Goal: Information Seeking & Learning: Learn about a topic

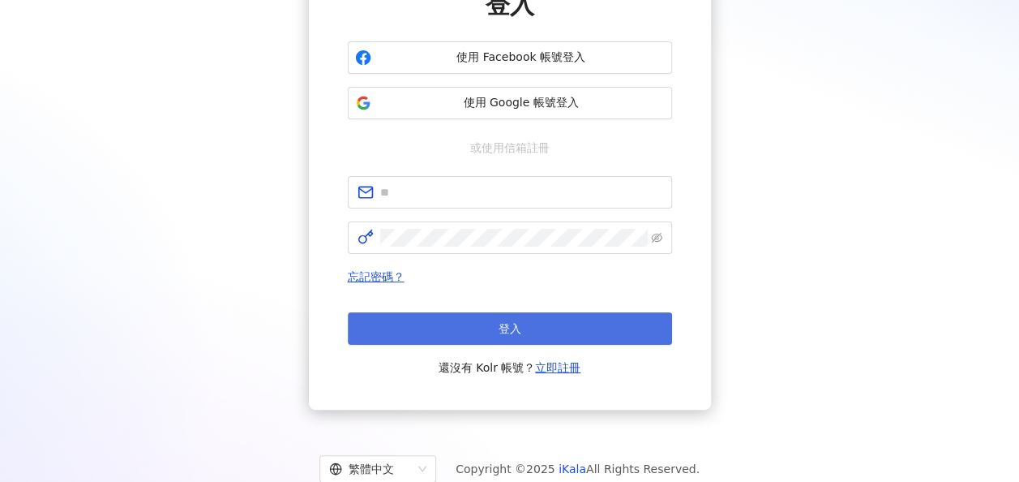
scroll to position [162, 0]
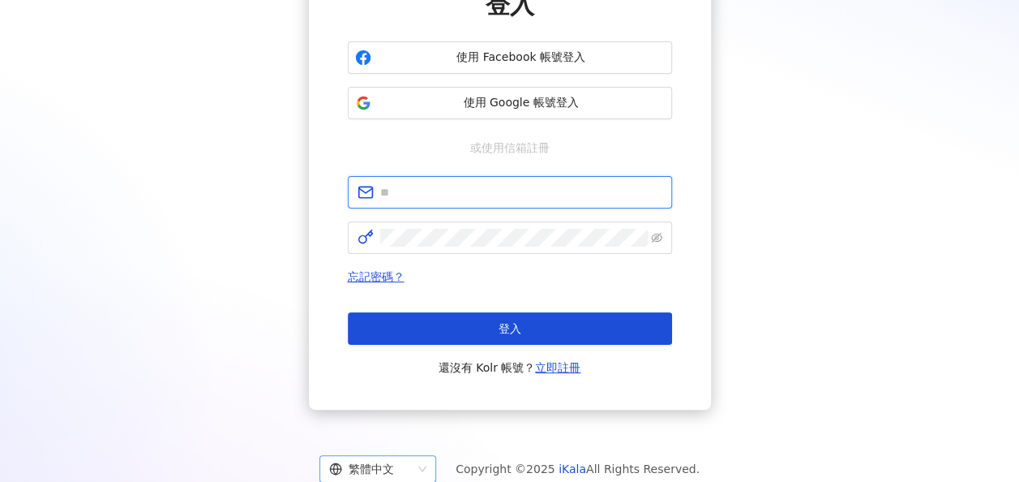
type input "**********"
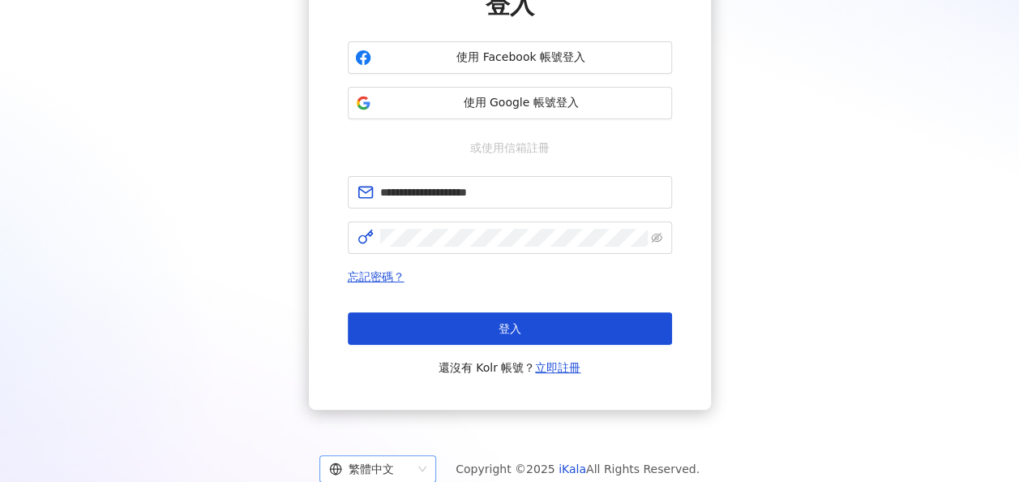
click at [412, 474] on div "繁體中文" at bounding box center [370, 469] width 83 height 26
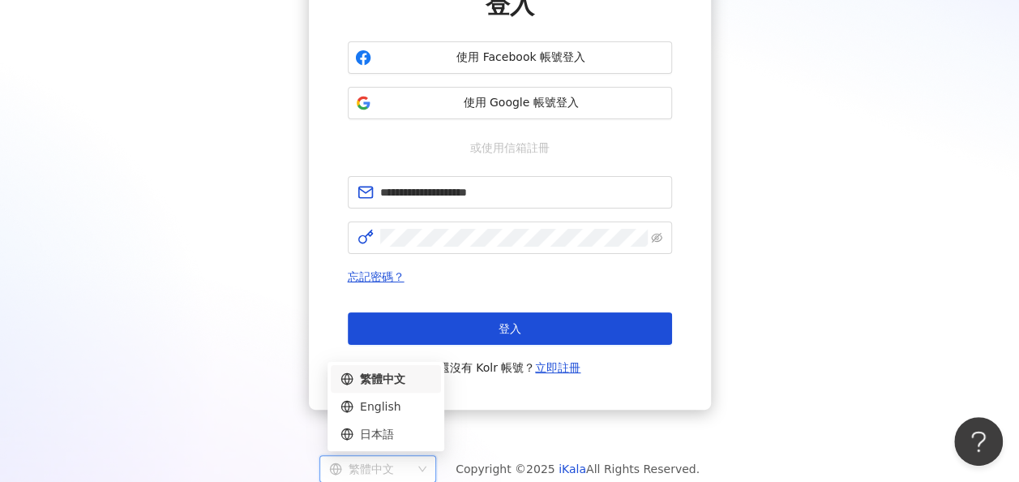
click at [409, 431] on div "日本語" at bounding box center [386, 434] width 91 height 18
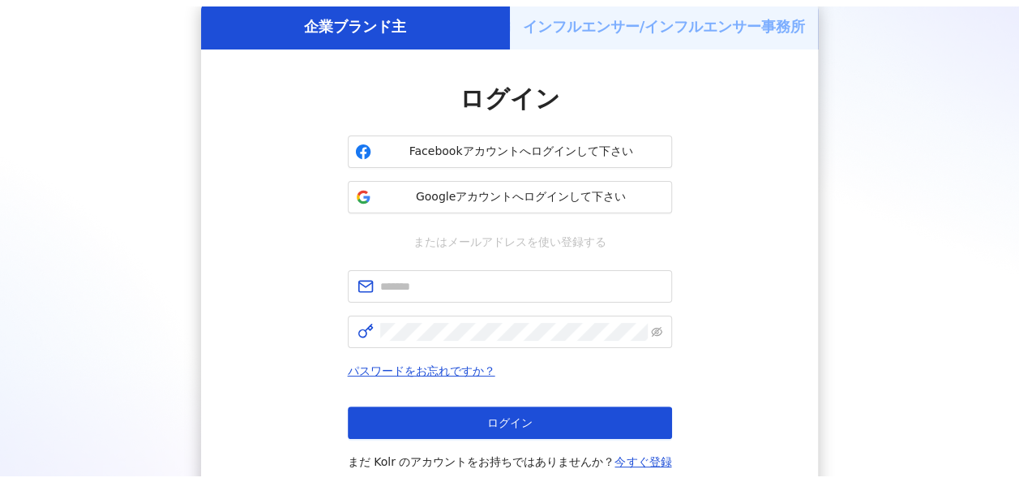
scroll to position [162, 0]
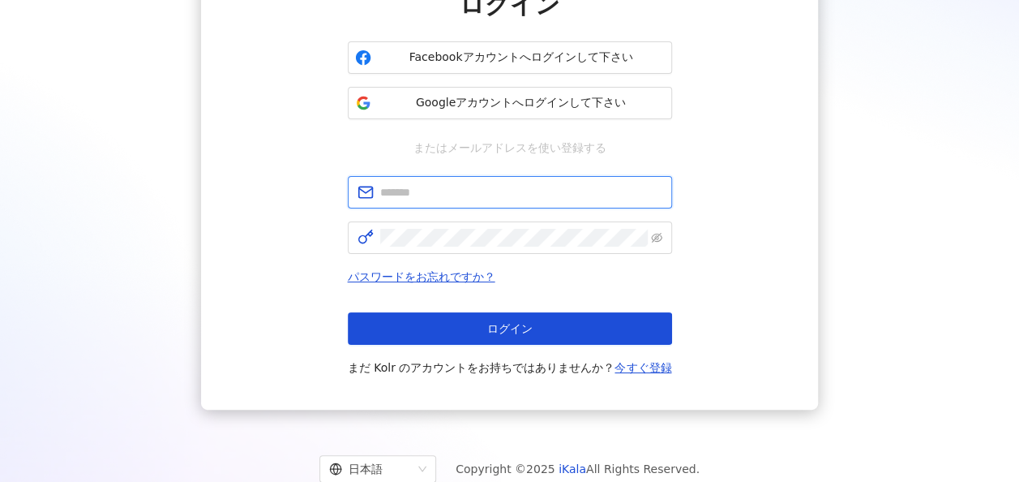
type input "**********"
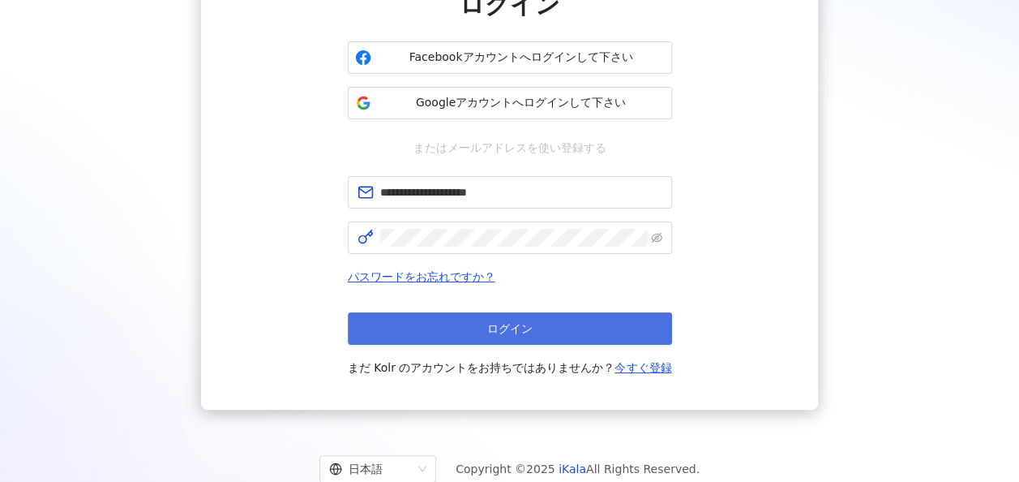
click at [481, 328] on button "ログイン" at bounding box center [510, 328] width 324 height 32
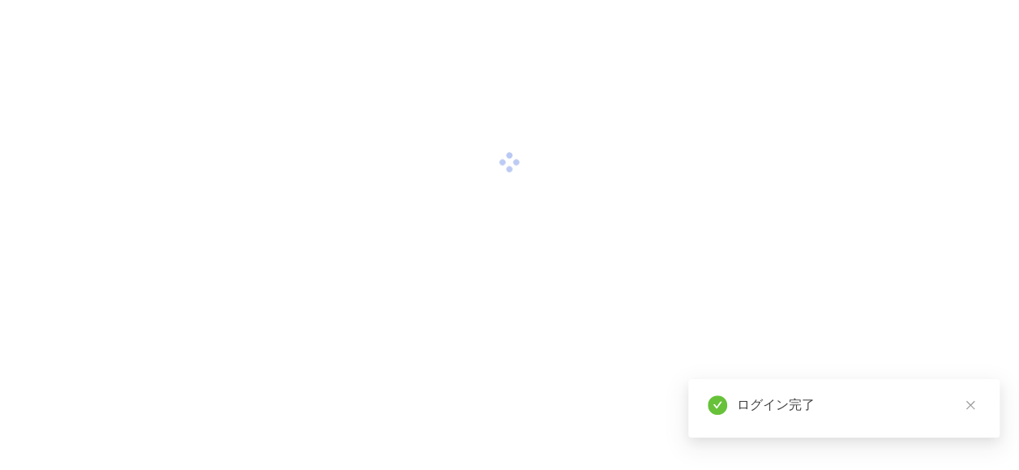
click at [965, 410] on icon "close" at bounding box center [970, 404] width 11 height 11
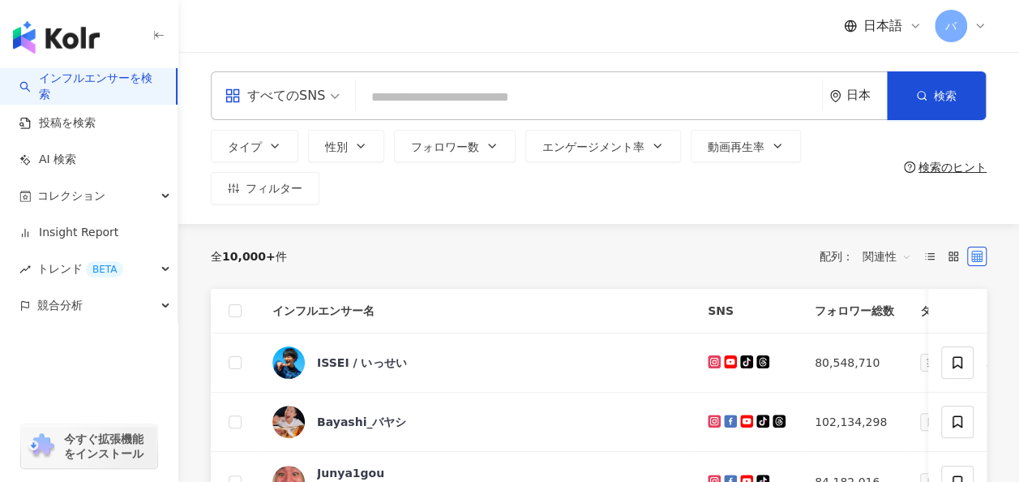
click at [410, 91] on input "search" at bounding box center [589, 97] width 453 height 31
click at [300, 98] on div "すべてのSNS" at bounding box center [275, 96] width 101 height 26
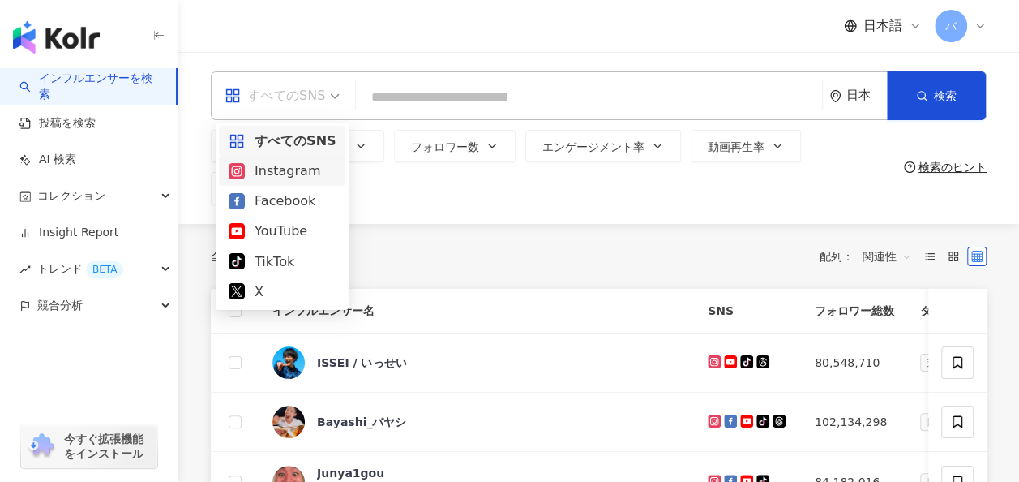
click at [287, 165] on div "Instagram" at bounding box center [282, 171] width 107 height 20
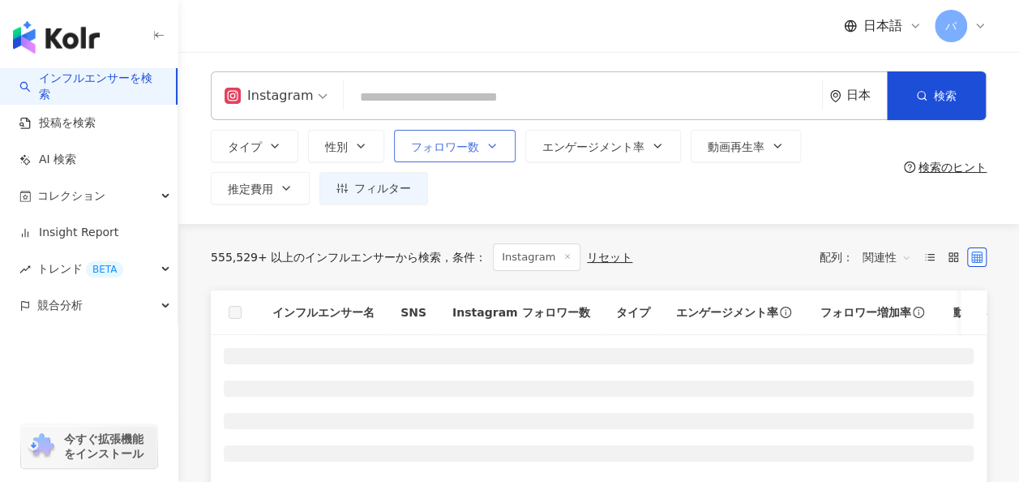
click at [430, 140] on span "フォロワー数" at bounding box center [445, 146] width 68 height 13
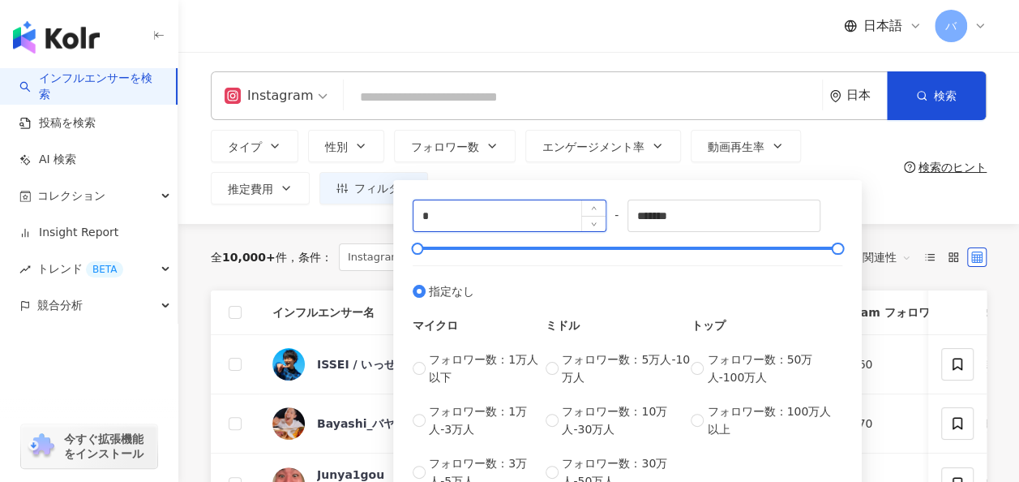
click at [456, 212] on input "*" at bounding box center [510, 215] width 192 height 31
type input "*"
type input "****"
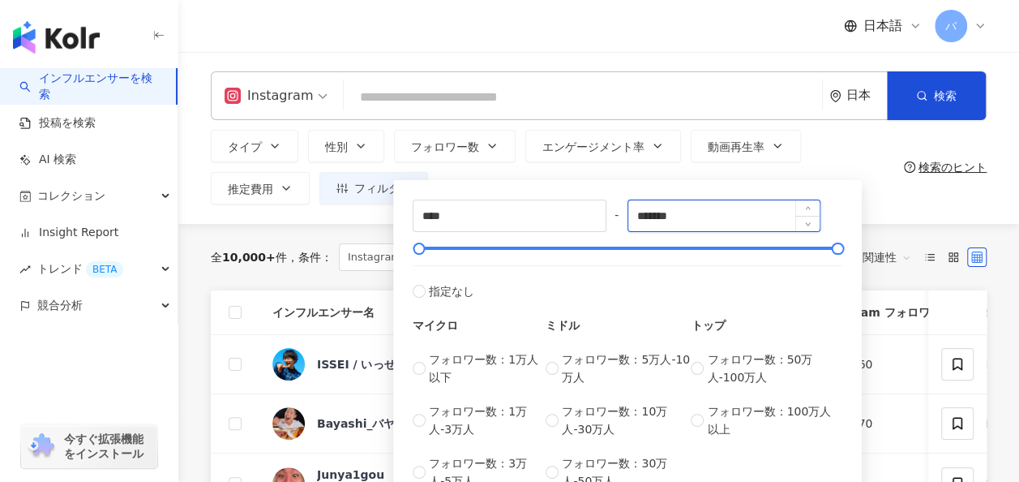
drag, startPoint x: 672, startPoint y: 202, endPoint x: 689, endPoint y: 206, distance: 17.5
click at [675, 202] on input "*******" at bounding box center [725, 215] width 192 height 31
click at [697, 206] on input "*******" at bounding box center [725, 215] width 192 height 31
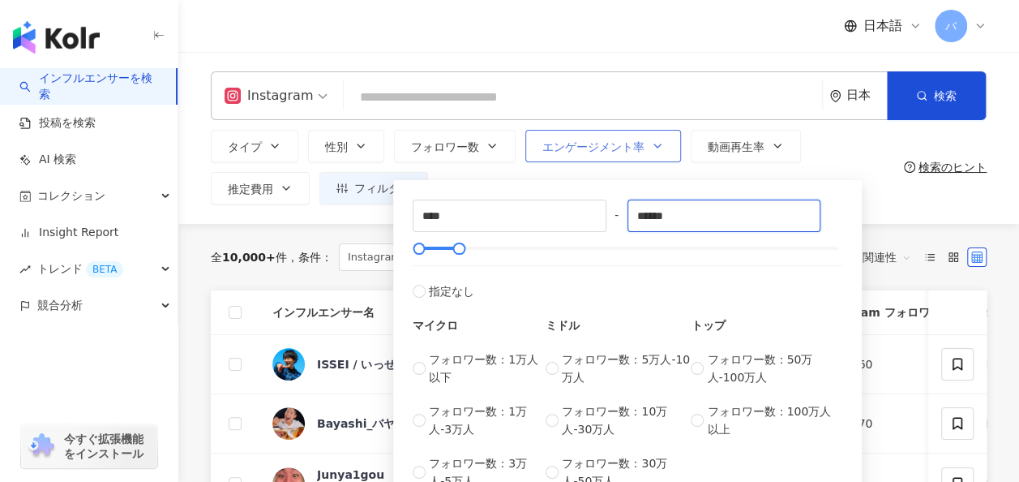
type input "******"
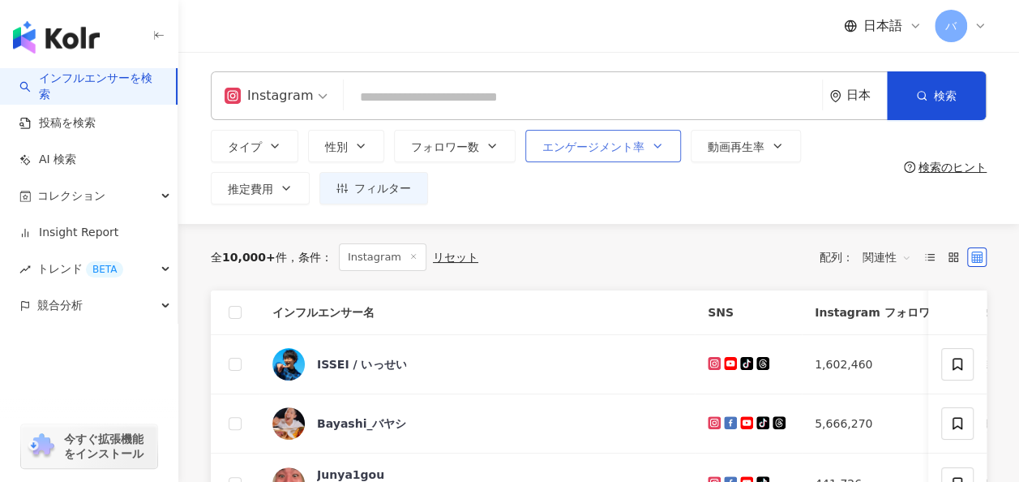
click at [584, 157] on button "エンゲージメント率" at bounding box center [604, 146] width 156 height 32
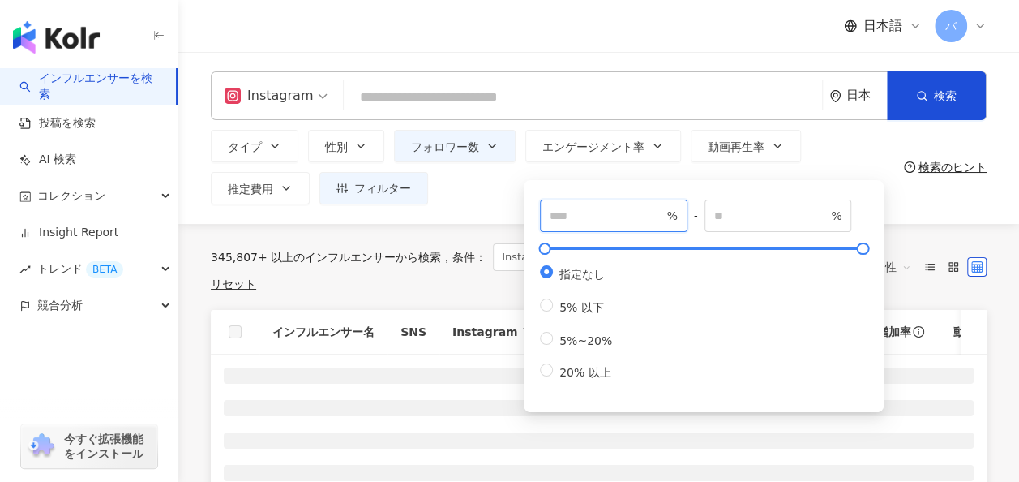
click at [594, 208] on input "number" at bounding box center [607, 216] width 114 height 18
type input "*"
click at [466, 100] on input "search" at bounding box center [583, 97] width 466 height 31
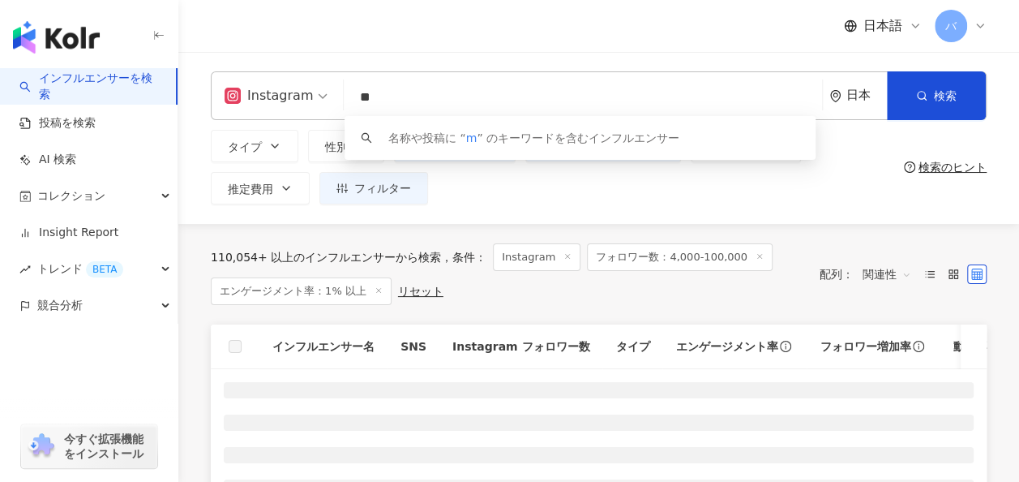
type input "*"
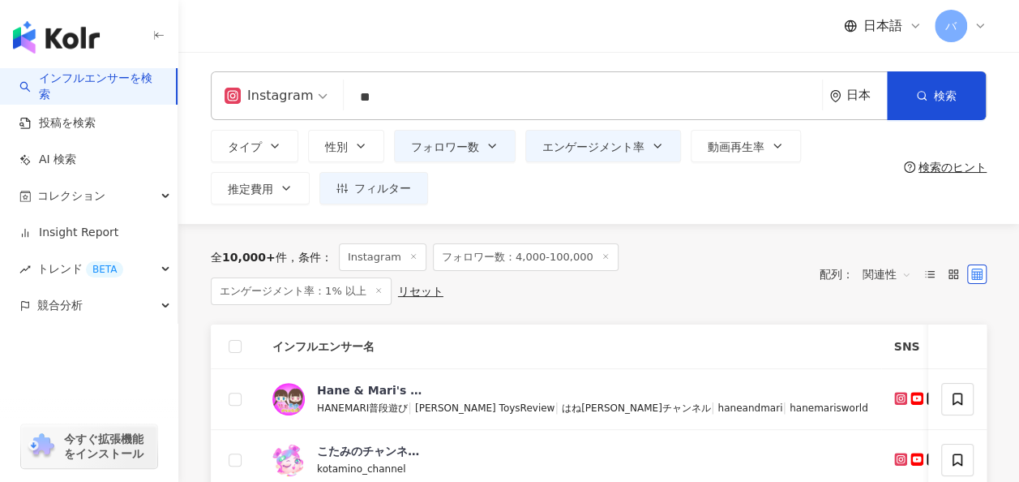
type input "*"
click at [908, 105] on button "検索" at bounding box center [936, 95] width 99 height 49
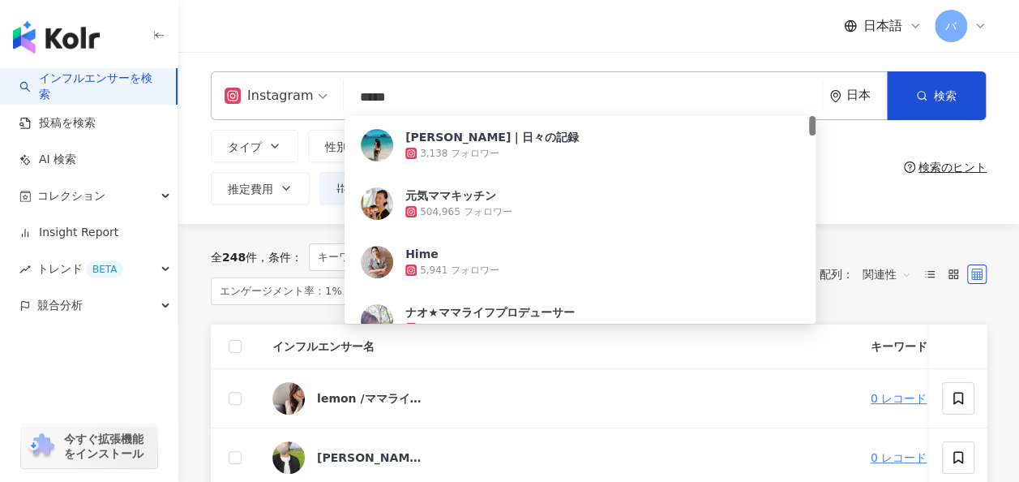
drag, startPoint x: 365, startPoint y: 105, endPoint x: 337, endPoint y: 105, distance: 27.6
click at [337, 105] on div "Instagram ***** 日本 検索 4aa70f97-b9a7-43d8-8f6e-a440037eb162 𝑨𝑲𝑨𝑩𝑨𝑵𝑬 𝑨𝑲𝑨𝑵𝑬｜日々の記録 …" at bounding box center [599, 95] width 776 height 49
paste input "**********"
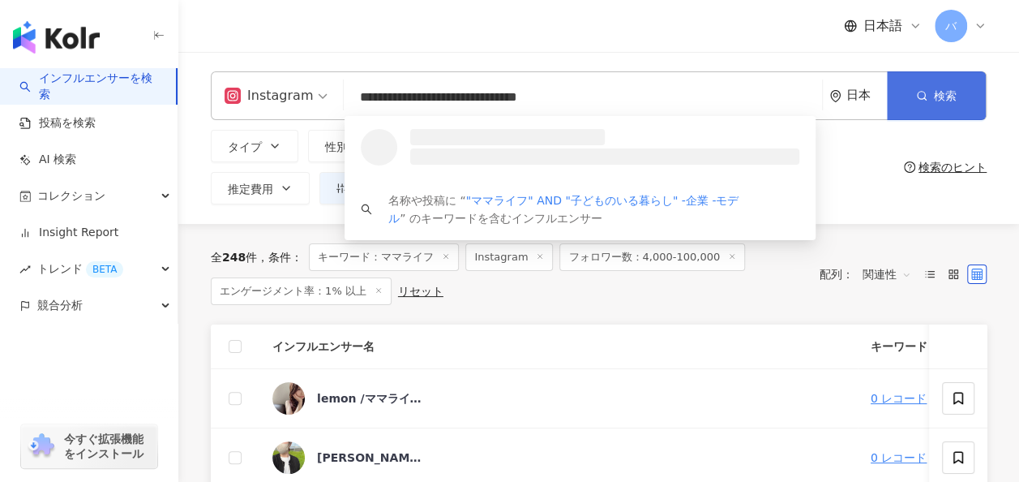
type input "**********"
click at [920, 95] on icon "button" at bounding box center [921, 95] width 11 height 11
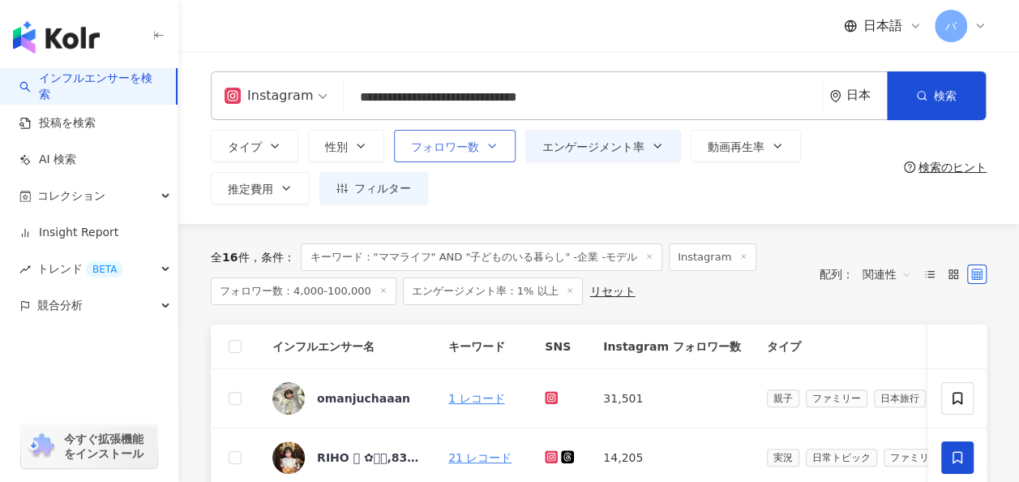
click at [505, 135] on button "フォロワー数" at bounding box center [455, 146] width 122 height 32
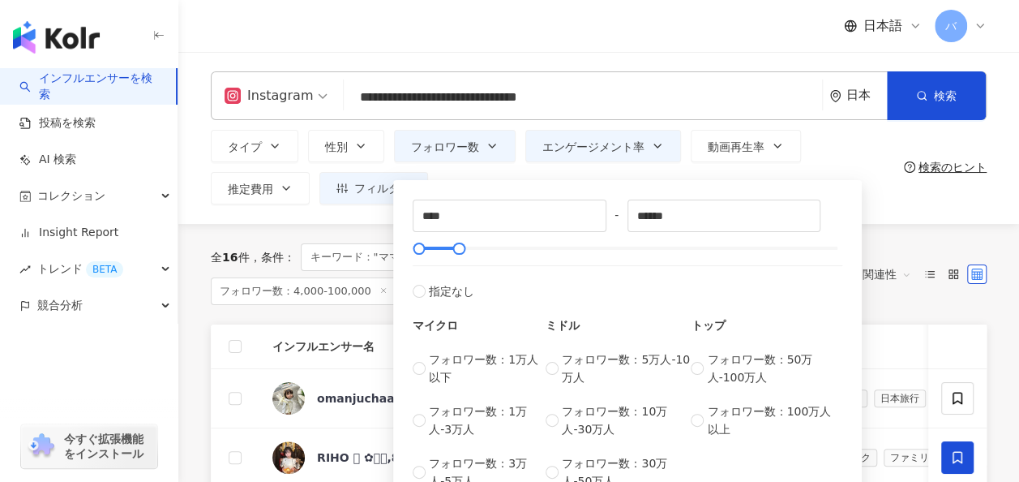
click at [800, 171] on div "タイプ 性別 フォロワー数 エンゲージメント率 動画再生率 推定費用 フィルター **** - ****** 指定なし マイクロ フォロワー数：1万人以下 フ…" at bounding box center [554, 167] width 687 height 75
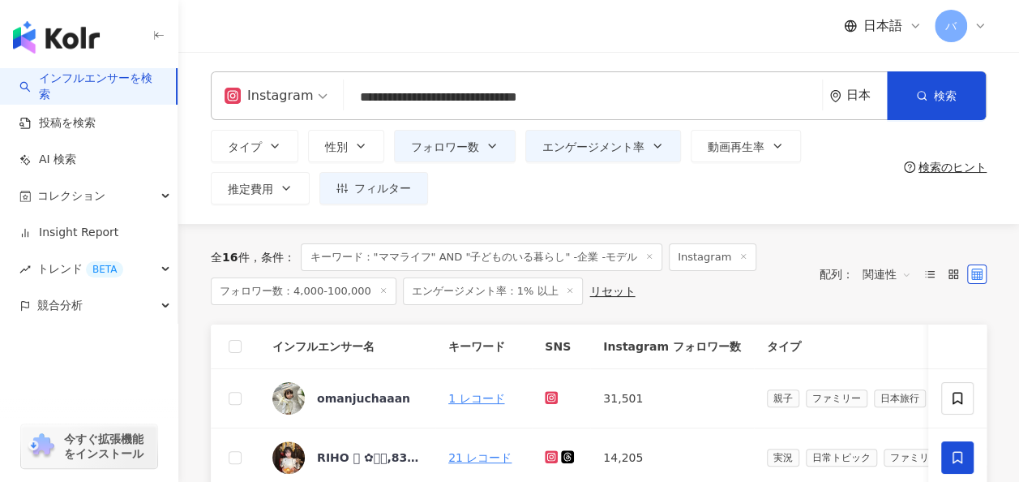
click at [650, 170] on div "タイプ 性別 フォロワー数 エンゲージメント率 動画再生率 推定費用 フィルター **** - ****** 指定なし マイクロ フォロワー数：1万人以下 フ…" at bounding box center [554, 167] width 687 height 75
click at [657, 152] on button "エンゲージメント率" at bounding box center [604, 146] width 156 height 32
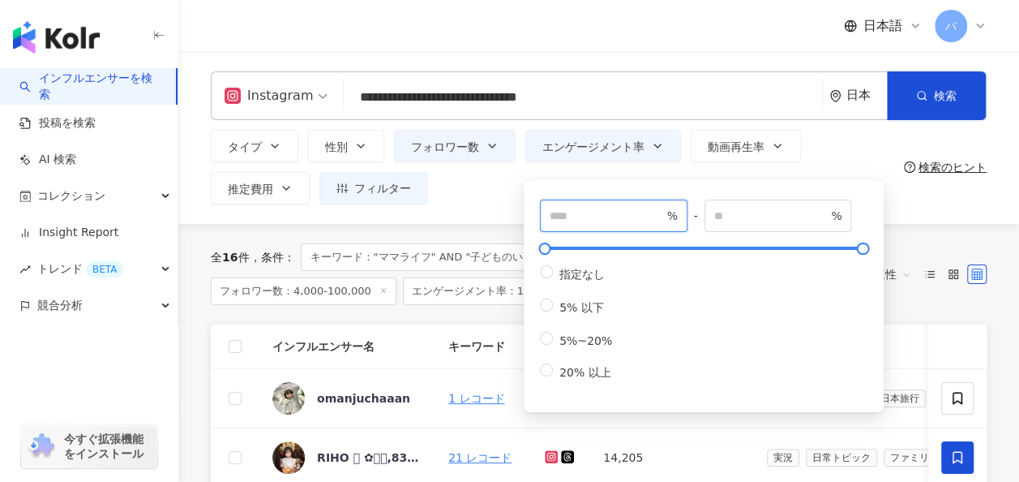
click at [597, 208] on input "*" at bounding box center [607, 216] width 114 height 18
type input "***"
click at [466, 208] on div "**********" at bounding box center [598, 138] width 841 height 172
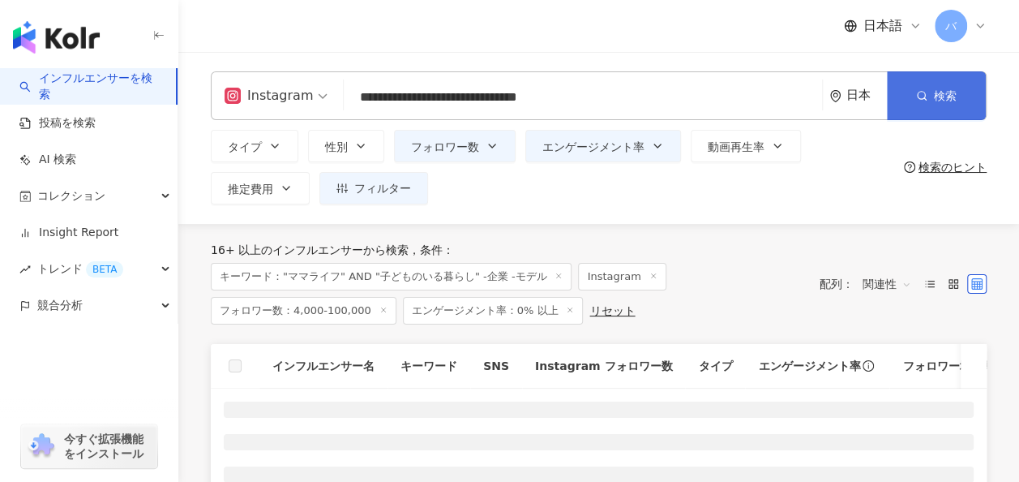
click at [915, 107] on button "検索" at bounding box center [936, 95] width 99 height 49
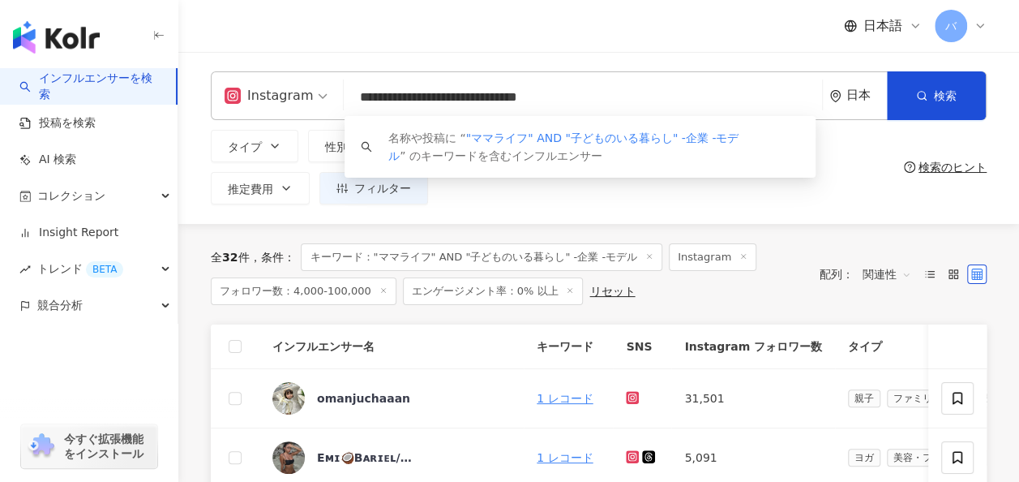
drag, startPoint x: 697, startPoint y: 99, endPoint x: 335, endPoint y: 94, distance: 361.7
click at [335, 94] on div "**********" at bounding box center [599, 95] width 776 height 49
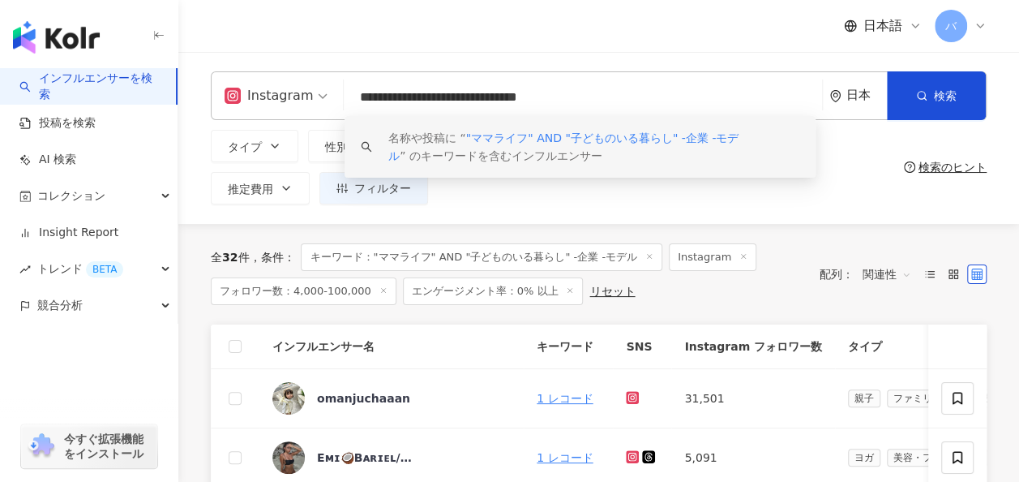
click at [523, 191] on div "タイプ 性別 フォロワー数 エンゲージメント率 動画再生率 推定費用 フィルター **** - ****** 指定なし マイクロ フォロワー数：1万人以下 フ…" at bounding box center [554, 167] width 687 height 75
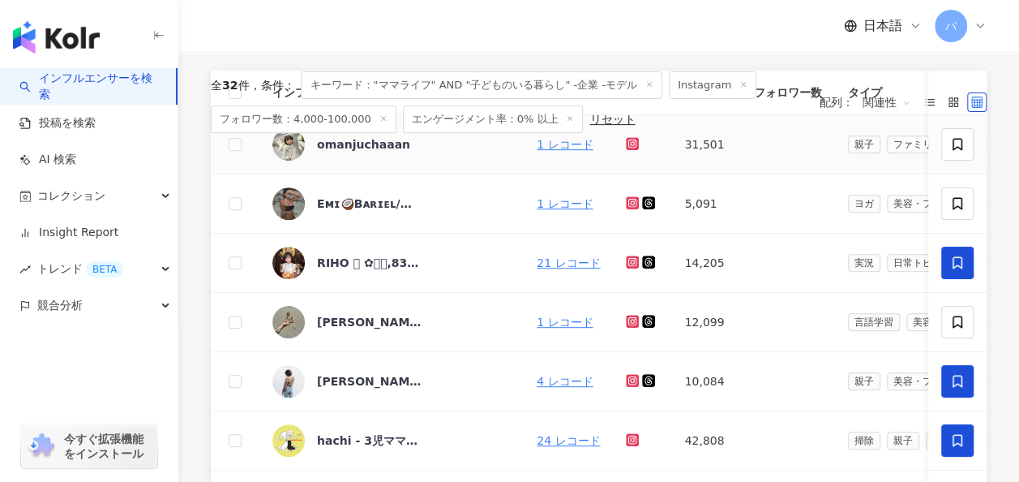
scroll to position [81, 0]
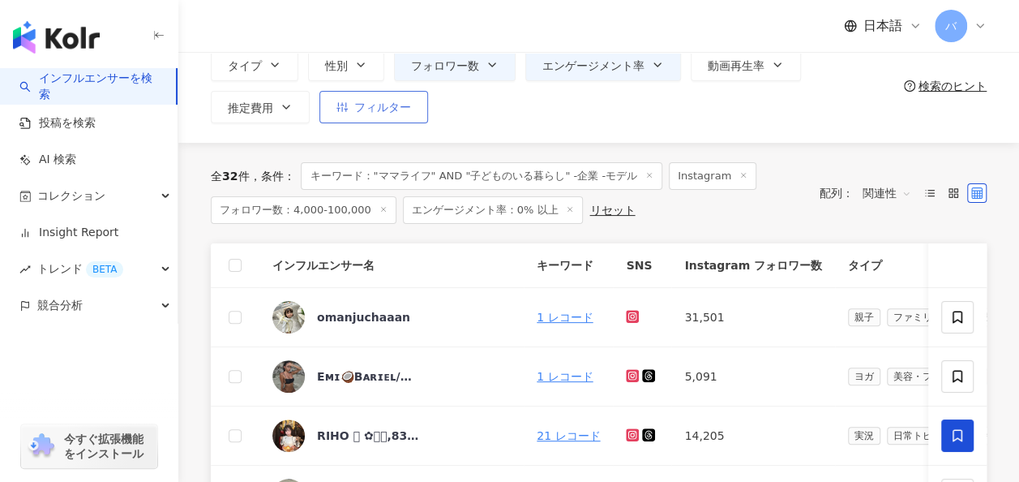
click at [371, 118] on button "フィルター" at bounding box center [374, 107] width 109 height 32
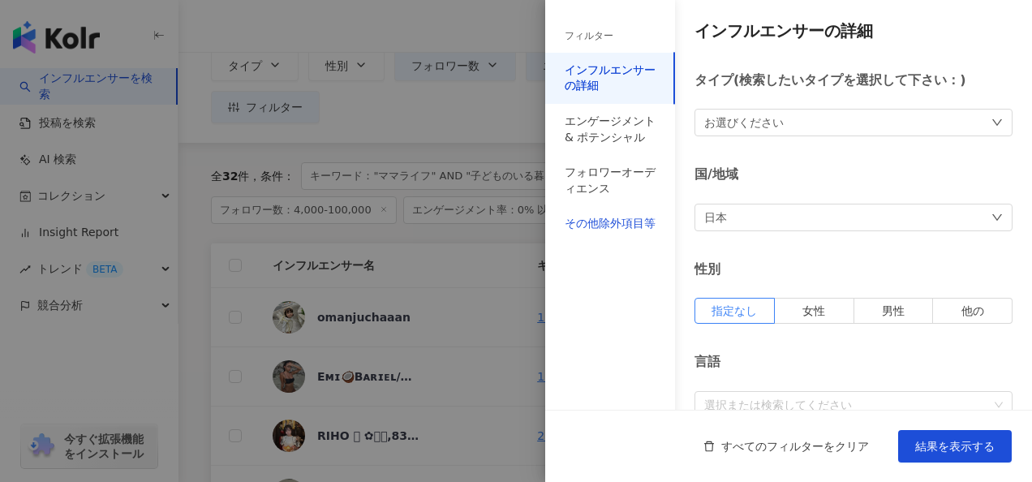
click at [644, 227] on div "その他除外項目等" at bounding box center [609, 224] width 91 height 16
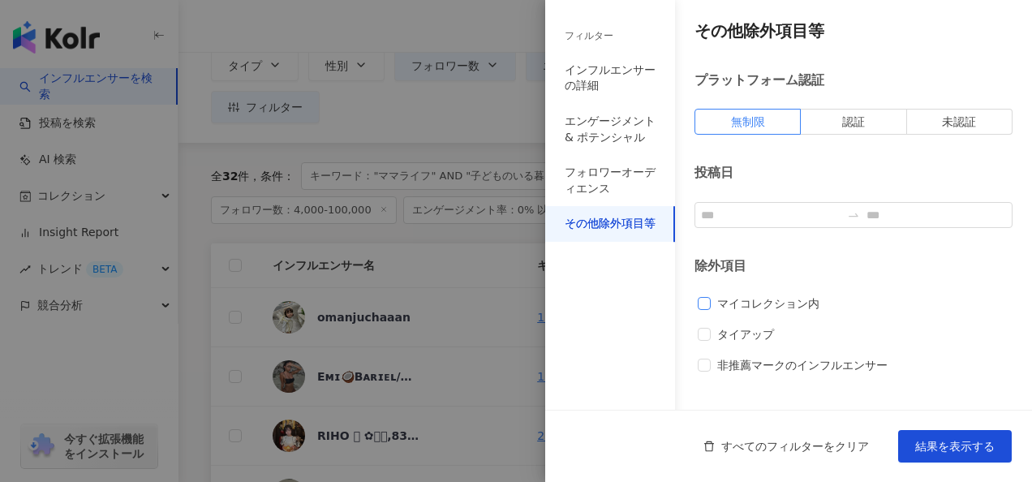
click at [759, 297] on span "マイコレクション内" at bounding box center [767, 303] width 115 height 18
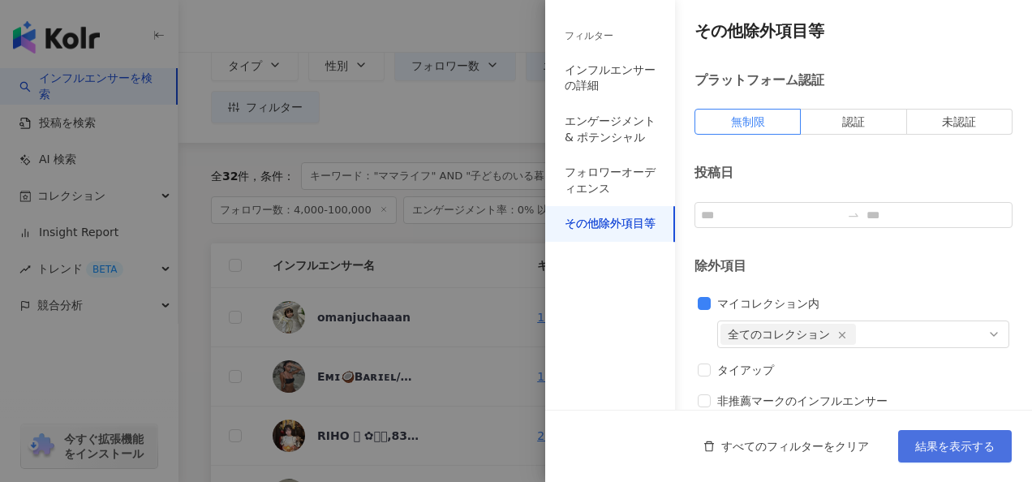
click at [978, 448] on span "結果を表示する" at bounding box center [954, 446] width 79 height 13
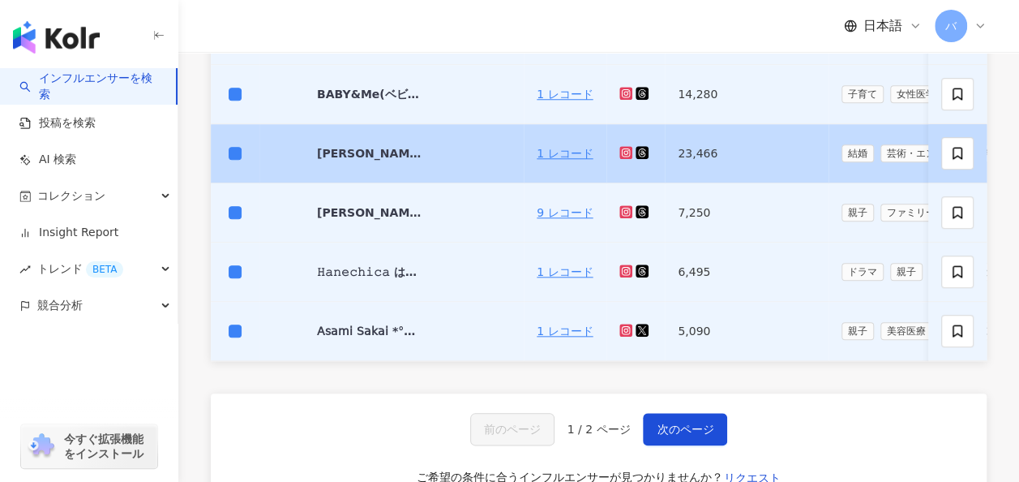
scroll to position [811, 0]
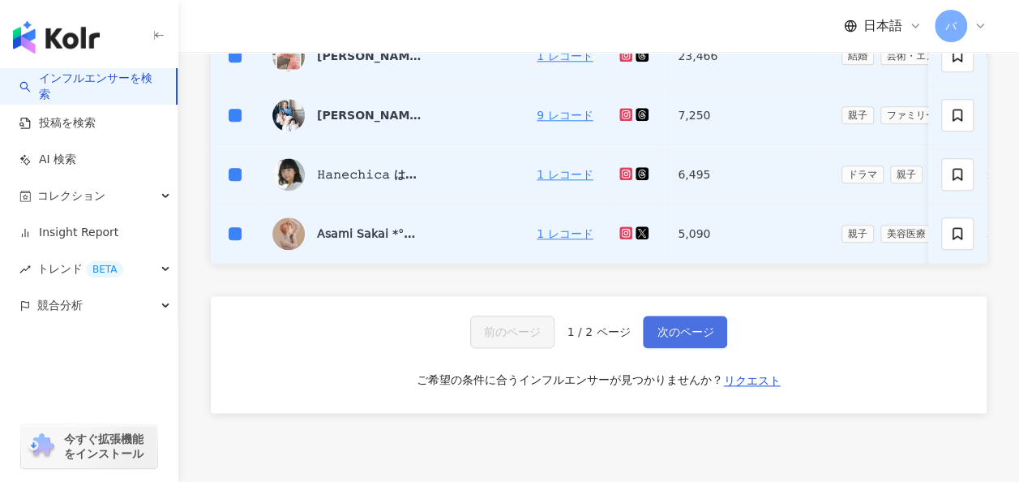
click at [686, 335] on span "次のページ" at bounding box center [685, 331] width 57 height 13
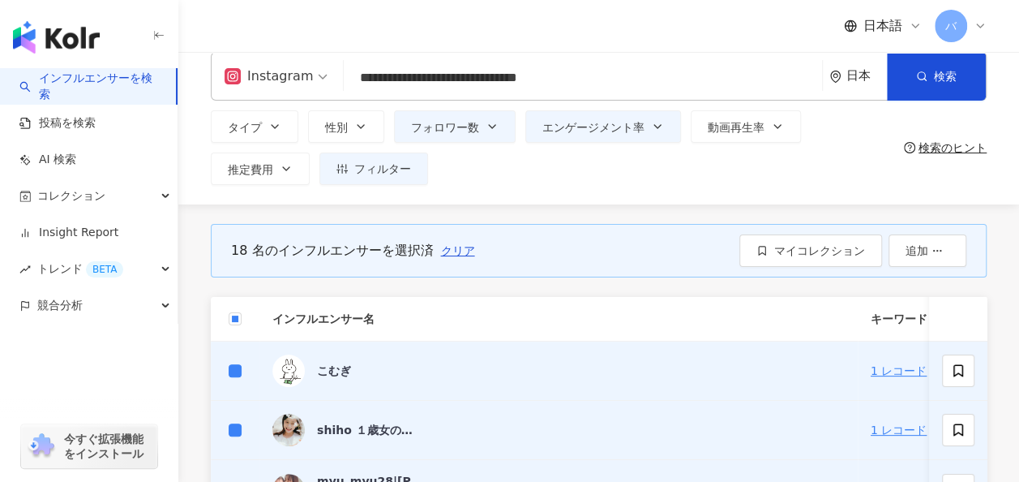
scroll to position [5, 0]
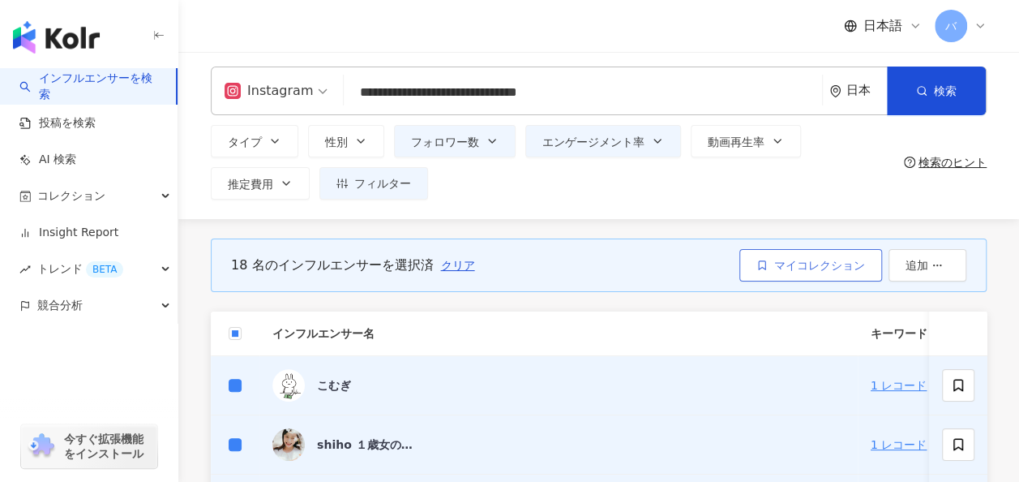
click at [805, 255] on button "マイコレクション" at bounding box center [811, 265] width 143 height 32
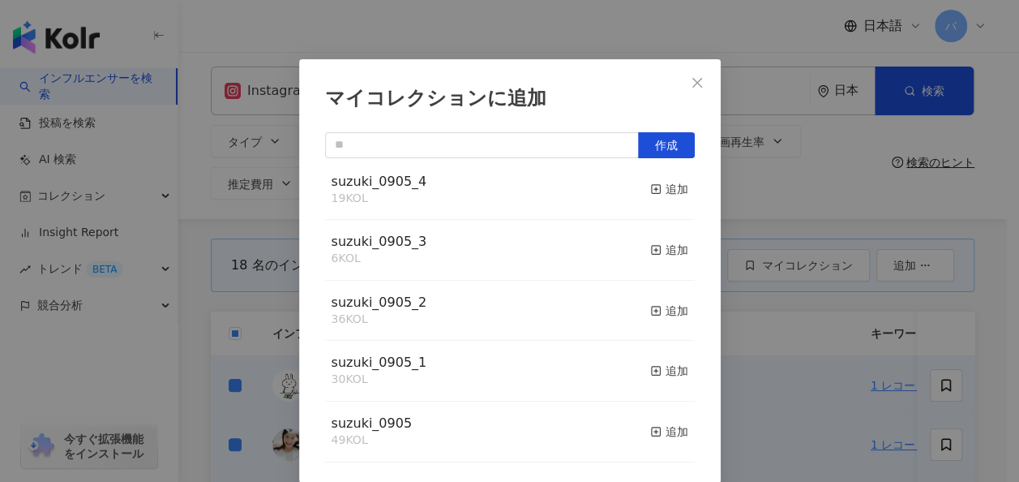
scroll to position [0, 0]
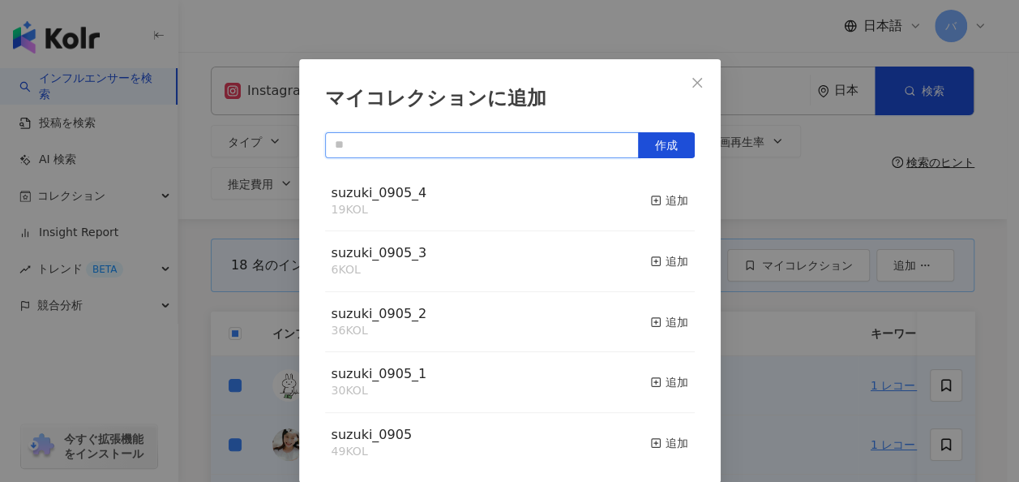
click at [441, 146] on input "text" at bounding box center [482, 145] width 314 height 26
click at [442, 147] on input "text" at bounding box center [482, 145] width 314 height 26
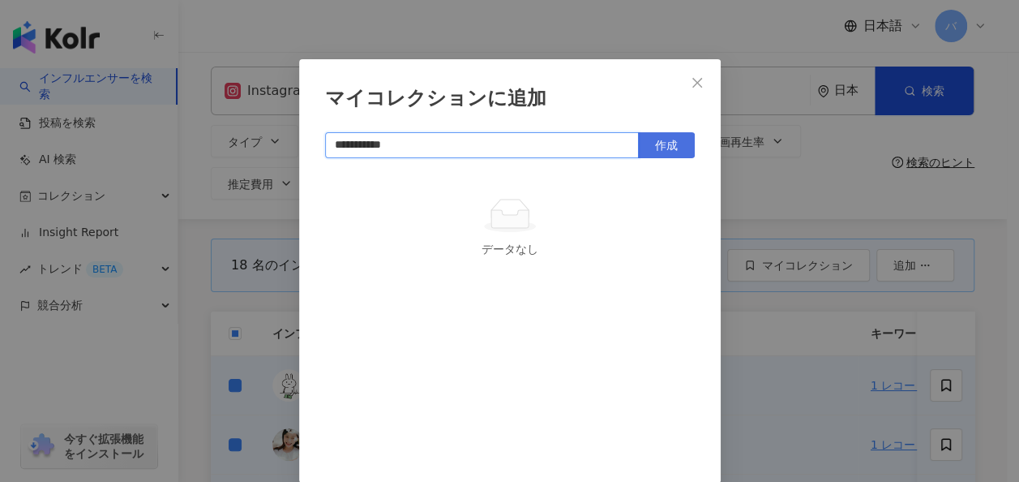
click at [660, 139] on span "作成" at bounding box center [666, 145] width 23 height 13
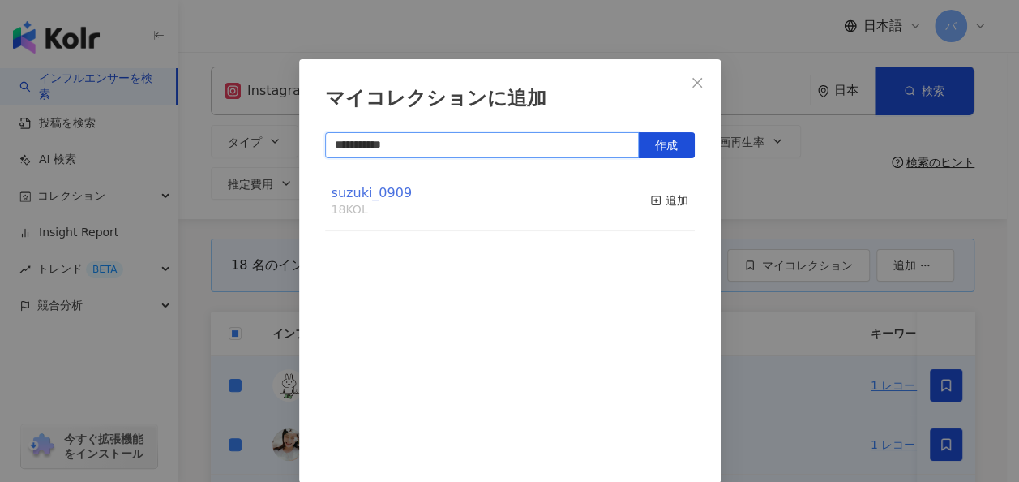
type input "**********"
click at [389, 194] on span "suzuki_0909" at bounding box center [372, 192] width 80 height 15
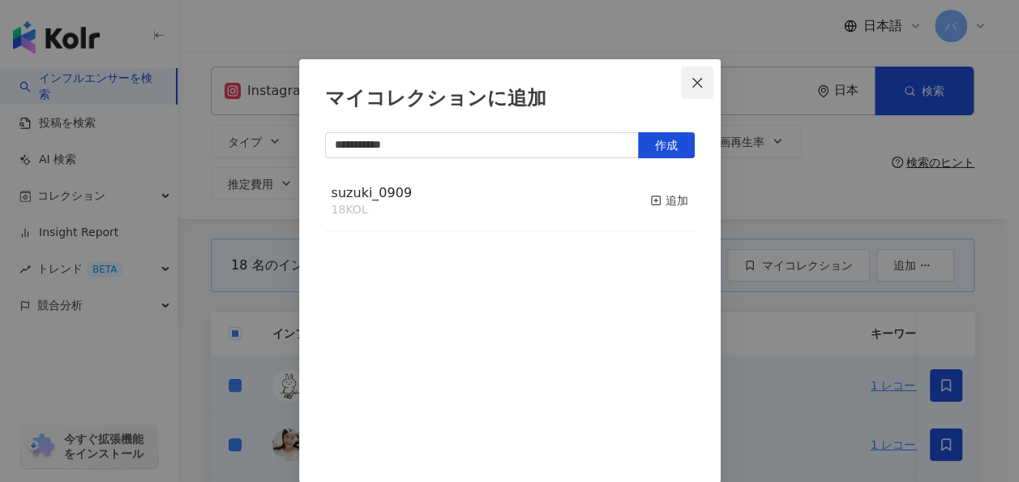
click at [693, 70] on button "Close" at bounding box center [697, 83] width 32 height 32
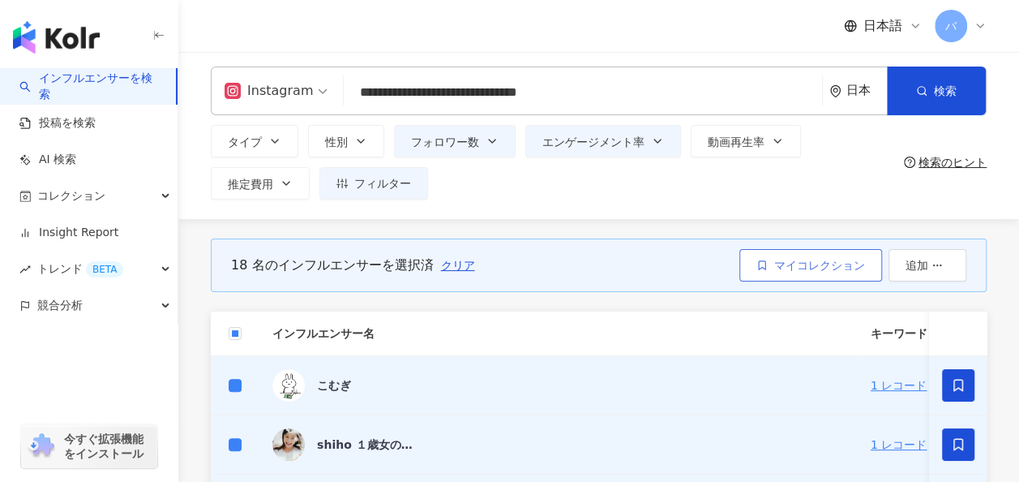
click at [810, 270] on span "マイコレクション" at bounding box center [820, 265] width 91 height 13
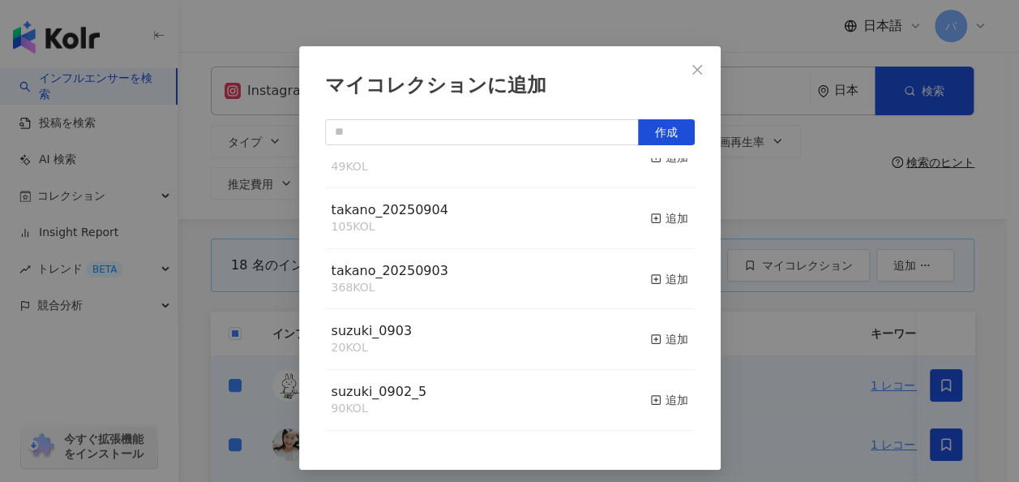
scroll to position [41, 0]
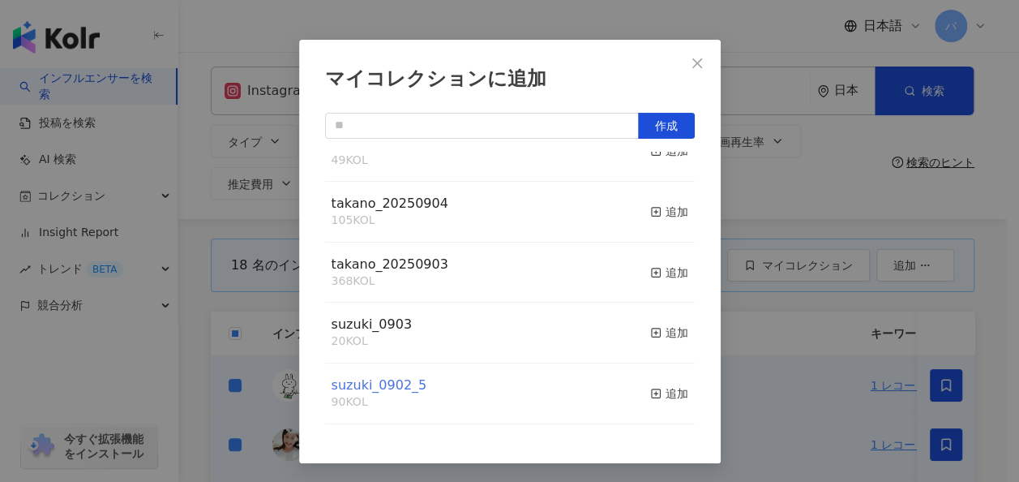
click at [397, 388] on span "suzuki_0902_5" at bounding box center [380, 384] width 96 height 15
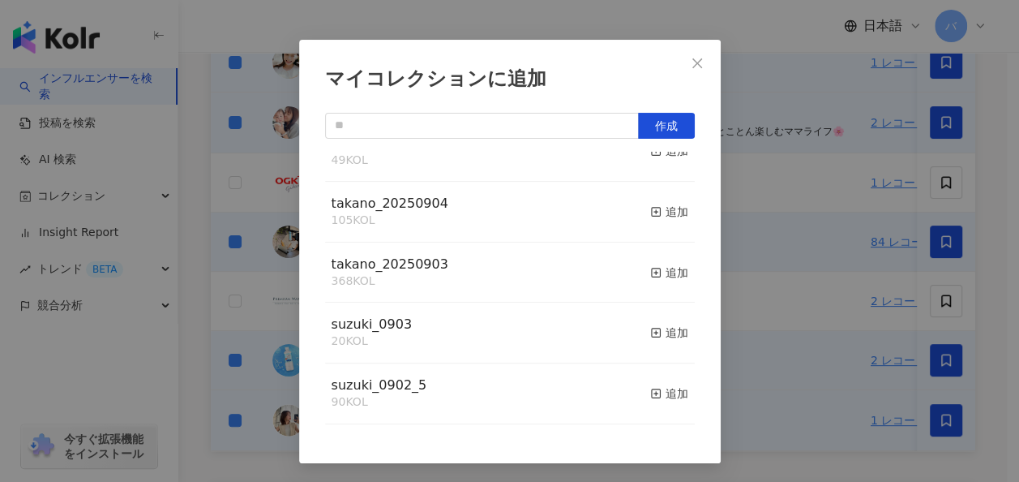
scroll to position [410, 0]
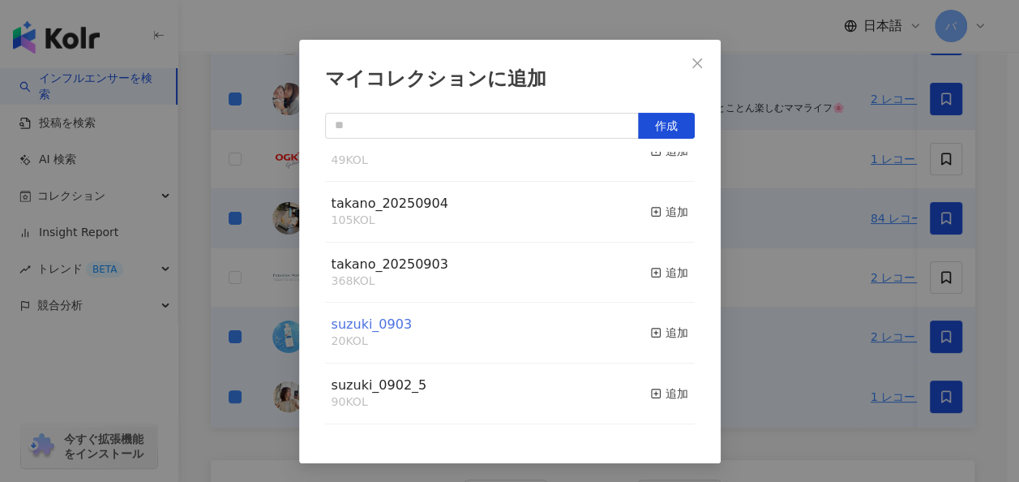
click at [386, 328] on span "suzuki_0903" at bounding box center [372, 323] width 80 height 15
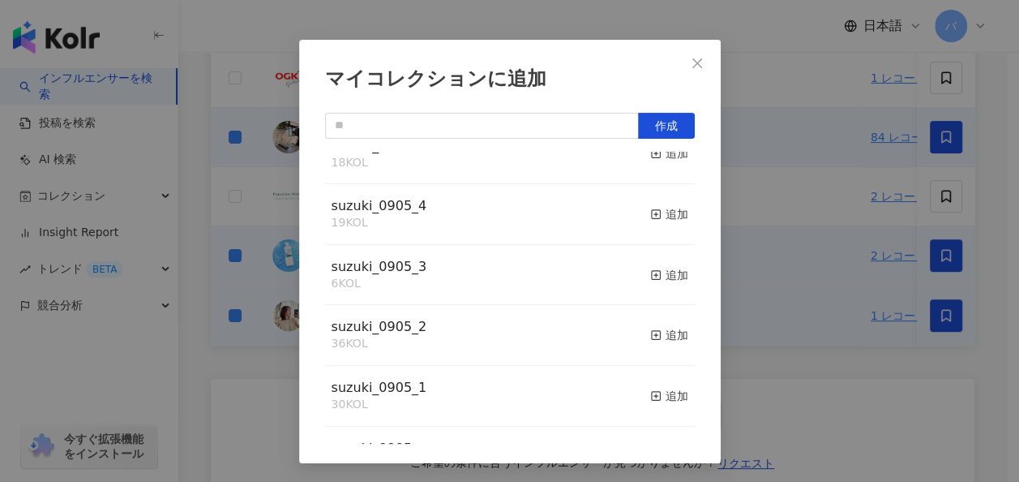
scroll to position [16, 0]
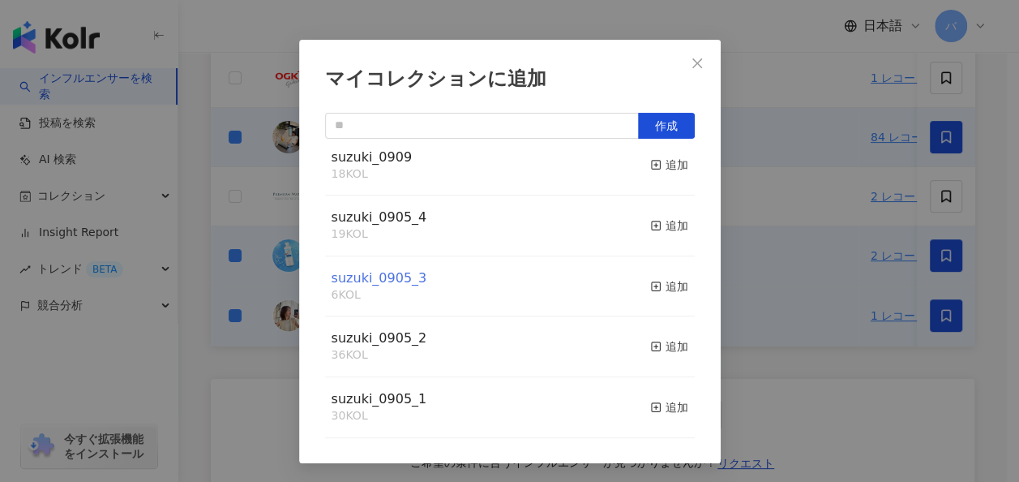
click at [403, 285] on span "suzuki_0905_3" at bounding box center [380, 277] width 96 height 15
click at [691, 58] on icon "close" at bounding box center [697, 63] width 13 height 13
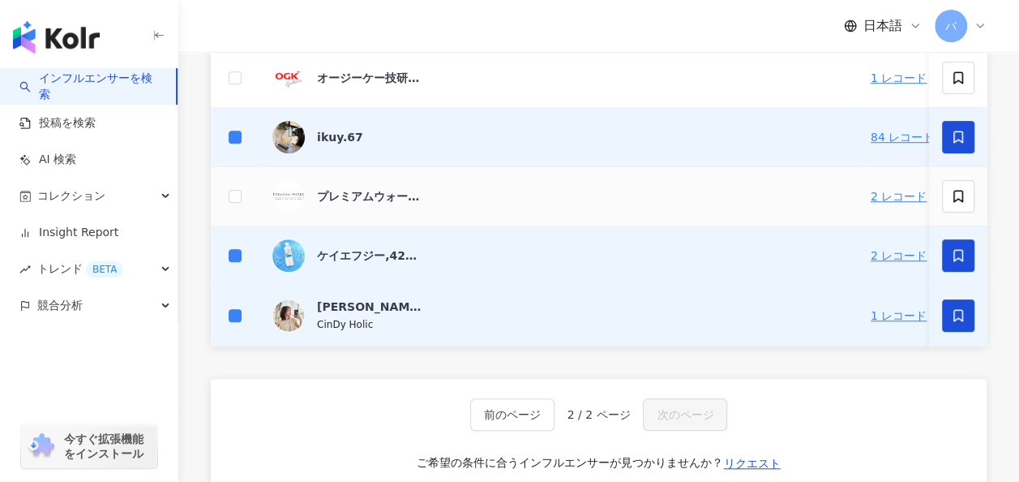
scroll to position [329, 0]
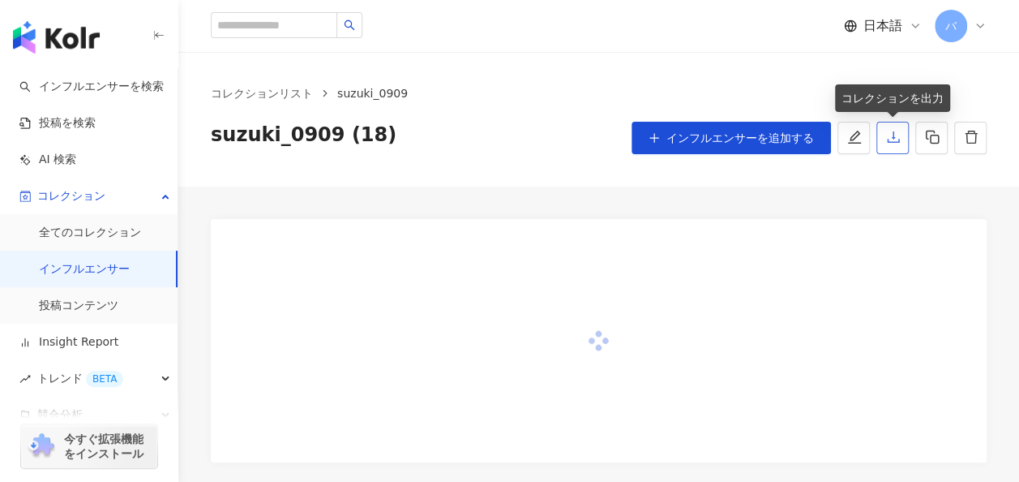
click at [890, 142] on icon "download" at bounding box center [893, 137] width 15 height 15
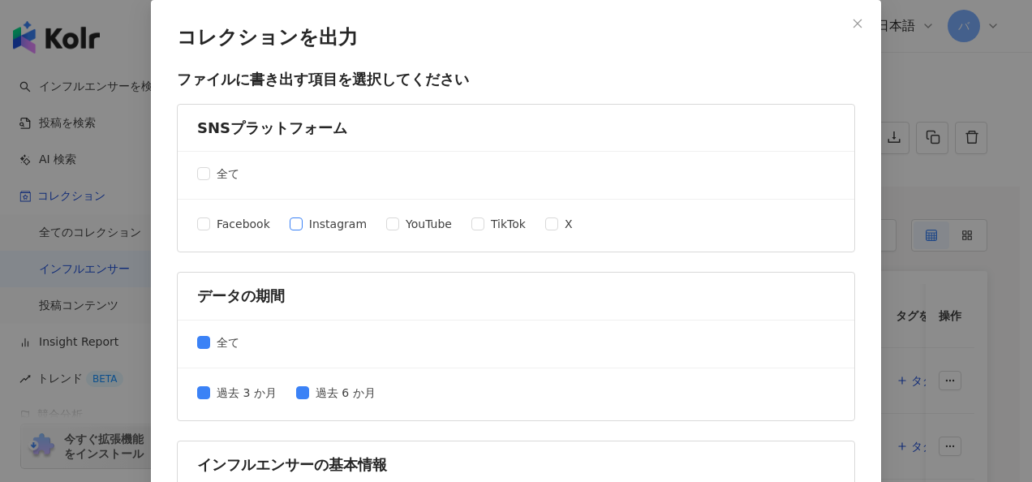
click at [303, 218] on span "Instagram" at bounding box center [338, 224] width 71 height 18
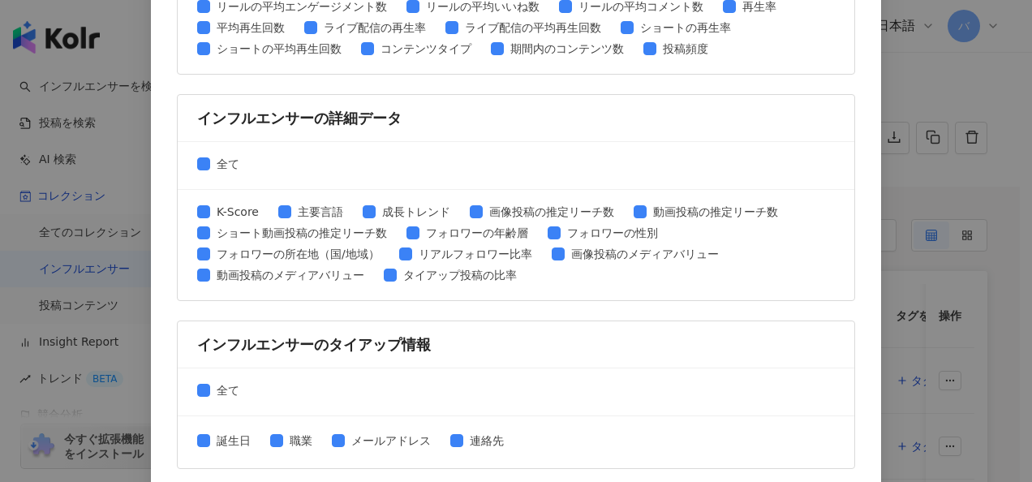
scroll to position [835, 0]
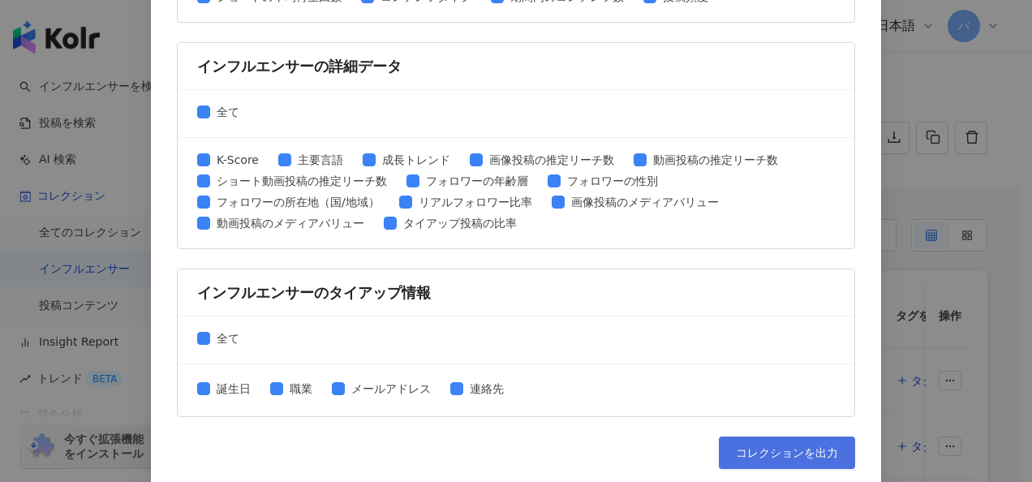
click at [774, 436] on button "コレクションを出力" at bounding box center [787, 452] width 136 height 32
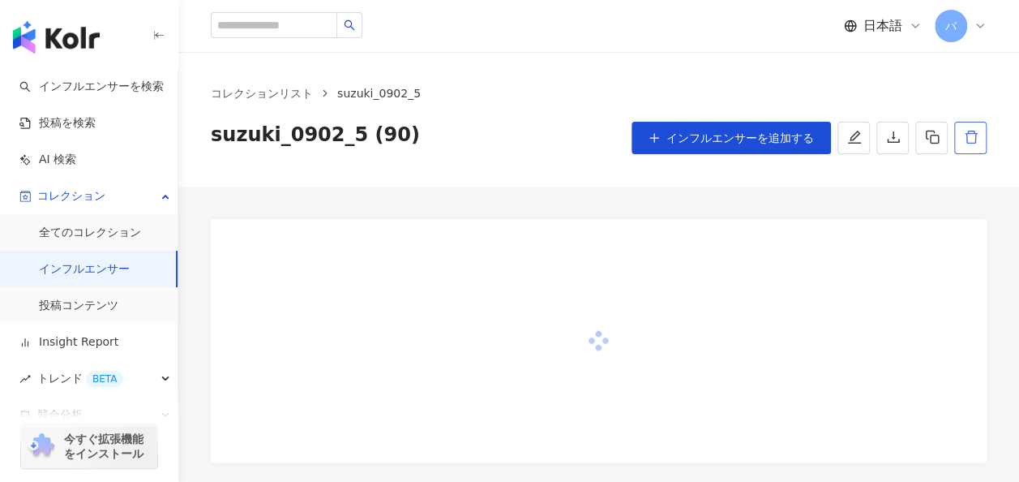
click at [981, 145] on button "button" at bounding box center [971, 138] width 32 height 32
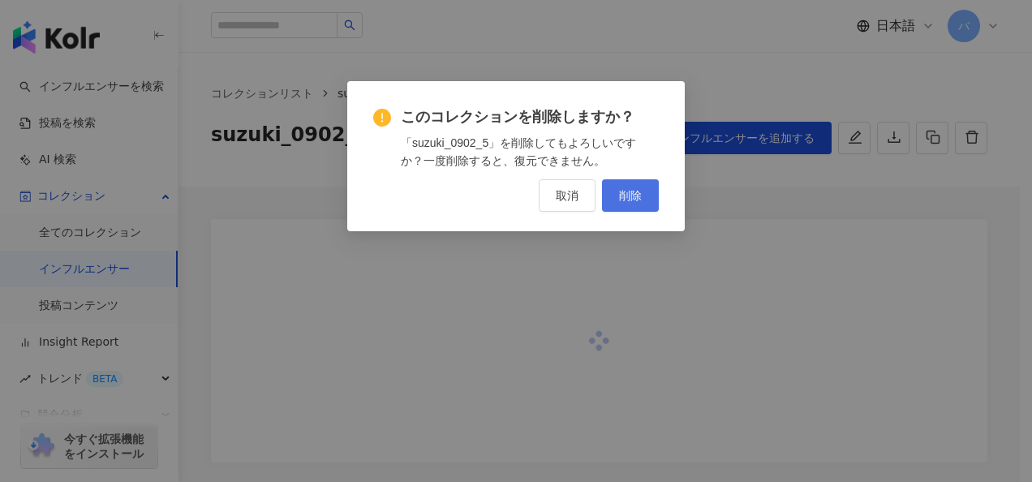
click at [626, 191] on span "削除" at bounding box center [630, 195] width 23 height 13
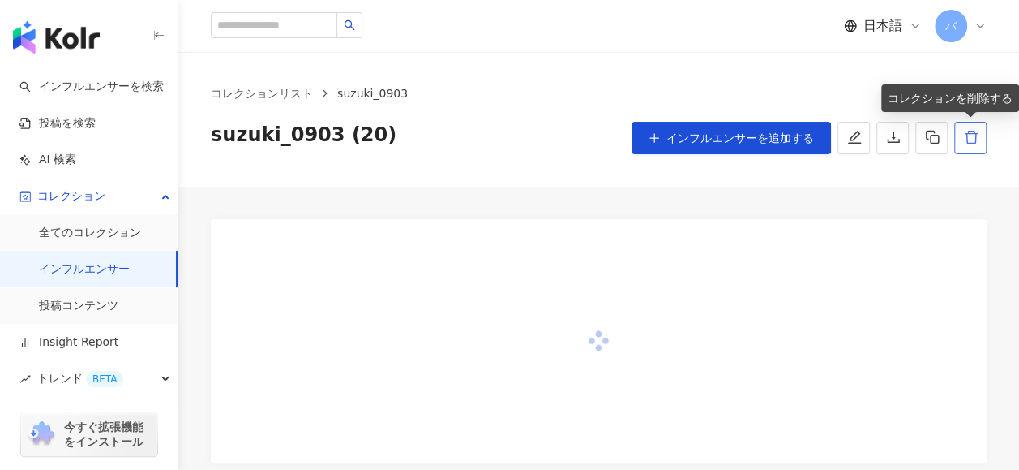
click at [965, 135] on icon "delete" at bounding box center [971, 137] width 15 height 15
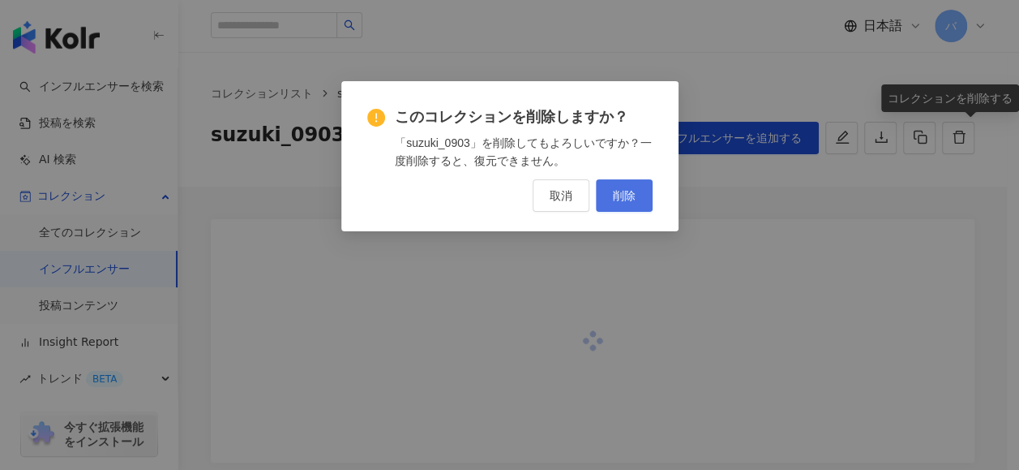
click at [634, 200] on div "このコレクションを削除しますか？ 「suzuki_0903」を削除してもよろしいですか？一度削除すると、復元できません。 取消 削除" at bounding box center [509, 156] width 337 height 150
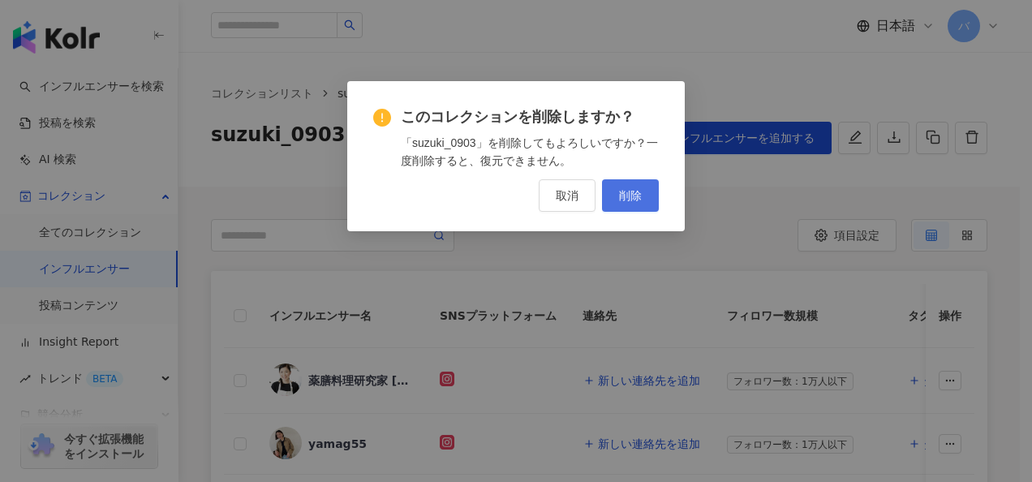
click at [630, 193] on span "削除" at bounding box center [630, 195] width 23 height 13
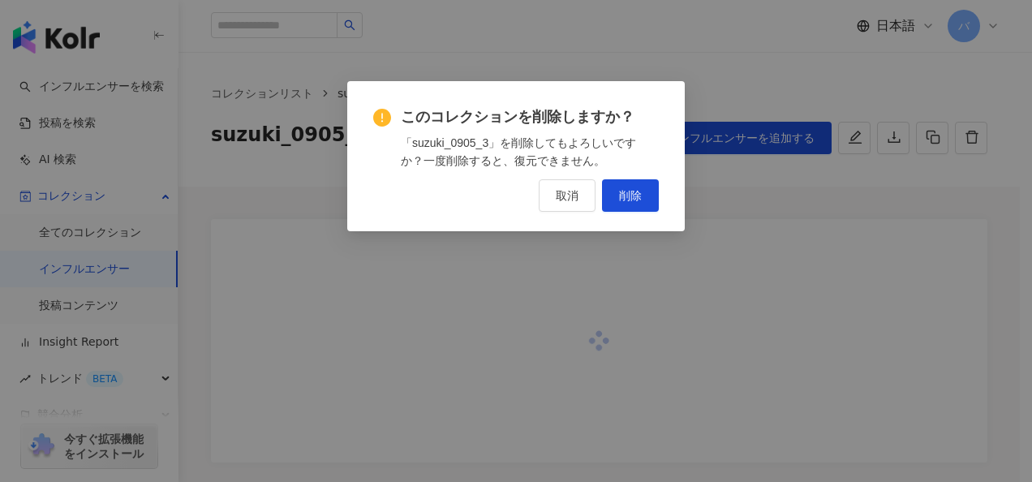
click at [641, 196] on span "削除" at bounding box center [630, 195] width 23 height 13
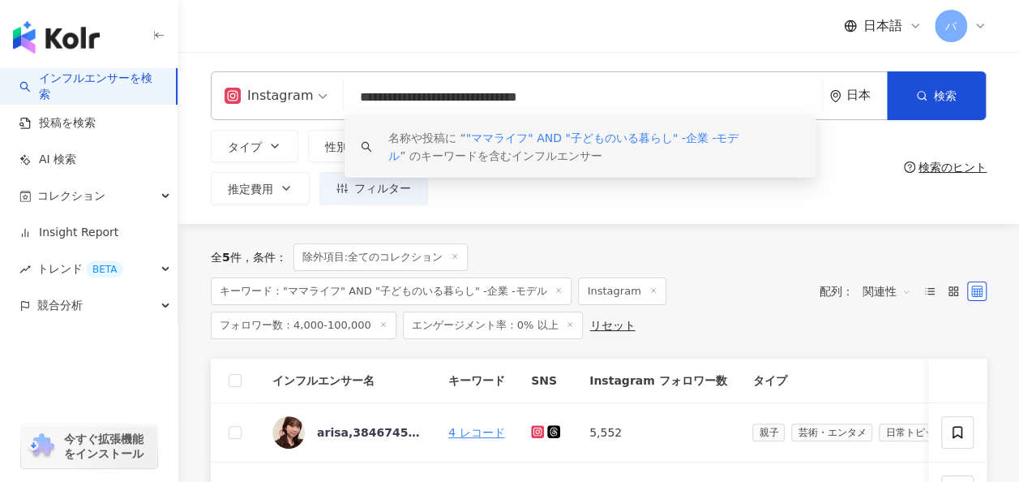
drag, startPoint x: 685, startPoint y: 87, endPoint x: 324, endPoint y: 89, distance: 360.9
click at [324, 89] on div "**********" at bounding box center [599, 95] width 776 height 49
paste input "****"
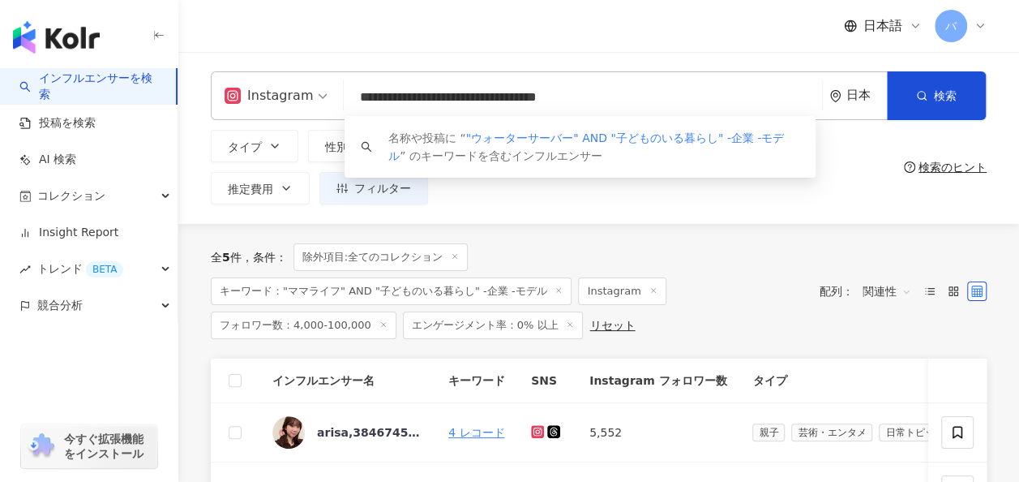
click at [867, 154] on div "タイプ 性別 フォロワー数 エンゲージメント率 動画再生率 推定費用 フィルター" at bounding box center [554, 167] width 687 height 75
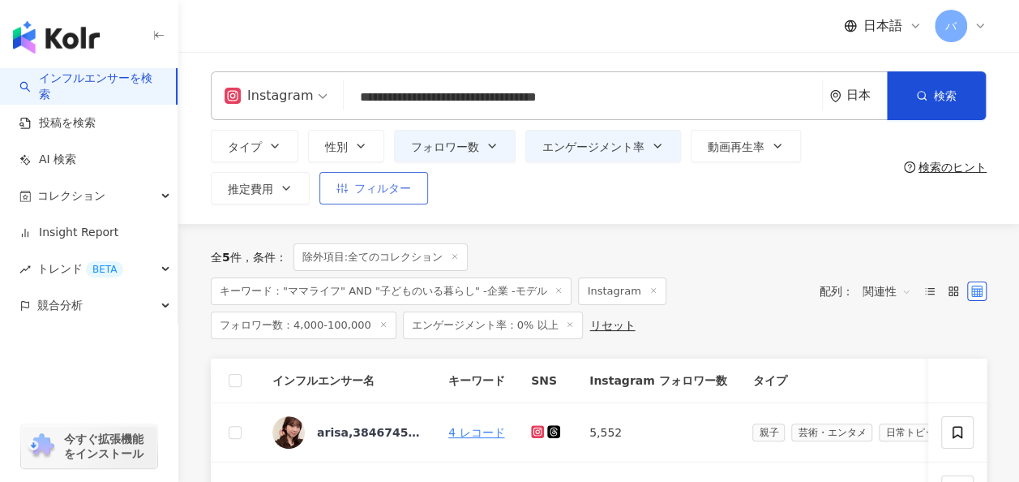
click at [397, 185] on span "フィルター" at bounding box center [382, 188] width 57 height 13
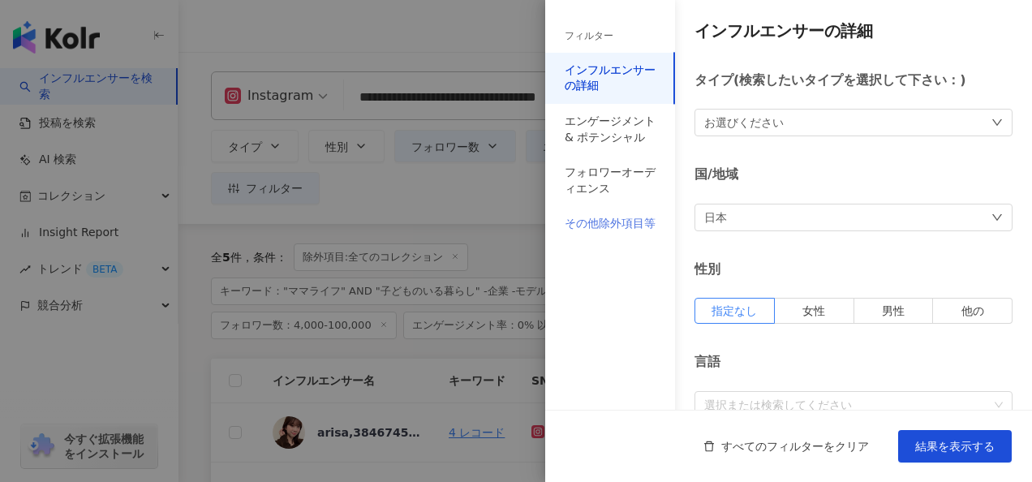
click at [652, 238] on div "その他除外項目等" at bounding box center [610, 224] width 130 height 36
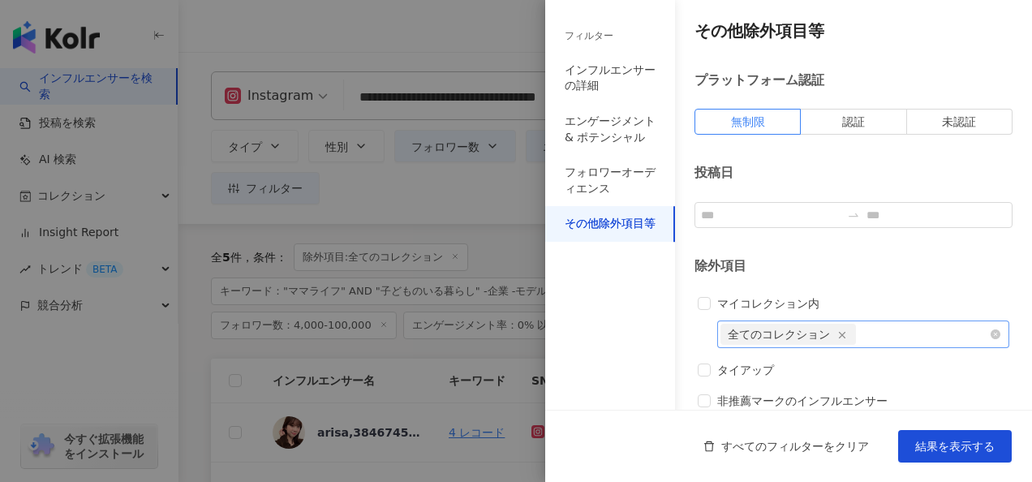
click at [839, 329] on icon "button" at bounding box center [841, 334] width 11 height 11
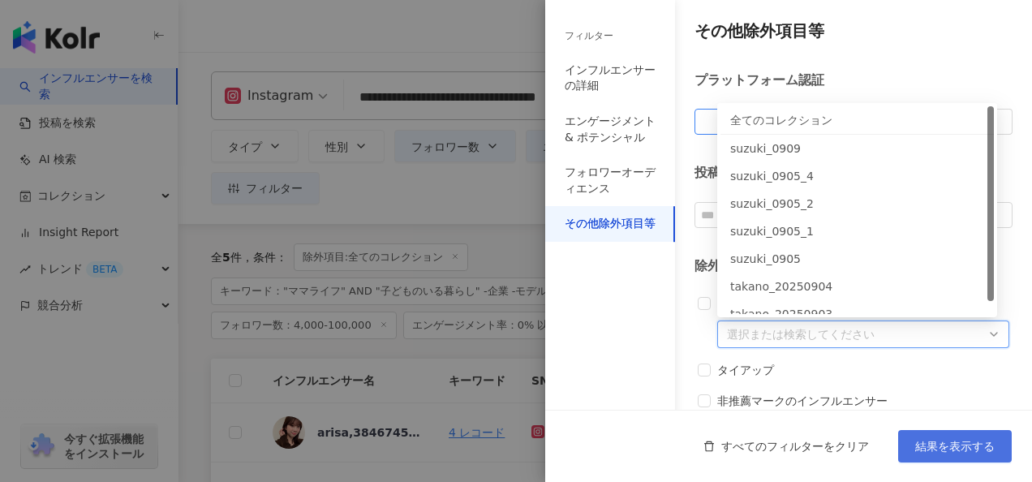
click at [936, 448] on span "結果を表示する" at bounding box center [954, 446] width 79 height 13
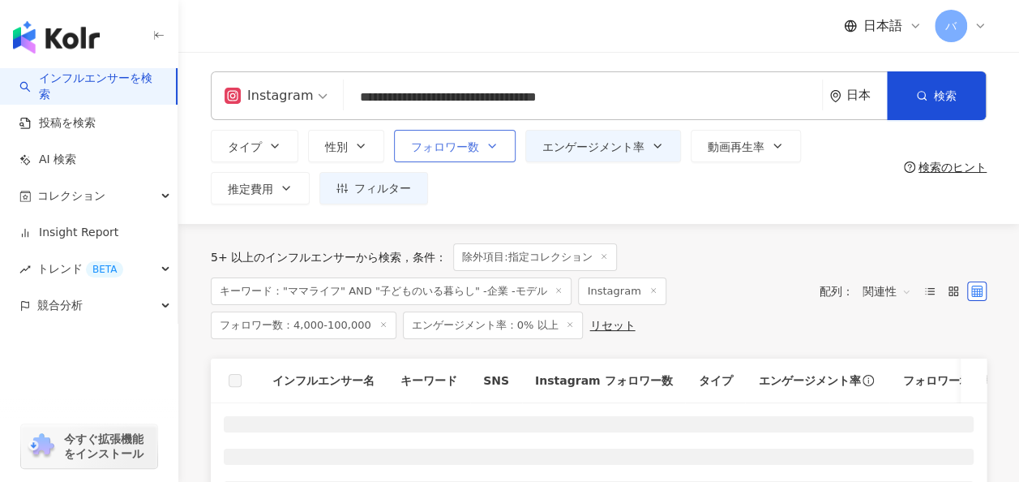
click at [507, 151] on button "フォロワー数" at bounding box center [455, 146] width 122 height 32
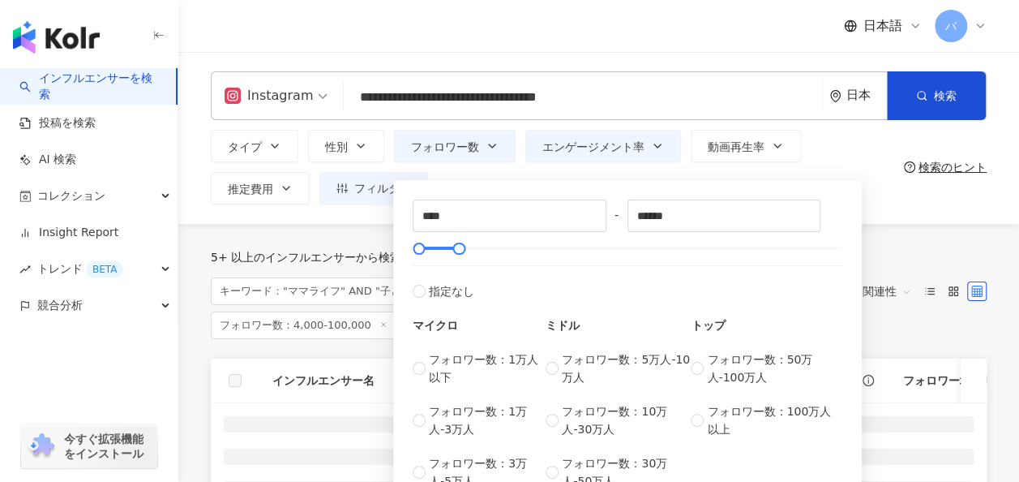
click at [586, 183] on div "**** - ****** 指定なし マイクロ フォロワー数：1万人以下 フォロワー数：1万人-3万人 フォロワー数：3万人-5万人 ミドル フォロワー数：5…" at bounding box center [627, 344] width 469 height 329
click at [775, 172] on div "**** - ****** 指定なし マイクロ フォロワー数：1万人以下 フォロワー数：1万人-3万人 フォロワー数：3万人-5万人 ミドル フォロワー数：5…" at bounding box center [627, 340] width 469 height 337
click at [869, 162] on div "タイプ 性別 フォロワー数 エンゲージメント率 動画再生率 推定費用 フィルター フィルター インフルエンサーの詳細 エンゲージメント & ポテンシャル フォ…" at bounding box center [554, 167] width 687 height 75
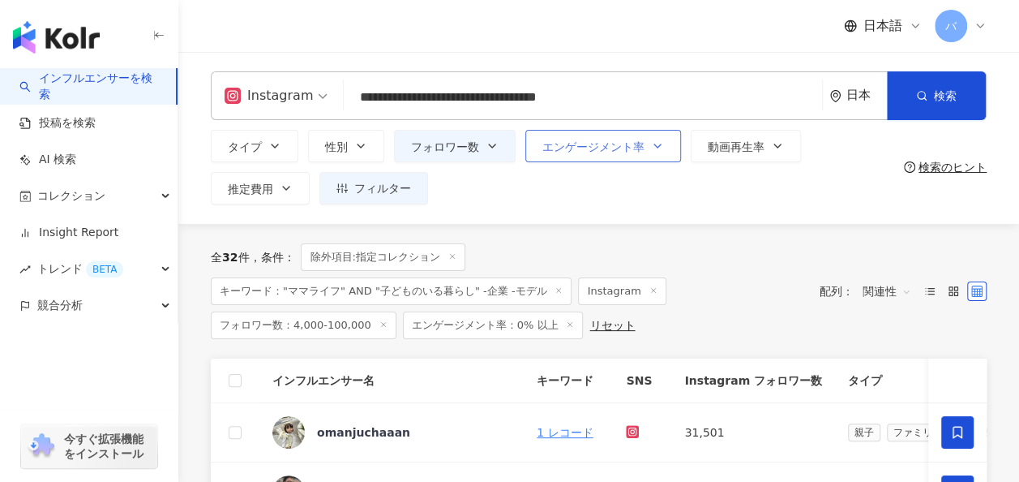
click at [665, 152] on button "エンゲージメント率" at bounding box center [604, 146] width 156 height 32
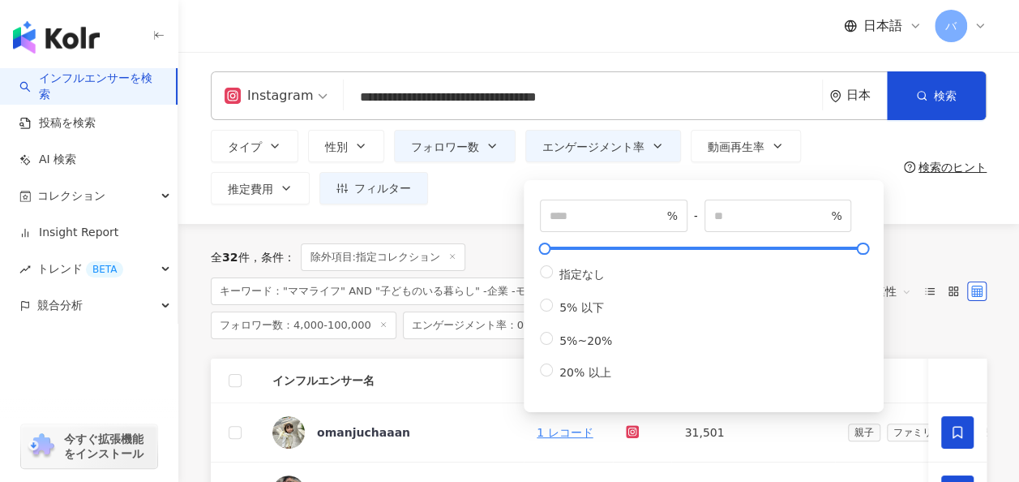
click at [831, 151] on div "タイプ 性別 フォロワー数 エンゲージメント率 動画再生率 推定費用 フィルター フィルター インフルエンサーの詳細 エンゲージメント & ポテンシャル フォ…" at bounding box center [554, 167] width 687 height 75
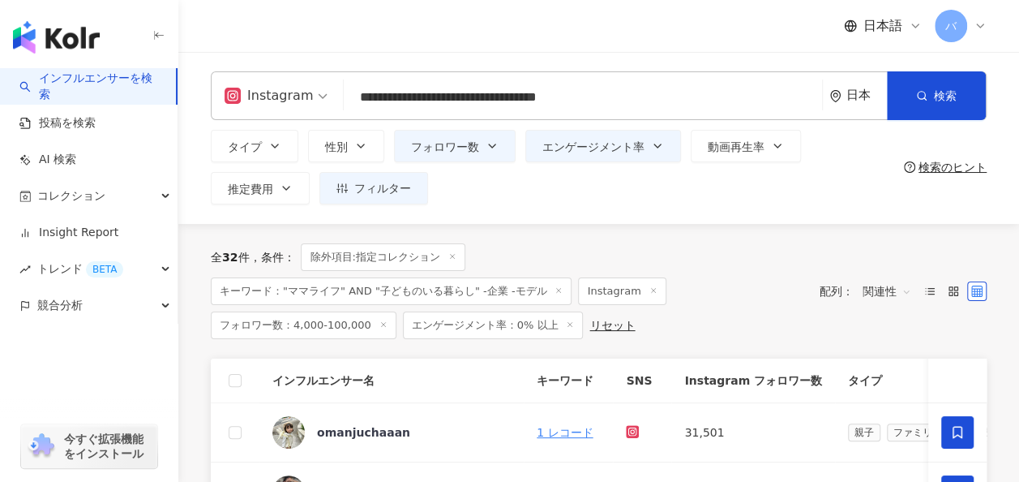
click at [659, 170] on div "タイプ 性別 フォロワー数 エンゲージメント率 動画再生率 推定費用 フィルター フィルター インフルエンサーの詳細 エンゲージメント & ポテンシャル フォ…" at bounding box center [554, 167] width 687 height 75
click at [915, 97] on button "検索" at bounding box center [936, 95] width 99 height 49
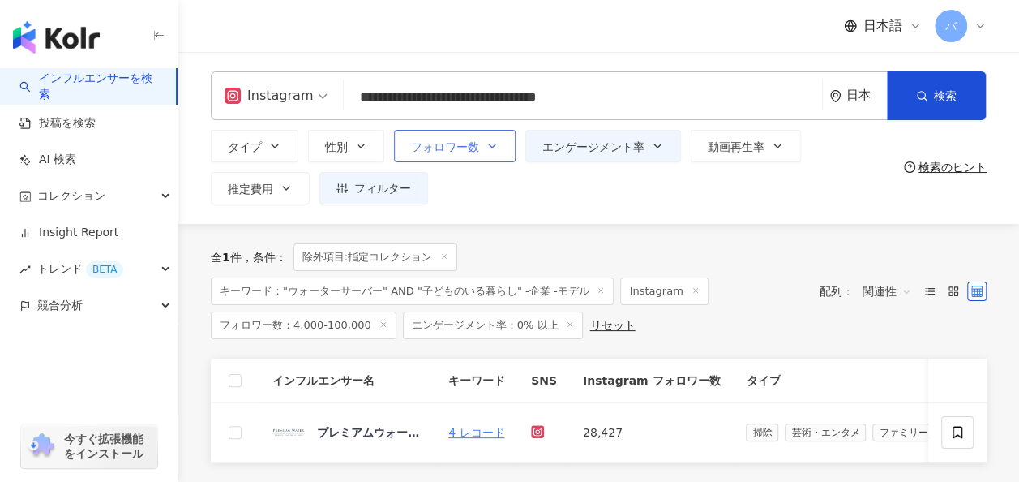
click at [486, 152] on button "フォロワー数" at bounding box center [455, 146] width 122 height 32
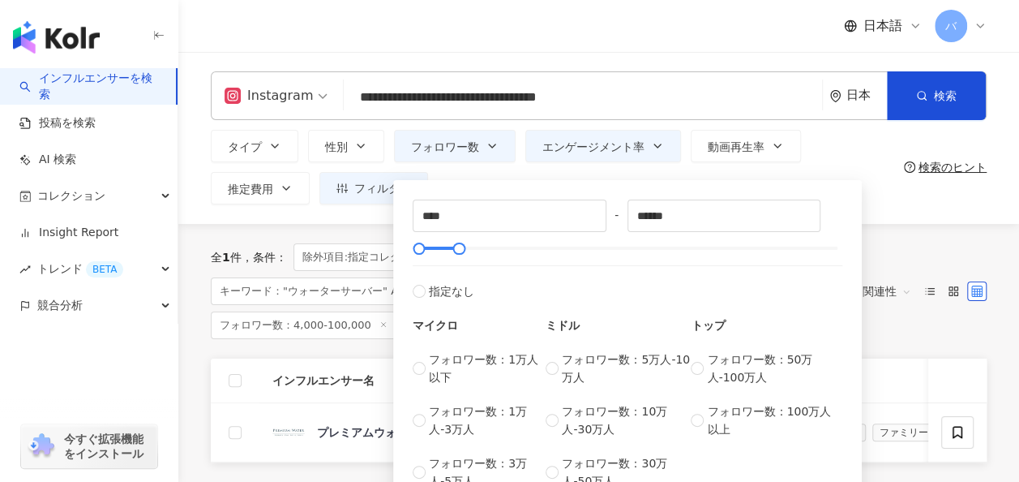
click at [528, 170] on div "タイプ 性別 フォロワー数 エンゲージメント率 動画再生率 推定費用 フィルター フィルター インフルエンサーの詳細 エンゲージメント & ポテンシャル フォ…" at bounding box center [554, 167] width 687 height 75
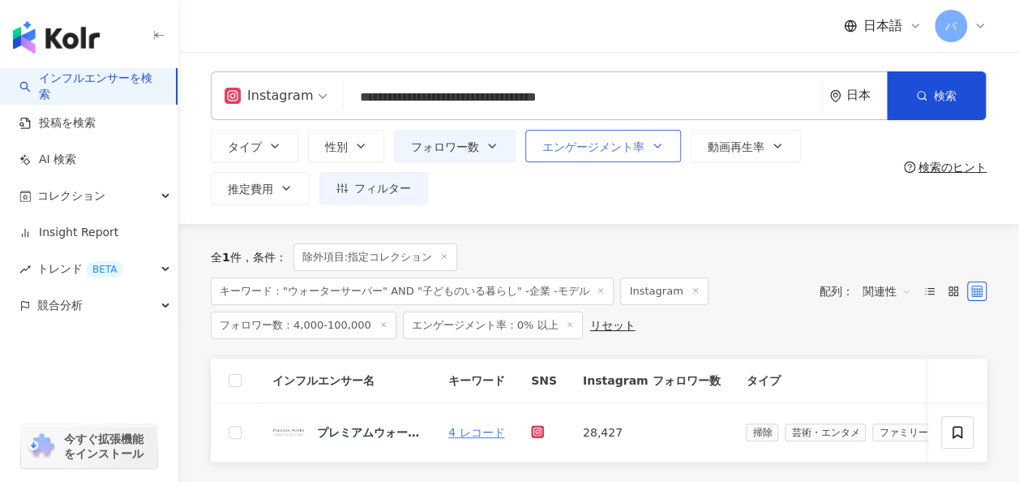
click at [574, 146] on span "エンゲージメント率" at bounding box center [594, 146] width 102 height 13
click at [513, 175] on div "タイプ 性別 フォロワー数 エンゲージメント率 動画再生率 推定費用 フィルター フィルター インフルエンサーの詳細 エンゲージメント & ポテンシャル フォ…" at bounding box center [554, 167] width 687 height 75
click at [418, 190] on button "フィルター" at bounding box center [374, 188] width 109 height 32
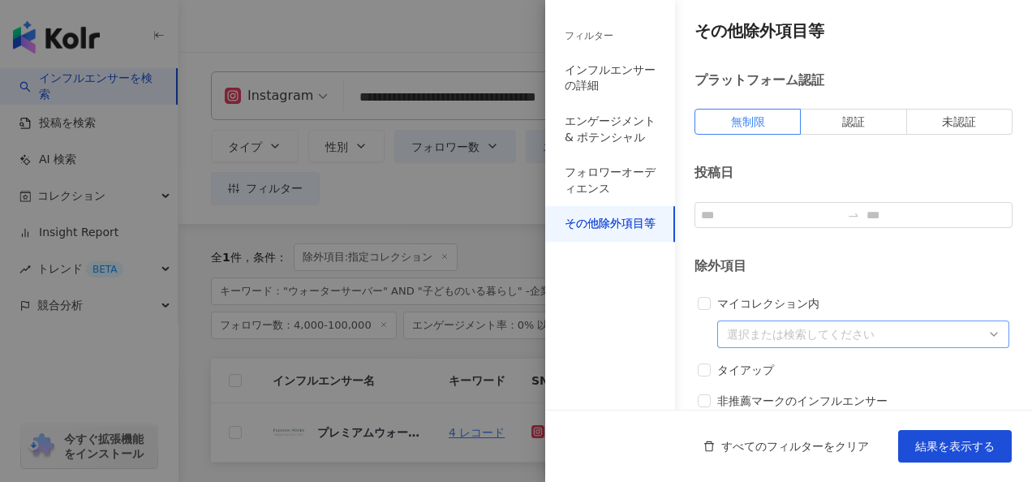
click at [456, 198] on div at bounding box center [516, 241] width 1032 height 482
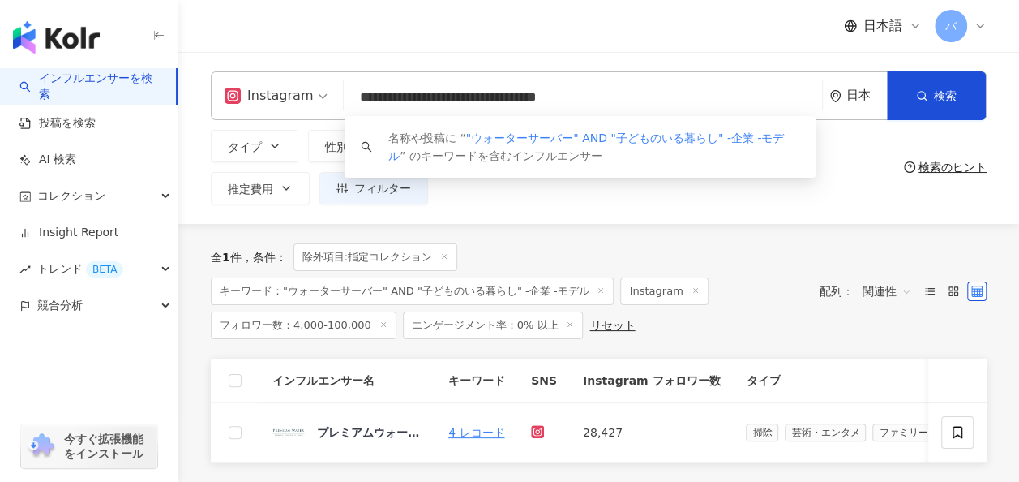
drag, startPoint x: 634, startPoint y: 98, endPoint x: 526, endPoint y: 96, distance: 107.9
click at [526, 96] on input "**********" at bounding box center [583, 97] width 466 height 31
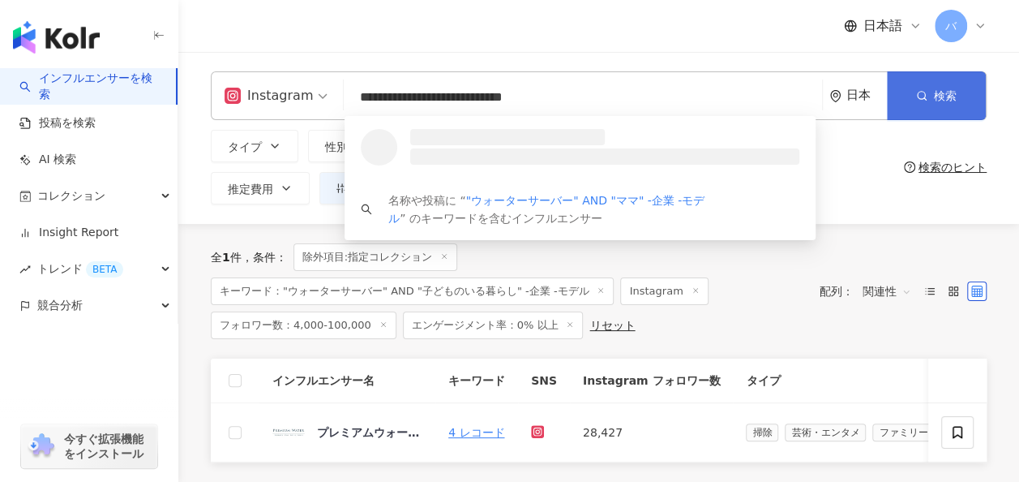
type input "**********"
click at [948, 94] on span "検索" at bounding box center [945, 95] width 23 height 13
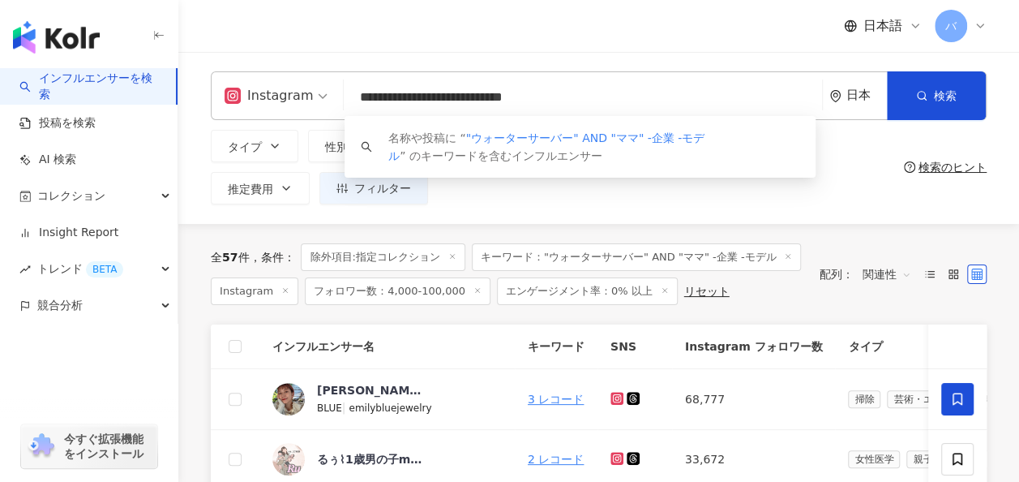
drag, startPoint x: 626, startPoint y: 101, endPoint x: 289, endPoint y: 101, distance: 337.4
click at [289, 101] on div "**********" at bounding box center [599, 95] width 776 height 49
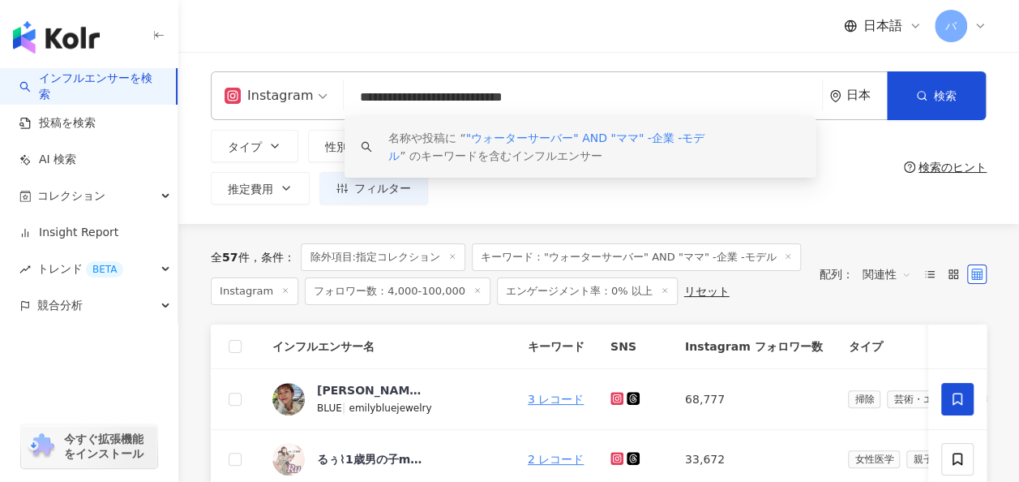
click at [493, 214] on div "**********" at bounding box center [598, 138] width 841 height 172
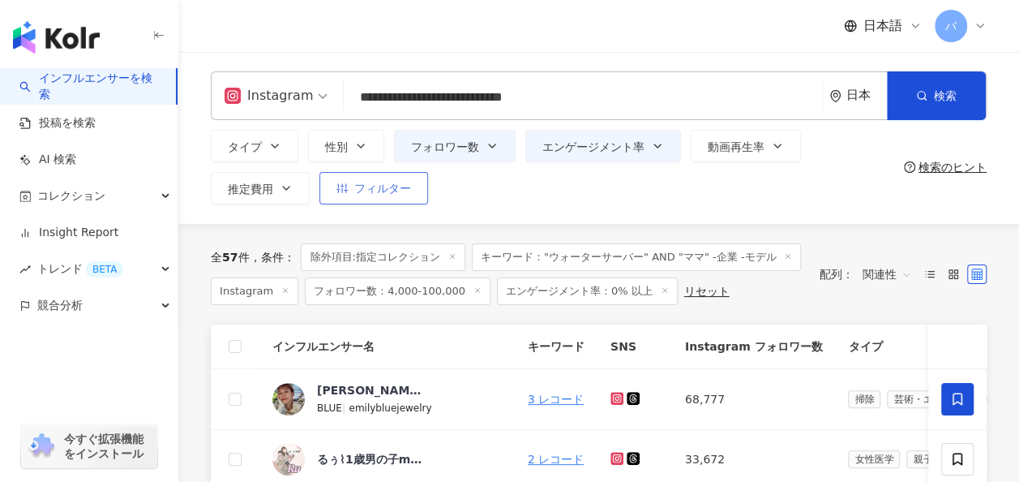
click at [378, 200] on button "フィルター" at bounding box center [374, 188] width 109 height 32
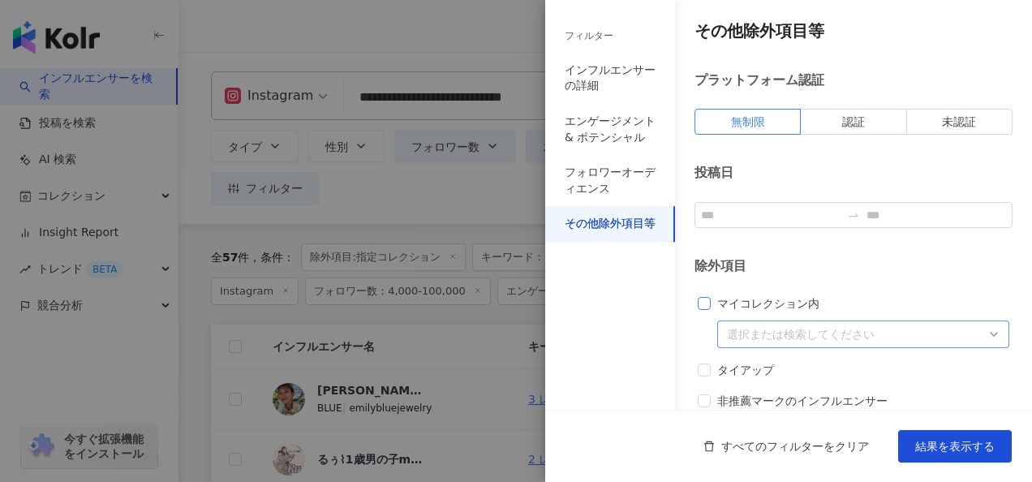
click at [742, 308] on span "マイコレクション内" at bounding box center [767, 303] width 115 height 18
click at [754, 344] on div "all 45774 全てのコレクション suzuki_0909 suzuki_0905_4 suzuki_0905_2 suzuki_0905_1 suzuk…" at bounding box center [863, 334] width 292 height 28
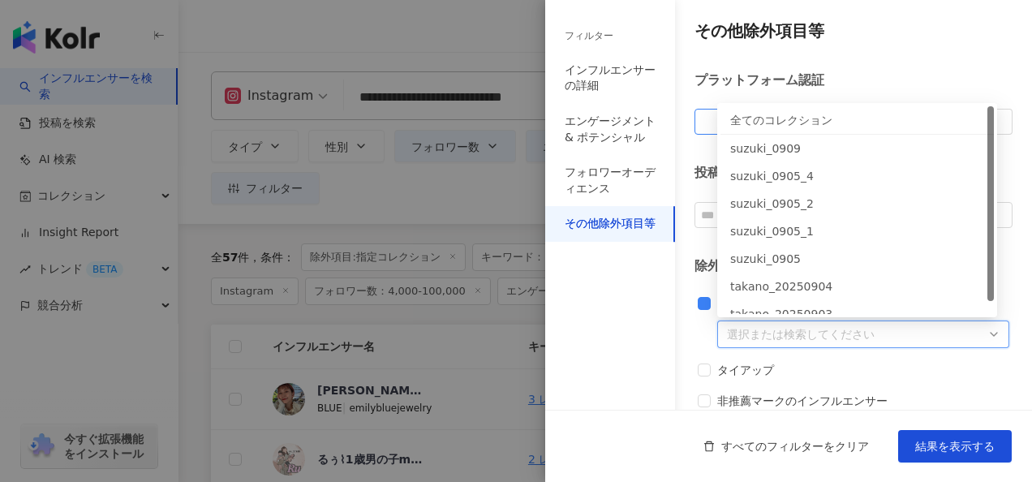
click at [779, 120] on div "全てのコレクション" at bounding box center [857, 120] width 254 height 18
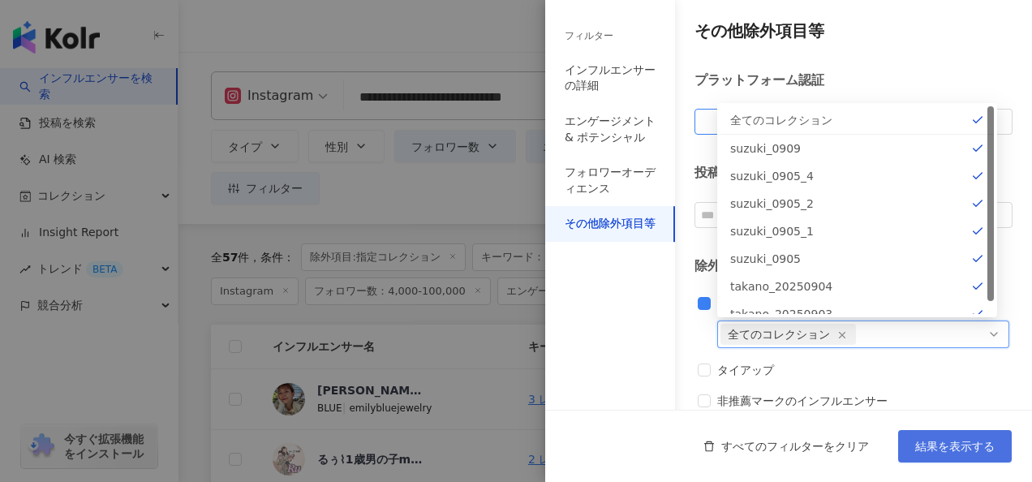
click at [947, 453] on span "結果を表示する" at bounding box center [954, 446] width 79 height 13
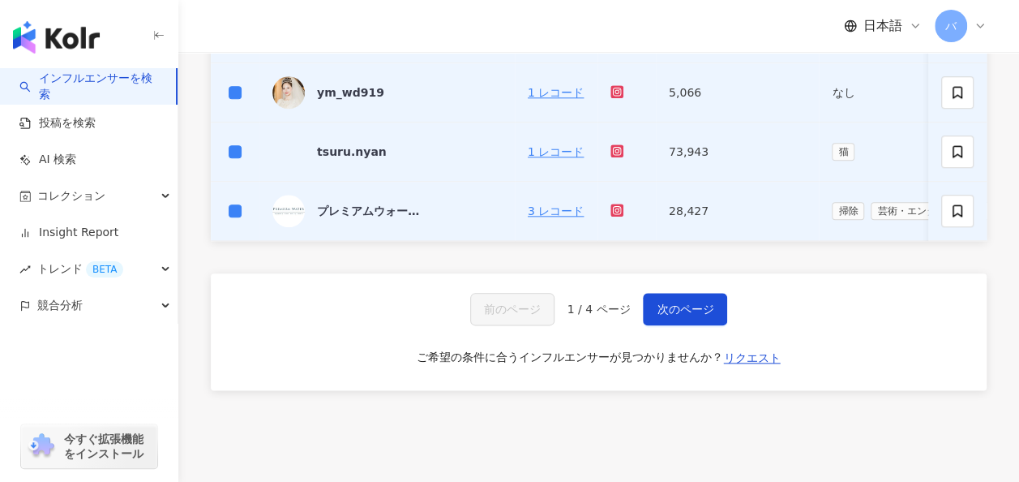
scroll to position [811, 0]
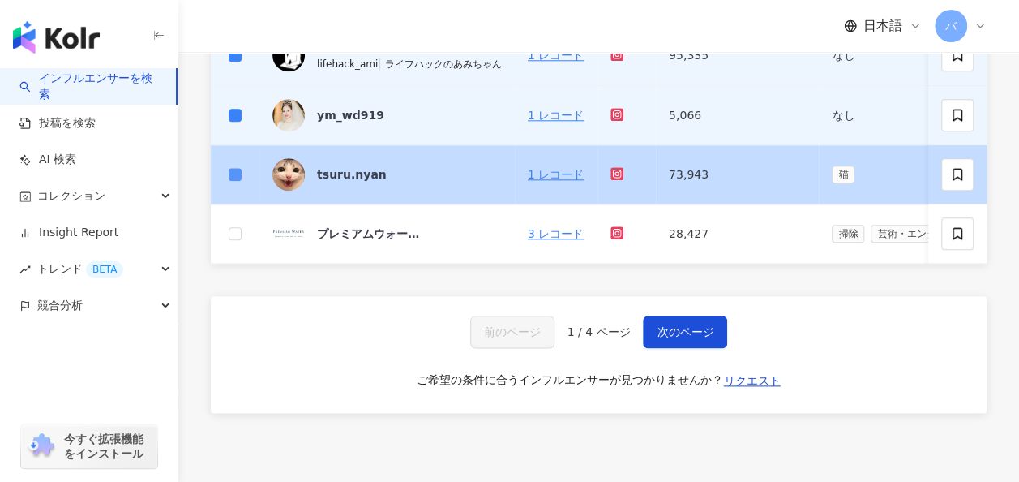
click at [230, 178] on label at bounding box center [235, 174] width 13 height 18
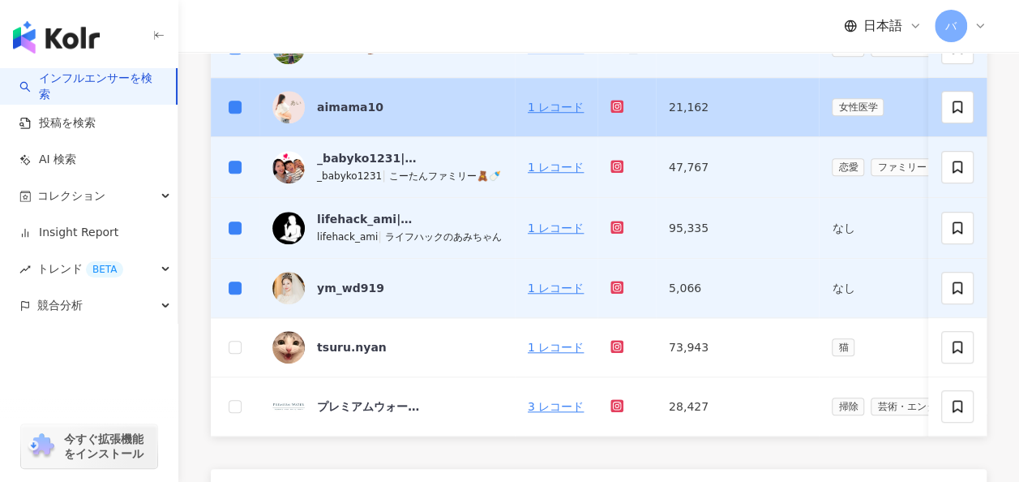
scroll to position [730, 0]
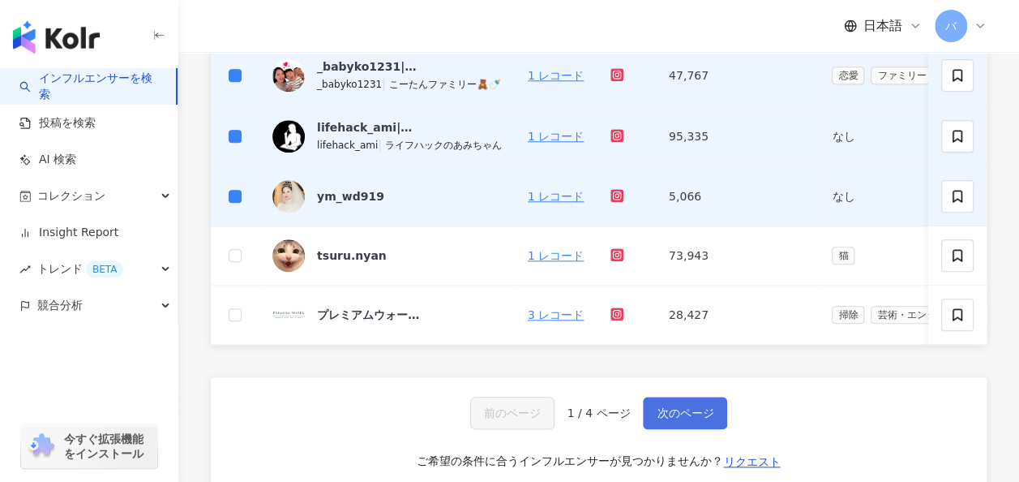
click at [688, 415] on span "次のページ" at bounding box center [685, 412] width 57 height 13
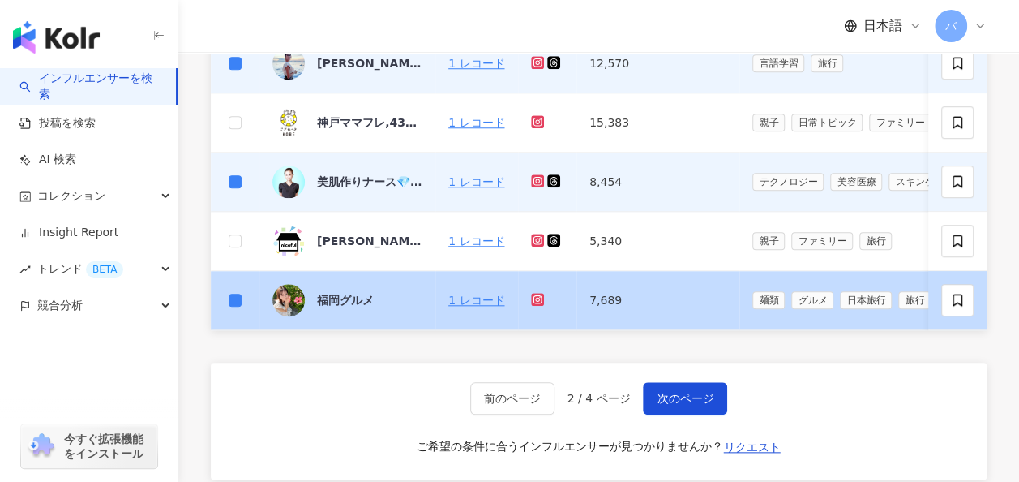
scroll to position [736, 0]
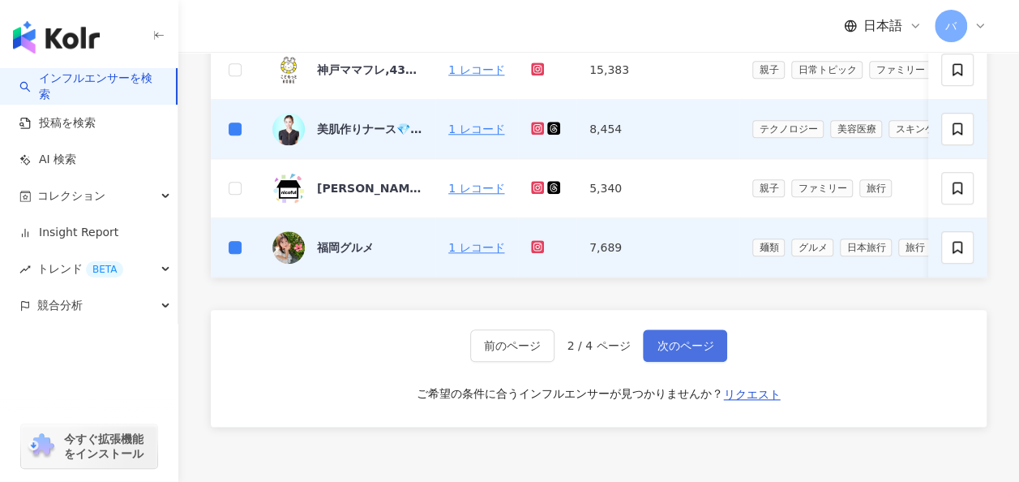
click at [696, 352] on span "次のページ" at bounding box center [685, 345] width 57 height 13
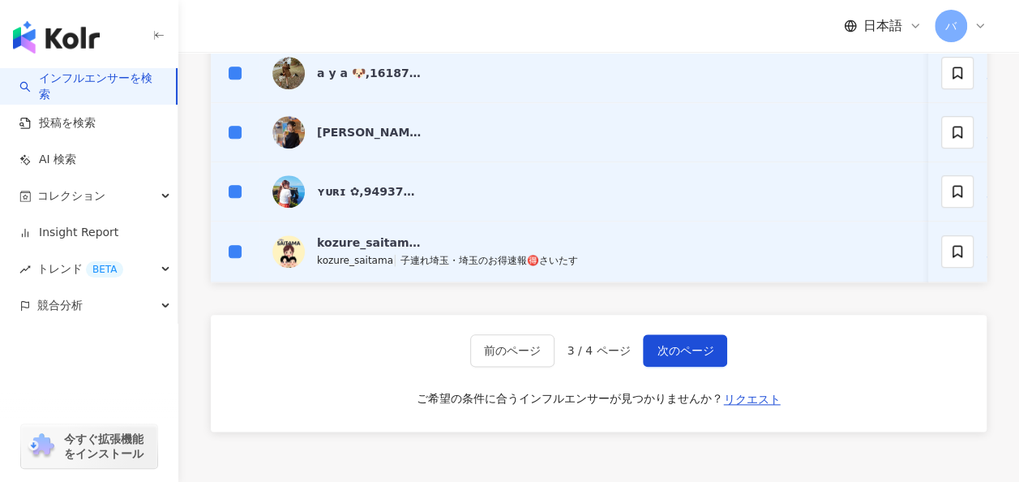
scroll to position [818, 0]
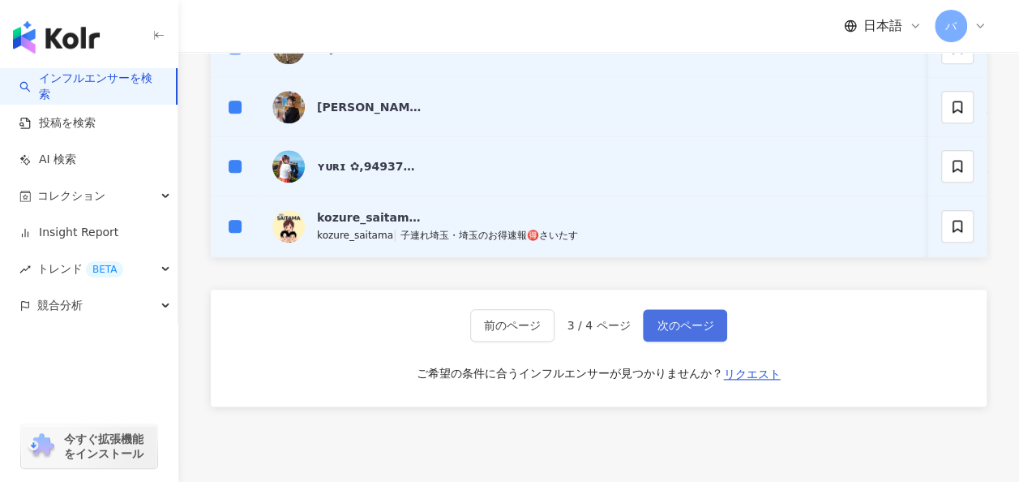
click at [652, 339] on button "次のページ" at bounding box center [685, 325] width 84 height 32
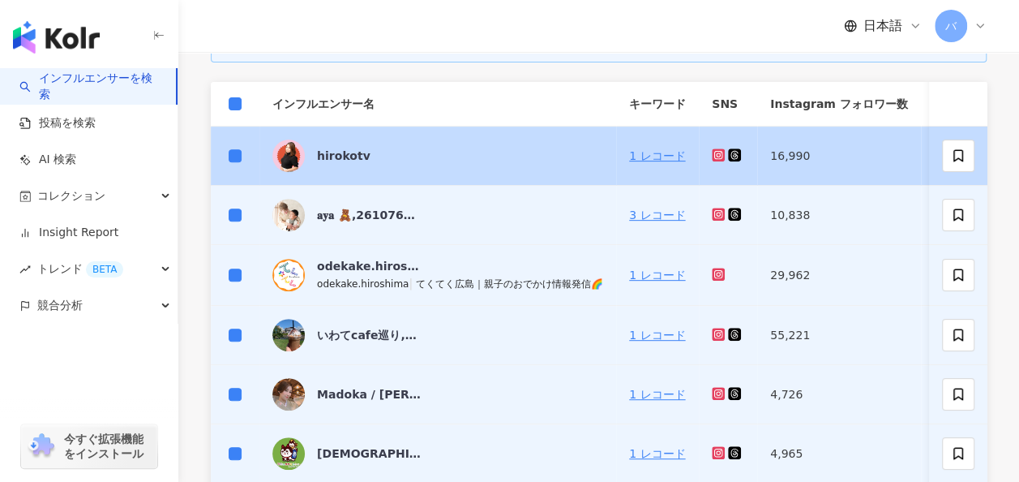
scroll to position [250, 0]
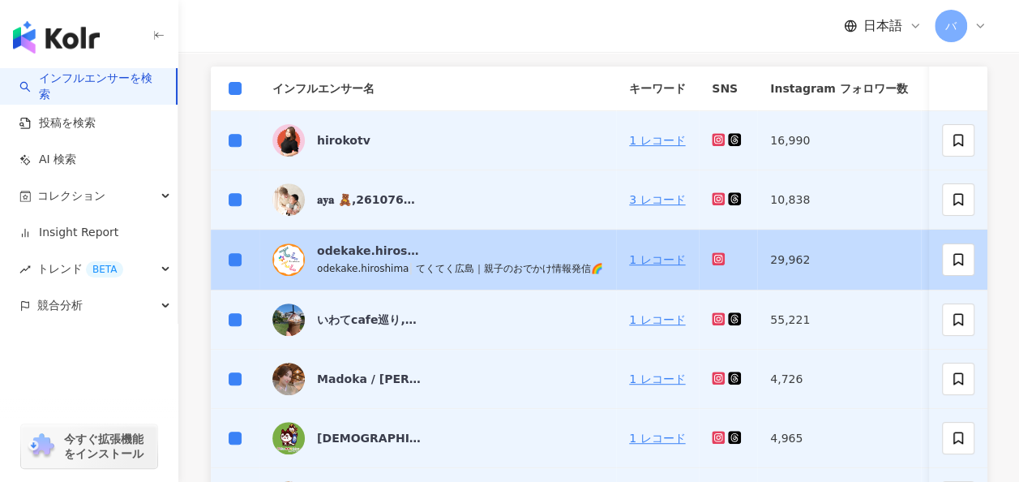
click at [226, 258] on td at bounding box center [235, 260] width 49 height 61
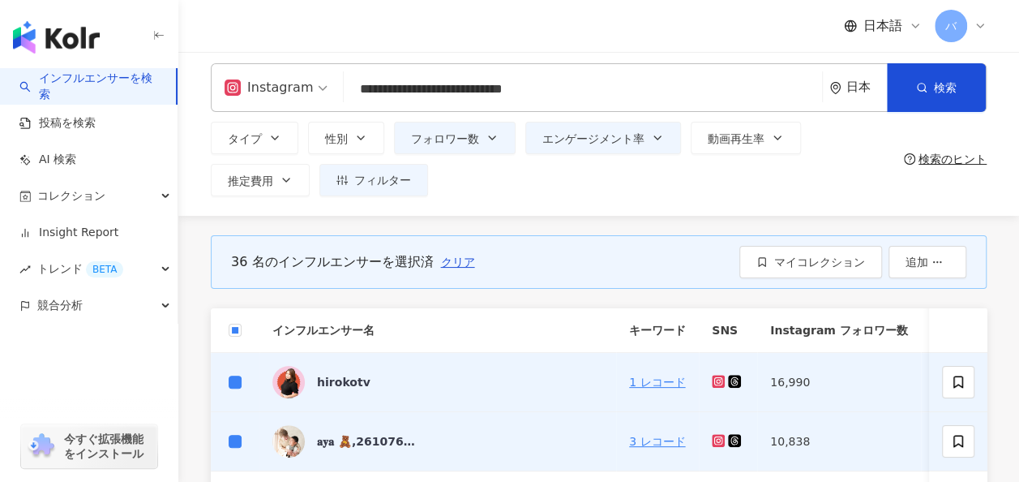
scroll to position [6, 0]
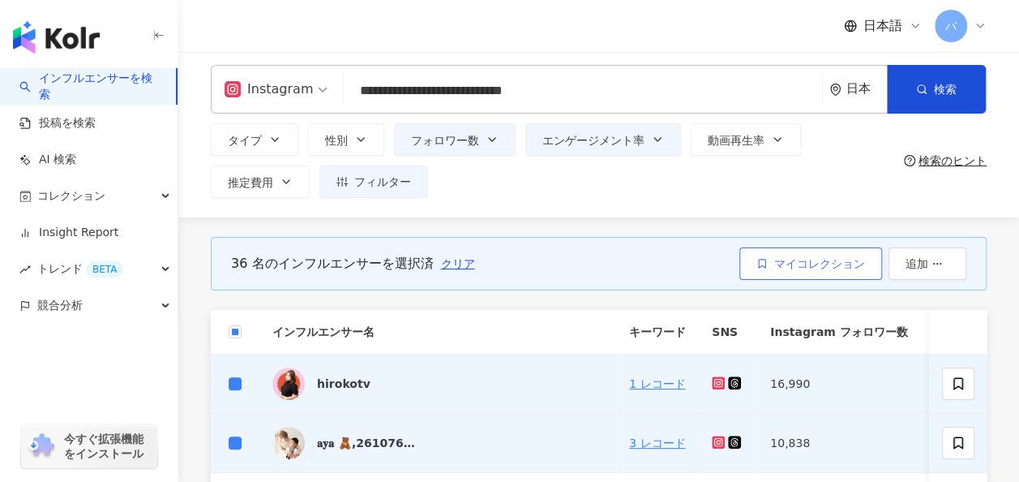
click at [815, 257] on span "マイコレクション" at bounding box center [820, 263] width 91 height 13
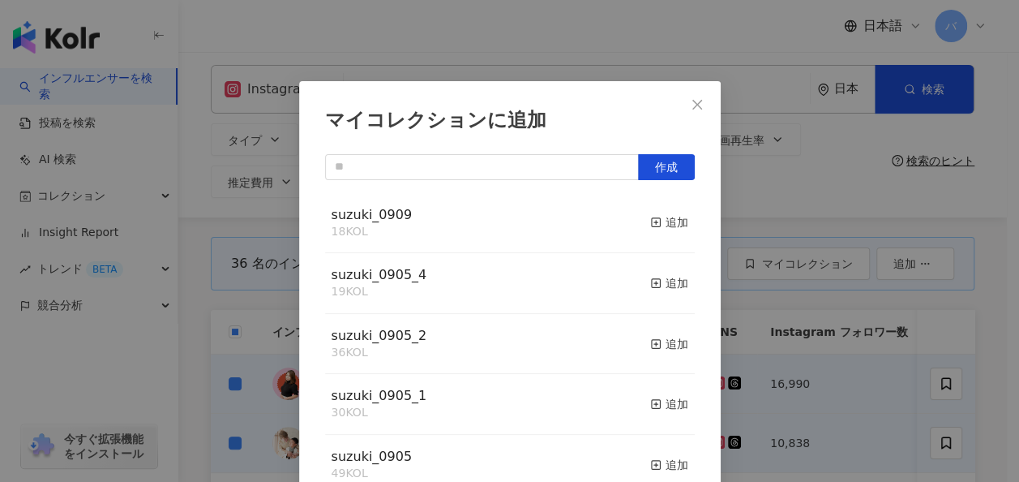
scroll to position [22, 0]
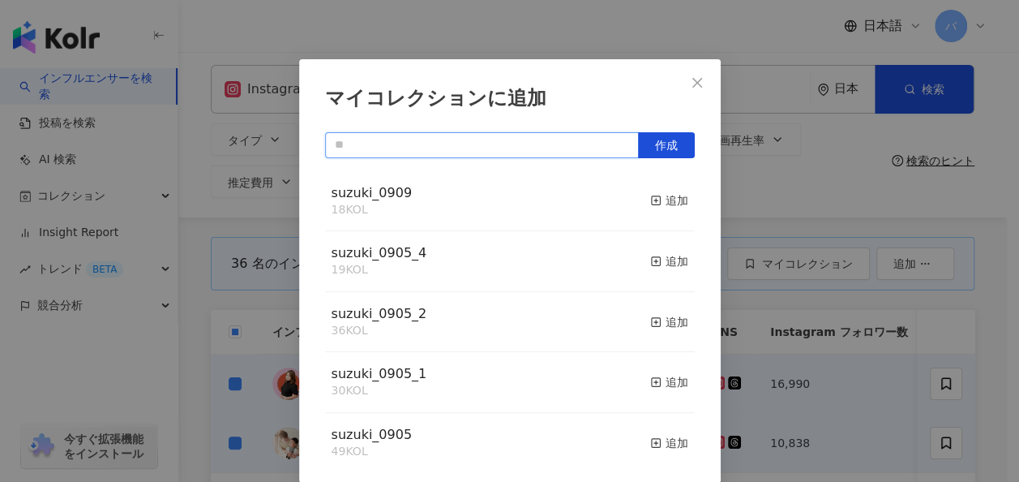
click at [422, 148] on input "text" at bounding box center [482, 145] width 314 height 26
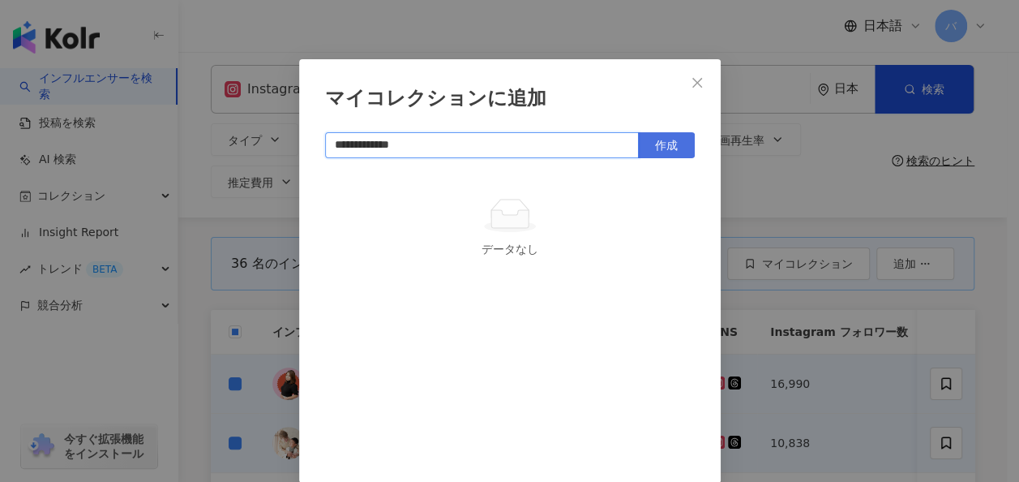
click at [667, 144] on span "作成" at bounding box center [666, 145] width 23 height 13
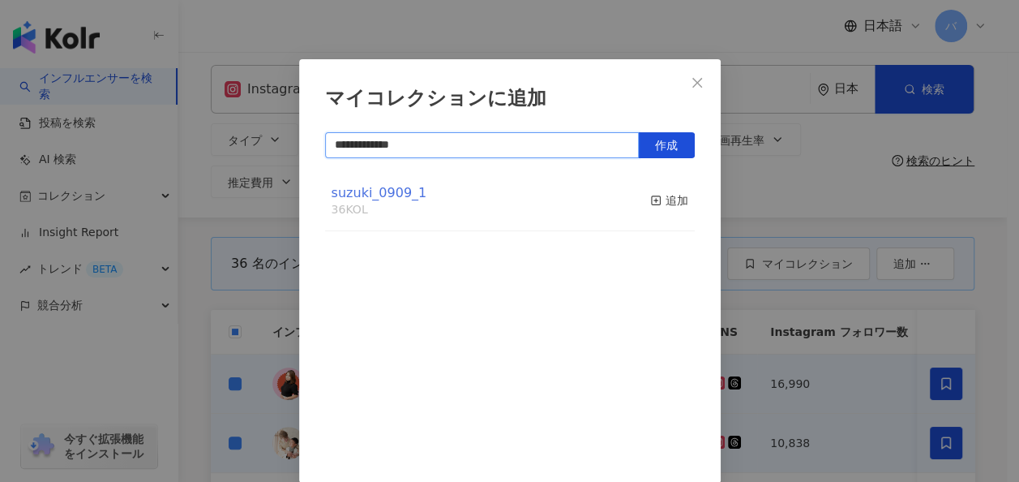
type input "**********"
click at [401, 195] on span "suzuki_0909_1" at bounding box center [380, 192] width 96 height 15
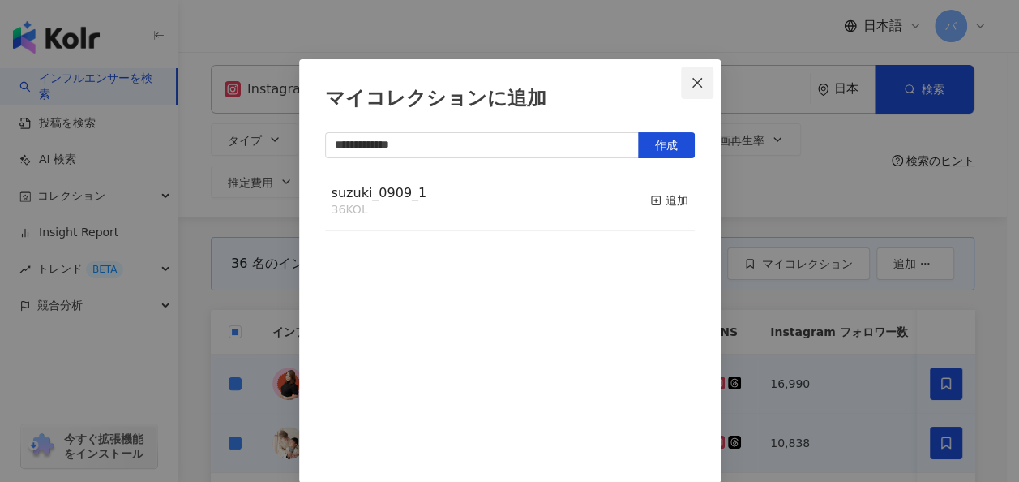
click at [697, 88] on icon "close" at bounding box center [697, 82] width 13 height 13
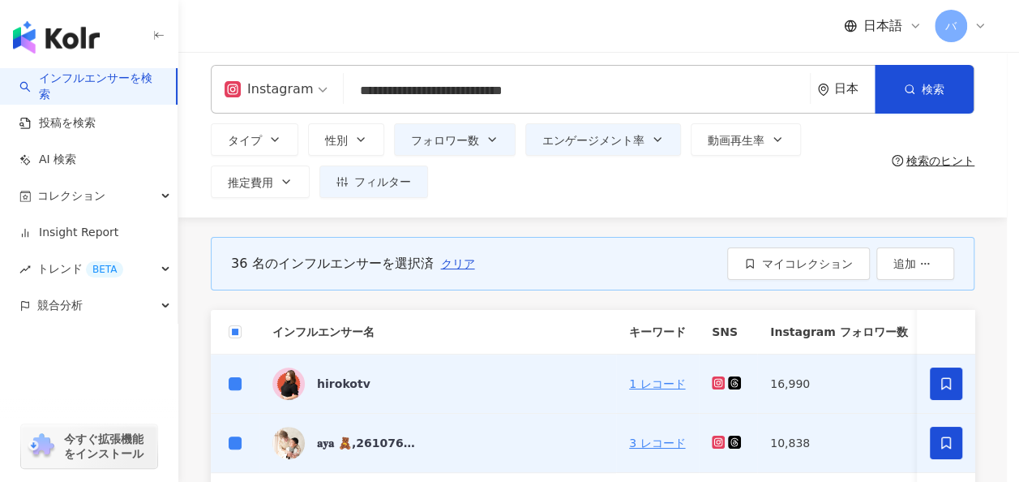
scroll to position [0, 0]
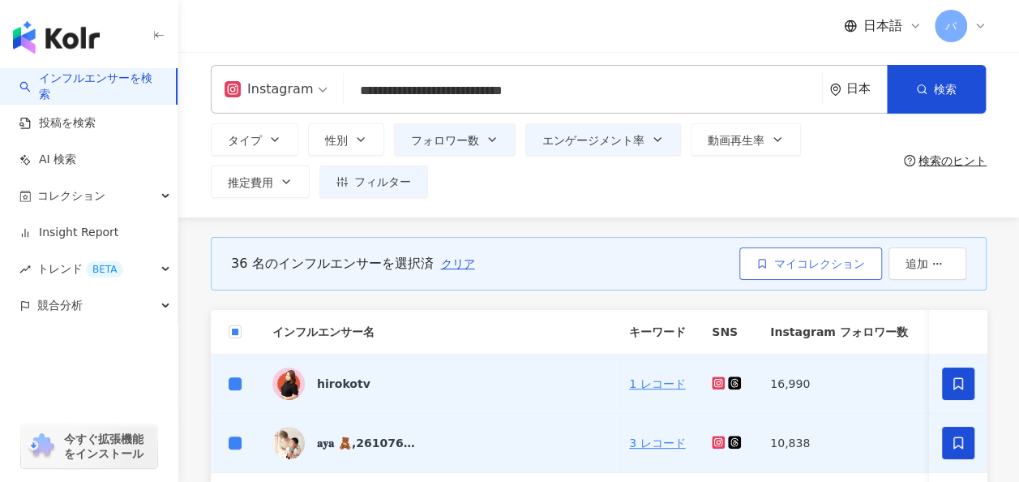
click at [796, 264] on span "マイコレクション" at bounding box center [820, 263] width 91 height 13
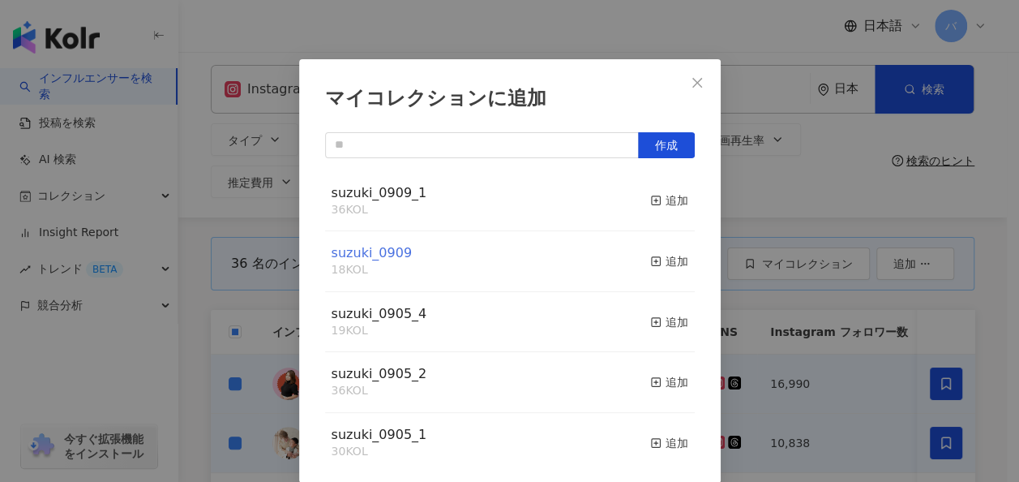
click at [375, 247] on span "suzuki_0909" at bounding box center [372, 252] width 80 height 15
click at [388, 314] on span "suzuki_0905_4" at bounding box center [380, 313] width 96 height 15
click at [683, 88] on button "Close" at bounding box center [697, 83] width 32 height 32
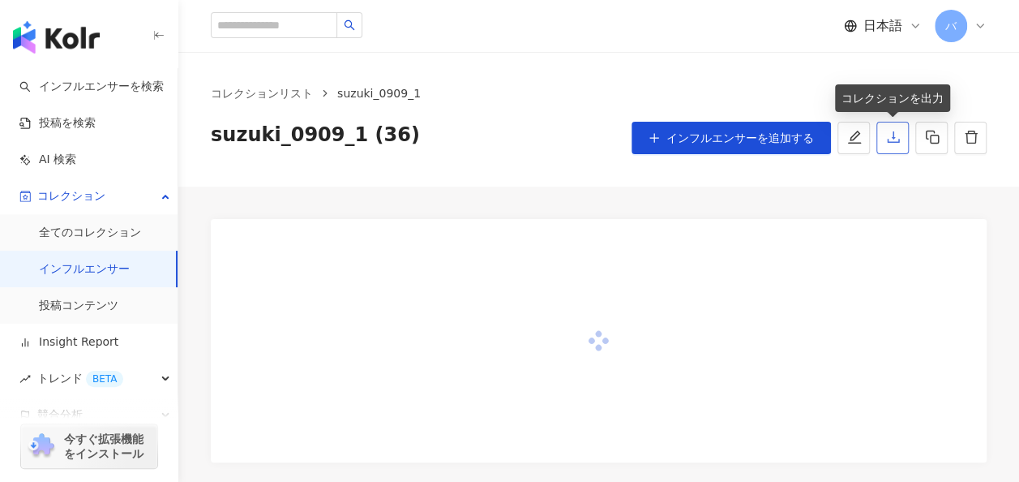
click at [899, 143] on icon "download" at bounding box center [893, 136] width 12 height 11
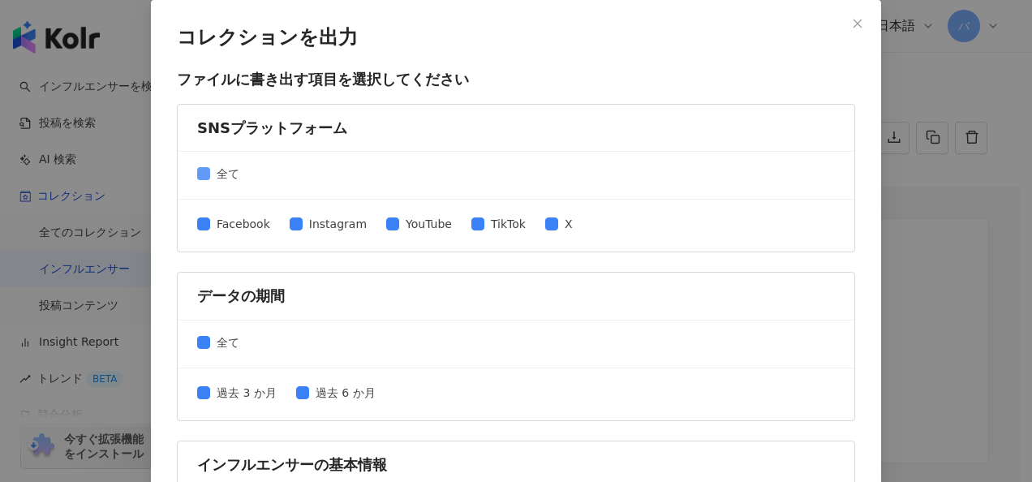
click at [210, 173] on span "全て" at bounding box center [228, 174] width 36 height 18
click at [304, 218] on span "Instagram" at bounding box center [338, 224] width 71 height 18
click at [337, 229] on span "Instagram" at bounding box center [338, 224] width 71 height 18
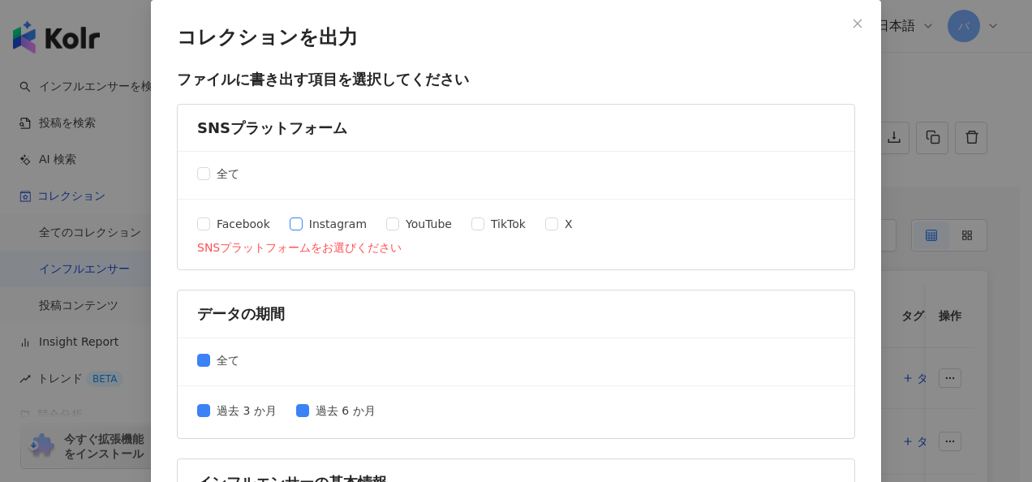
click at [334, 226] on span "Instagram" at bounding box center [338, 224] width 71 height 18
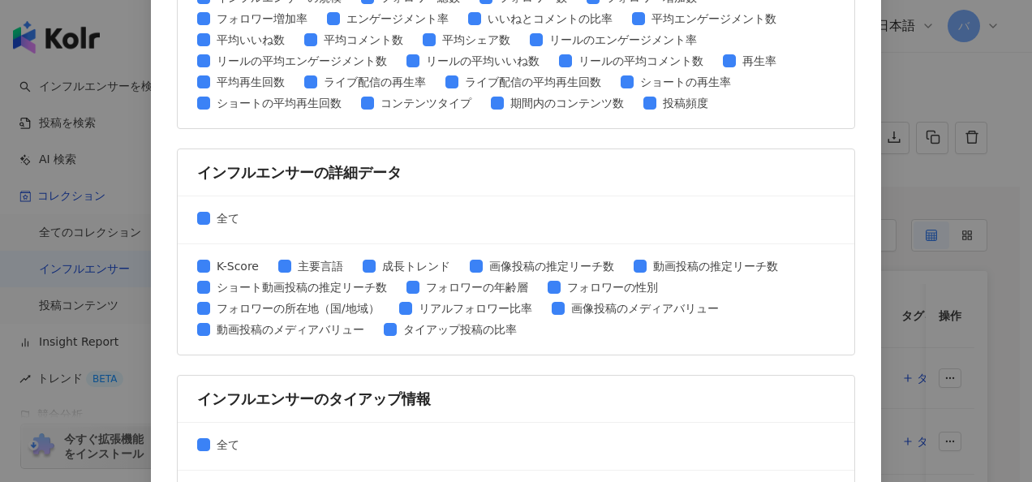
scroll to position [835, 0]
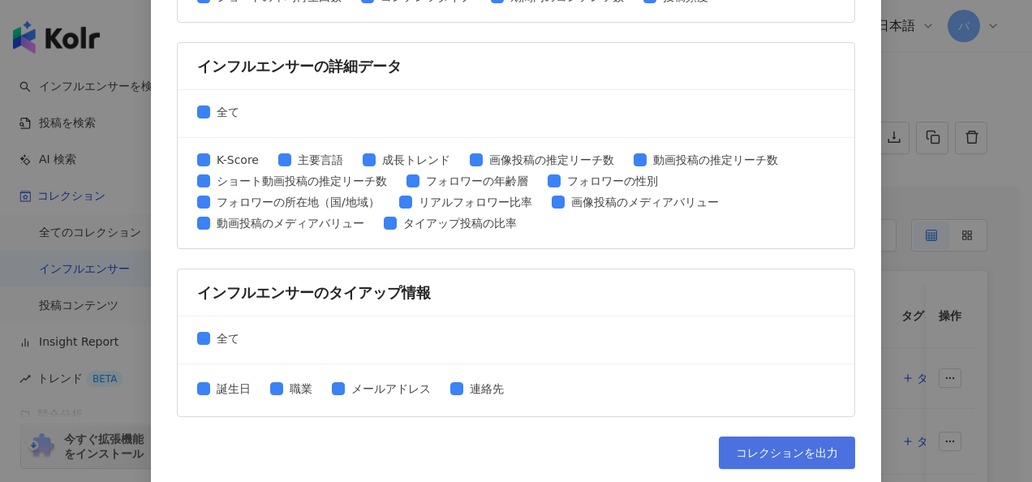
click at [787, 446] on span "コレクションを出力" at bounding box center [787, 452] width 102 height 13
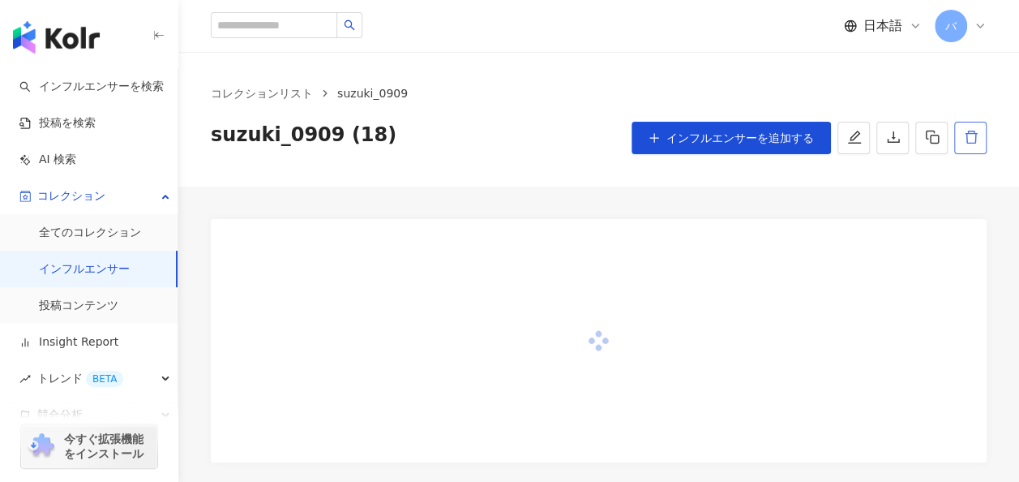
click at [964, 138] on icon "delete" at bounding box center [971, 137] width 15 height 15
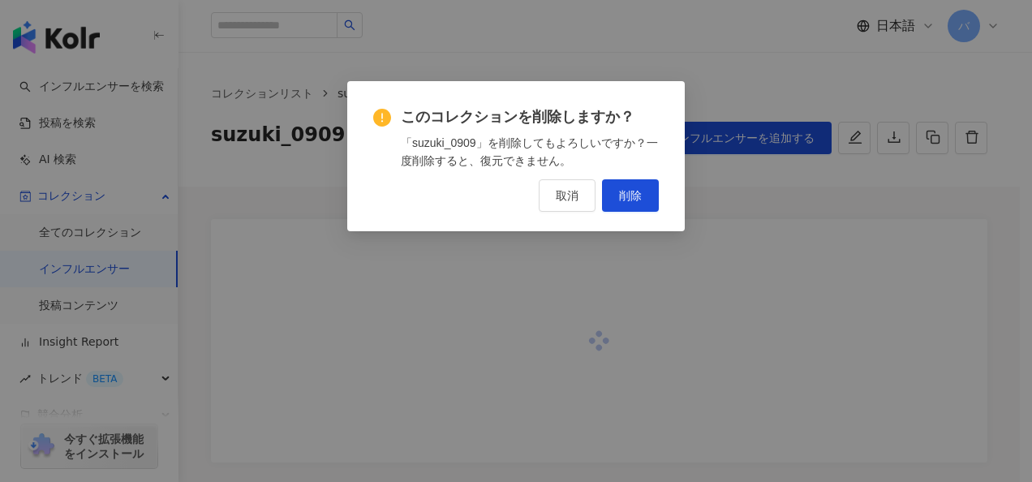
click at [633, 200] on span "削除" at bounding box center [630, 195] width 23 height 13
click at [646, 192] on button "削除" at bounding box center [630, 195] width 57 height 32
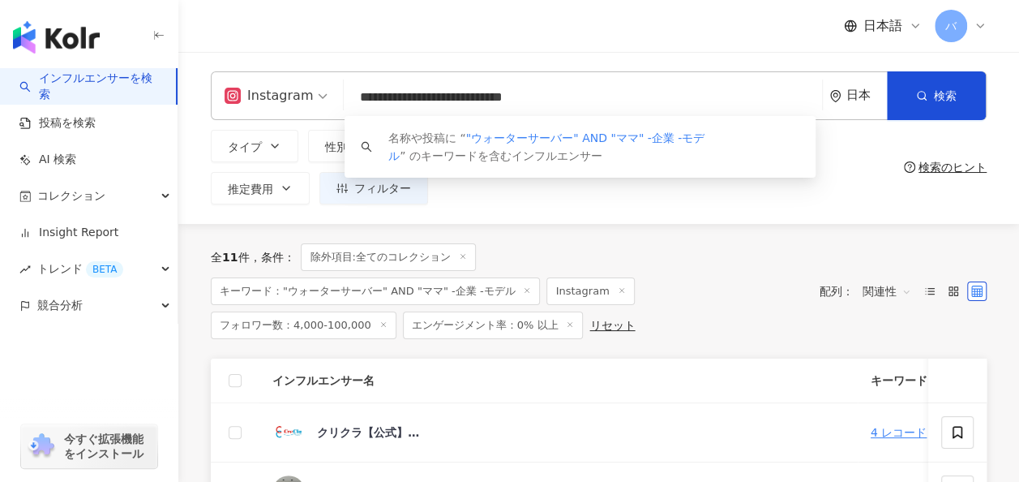
drag, startPoint x: 644, startPoint y: 86, endPoint x: 309, endPoint y: 90, distance: 335.0
click at [309, 90] on div "**********" at bounding box center [599, 95] width 776 height 49
paste input "*******"
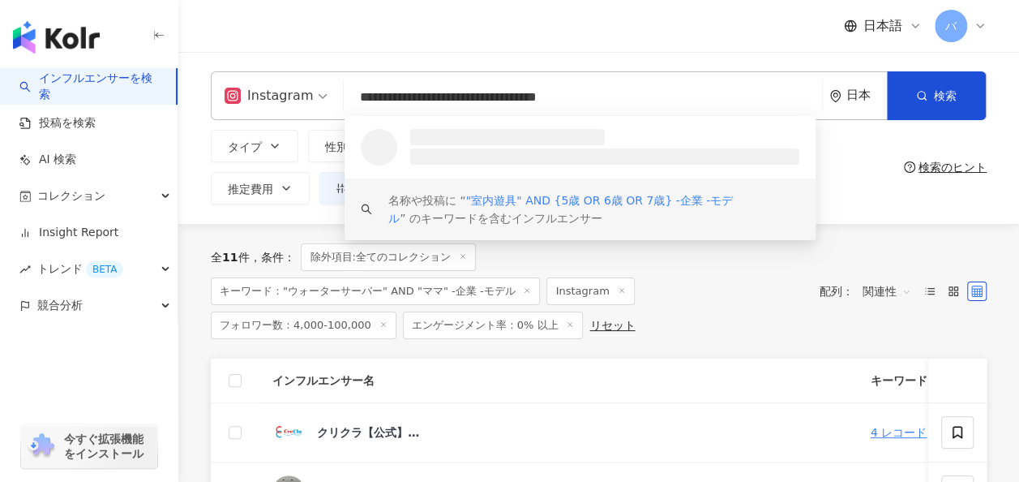
click at [482, 197] on span ""室内遊具" AND {5歳 OR 6歳 OR 7歳} -企業 -モデル" at bounding box center [560, 209] width 345 height 31
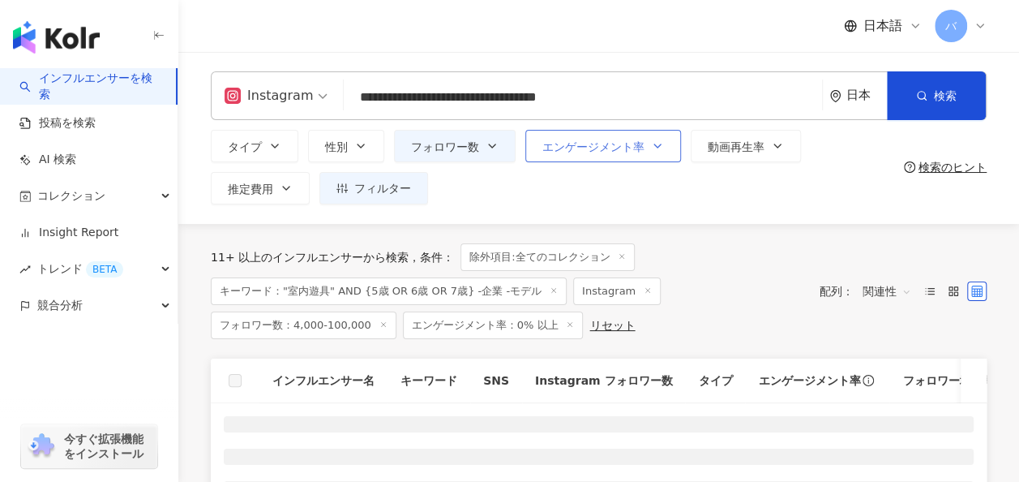
click at [582, 156] on button "エンゲージメント率" at bounding box center [604, 146] width 156 height 32
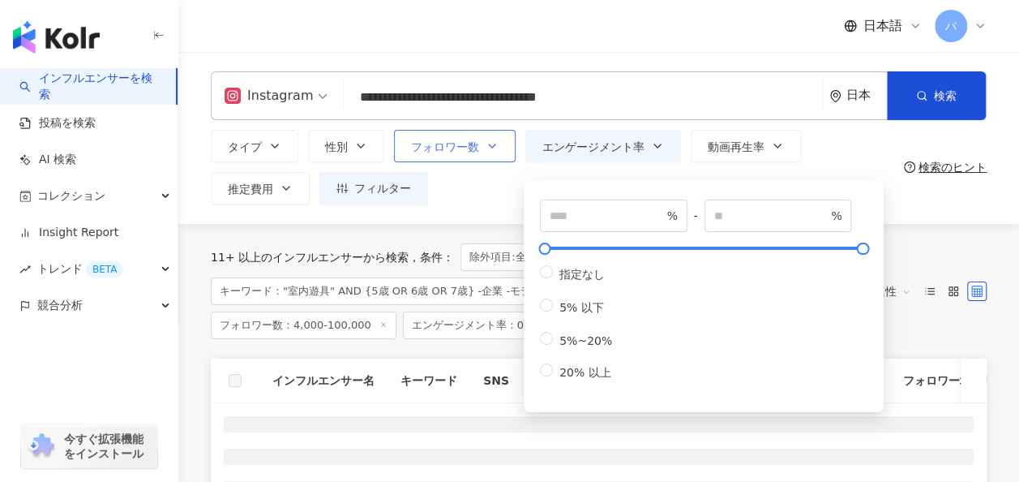
click at [472, 152] on span "フォロワー数" at bounding box center [445, 146] width 68 height 13
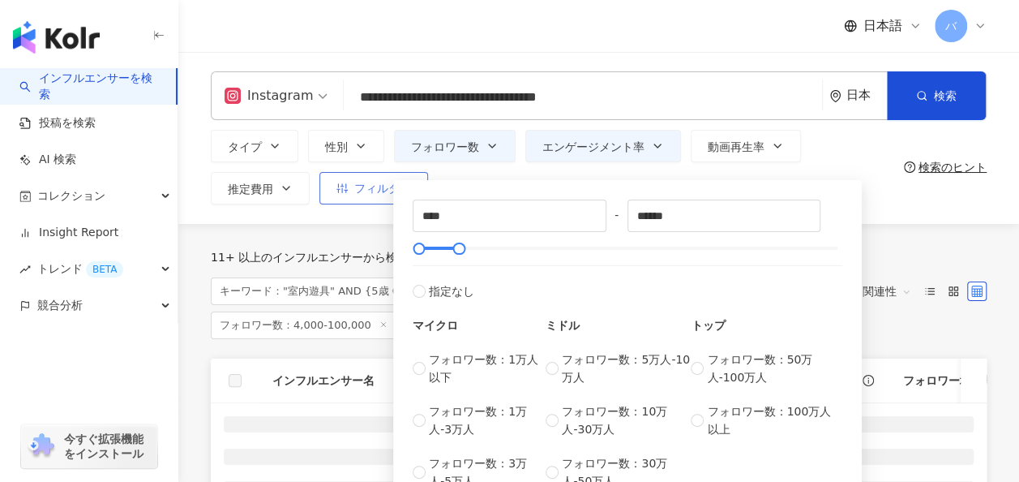
click at [351, 182] on button "フィルター" at bounding box center [374, 188] width 109 height 32
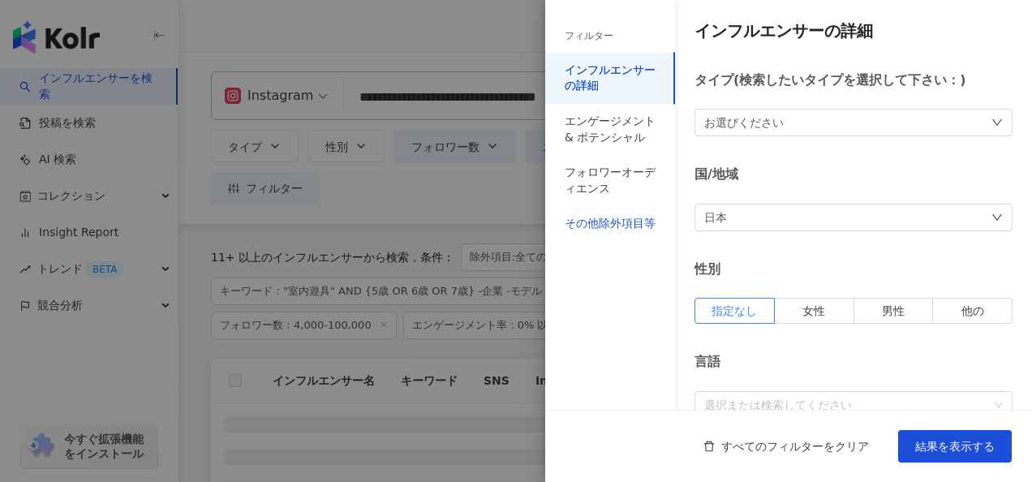
click at [641, 231] on div "その他除外項目等" at bounding box center [609, 224] width 91 height 16
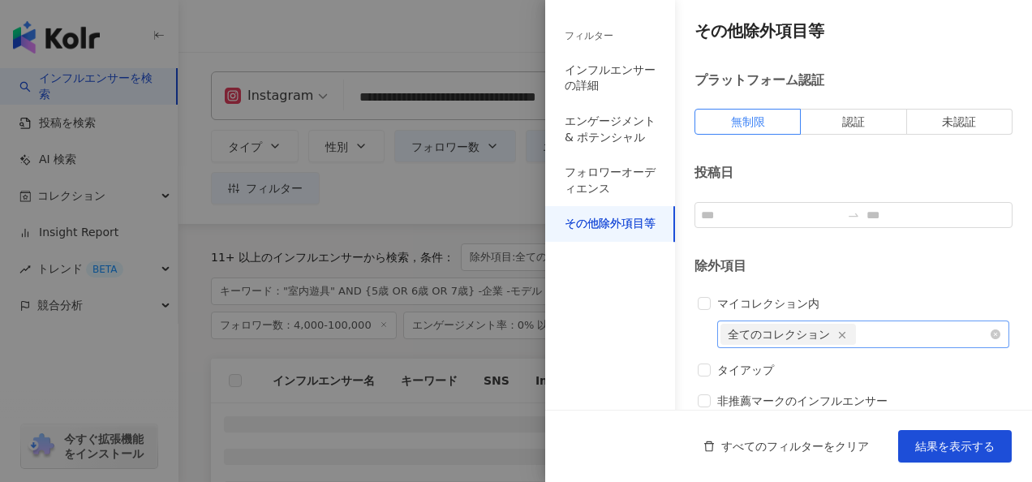
click at [842, 335] on line "button" at bounding box center [842, 336] width 6 height 6
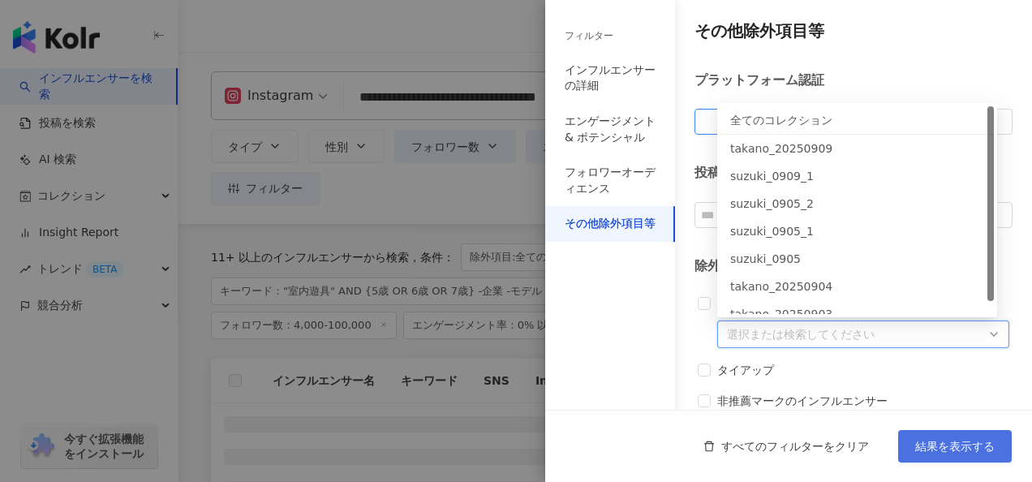
click at [941, 452] on span "結果を表示する" at bounding box center [954, 446] width 79 height 13
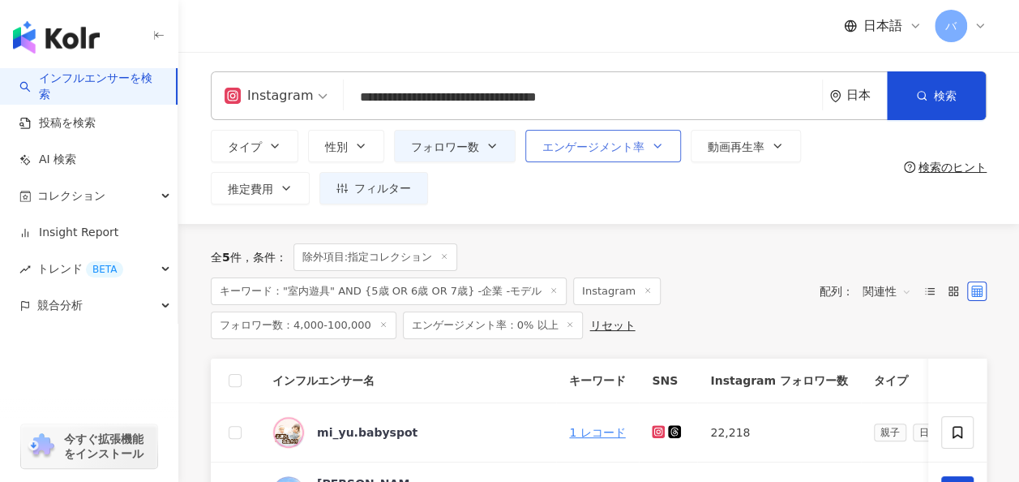
click at [604, 147] on span "エンゲージメント率" at bounding box center [594, 146] width 102 height 13
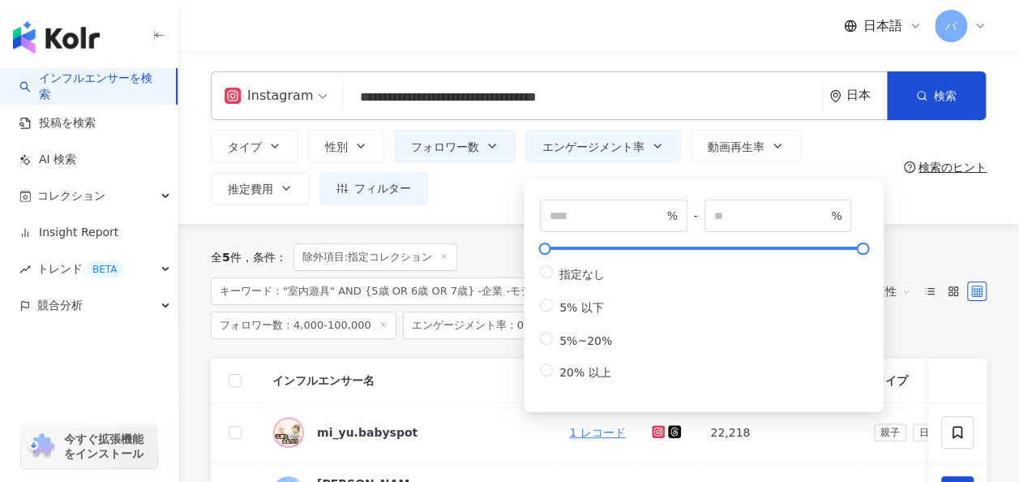
click at [428, 186] on div "タイプ 性別 フォロワー数 エンゲージメント率 動画再生率 推定費用 フィルター フィルター インフルエンサーの詳細 エンゲージメント & ポテンシャル フォ…" at bounding box center [554, 167] width 687 height 75
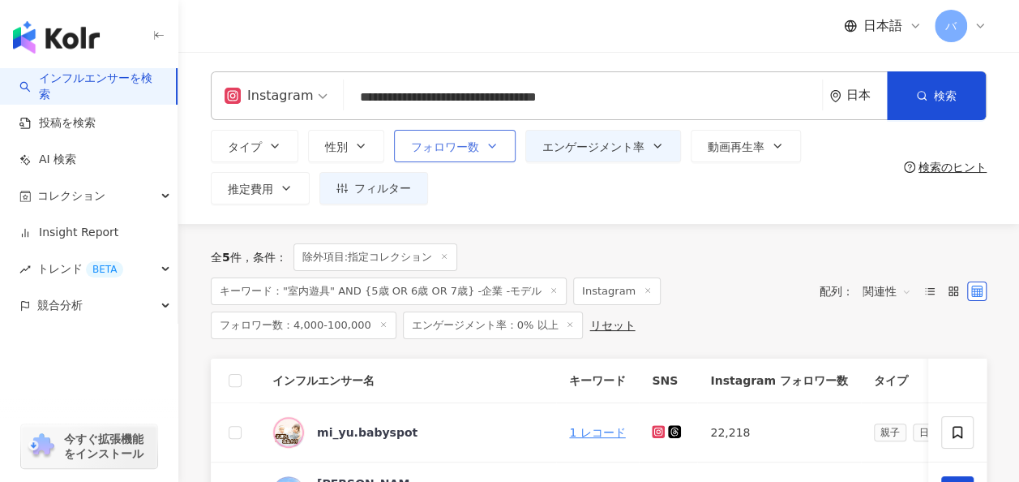
click at [470, 136] on button "フォロワー数" at bounding box center [455, 146] width 122 height 32
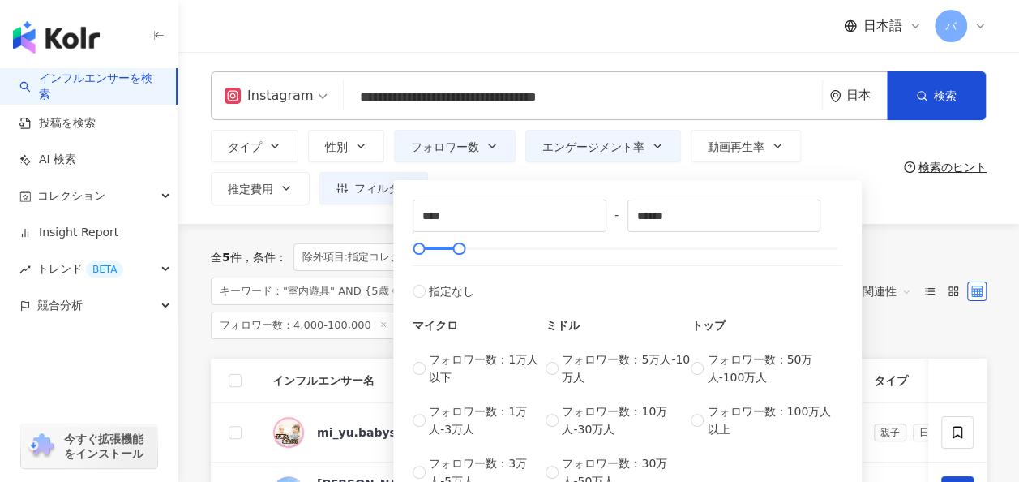
click at [490, 179] on div "**** - ****** 指定なし マイクロ フォロワー数：1万人以下 フォロワー数：1万人-3万人 フォロワー数：3万人-5万人 ミドル フォロワー数：5…" at bounding box center [627, 340] width 469 height 337
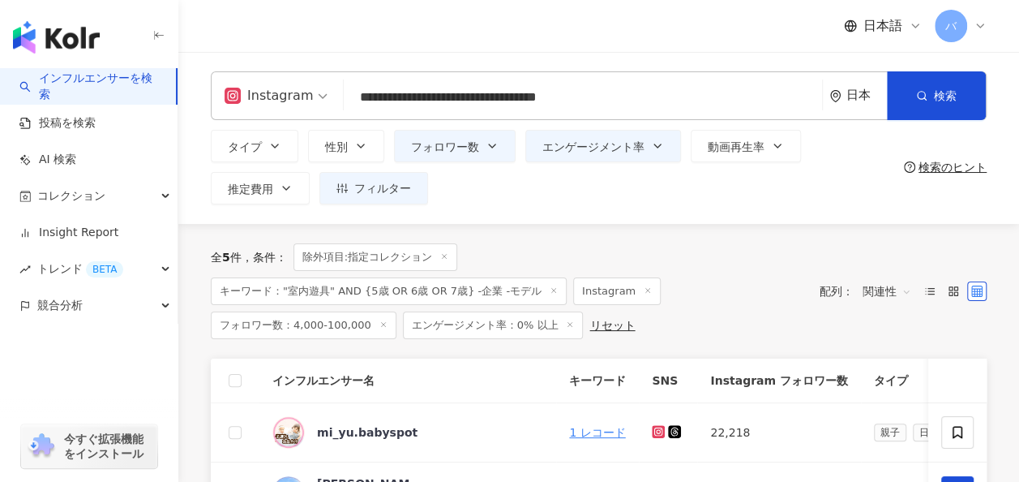
click at [834, 161] on div "タイプ 性別 フォロワー数 エンゲージメント率 動画再生率 推定費用 フィルター フィルター インフルエンサーの詳細 エンゲージメント & ポテンシャル フォ…" at bounding box center [554, 167] width 687 height 75
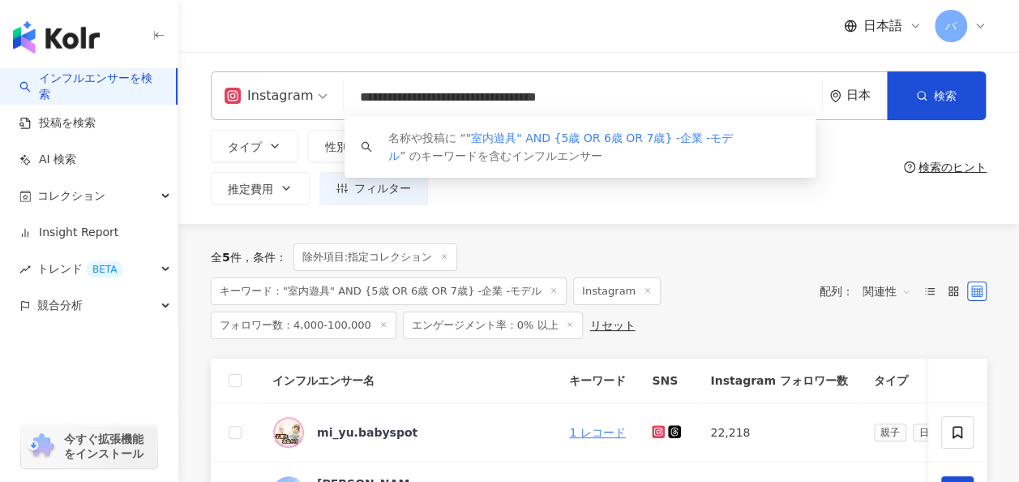
drag, startPoint x: 564, startPoint y: 97, endPoint x: 450, endPoint y: 96, distance: 114.4
click at [450, 96] on input "**********" at bounding box center [583, 97] width 466 height 31
drag, startPoint x: 591, startPoint y: 92, endPoint x: 256, endPoint y: 101, distance: 335.0
click at [256, 101] on div "**********" at bounding box center [599, 95] width 776 height 49
paste input "**********"
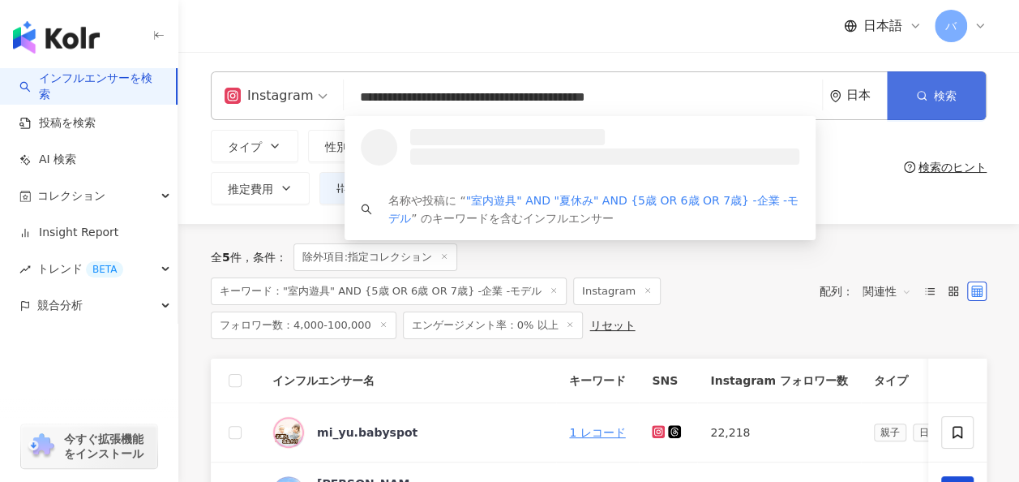
click at [929, 85] on button "検索" at bounding box center [936, 95] width 99 height 49
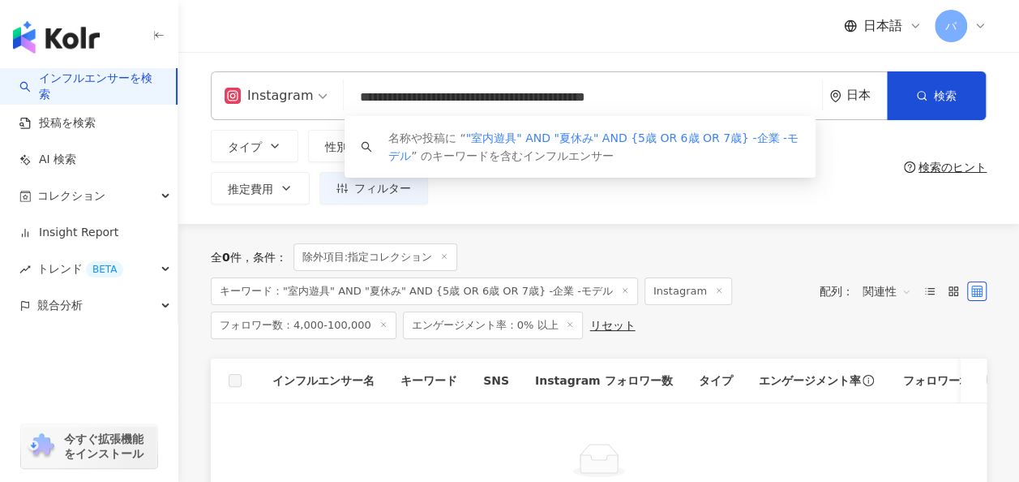
drag, startPoint x: 650, startPoint y: 98, endPoint x: 535, endPoint y: 98, distance: 115.2
click at [535, 98] on input "**********" at bounding box center [583, 97] width 466 height 31
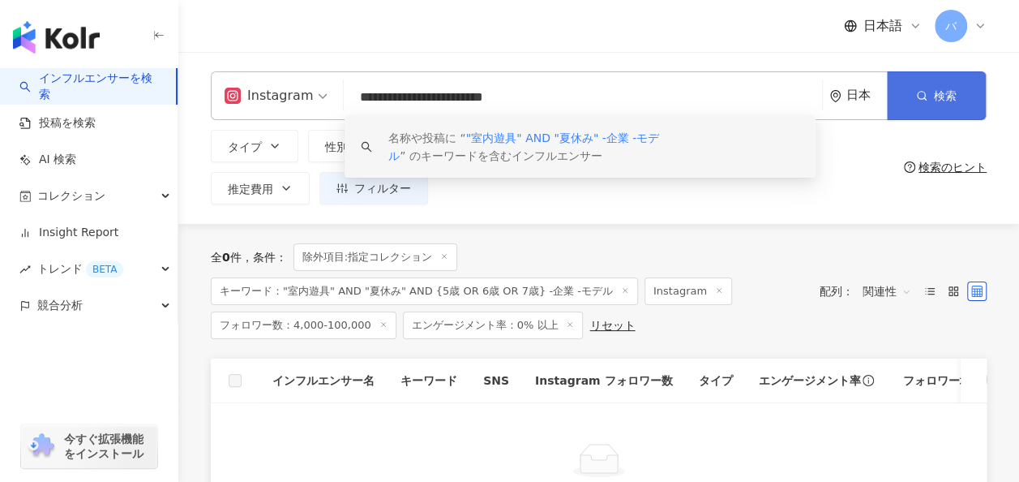
type input "**********"
click at [938, 96] on span "検索" at bounding box center [945, 95] width 23 height 13
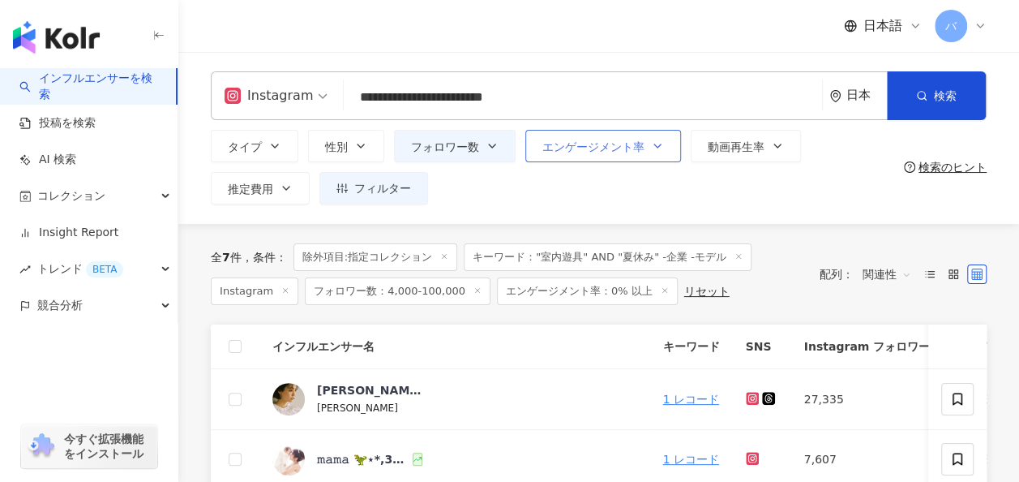
click at [620, 159] on button "エンゲージメント率" at bounding box center [604, 146] width 156 height 32
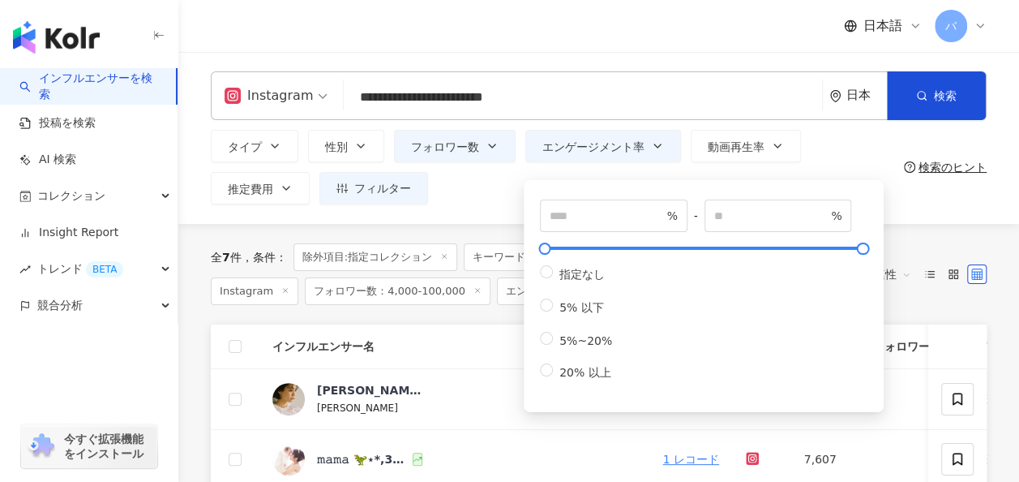
click at [516, 181] on div "タイプ 性別 フォロワー数 エンゲージメント率 動画再生率 推定費用 フィルター フィルター インフルエンサーの詳細 エンゲージメント & ポテンシャル フォ…" at bounding box center [554, 167] width 687 height 75
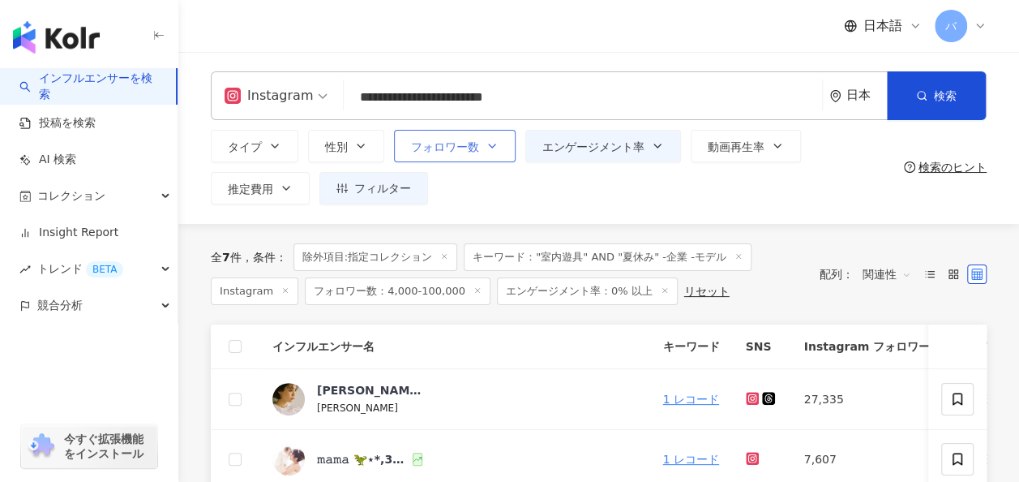
click at [482, 153] on button "フォロワー数" at bounding box center [455, 146] width 122 height 32
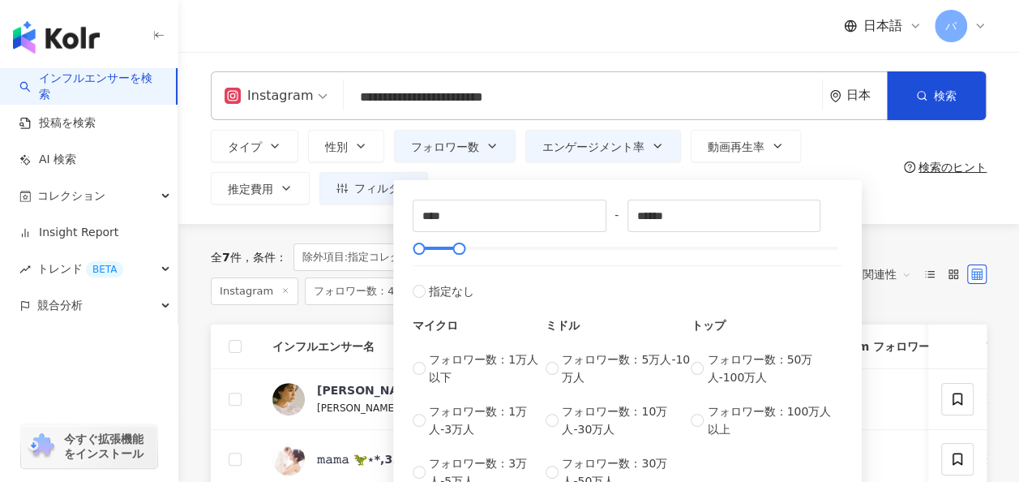
click at [496, 170] on div "タイプ 性別 フォロワー数 エンゲージメント率 動画再生率 推定費用 フィルター フィルター インフルエンサーの詳細 エンゲージメント & ポテンシャル フォ…" at bounding box center [554, 167] width 687 height 75
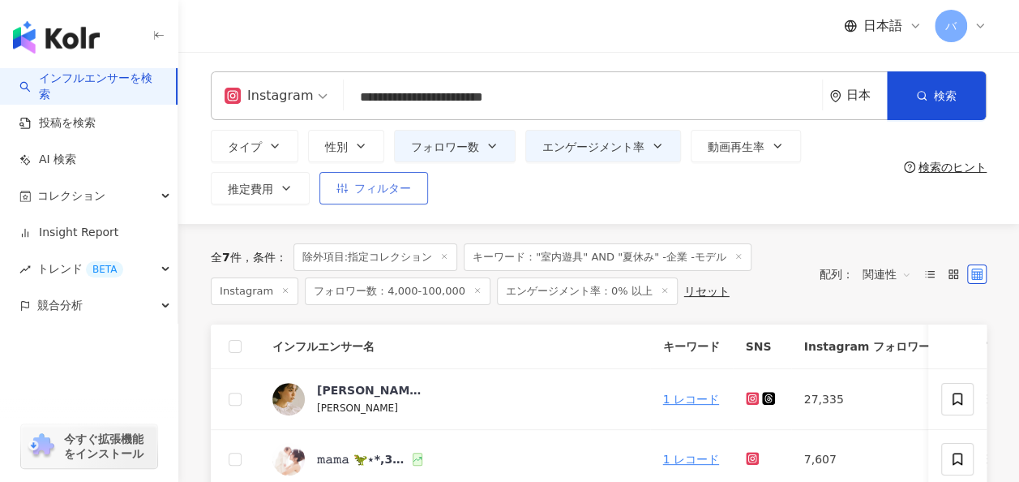
click at [396, 195] on span "フィルター" at bounding box center [382, 188] width 57 height 13
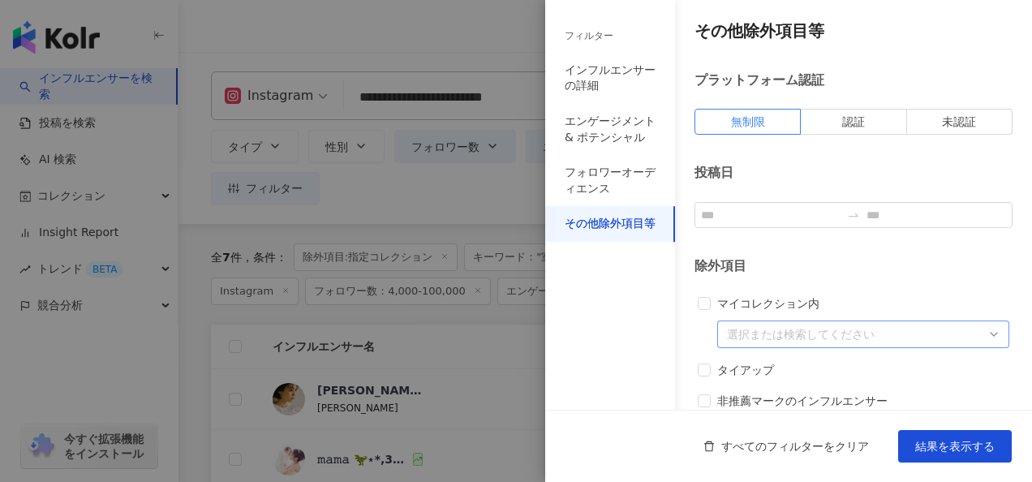
click at [446, 195] on div at bounding box center [516, 241] width 1032 height 482
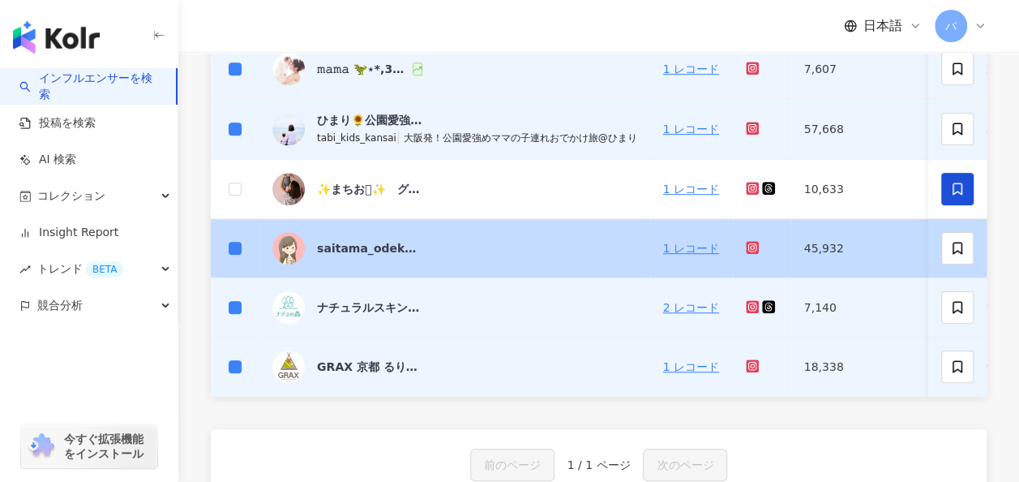
scroll to position [406, 0]
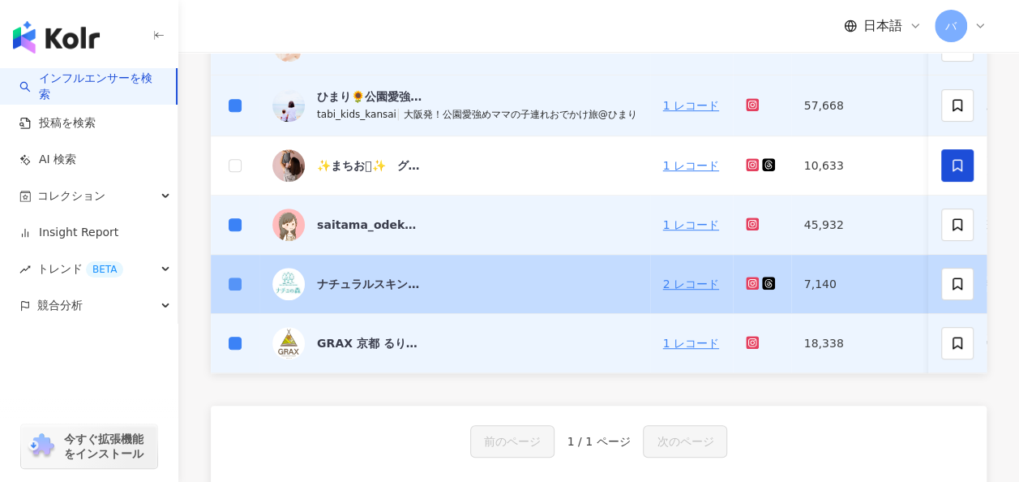
click at [234, 275] on label at bounding box center [235, 284] width 13 height 18
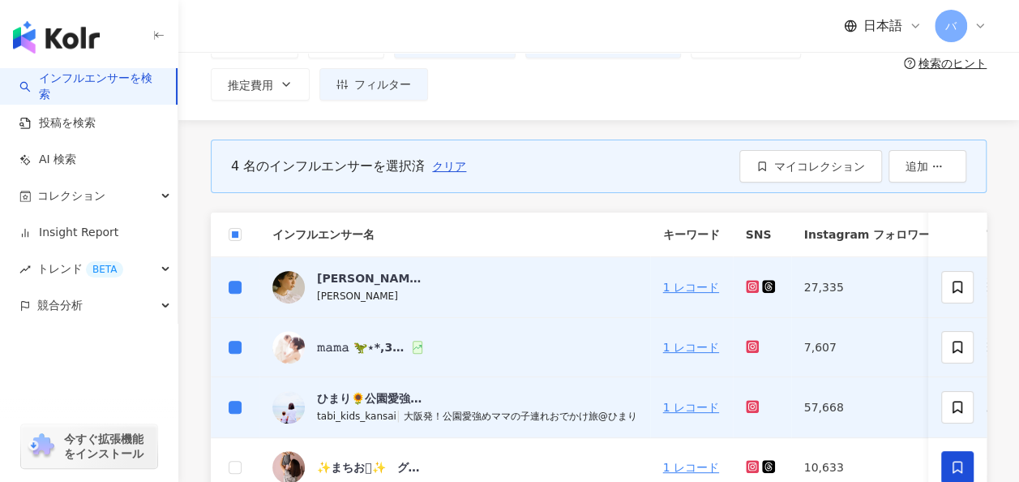
scroll to position [81, 0]
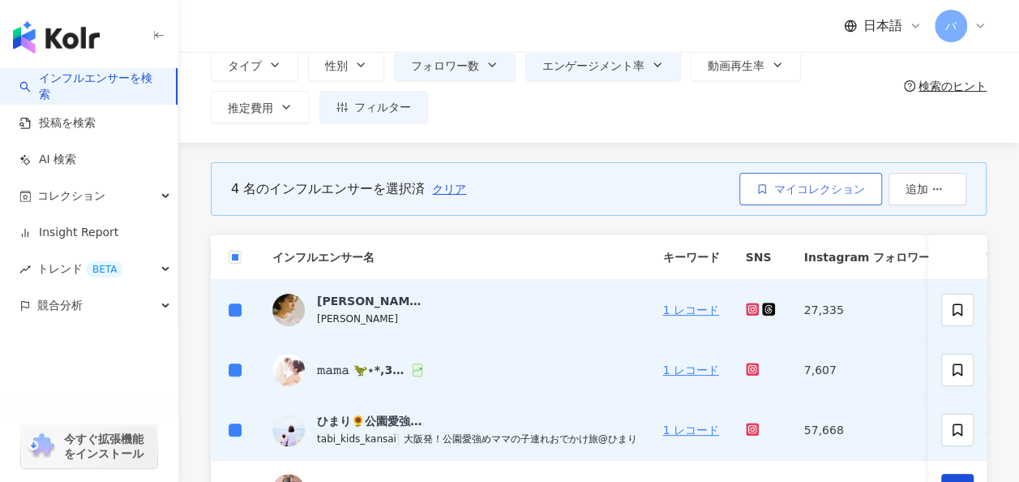
click at [801, 190] on span "マイコレクション" at bounding box center [820, 188] width 91 height 13
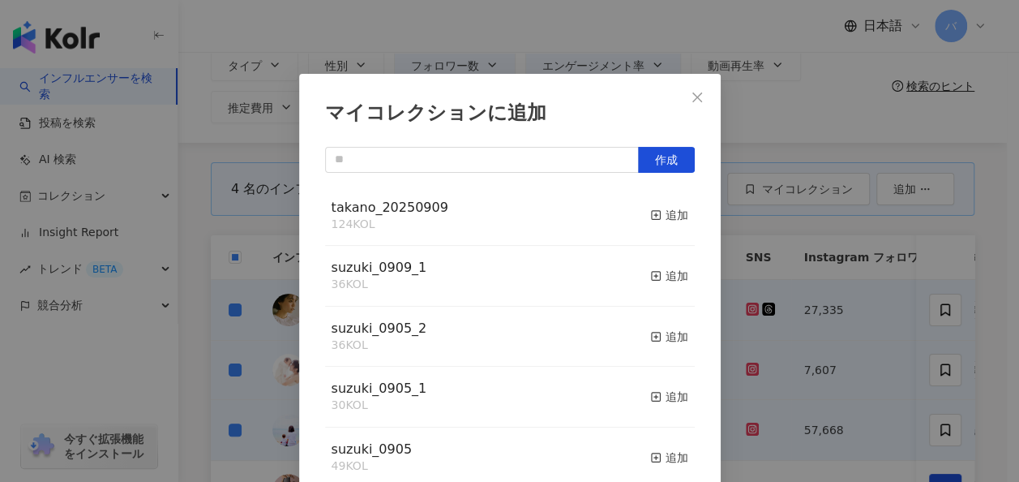
scroll to position [0, 0]
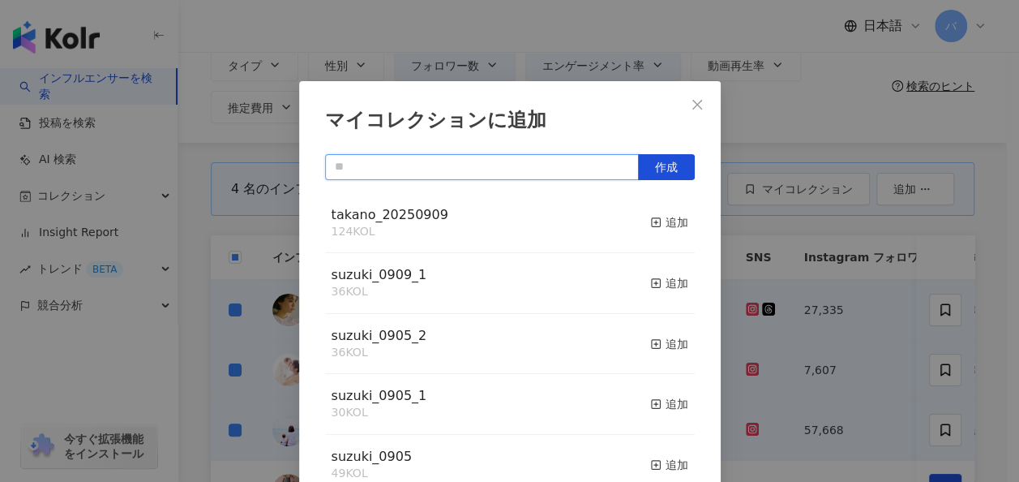
click at [469, 169] on input "text" at bounding box center [482, 167] width 314 height 26
type input "*"
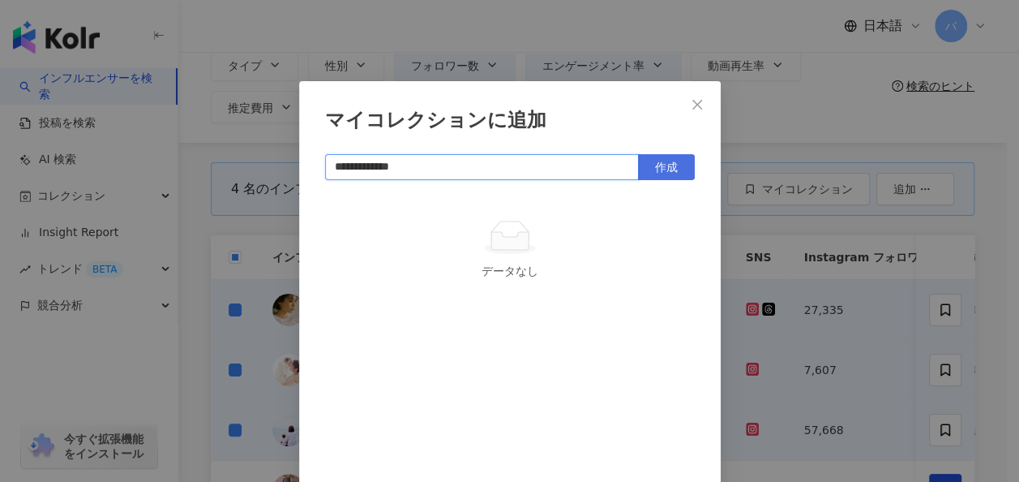
click at [655, 167] on span "作成" at bounding box center [666, 167] width 23 height 13
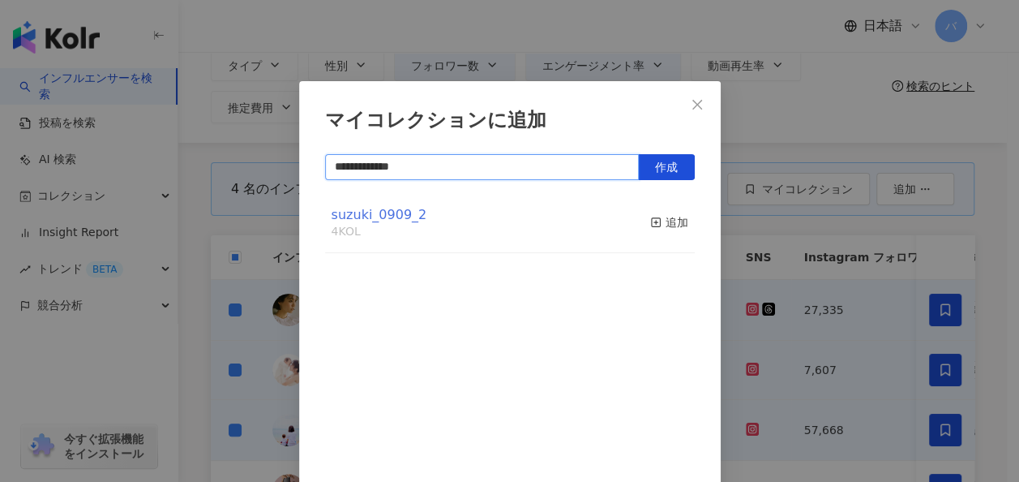
type input "**********"
click at [396, 215] on span "suzuki_0909_2" at bounding box center [380, 214] width 96 height 15
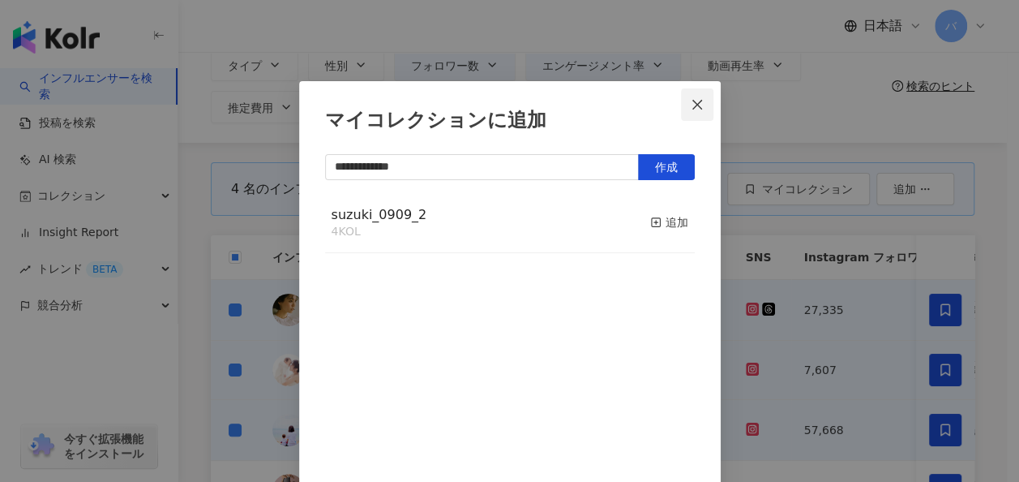
click at [681, 101] on span "Close" at bounding box center [697, 104] width 32 height 13
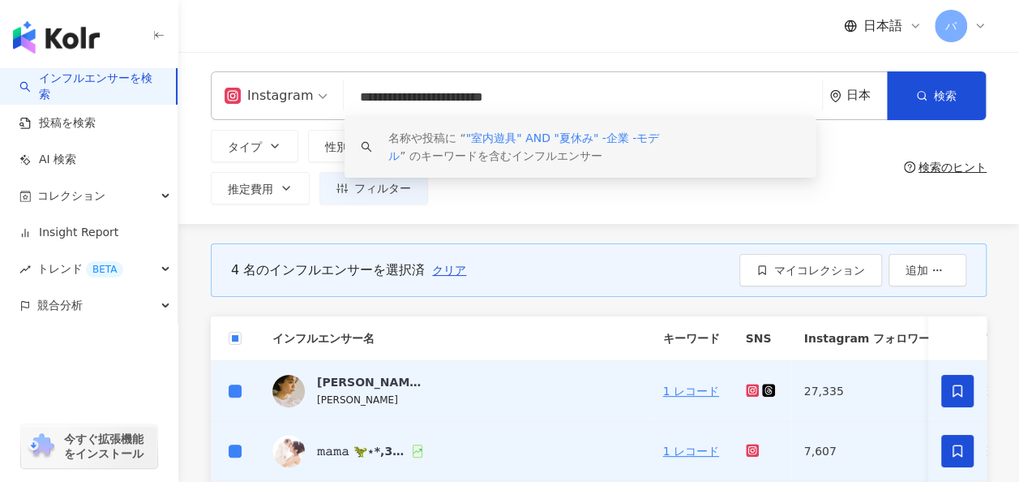
drag, startPoint x: 607, startPoint y: 104, endPoint x: 321, endPoint y: 93, distance: 286.5
click at [321, 93] on div "**********" at bounding box center [599, 95] width 776 height 49
click at [603, 94] on input "**********" at bounding box center [583, 97] width 466 height 31
click at [818, 281] on button "マイコレクション" at bounding box center [811, 270] width 143 height 32
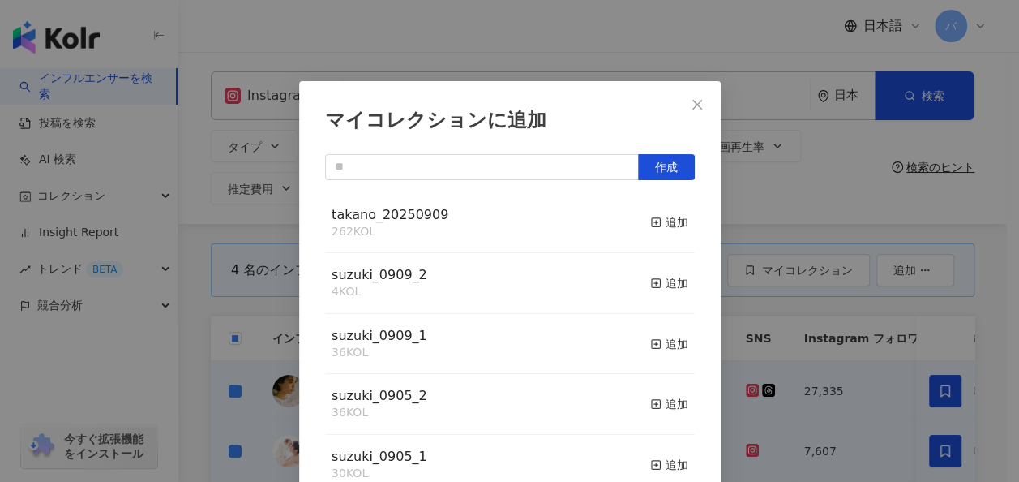
scroll to position [22, 0]
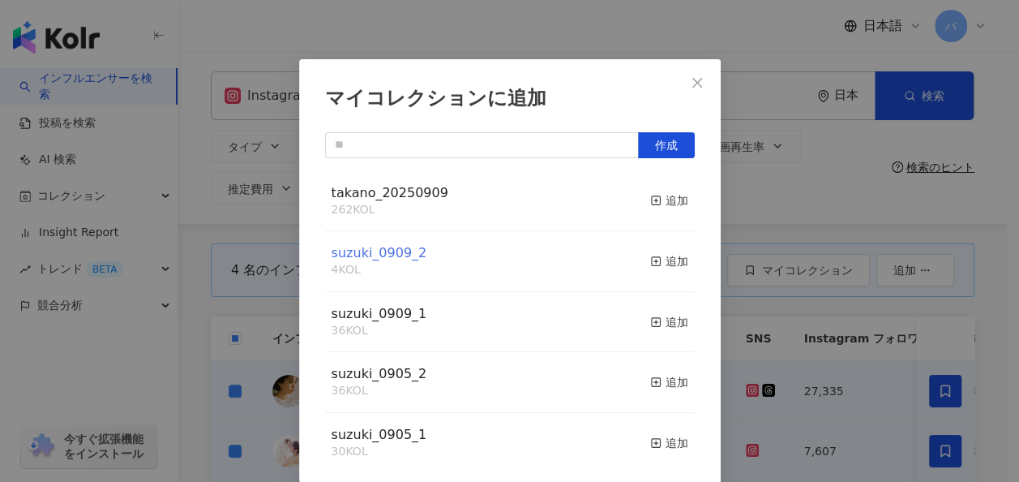
click at [384, 256] on span "suzuki_0909_2" at bounding box center [380, 252] width 96 height 15
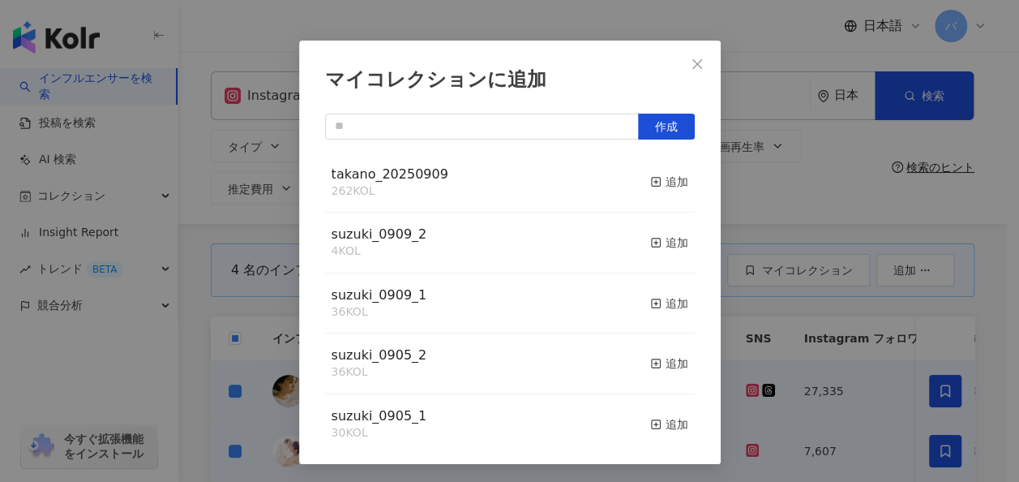
scroll to position [41, 0]
click at [387, 299] on span "suzuki_0909_1" at bounding box center [380, 293] width 96 height 15
click at [388, 358] on span "suzuki_0905_2" at bounding box center [380, 353] width 96 height 15
click at [695, 62] on icon "close" at bounding box center [697, 63] width 13 height 13
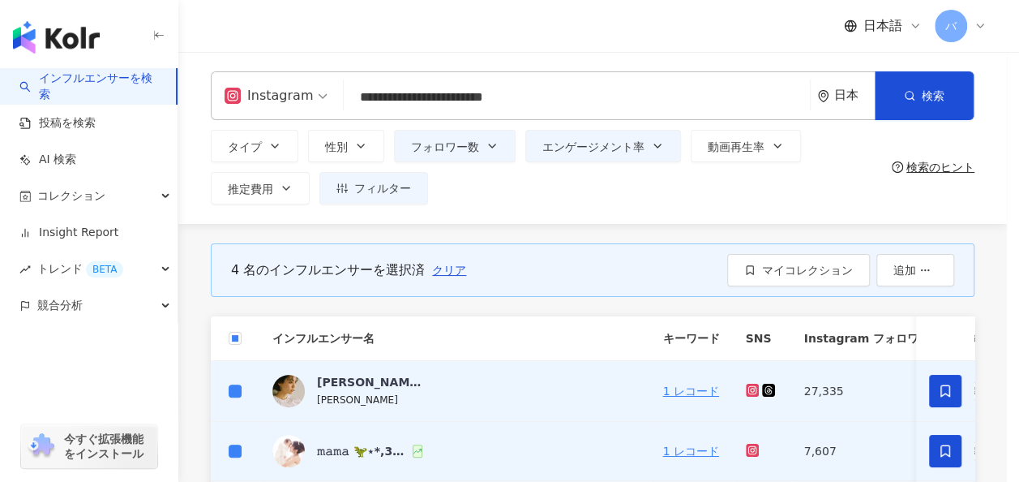
scroll to position [0, 0]
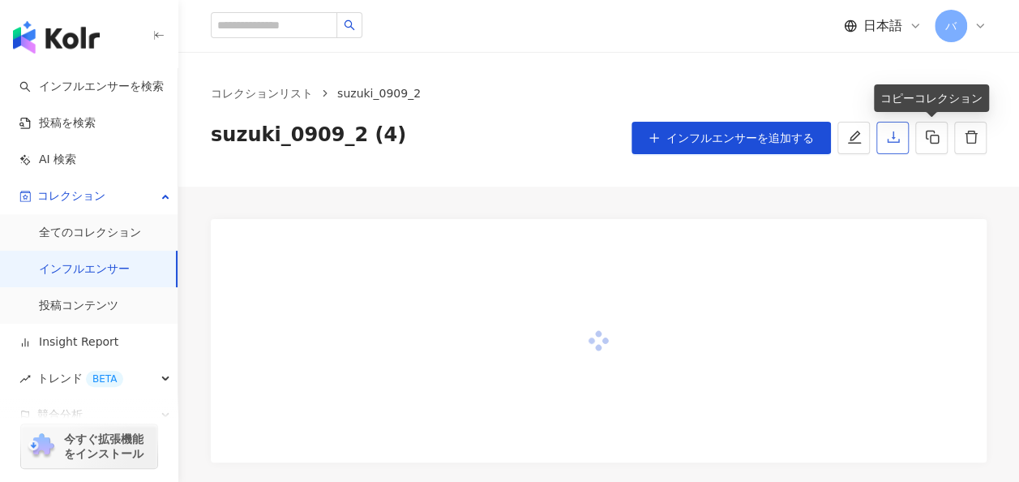
click at [890, 134] on icon "download" at bounding box center [893, 137] width 15 height 15
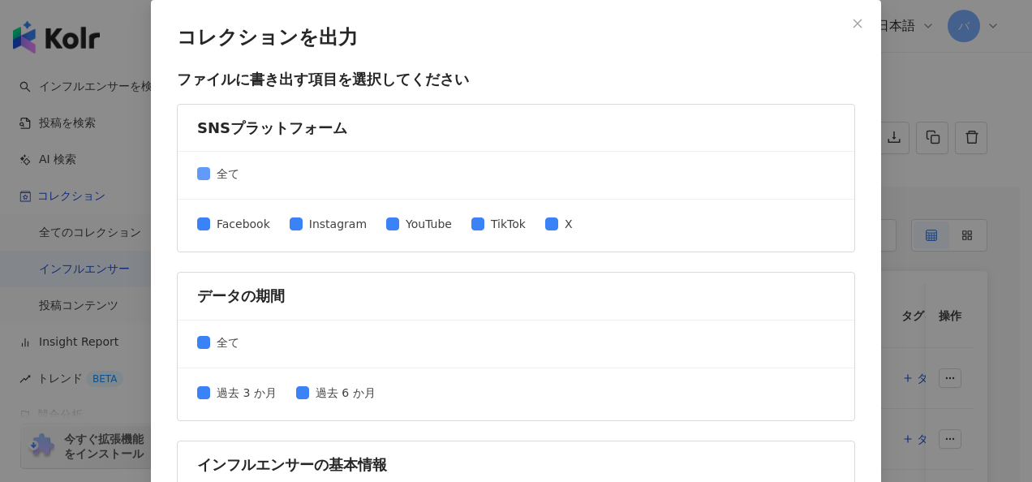
click at [215, 173] on span "全て" at bounding box center [228, 174] width 36 height 18
click at [320, 223] on span "Instagram" at bounding box center [338, 224] width 71 height 18
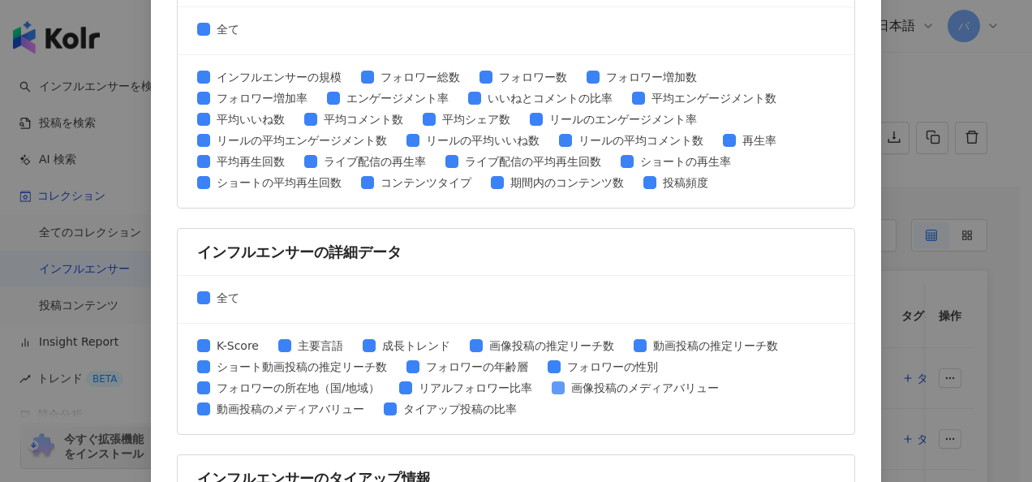
scroll to position [835, 0]
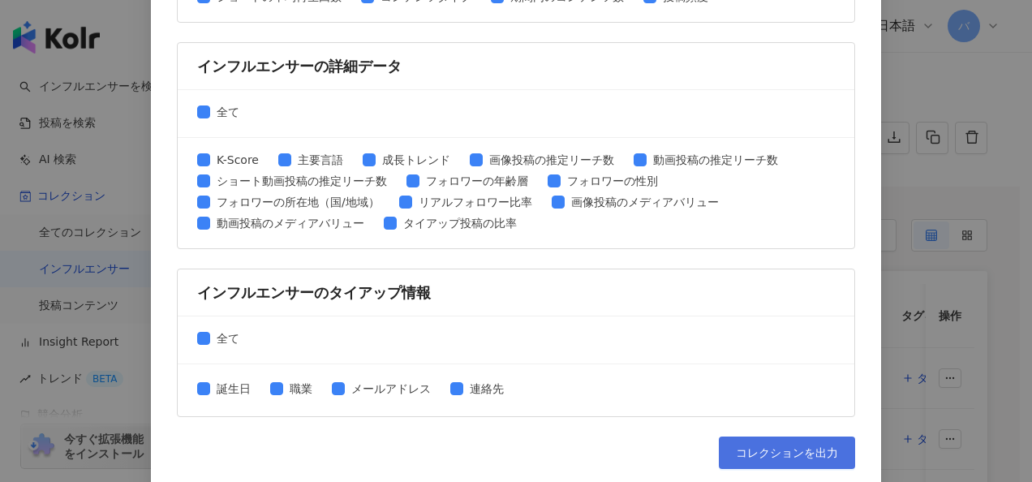
click at [749, 436] on button "コレクションを出力" at bounding box center [787, 452] width 136 height 32
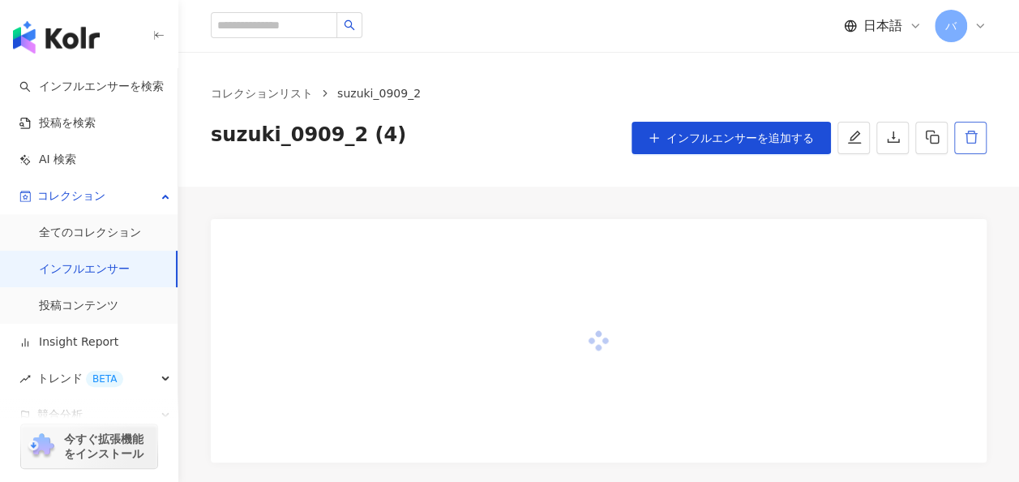
click at [965, 139] on icon "delete" at bounding box center [971, 137] width 15 height 15
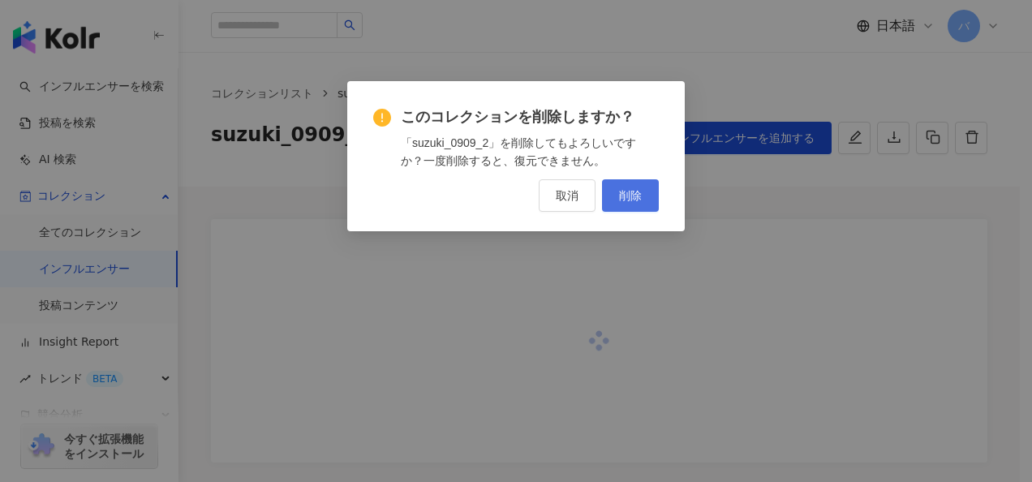
click at [634, 196] on span "削除" at bounding box center [630, 195] width 23 height 13
click at [636, 192] on span "削除" at bounding box center [630, 195] width 23 height 13
click at [637, 189] on span "削除" at bounding box center [630, 195] width 23 height 13
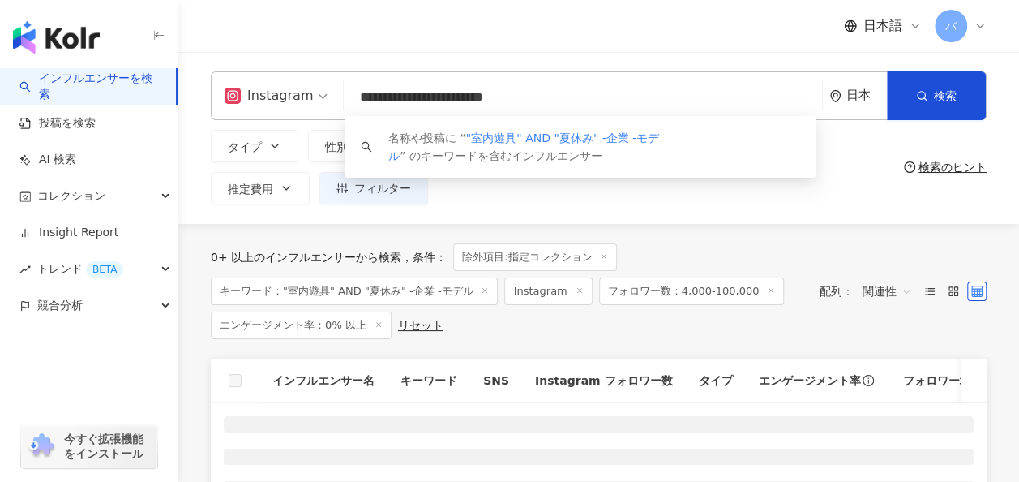
drag, startPoint x: 604, startPoint y: 97, endPoint x: 284, endPoint y: 92, distance: 320.4
click at [284, 92] on div "**********" at bounding box center [599, 95] width 776 height 49
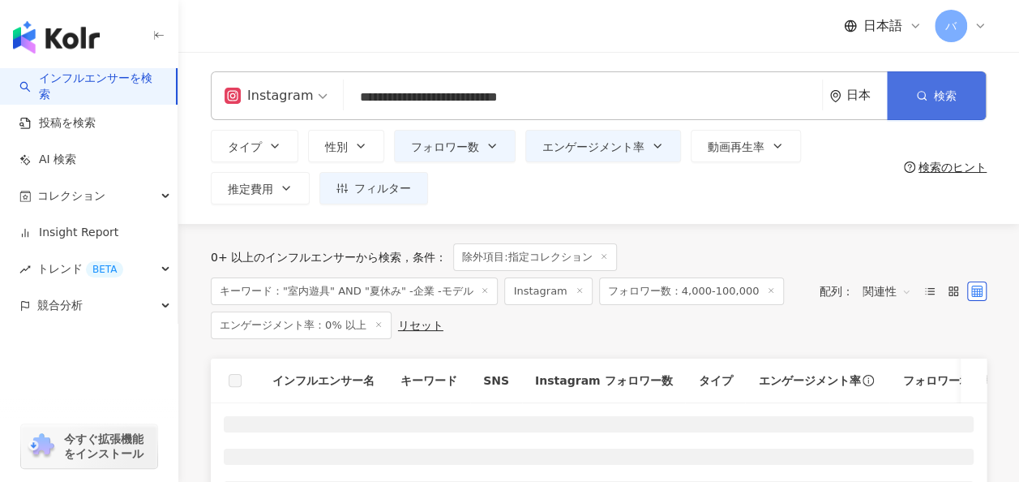
click at [923, 100] on icon "button" at bounding box center [921, 95] width 11 height 11
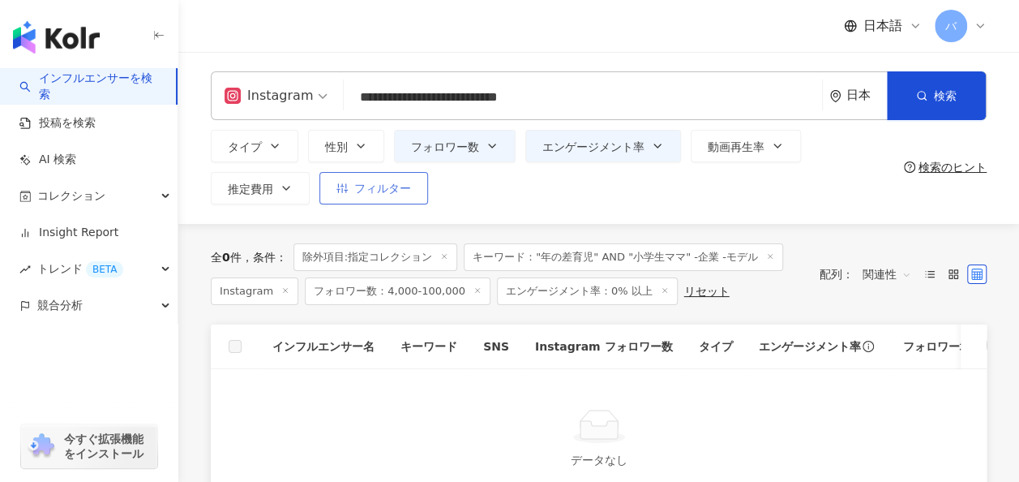
click at [410, 202] on button "フィルター" at bounding box center [374, 188] width 109 height 32
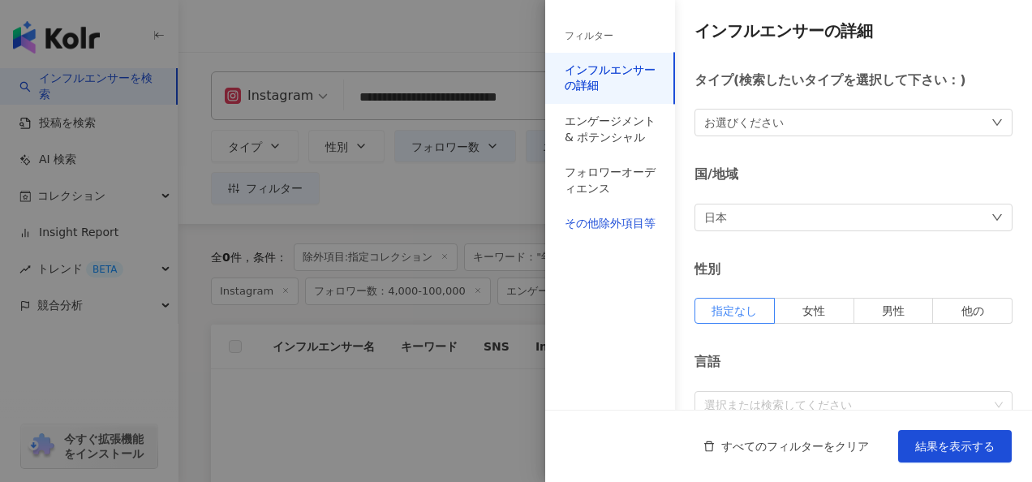
click at [646, 228] on div "その他除外項目等" at bounding box center [609, 224] width 91 height 16
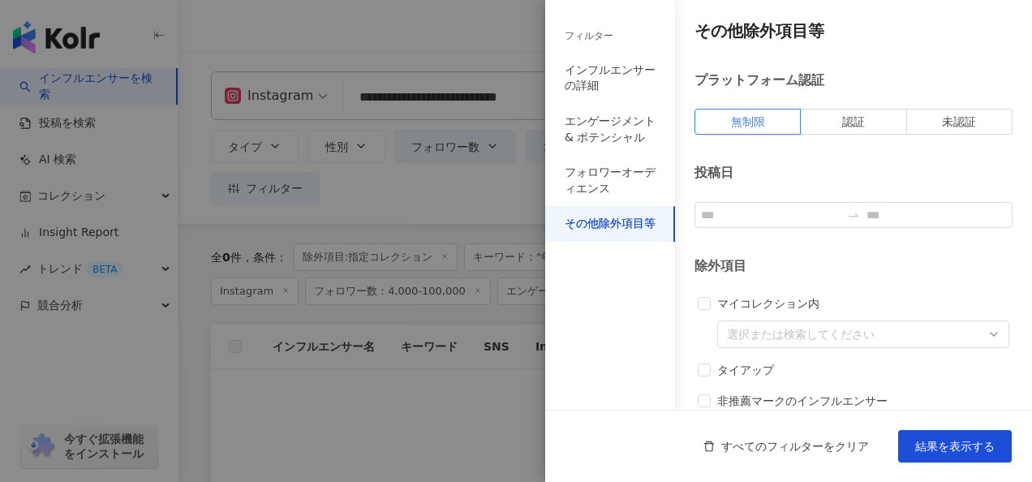
click at [456, 180] on div at bounding box center [516, 241] width 1032 height 482
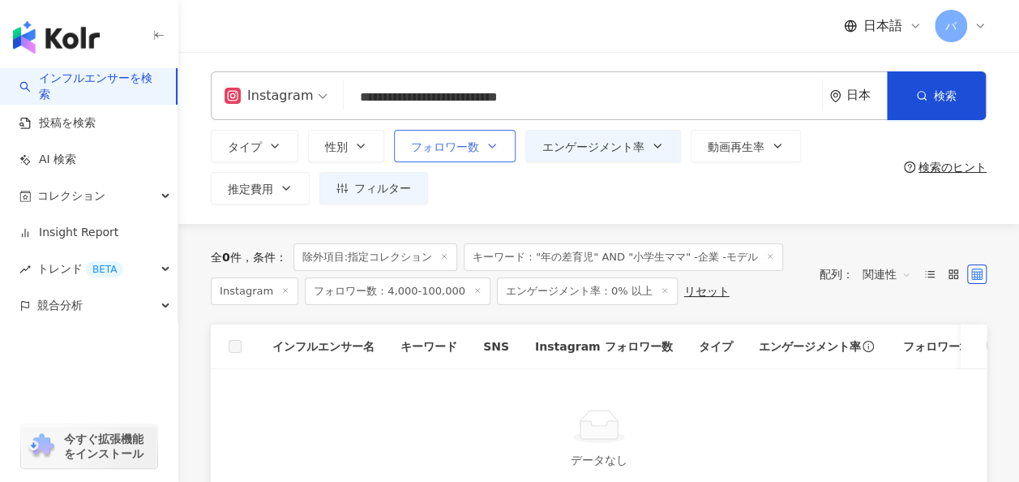
click at [467, 154] on button "フォロワー数" at bounding box center [455, 146] width 122 height 32
click at [618, 148] on span "エンゲージメント率" at bounding box center [594, 146] width 102 height 13
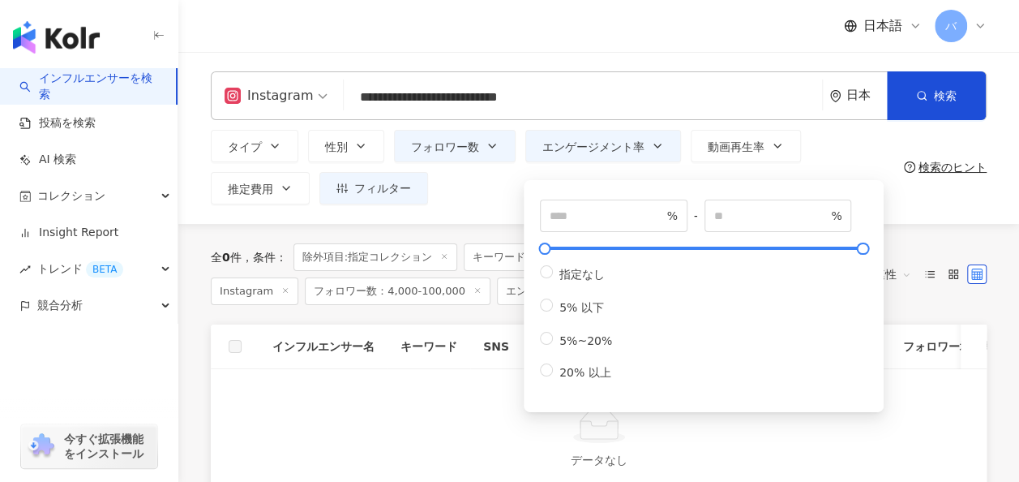
click at [477, 208] on div "**********" at bounding box center [598, 138] width 841 height 172
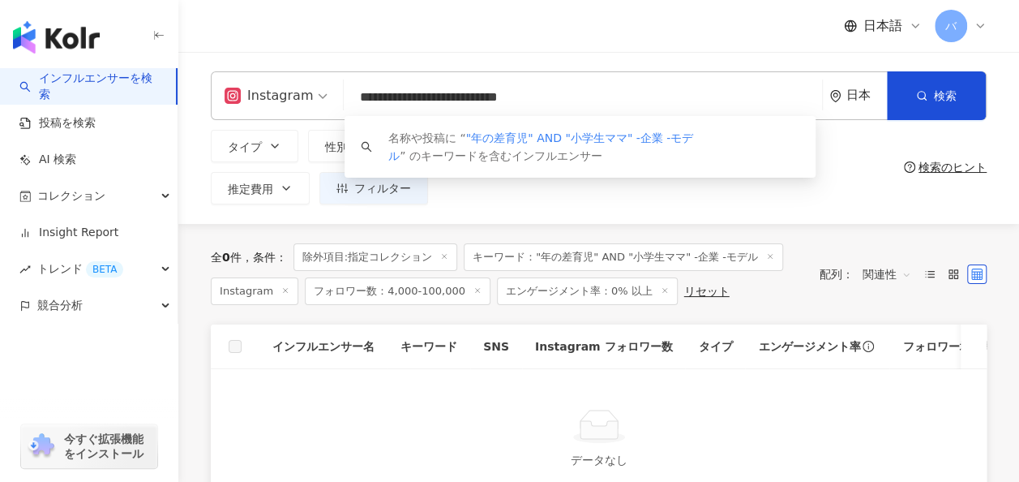
drag, startPoint x: 651, startPoint y: 94, endPoint x: 280, endPoint y: 96, distance: 371.5
click at [280, 96] on div "**********" at bounding box center [599, 95] width 776 height 49
drag, startPoint x: 652, startPoint y: 88, endPoint x: 268, endPoint y: 91, distance: 383.6
click at [268, 91] on div "**********" at bounding box center [599, 95] width 776 height 49
paste input "search"
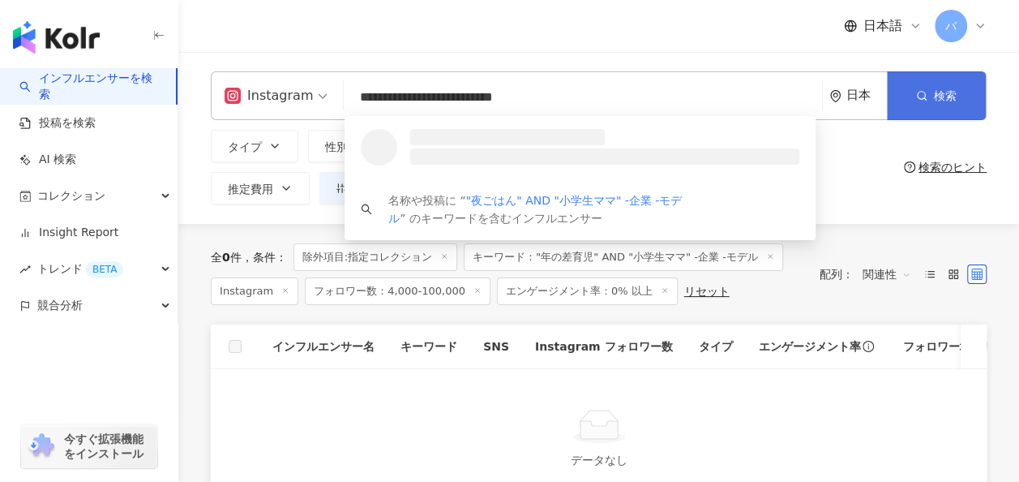
click at [922, 87] on button "検索" at bounding box center [936, 95] width 99 height 49
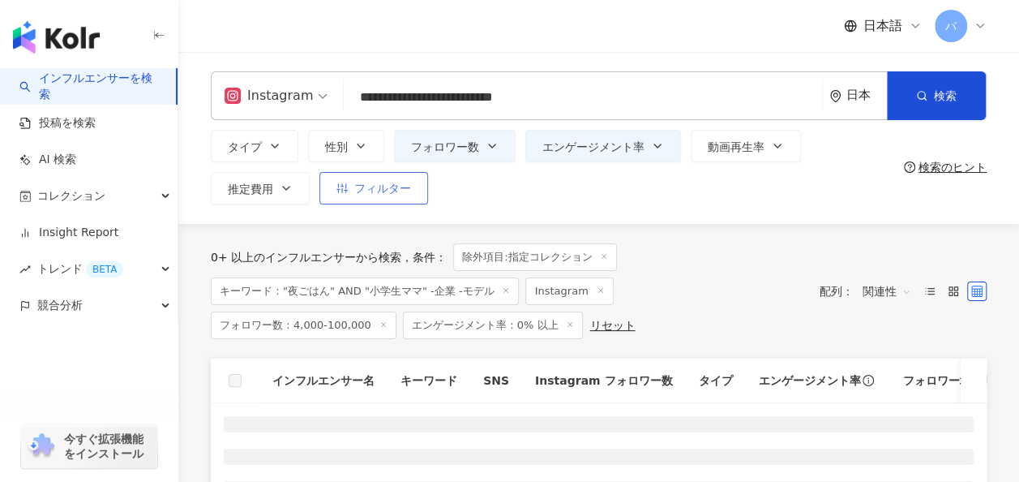
click at [392, 193] on span "フィルター" at bounding box center [382, 188] width 57 height 13
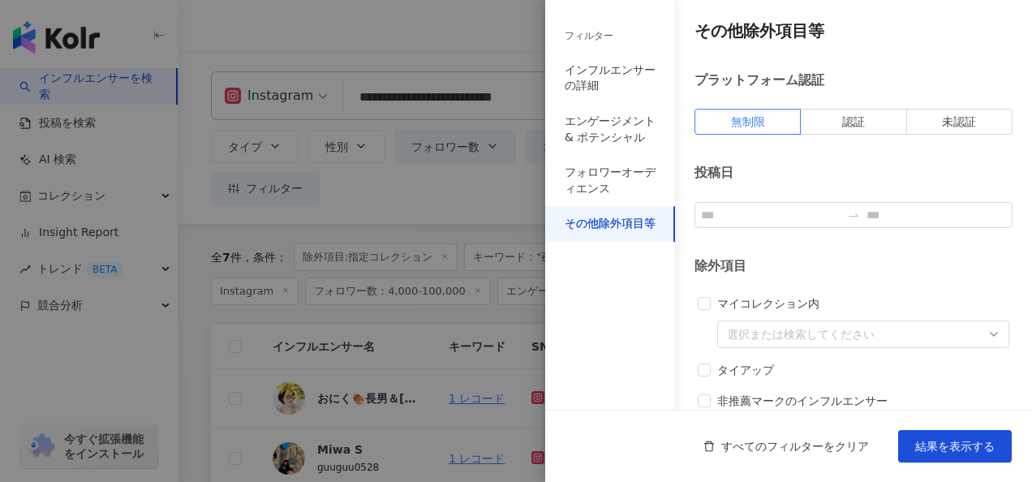
click at [504, 187] on div at bounding box center [516, 241] width 1032 height 482
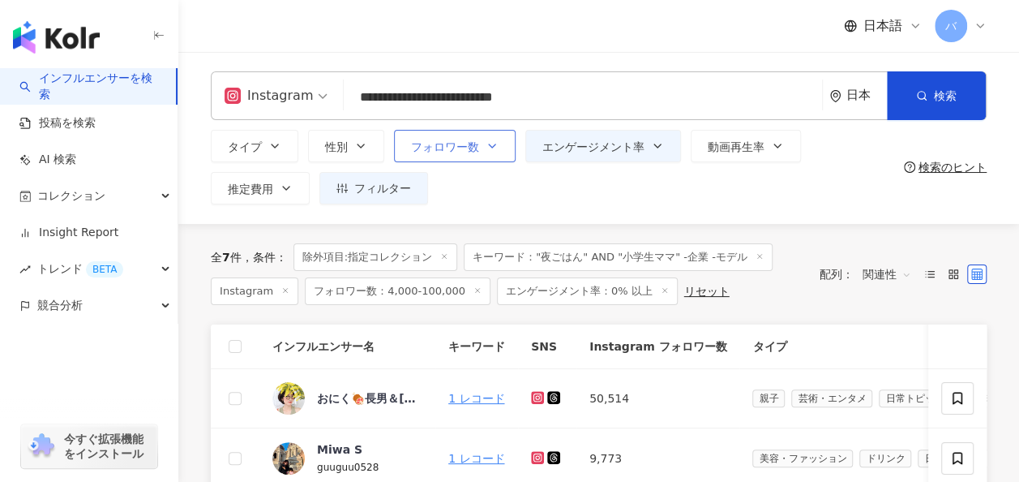
click at [476, 140] on span "フォロワー数" at bounding box center [445, 146] width 68 height 13
click at [479, 165] on div "タイプ 性別 フォロワー数 エンゲージメント率 動画再生率 推定費用 フィルター フィルター インフルエンサーの詳細 エンゲージメント & ポテンシャル フォ…" at bounding box center [554, 167] width 687 height 75
click at [566, 151] on span "エンゲージメント率" at bounding box center [594, 146] width 102 height 13
click at [514, 181] on div "タイプ 性別 フォロワー数 エンゲージメント率 動画再生率 推定費用 フィルター フィルター インフルエンサーの詳細 エンゲージメント & ポテンシャル フォ…" at bounding box center [554, 167] width 687 height 75
click at [371, 102] on input "**********" at bounding box center [583, 97] width 466 height 31
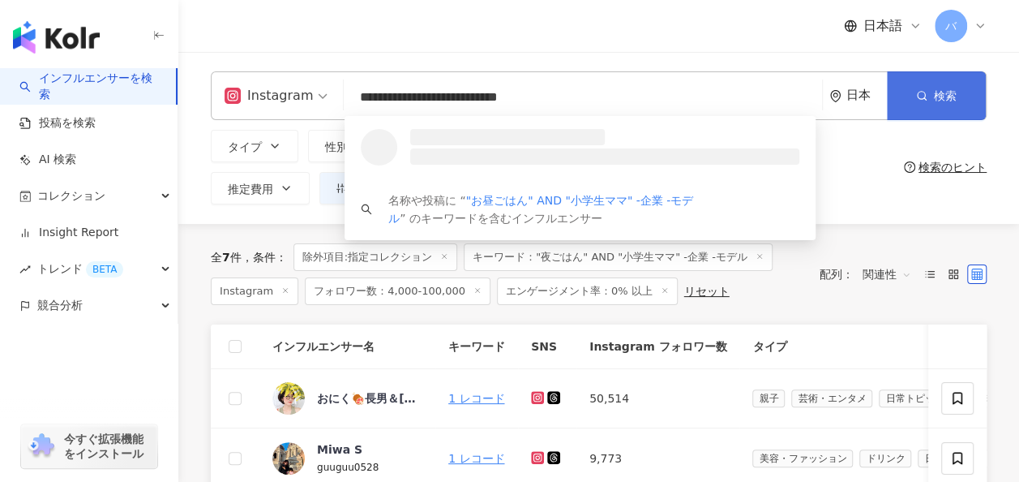
type input "**********"
click at [932, 83] on button "検索" at bounding box center [936, 95] width 99 height 49
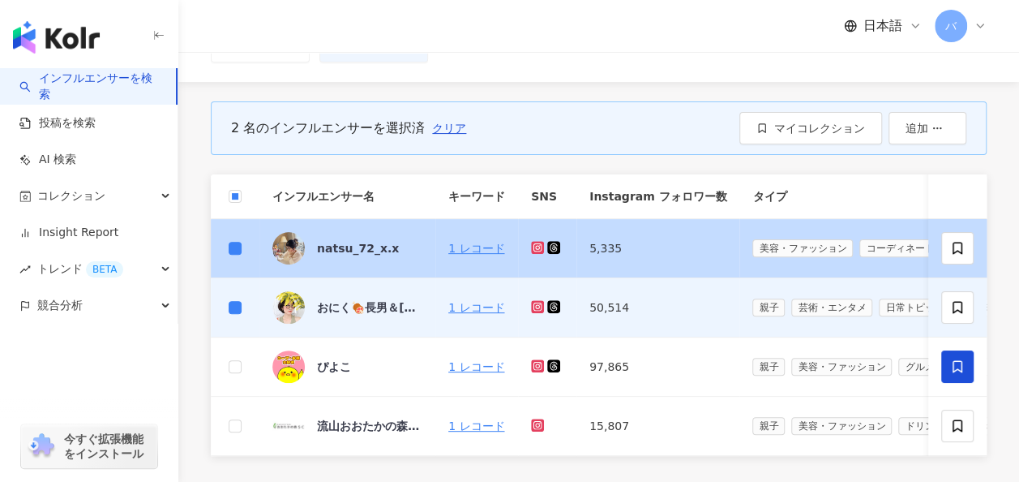
scroll to position [98, 0]
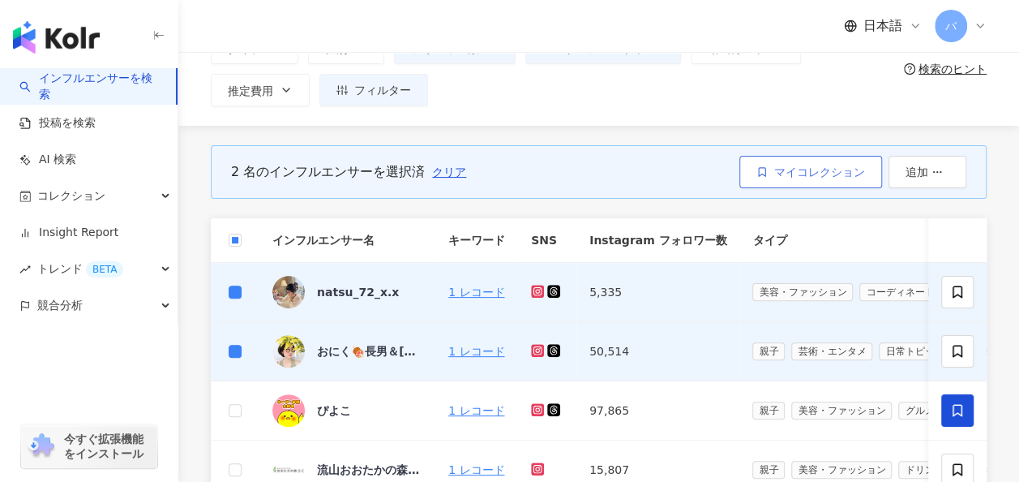
click at [852, 172] on span "マイコレクション" at bounding box center [820, 171] width 91 height 13
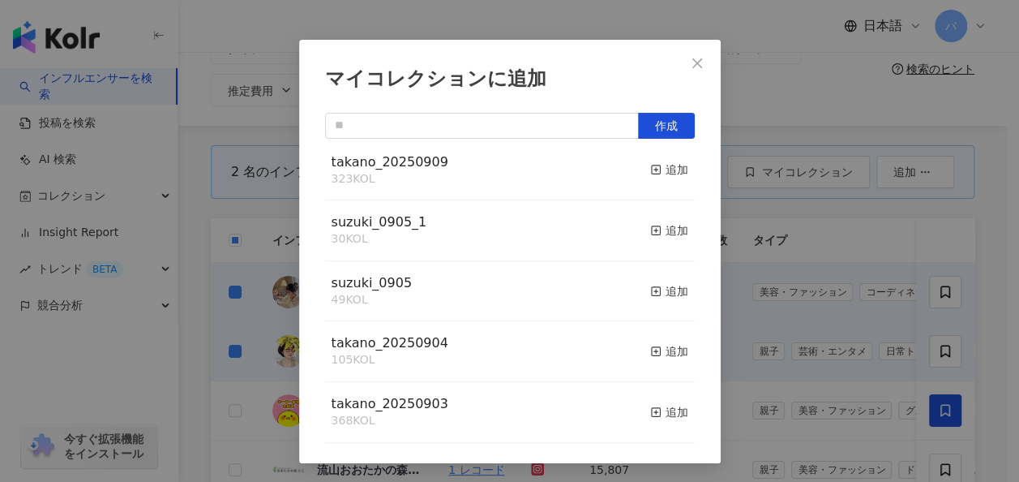
scroll to position [0, 0]
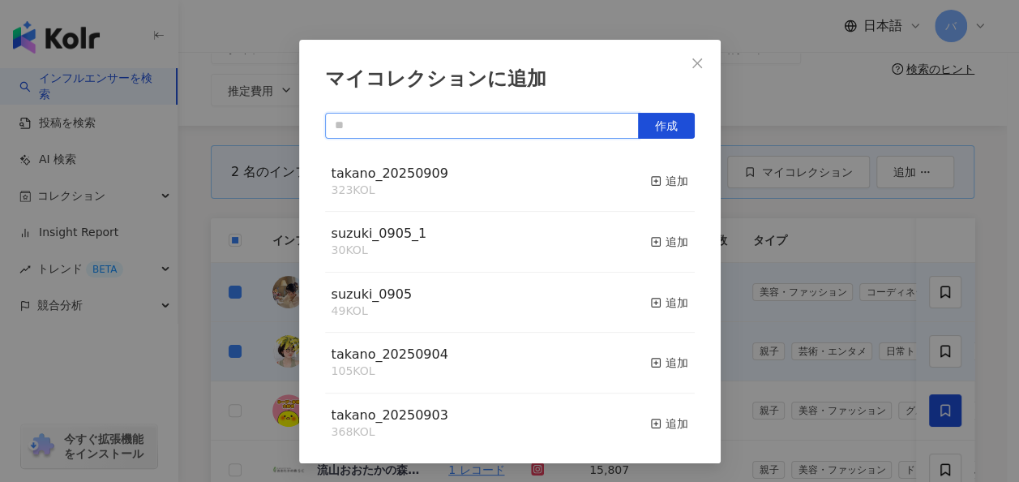
click at [427, 130] on input "text" at bounding box center [482, 126] width 314 height 26
type input "*"
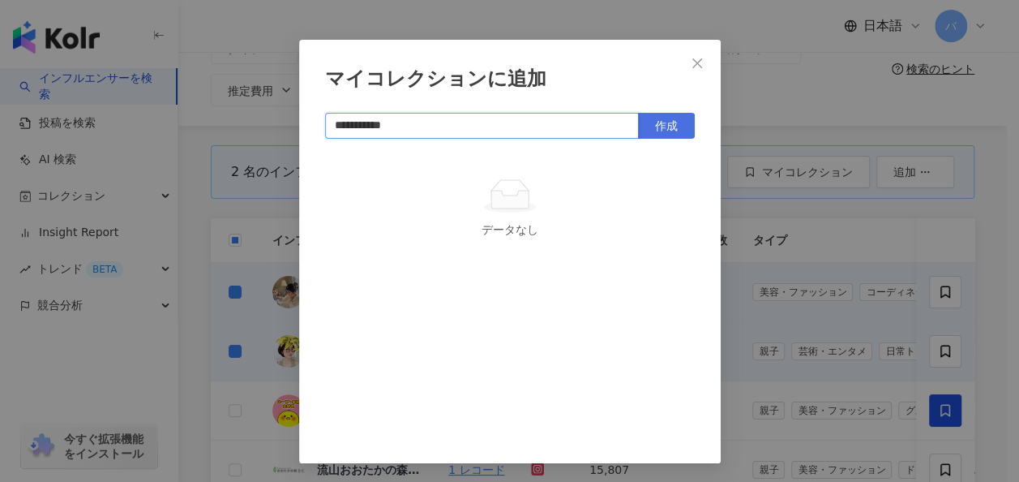
click at [648, 131] on button "作成" at bounding box center [666, 126] width 57 height 26
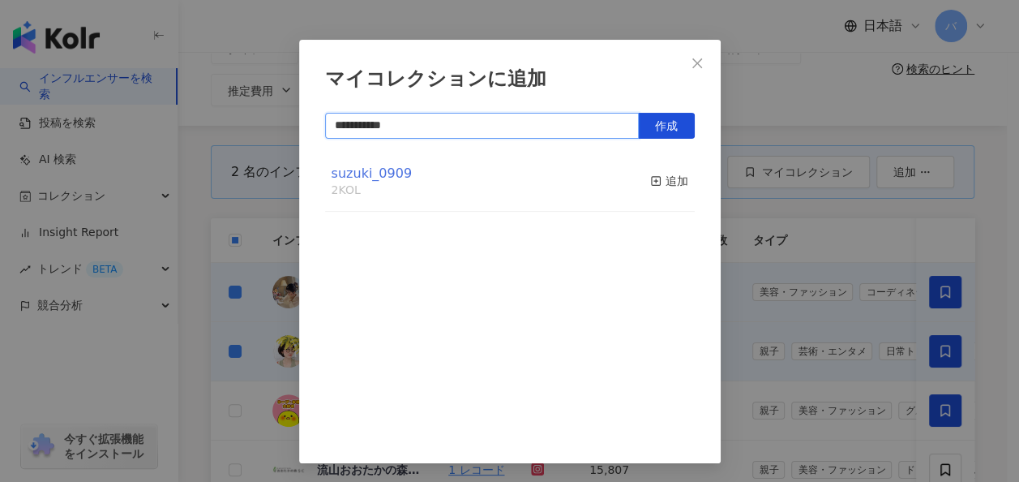
type input "**********"
click at [380, 178] on span "suzuki_0909" at bounding box center [372, 172] width 80 height 15
click at [696, 58] on icon "close" at bounding box center [697, 63] width 13 height 13
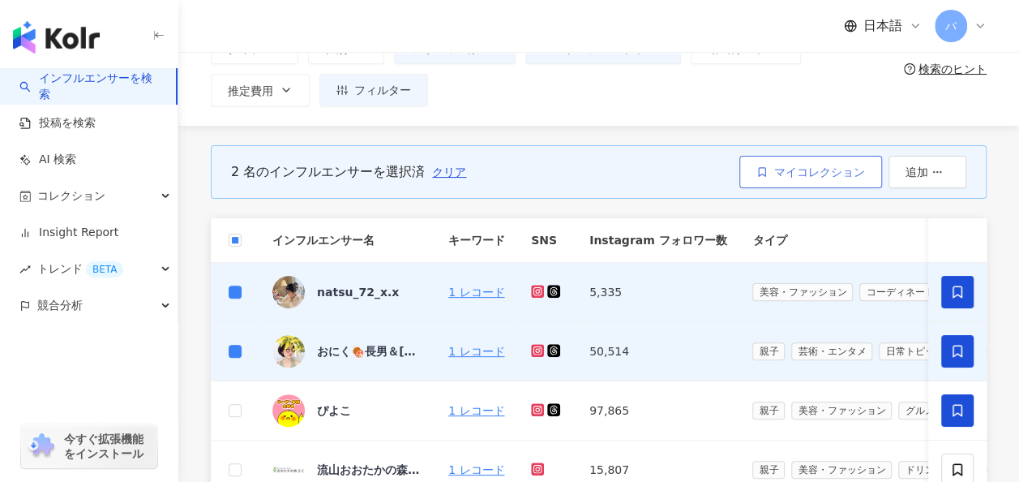
click at [783, 169] on span "マイコレクション" at bounding box center [820, 171] width 91 height 13
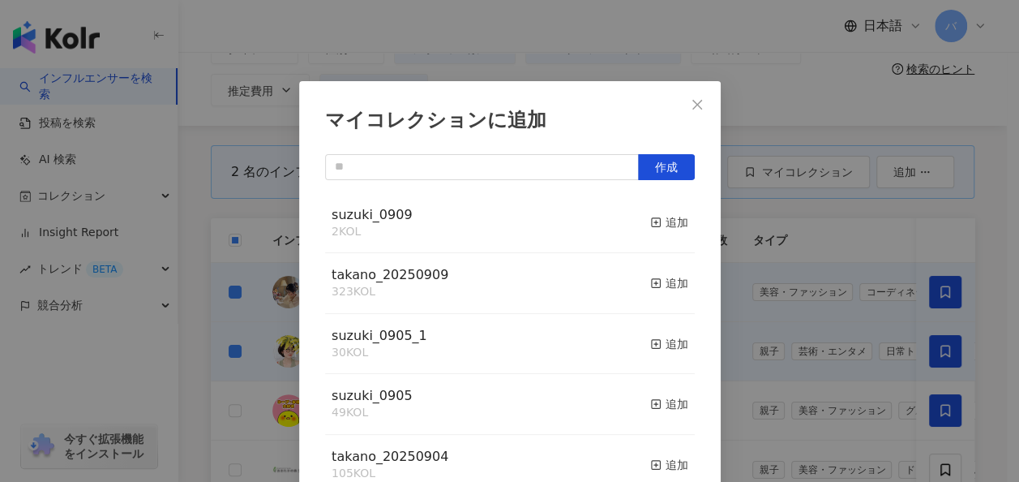
scroll to position [22, 0]
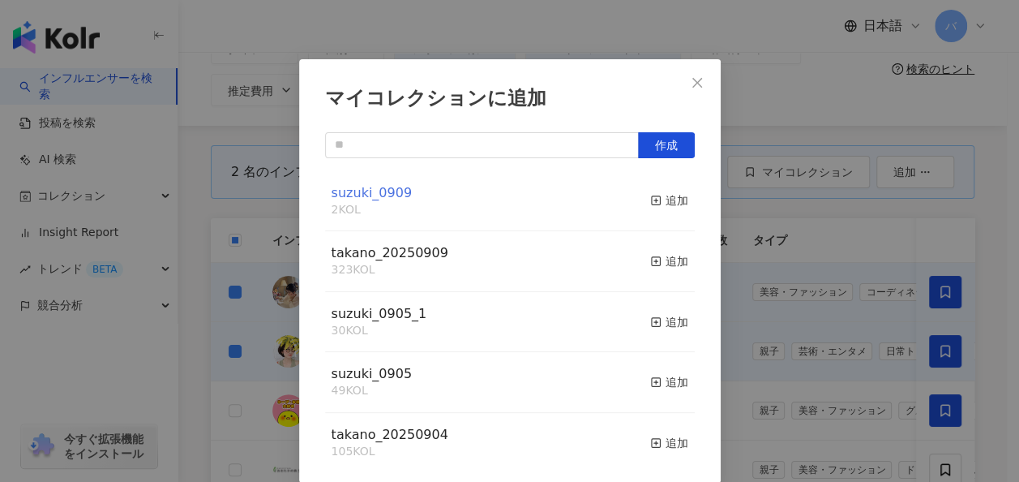
click at [384, 187] on span "suzuki_0909" at bounding box center [372, 192] width 80 height 15
click at [694, 82] on icon "close" at bounding box center [697, 82] width 13 height 13
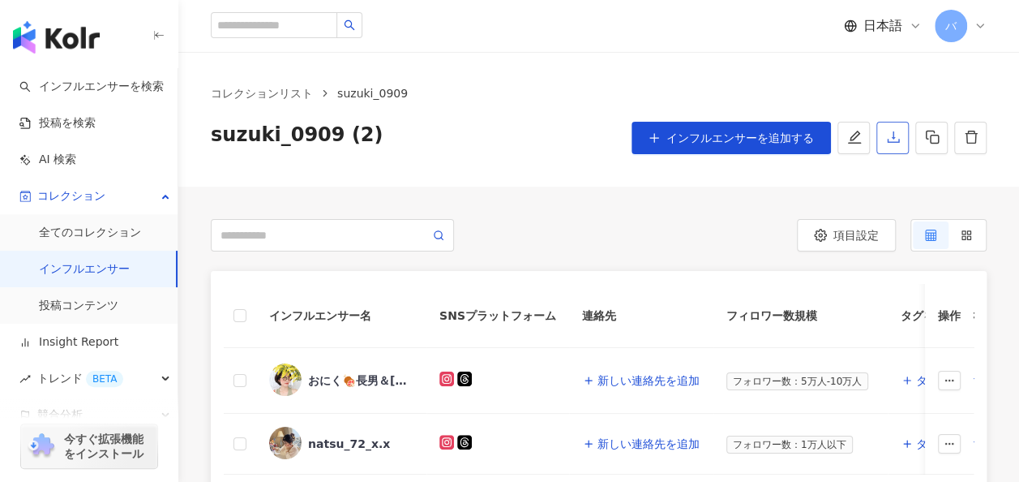
click at [886, 129] on button "button" at bounding box center [893, 138] width 32 height 32
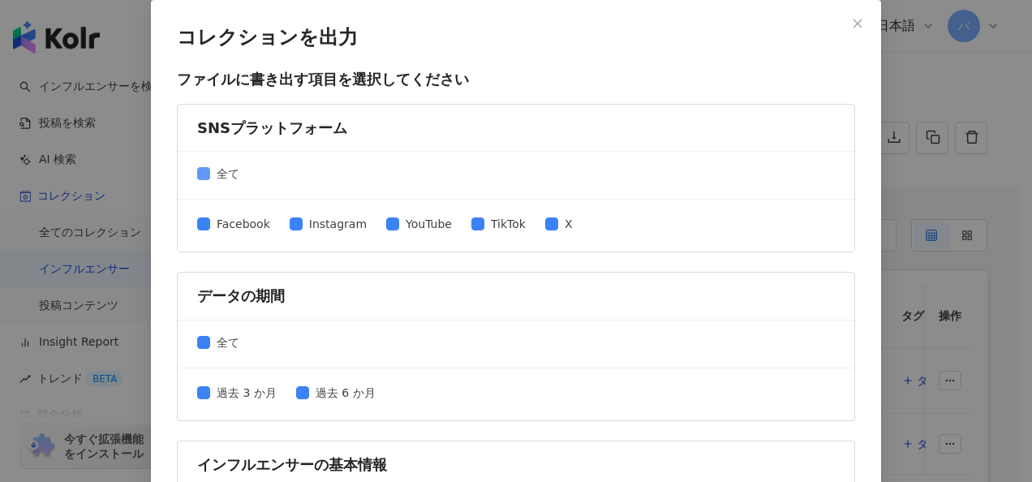
click at [210, 168] on span "全て" at bounding box center [228, 174] width 36 height 18
click at [314, 221] on span "Instagram" at bounding box center [338, 224] width 71 height 18
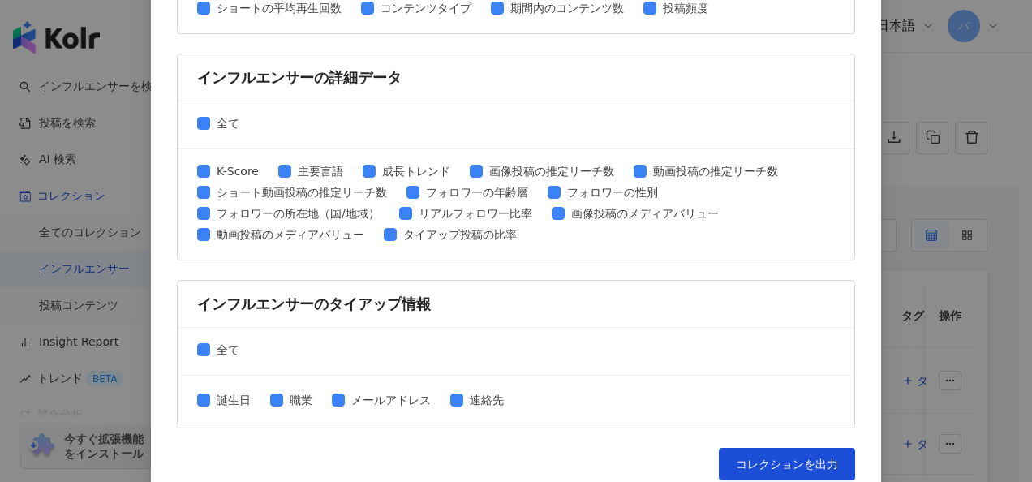
scroll to position [835, 0]
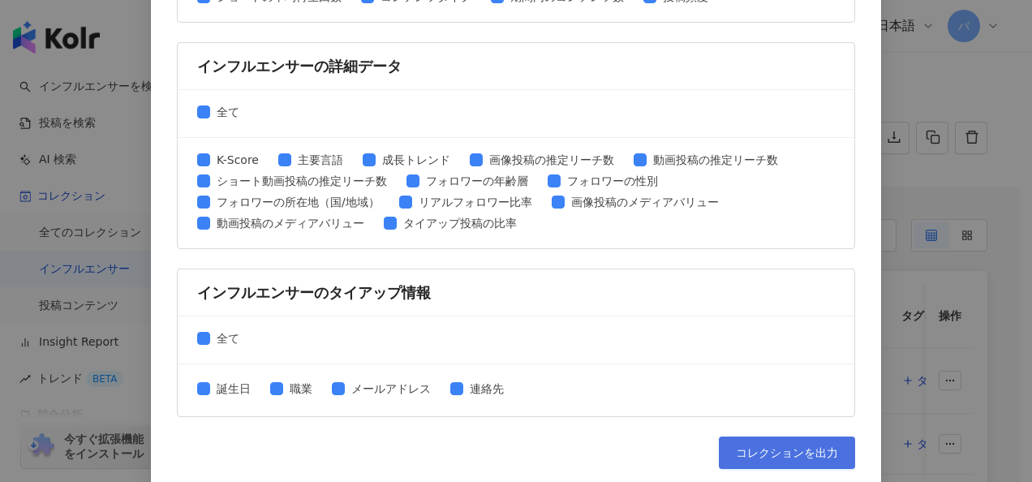
click at [790, 436] on button "コレクションを出力" at bounding box center [787, 452] width 136 height 32
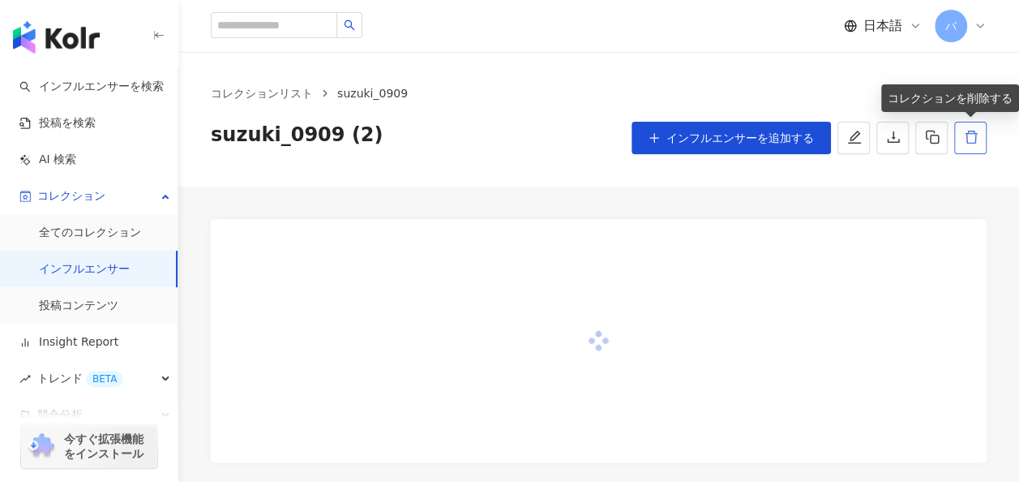
click at [971, 138] on icon "delete" at bounding box center [971, 137] width 15 height 15
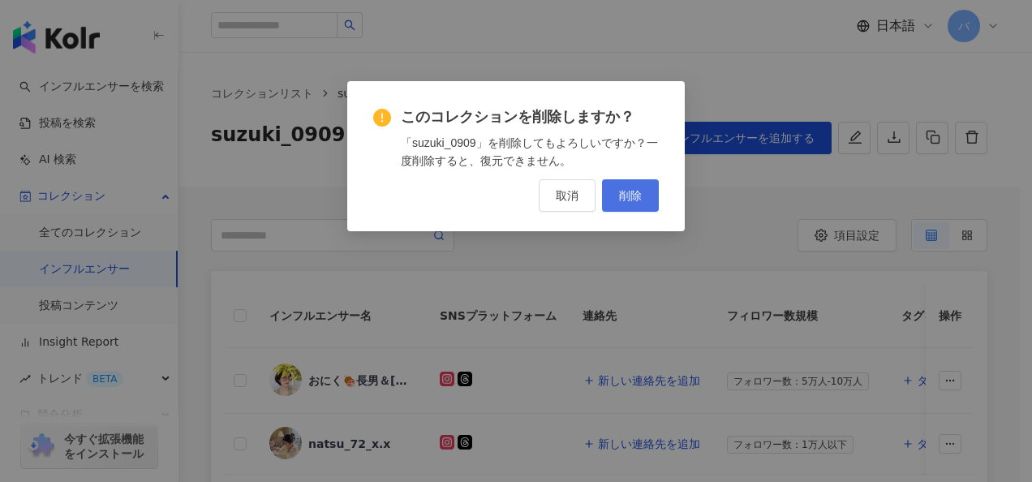
click at [628, 196] on span "削除" at bounding box center [630, 195] width 23 height 13
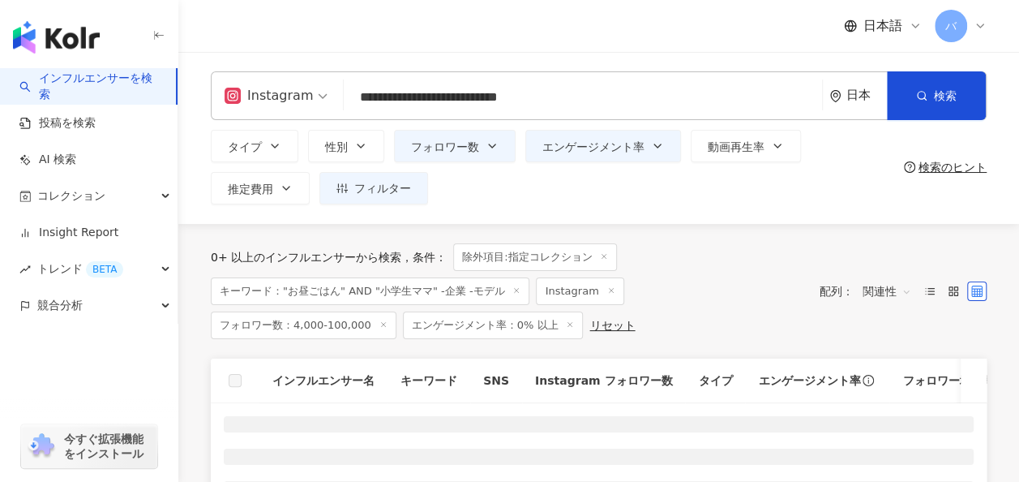
click at [839, 188] on div "タイプ 性別 フォロワー数 エンゲージメント率 動画再生率 推定費用 フィルター" at bounding box center [554, 167] width 687 height 75
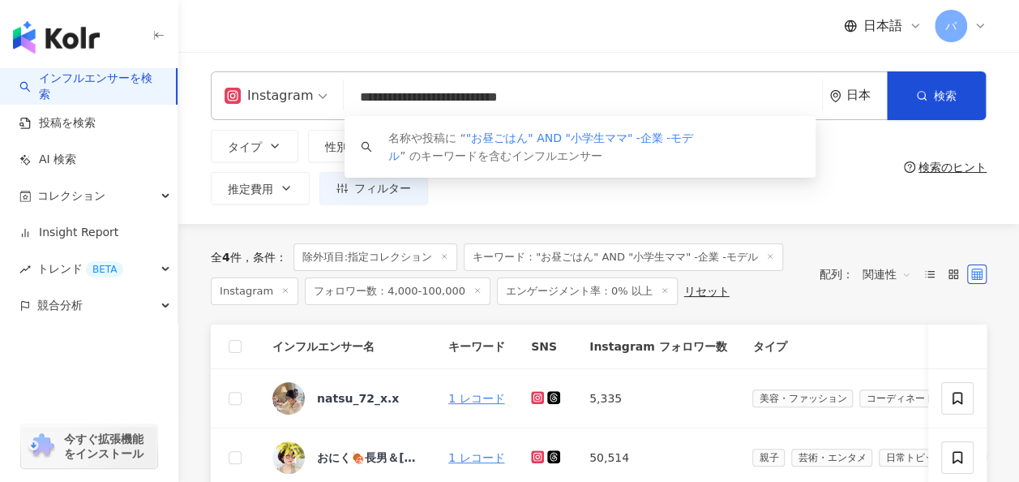
drag, startPoint x: 663, startPoint y: 92, endPoint x: 223, endPoint y: 94, distance: 440.4
click at [223, 94] on div "**********" at bounding box center [599, 95] width 776 height 49
paste input "search"
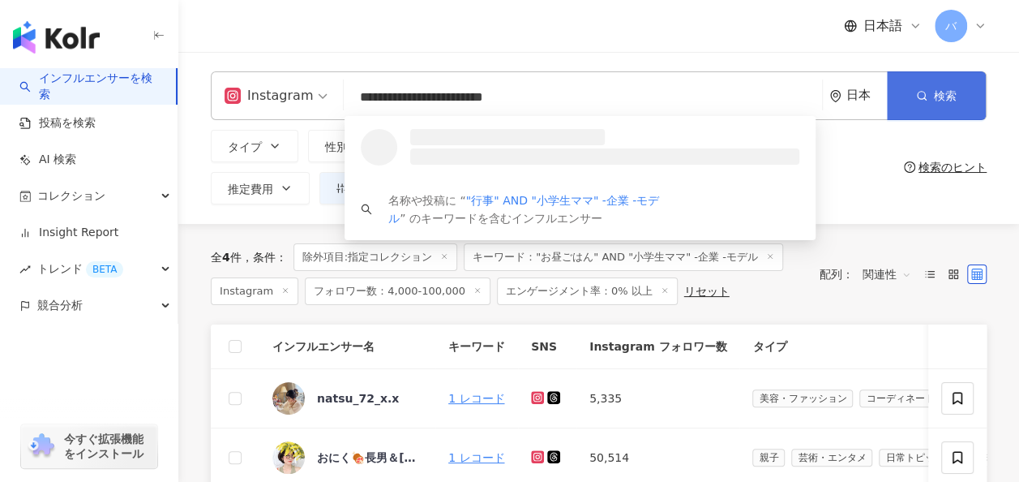
type input "**********"
click at [923, 94] on icon "button" at bounding box center [921, 95] width 11 height 11
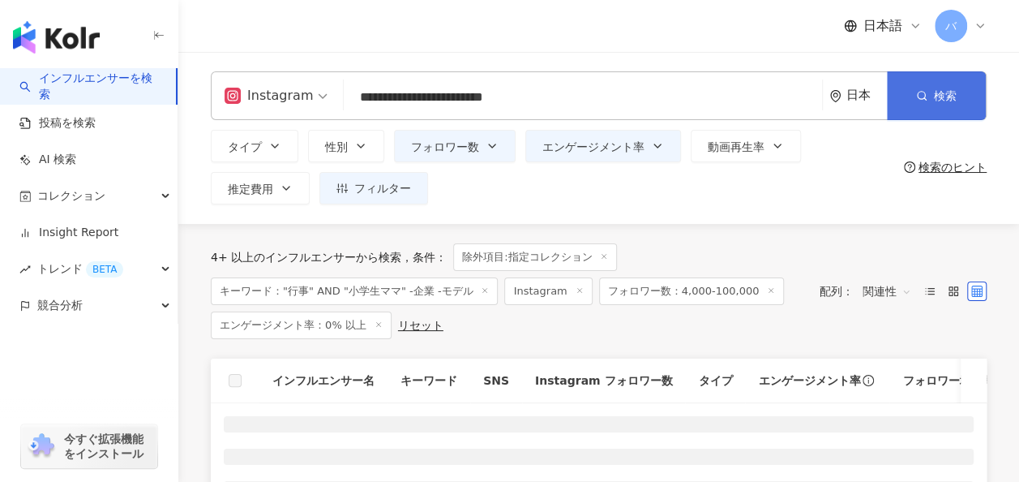
click at [921, 95] on icon "button" at bounding box center [921, 95] width 11 height 11
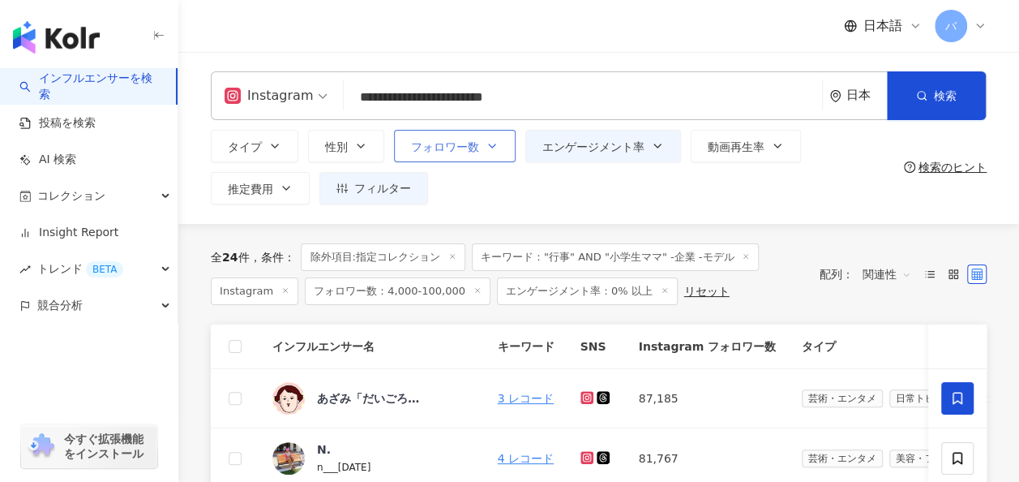
click at [470, 159] on button "フォロワー数" at bounding box center [455, 146] width 122 height 32
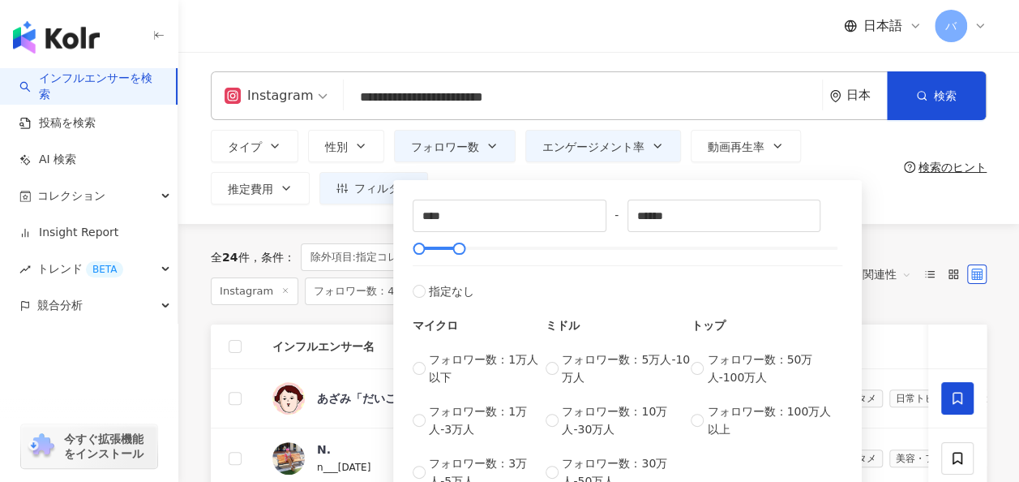
click at [513, 181] on div "**** - ****** 指定なし マイクロ フォロワー数：1万人以下 フォロワー数：1万人-3万人 フォロワー数：3万人-5万人 ミドル フォロワー数：5…" at bounding box center [627, 344] width 469 height 329
click at [606, 148] on span "エンゲージメント率" at bounding box center [594, 146] width 102 height 13
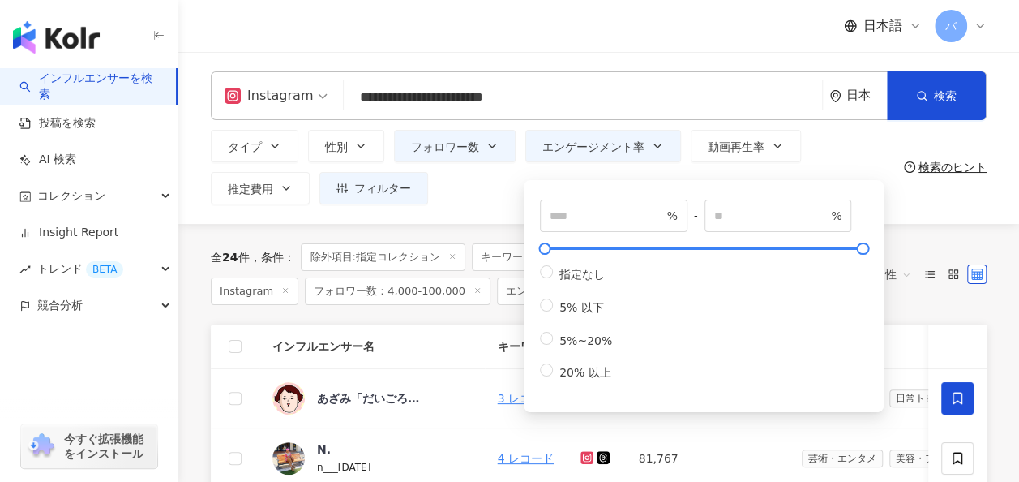
click at [504, 189] on div "タイプ 性別 フォロワー数 エンゲージメント率 動画再生率 推定費用 フィルター **** - ****** 指定なし マイクロ フォロワー数：1万人以下 フ…" at bounding box center [554, 167] width 687 height 75
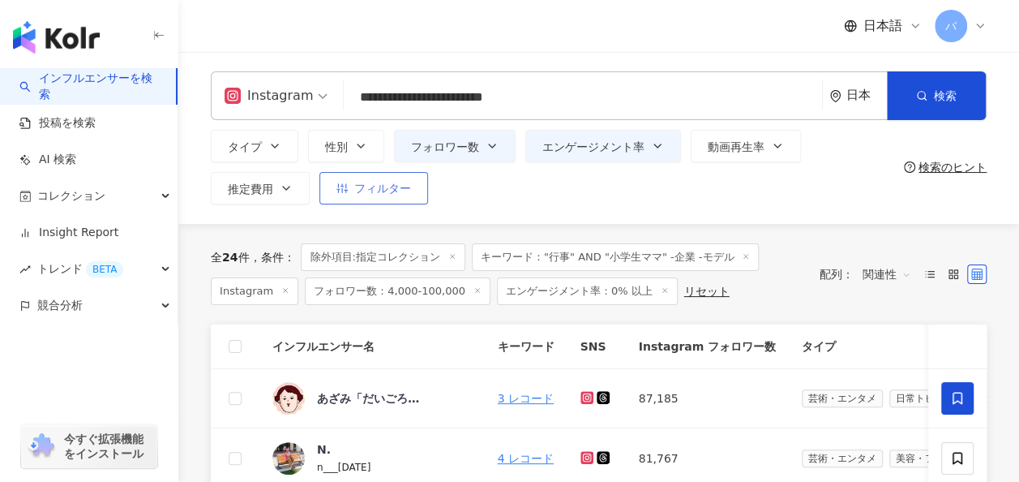
click at [401, 196] on button "フィルター" at bounding box center [374, 188] width 109 height 32
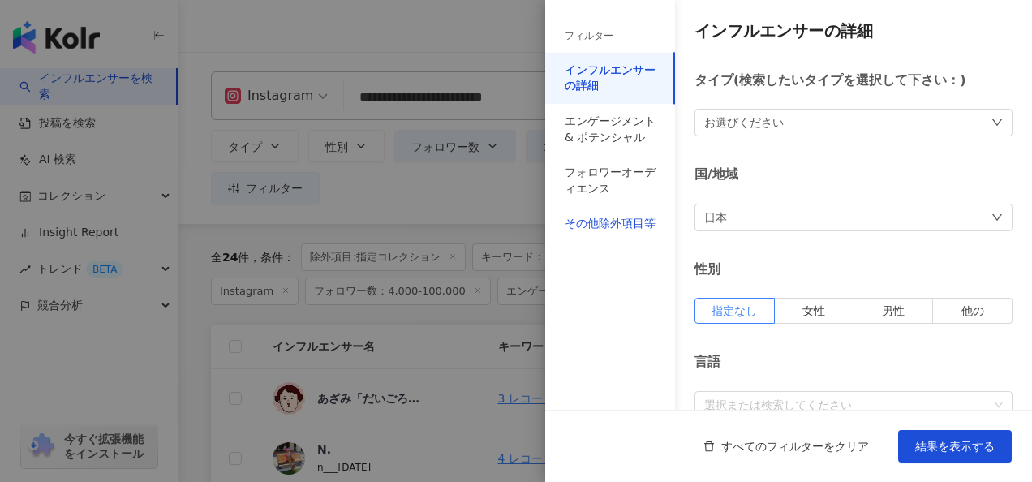
click at [612, 232] on div "その他除外項目等" at bounding box center [609, 224] width 91 height 16
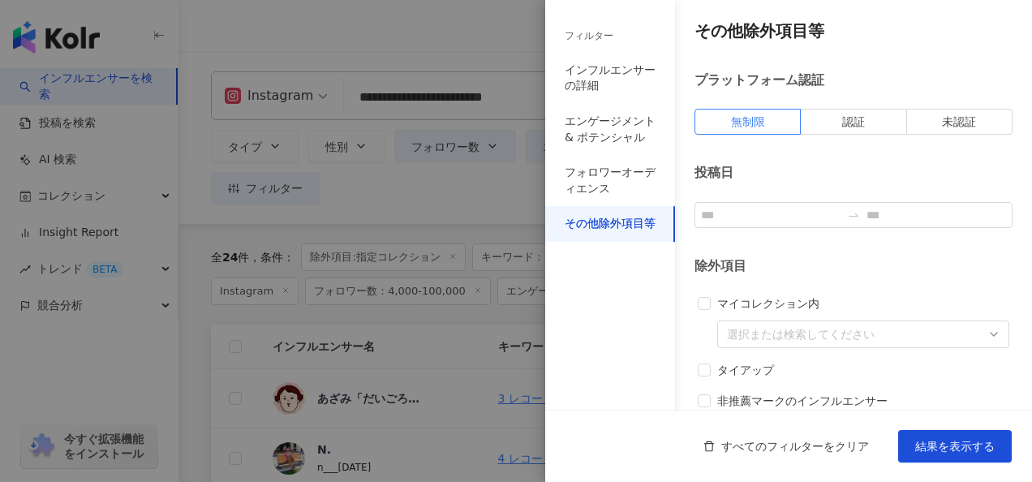
click at [427, 177] on div at bounding box center [516, 241] width 1032 height 482
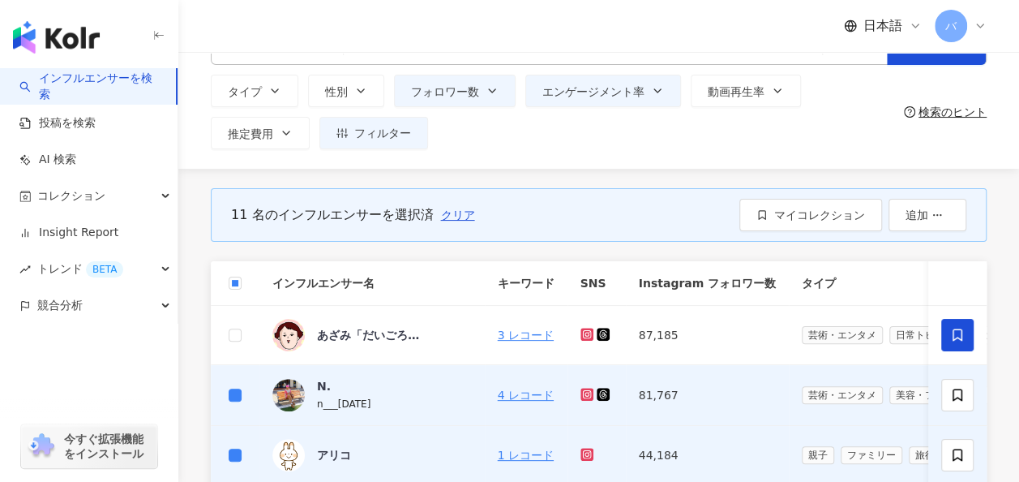
scroll to position [81, 0]
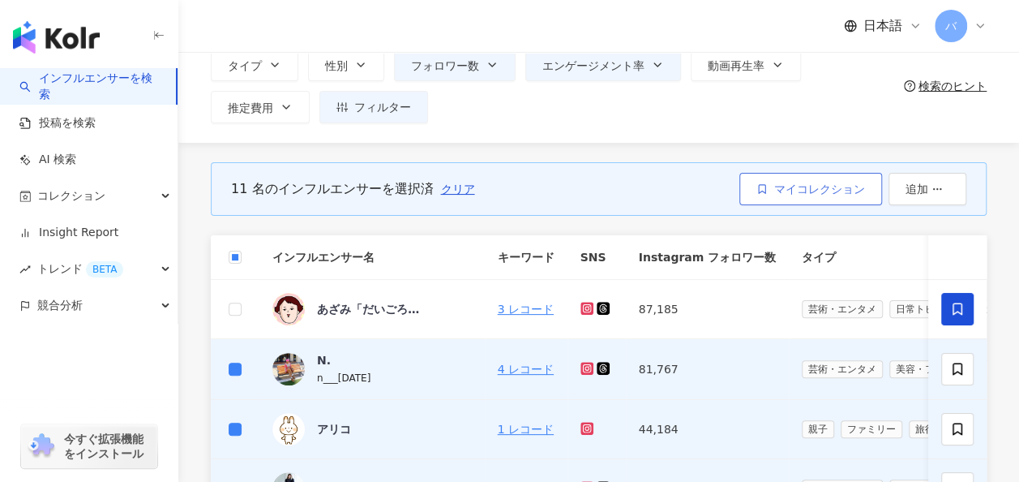
click at [819, 182] on span "マイコレクション" at bounding box center [820, 188] width 91 height 13
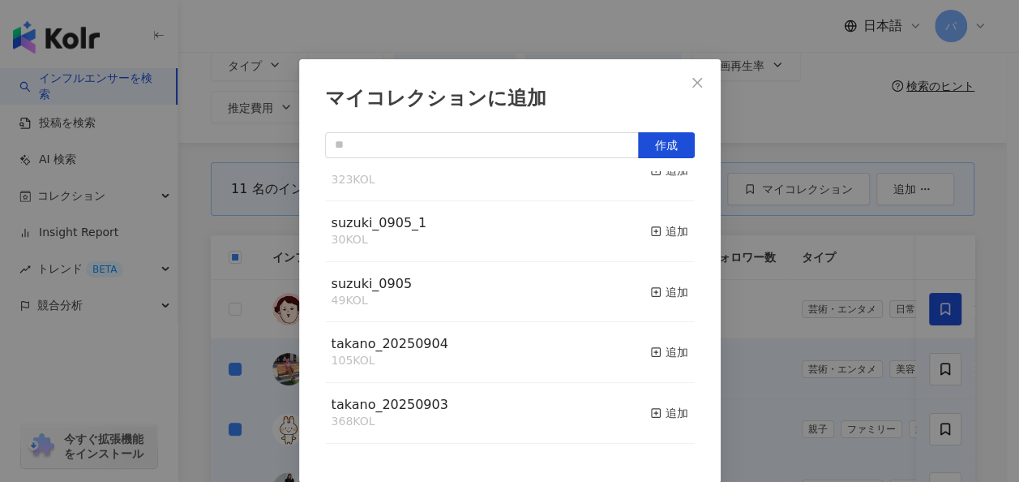
scroll to position [0, 0]
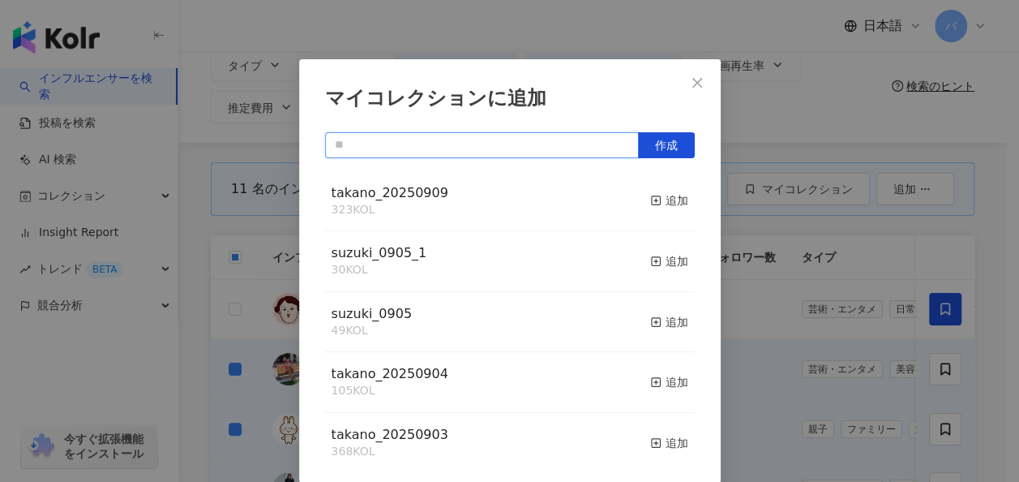
click at [471, 154] on input "text" at bounding box center [482, 145] width 314 height 26
type input "*"
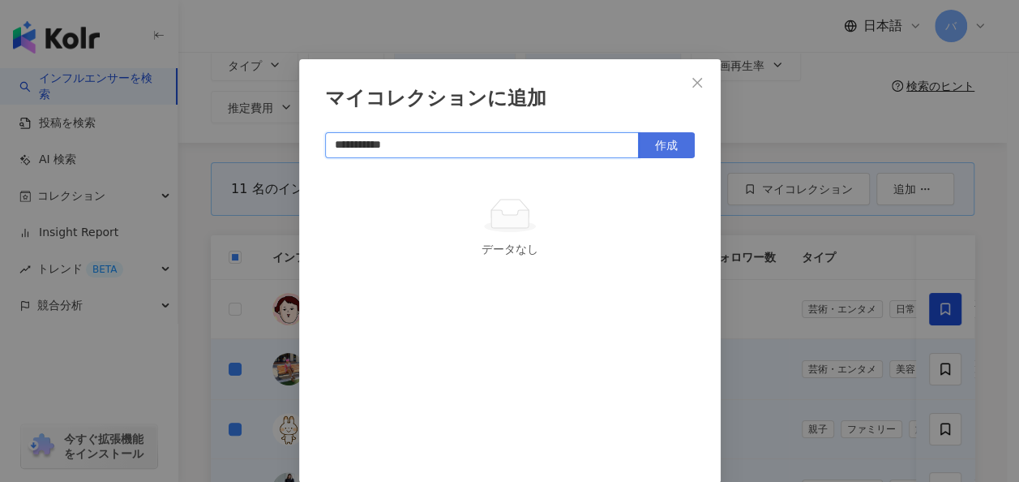
click at [666, 146] on span "作成" at bounding box center [666, 145] width 23 height 13
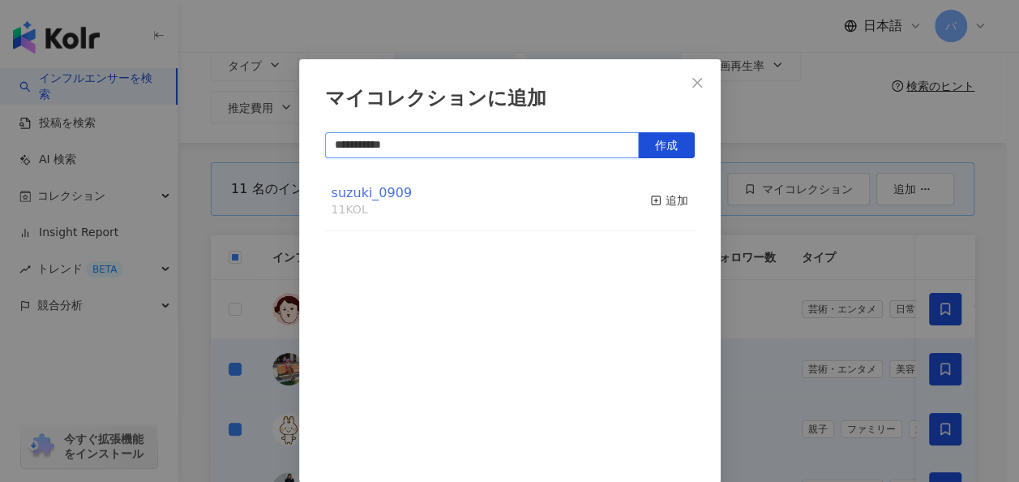
type input "**********"
click at [381, 195] on span "suzuki_0909" at bounding box center [372, 192] width 80 height 15
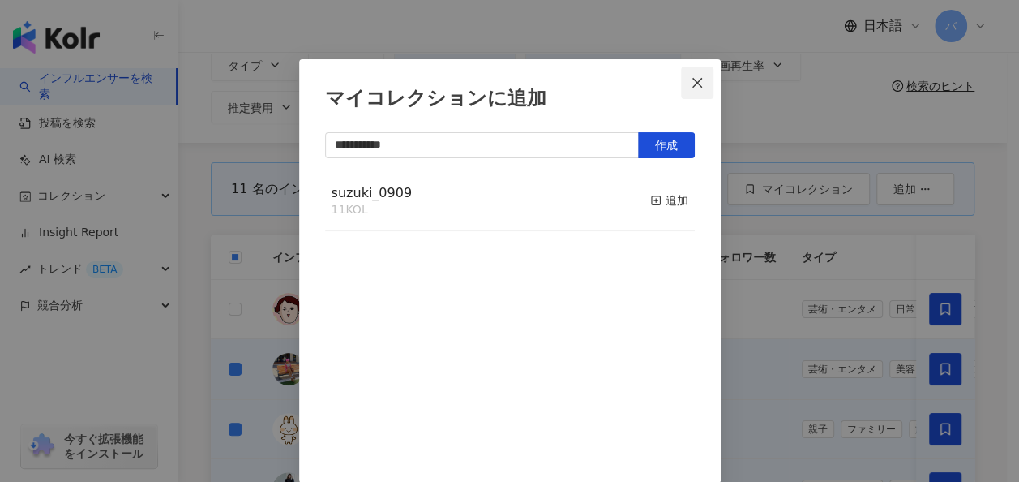
click at [691, 84] on icon "close" at bounding box center [697, 82] width 13 height 13
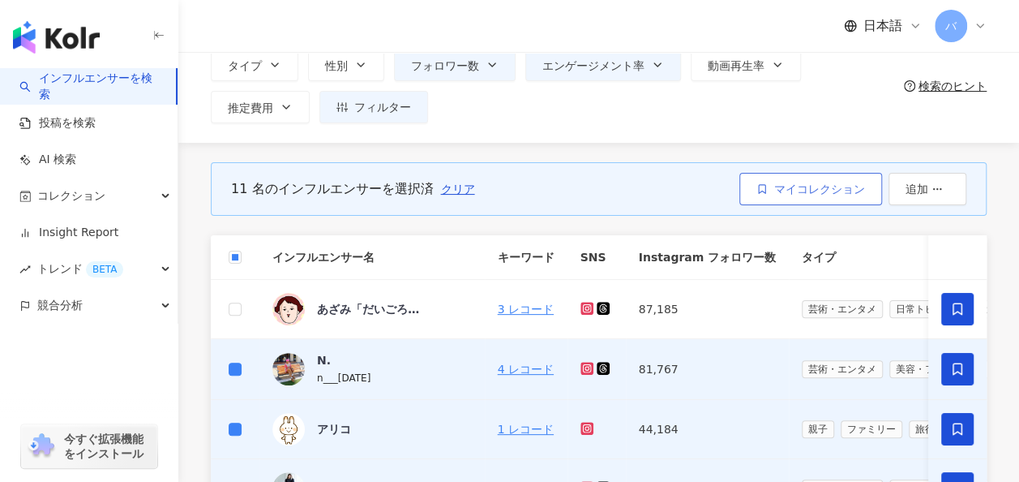
click at [777, 189] on span "マイコレクション" at bounding box center [820, 188] width 91 height 13
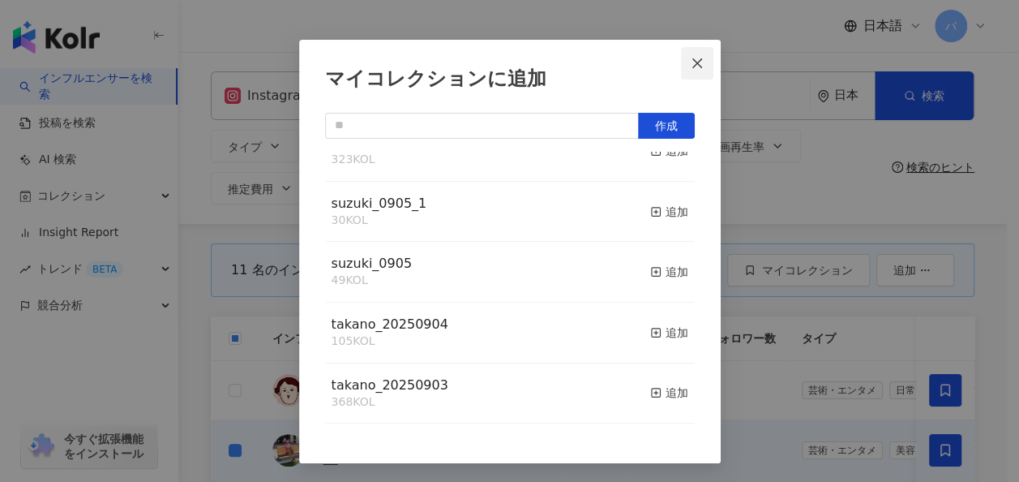
click at [697, 64] on span "Close" at bounding box center [697, 63] width 32 height 13
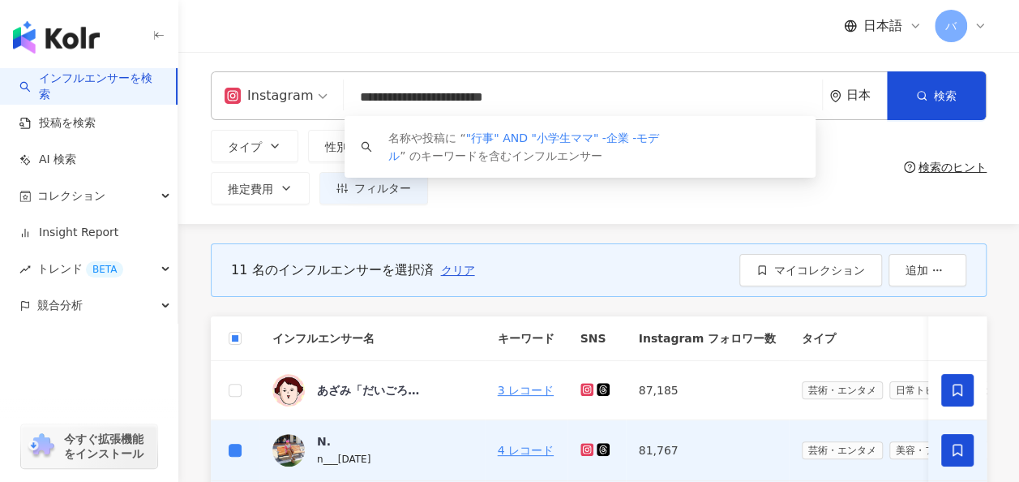
drag, startPoint x: 605, startPoint y: 104, endPoint x: 307, endPoint y: 100, distance: 297.7
click at [307, 100] on div "**********" at bounding box center [599, 95] width 776 height 49
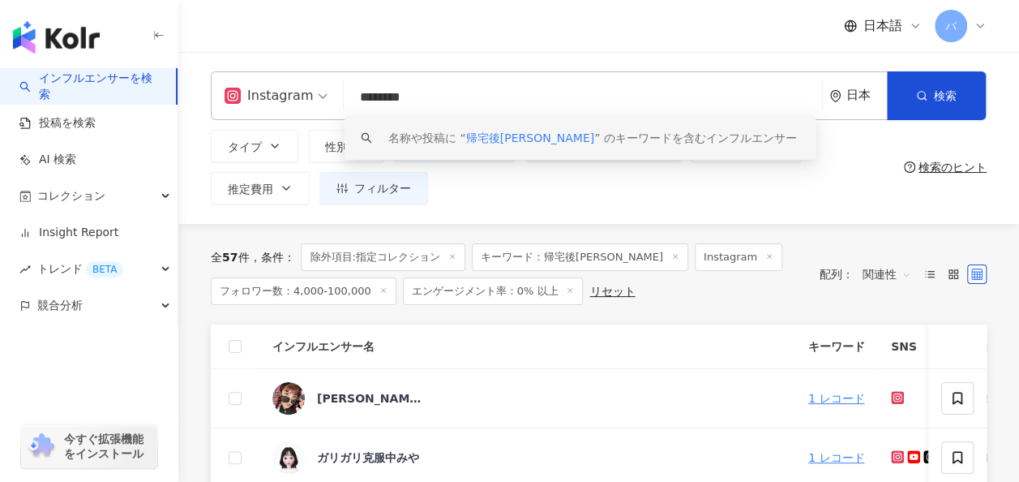
drag, startPoint x: 509, startPoint y: 92, endPoint x: 312, endPoint y: 103, distance: 197.4
click at [312, 103] on div "Instagram ******** 日本 検索 keyword 名称や投稿に “ 帰宅後ルーティン ” のキーワードを含むインフルエンサー" at bounding box center [599, 95] width 776 height 49
paste input "**********"
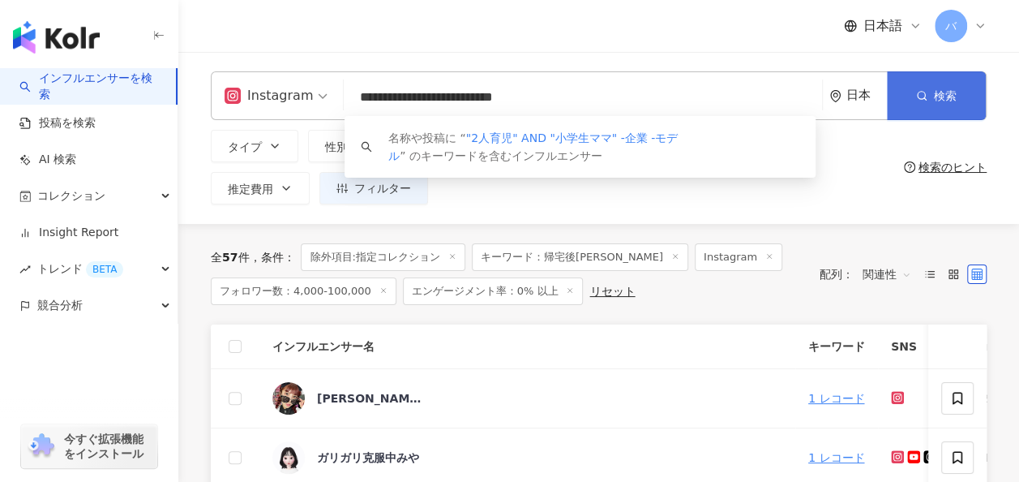
click at [916, 86] on button "検索" at bounding box center [936, 95] width 99 height 49
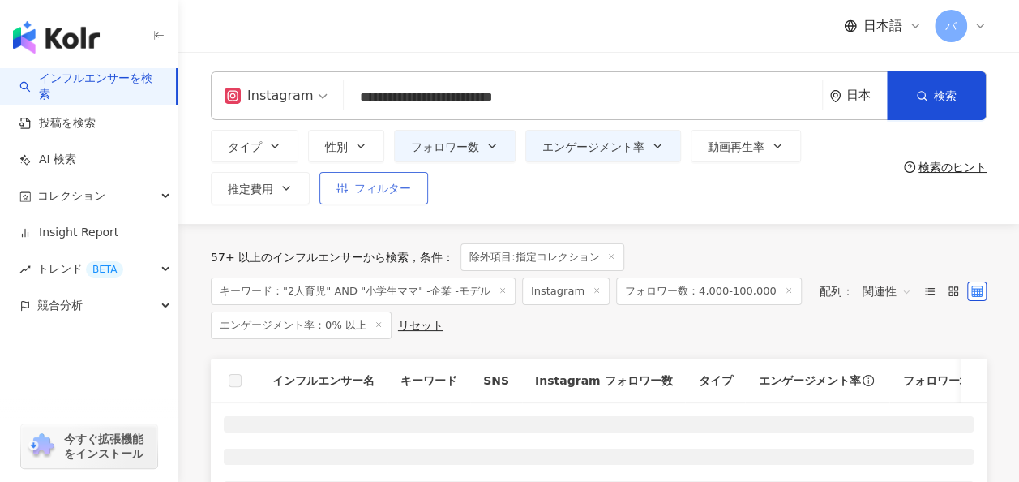
click at [410, 197] on button "フィルター" at bounding box center [374, 188] width 109 height 32
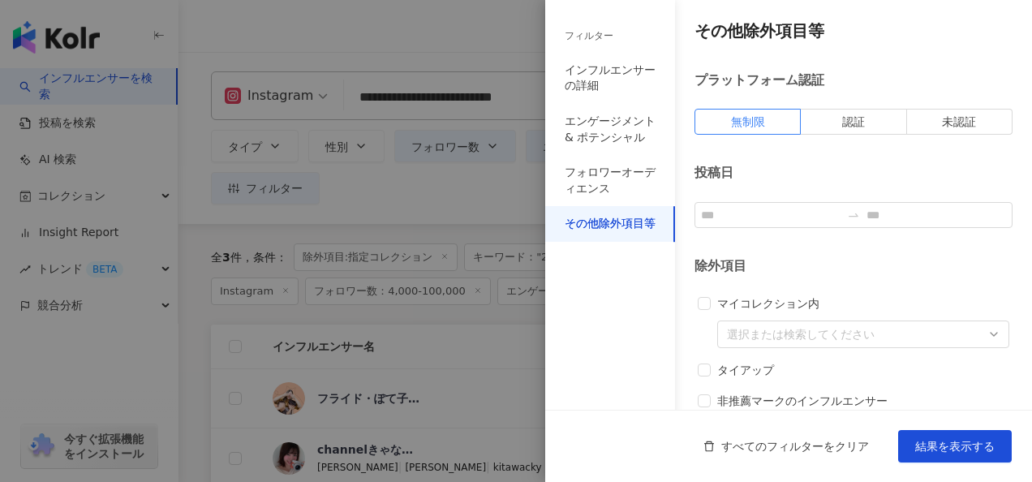
click at [507, 195] on div at bounding box center [516, 241] width 1032 height 482
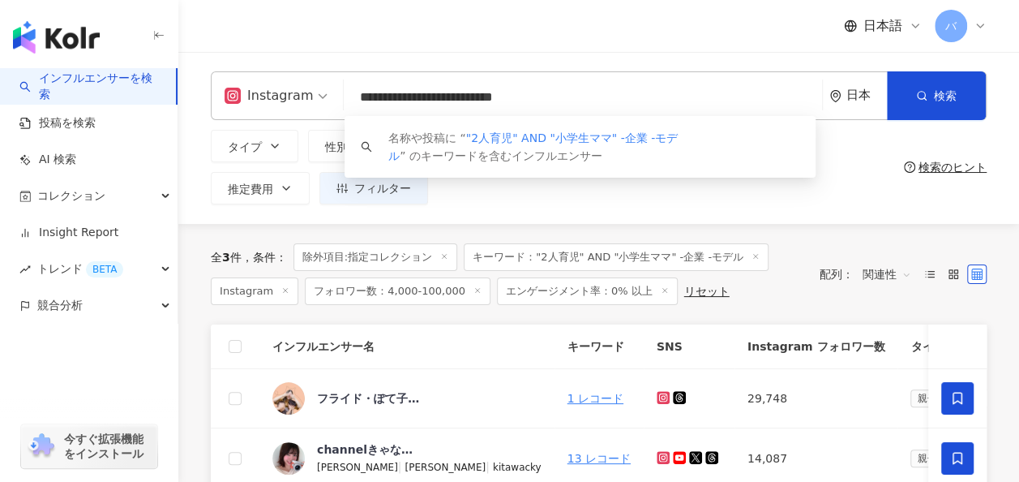
drag, startPoint x: 616, startPoint y: 100, endPoint x: 84, endPoint y: 99, distance: 532.0
click at [84, 99] on div "**********" at bounding box center [509, 459] width 1019 height 918
paste input "search"
click at [926, 107] on button "検索" at bounding box center [936, 95] width 99 height 49
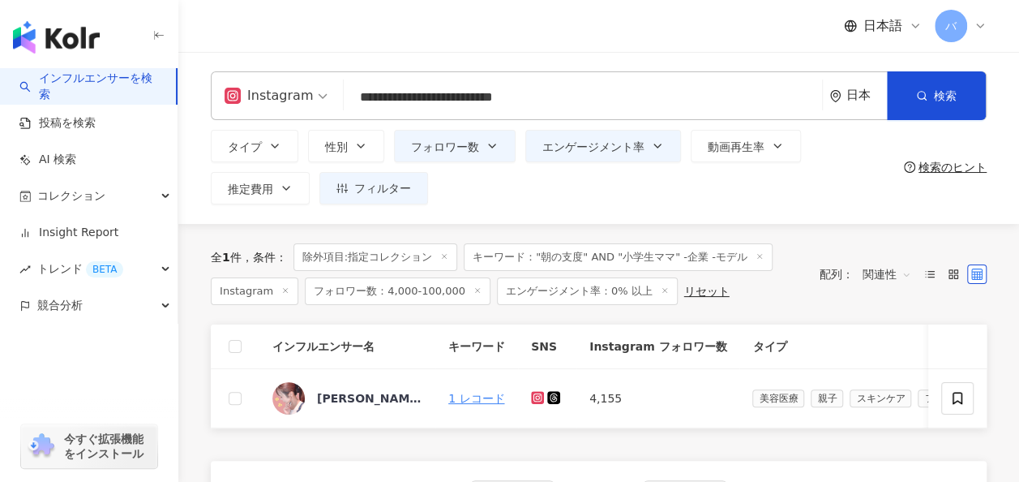
click at [499, 97] on input "**********" at bounding box center [583, 97] width 466 height 31
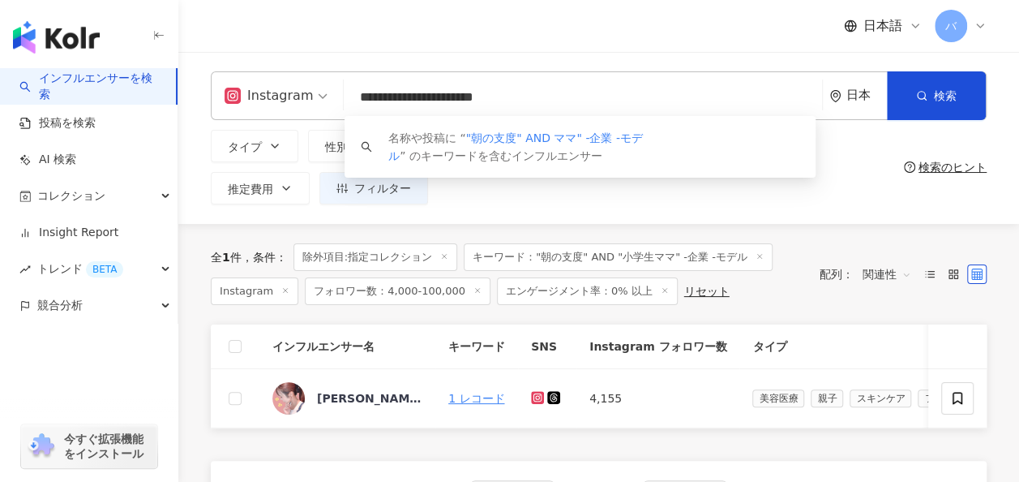
drag, startPoint x: 535, startPoint y: 94, endPoint x: 277, endPoint y: 88, distance: 258.0
click at [277, 88] on div "**********" at bounding box center [599, 95] width 776 height 49
paste input "****"
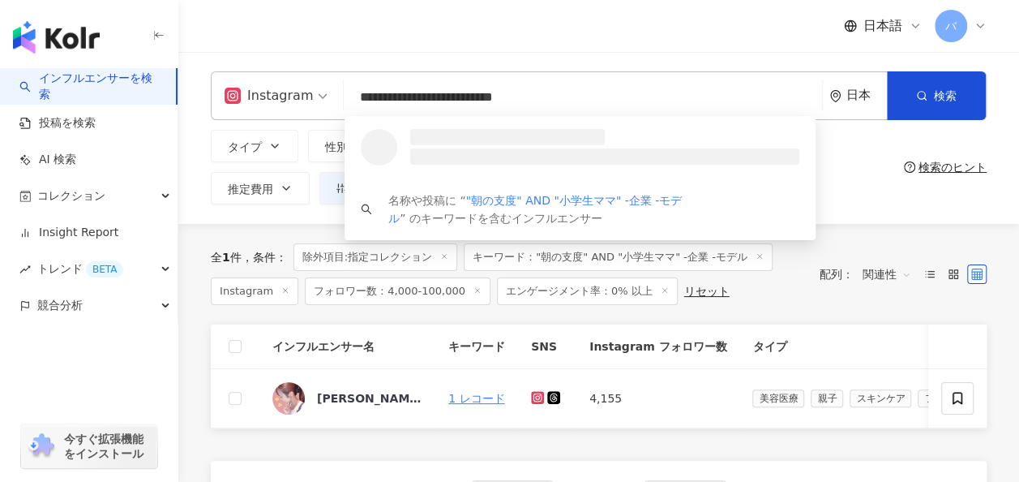
click at [493, 96] on input "**********" at bounding box center [583, 97] width 466 height 31
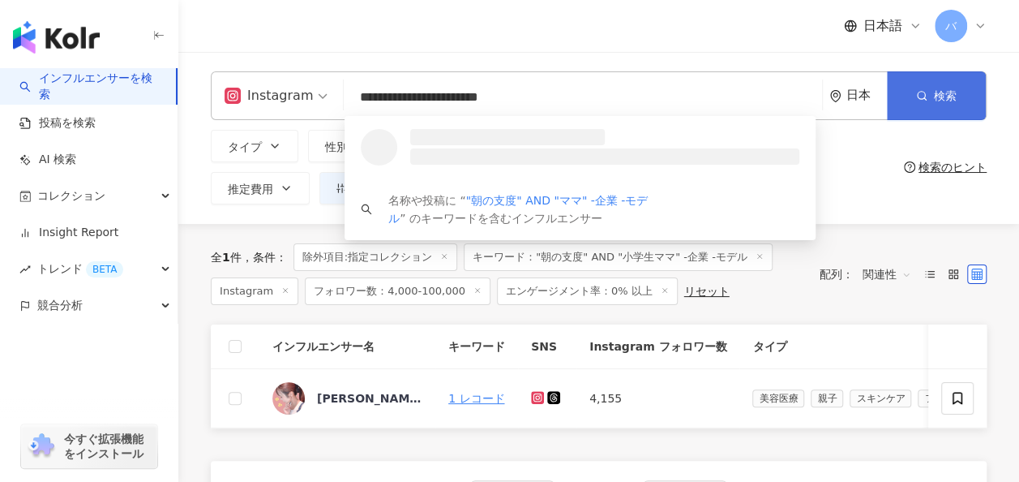
click at [929, 108] on button "検索" at bounding box center [936, 95] width 99 height 49
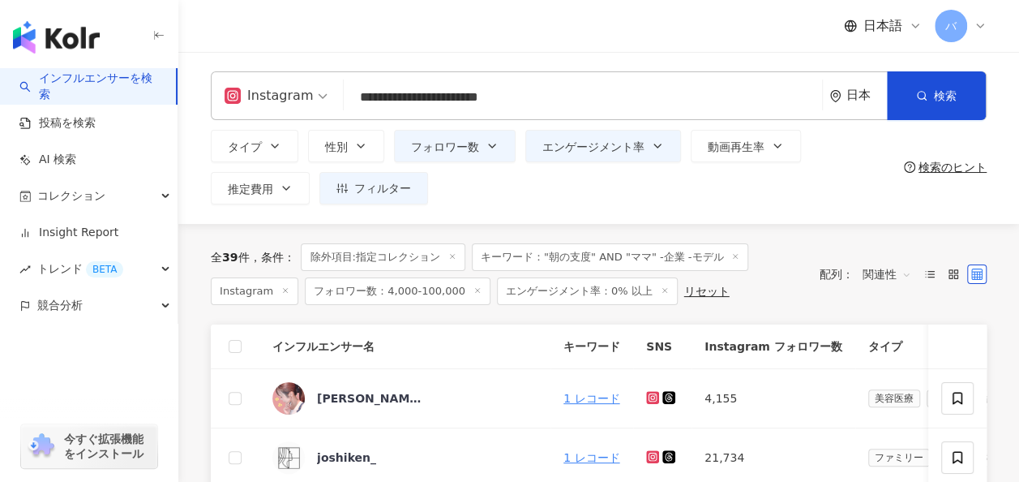
click at [412, 97] on input "**********" at bounding box center [583, 97] width 466 height 31
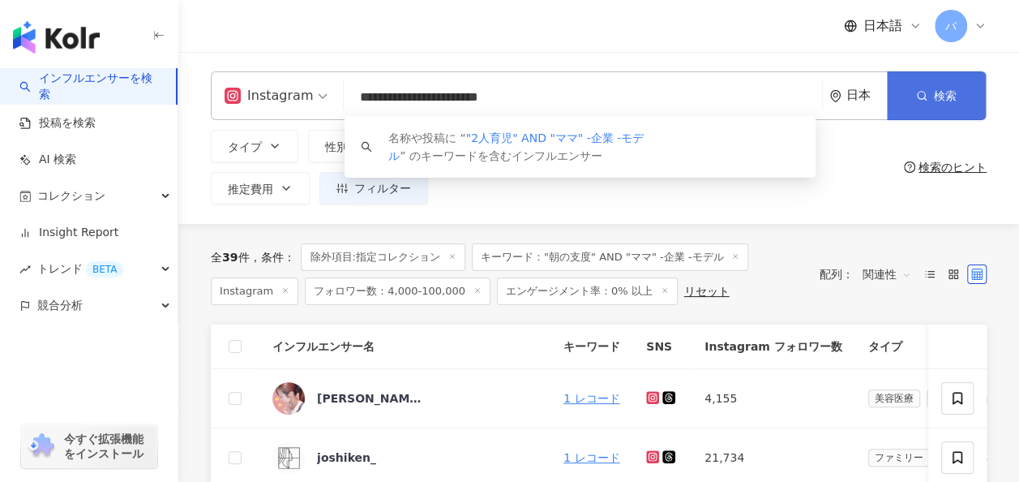
click at [911, 97] on button "検索" at bounding box center [936, 95] width 99 height 49
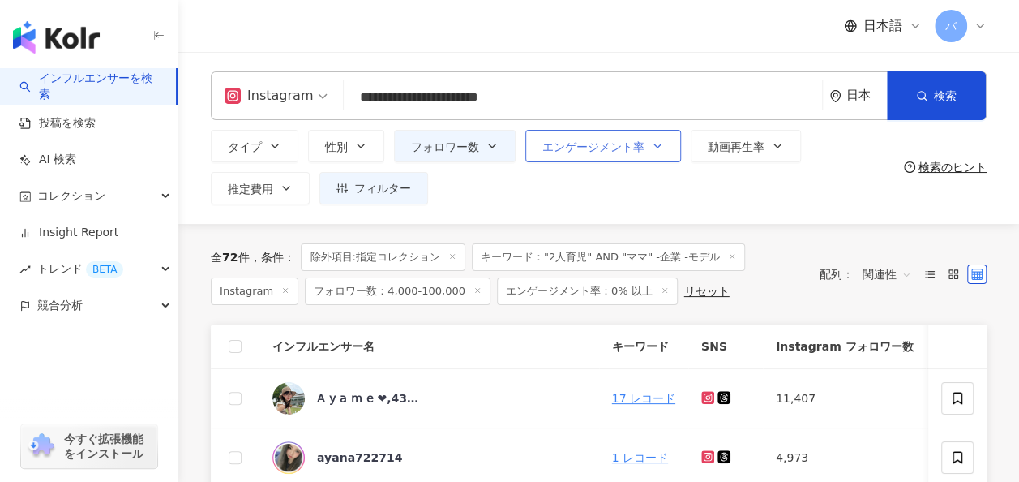
click at [581, 146] on span "エンゲージメント率" at bounding box center [594, 146] width 102 height 13
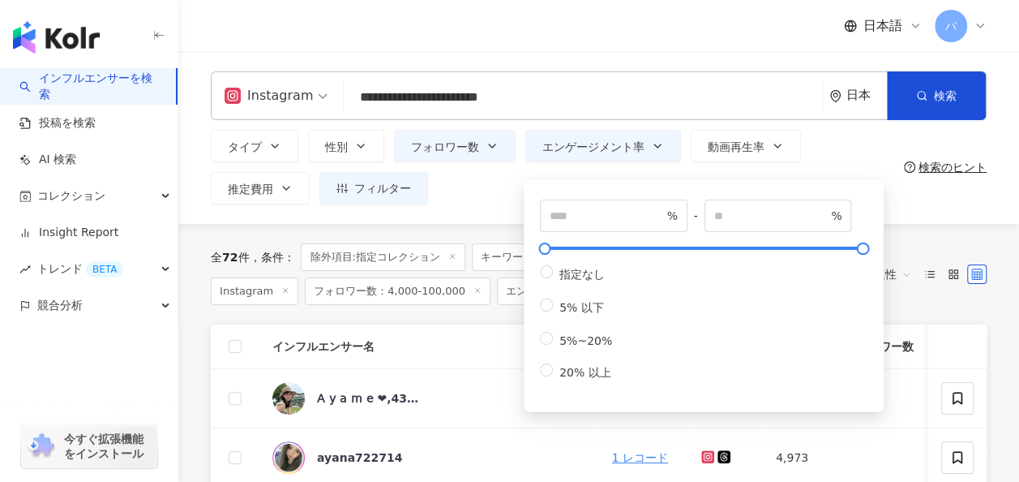
click at [491, 190] on div "タイプ 性別 フォロワー数 エンゲージメント率 動画再生率 推定費用 フィルター フィルター インフルエンサーの詳細 エンゲージメント & ポテンシャル フォ…" at bounding box center [554, 167] width 687 height 75
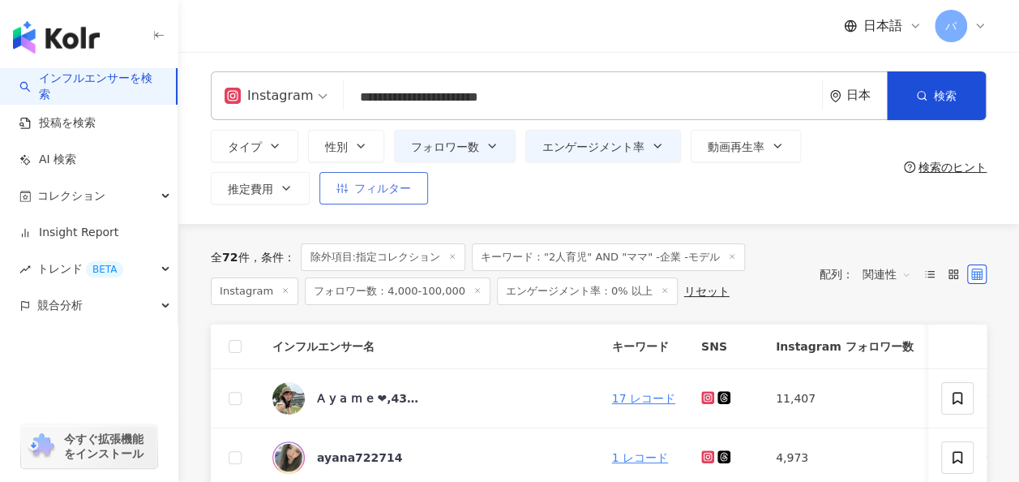
click at [361, 185] on span "フィルター" at bounding box center [382, 188] width 57 height 13
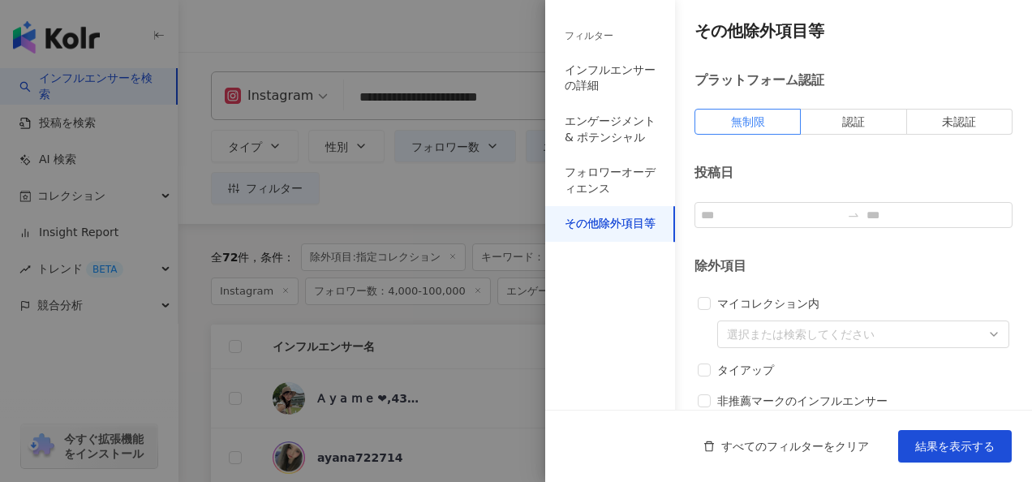
click at [421, 204] on div at bounding box center [516, 241] width 1032 height 482
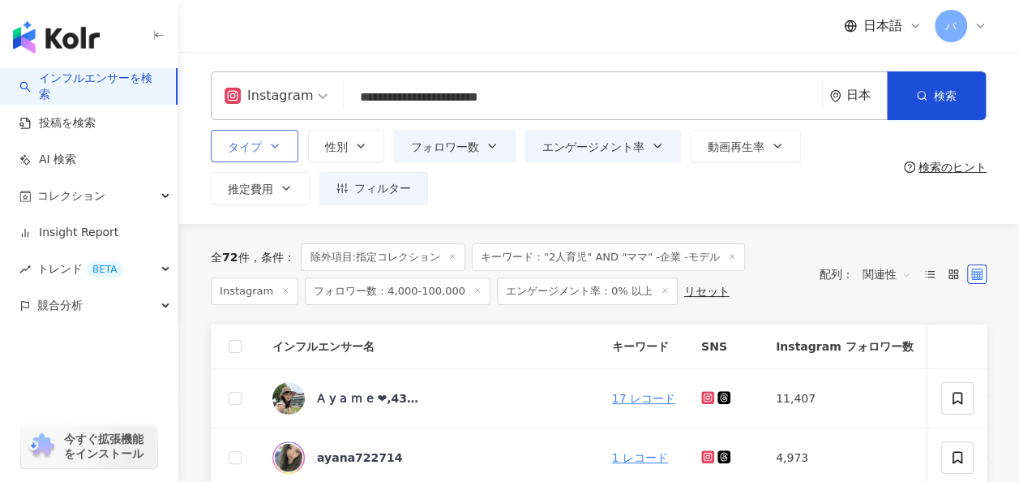
click at [263, 148] on button "タイプ" at bounding box center [255, 146] width 88 height 32
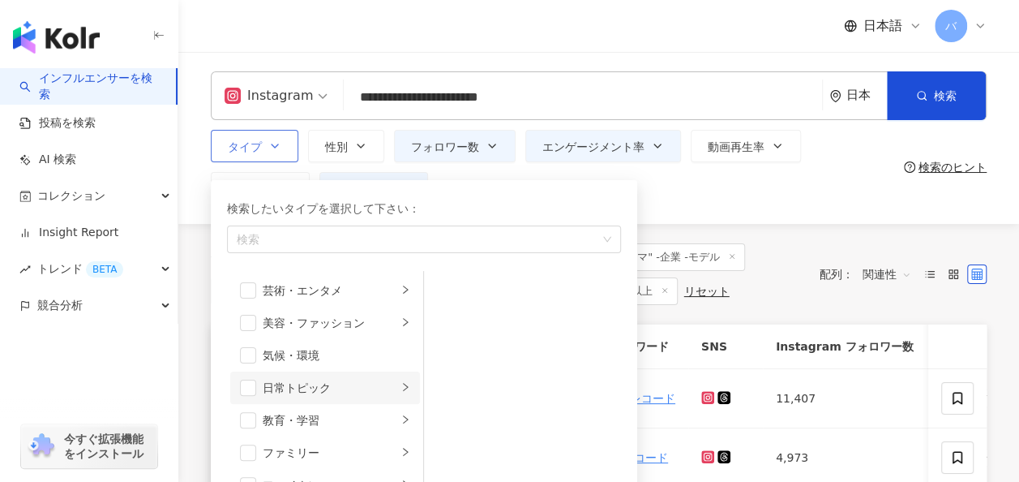
scroll to position [81, 0]
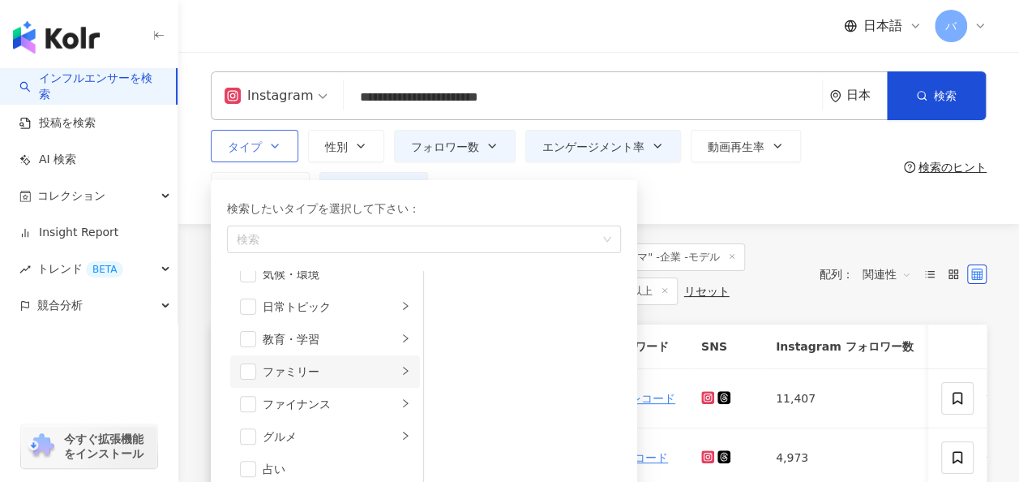
click at [324, 373] on div "ファミリー" at bounding box center [330, 372] width 135 height 18
click at [255, 373] on span "button" at bounding box center [248, 371] width 16 height 16
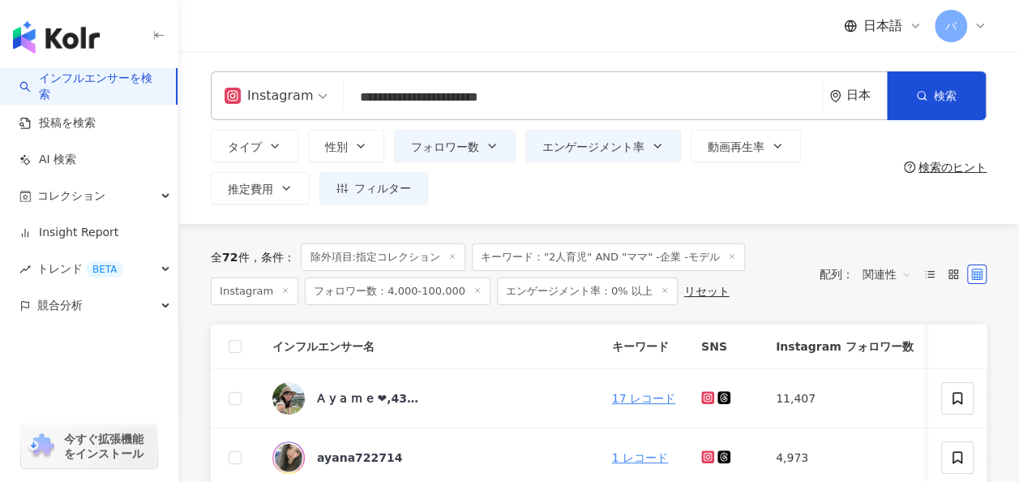
click at [683, 201] on div "タイプ 検索したいタイプを選択して下さい： ファミリー 芸術・エンタメ 美容・ファッション 気候・環境 日常トピック 教育・学習 ファミリー ファイナンス グ…" at bounding box center [554, 167] width 687 height 75
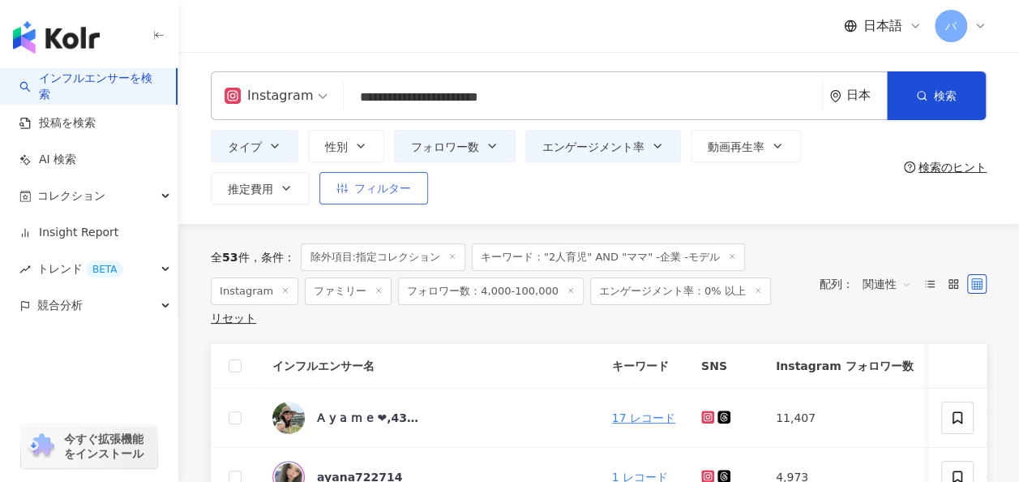
click at [378, 197] on button "フィルター" at bounding box center [374, 188] width 109 height 32
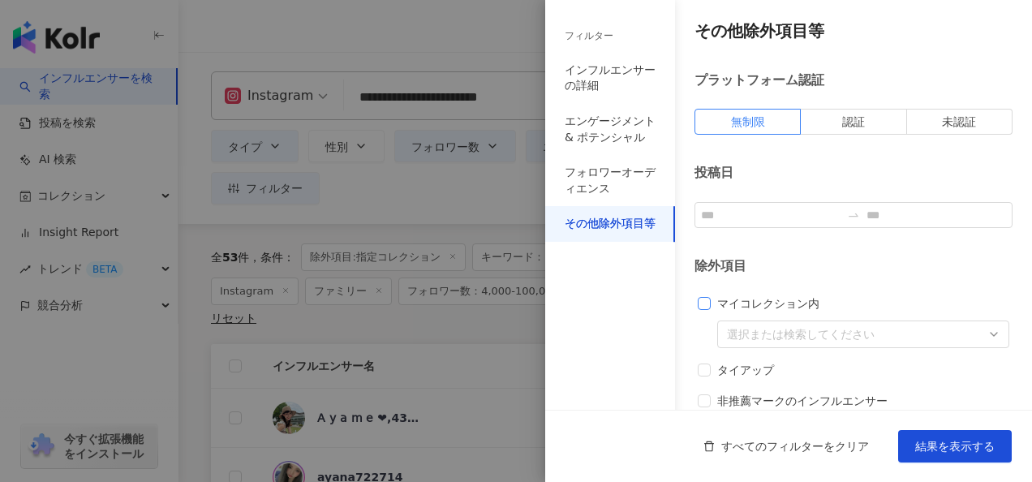
click at [742, 308] on span "マイコレクション内" at bounding box center [767, 303] width 115 height 18
click at [979, 447] on span "結果を表示する" at bounding box center [954, 446] width 79 height 13
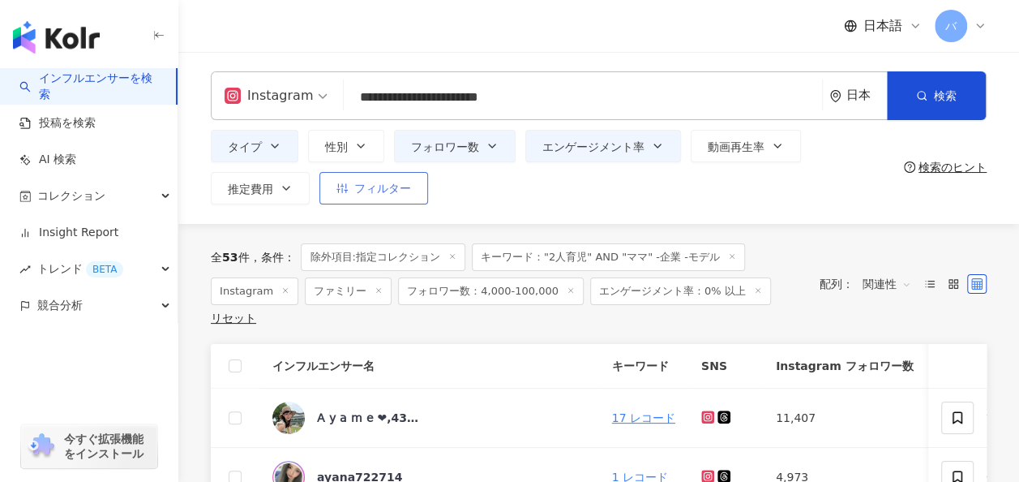
click at [371, 190] on span "フィルター" at bounding box center [382, 188] width 57 height 13
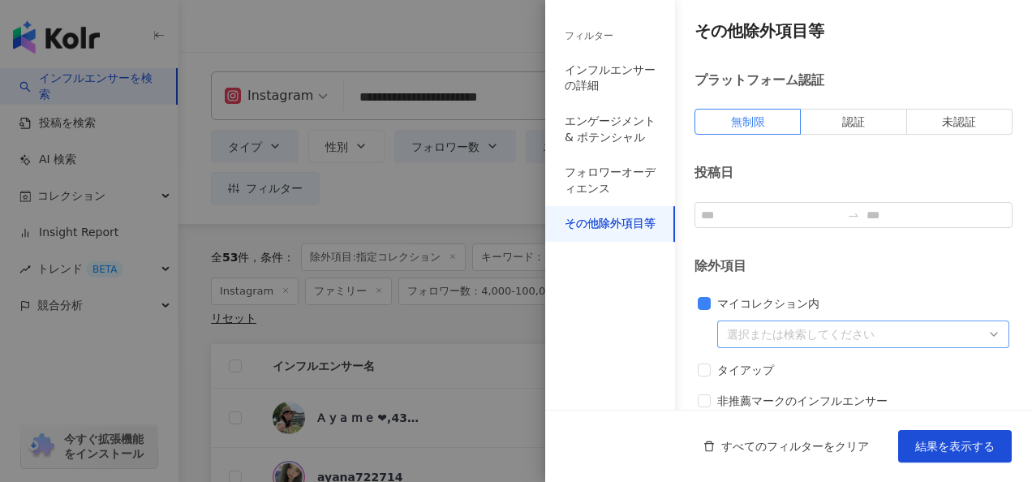
click at [742, 333] on div at bounding box center [854, 334] width 268 height 12
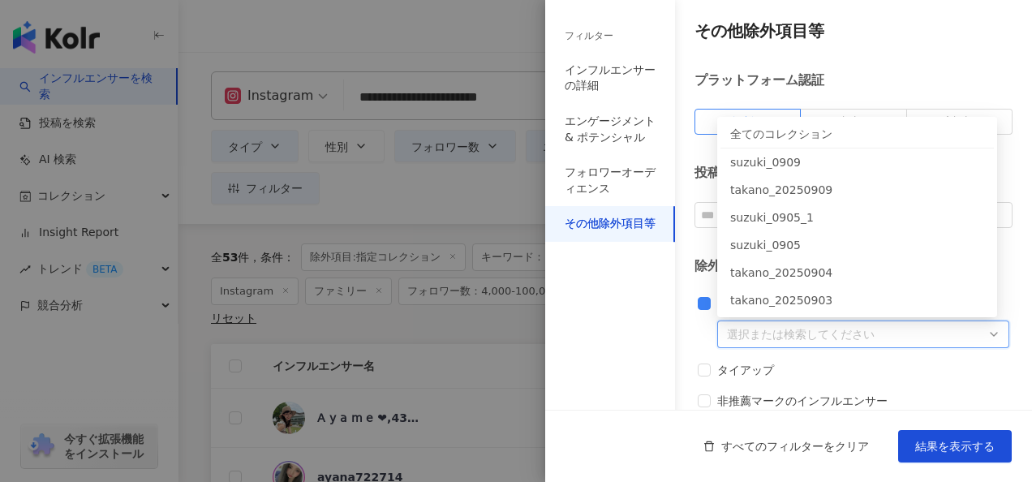
click at [760, 139] on div "全てのコレクション" at bounding box center [857, 134] width 254 height 18
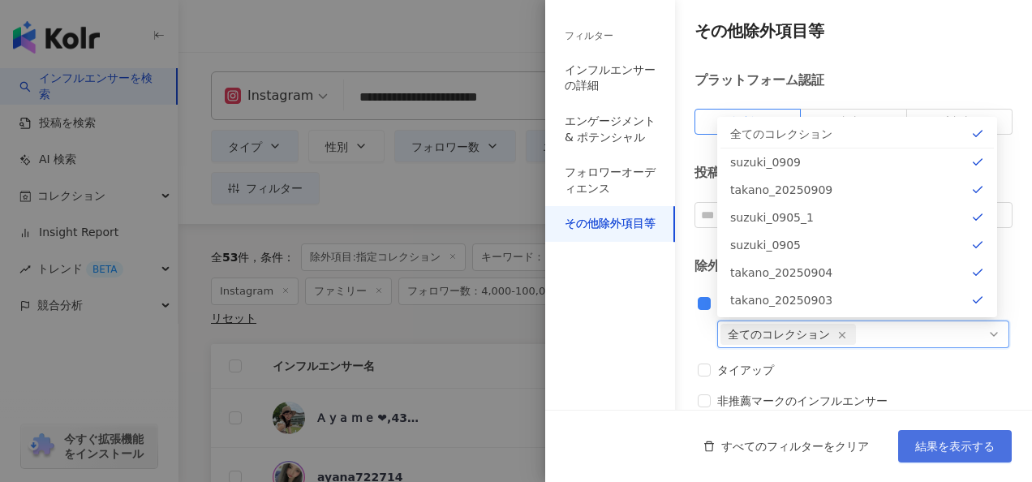
click at [959, 446] on span "結果を表示する" at bounding box center [954, 446] width 79 height 13
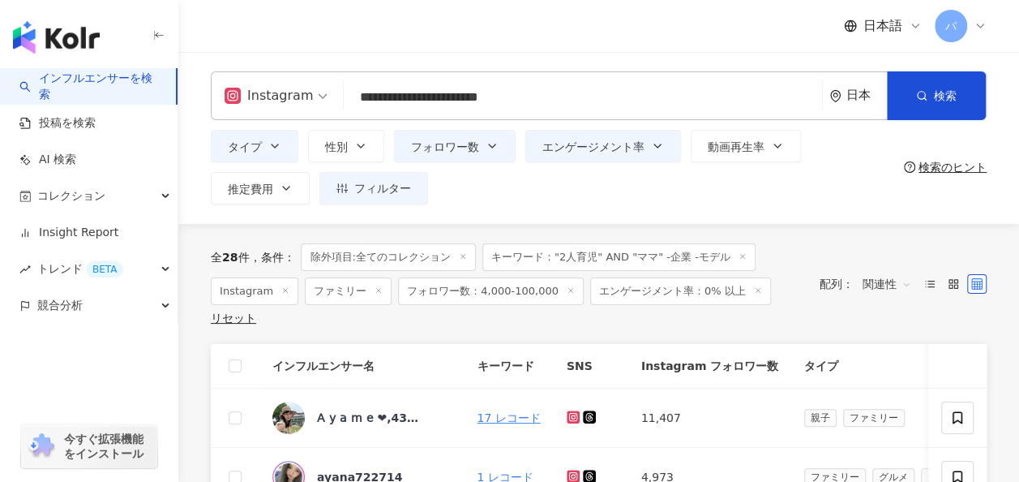
click at [408, 97] on input "**********" at bounding box center [583, 97] width 466 height 31
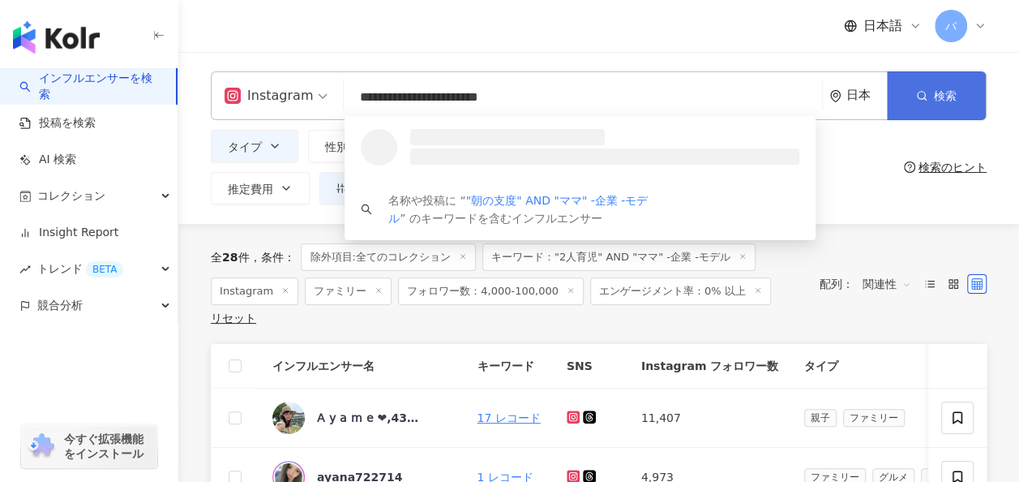
type input "**********"
click at [925, 94] on icon "button" at bounding box center [921, 95] width 11 height 11
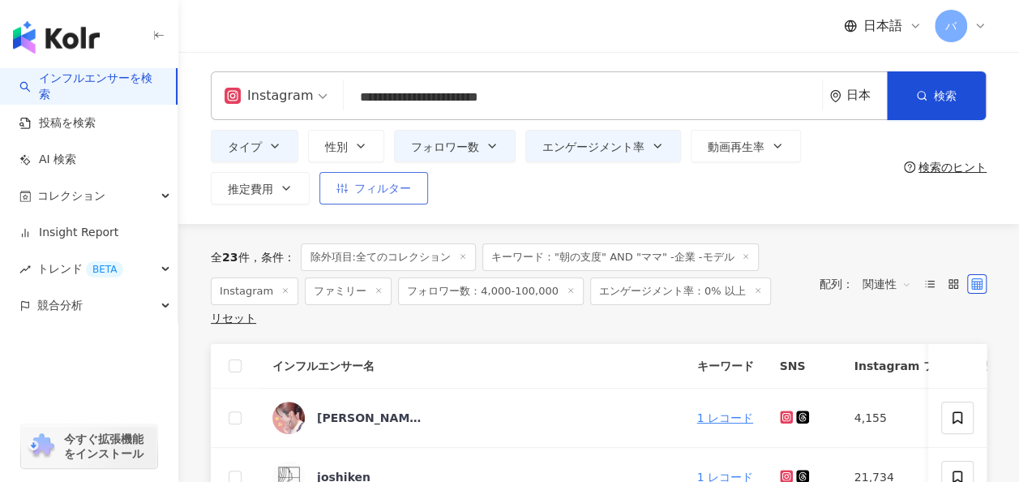
click at [398, 195] on span "フィルター" at bounding box center [382, 188] width 57 height 13
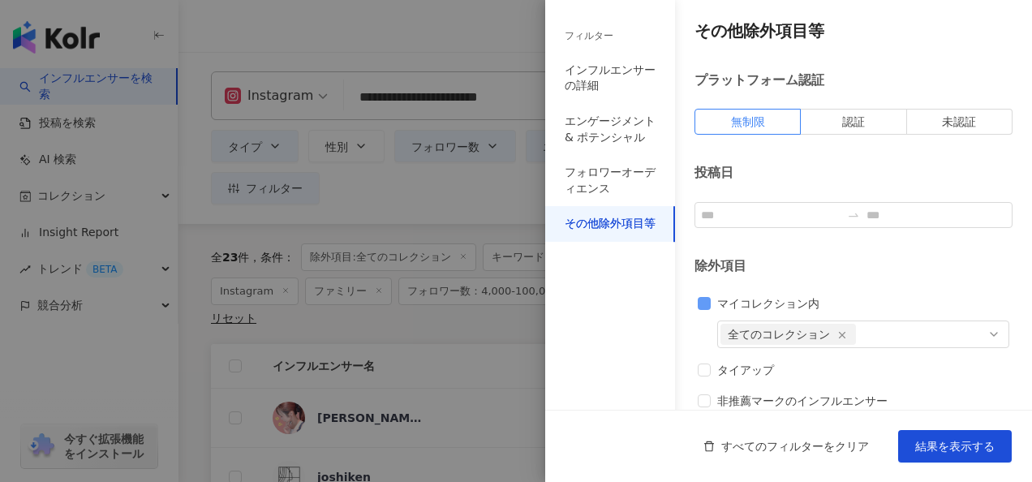
click at [740, 307] on span "マイコレクション内" at bounding box center [767, 303] width 115 height 18
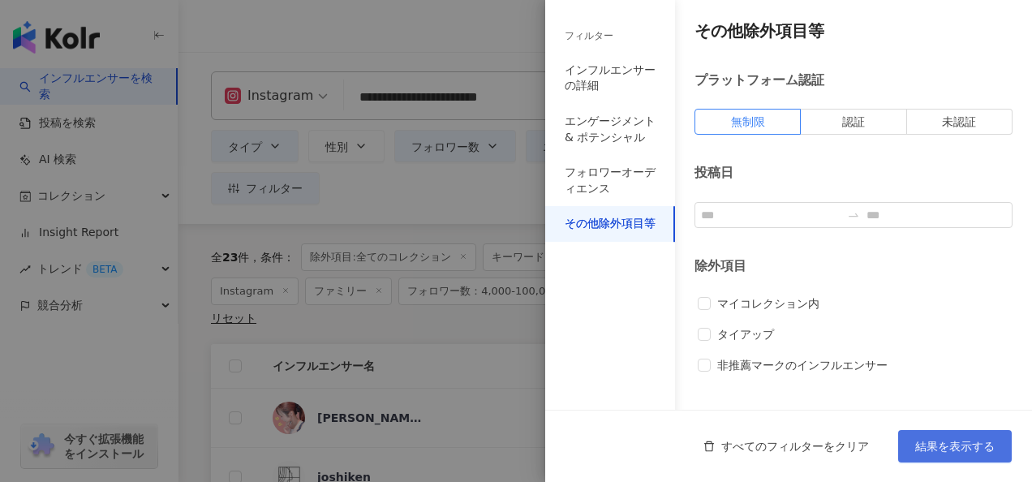
click at [947, 451] on span "結果を表示する" at bounding box center [954, 446] width 79 height 13
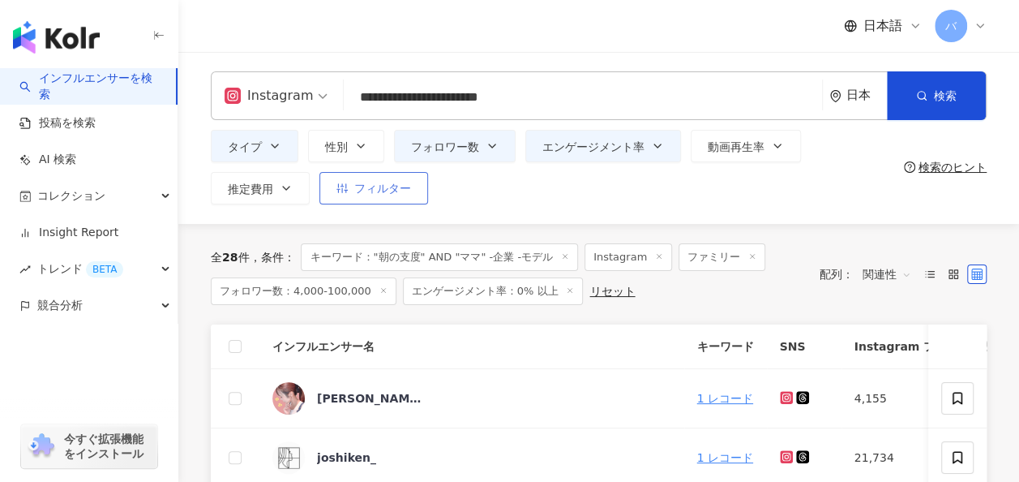
click at [404, 197] on button "フィルター" at bounding box center [374, 188] width 109 height 32
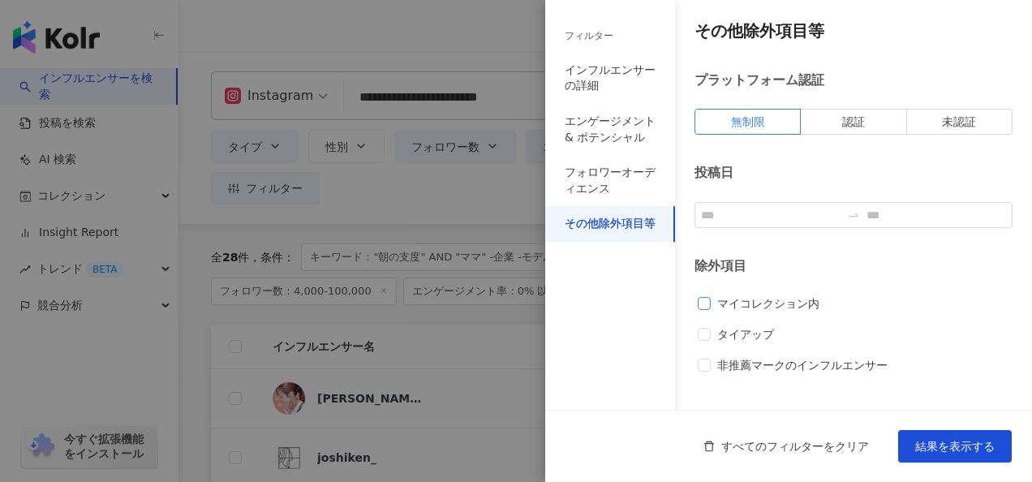
click at [732, 301] on span "マイコレクション内" at bounding box center [767, 303] width 115 height 18
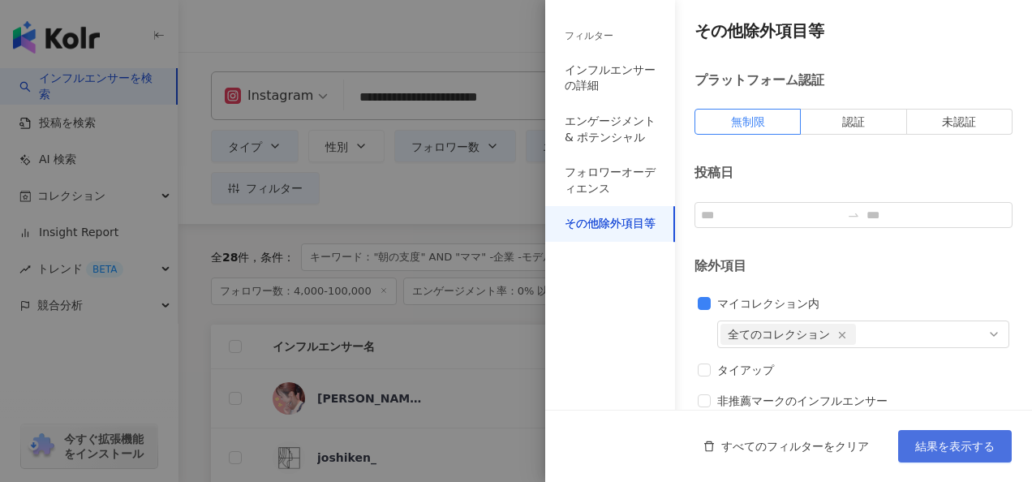
click at [972, 449] on span "結果を表示する" at bounding box center [954, 446] width 79 height 13
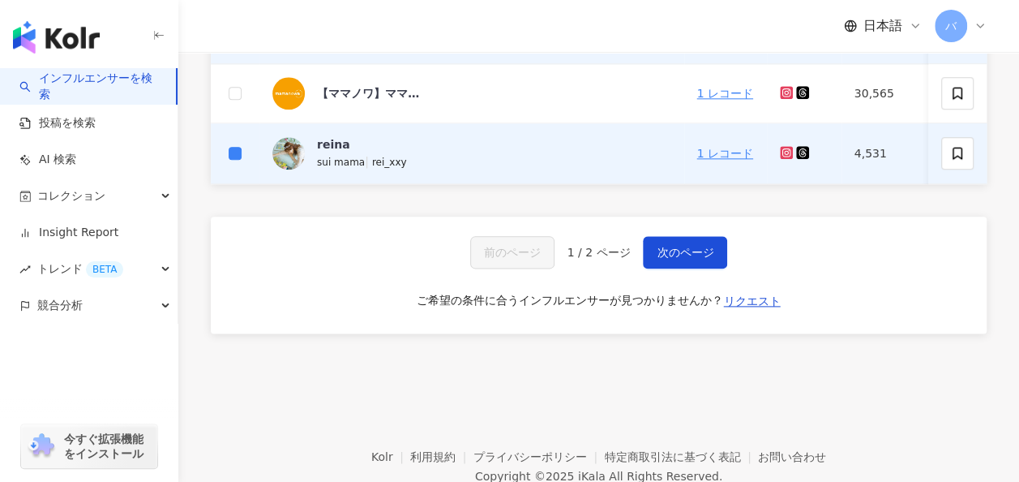
scroll to position [892, 0]
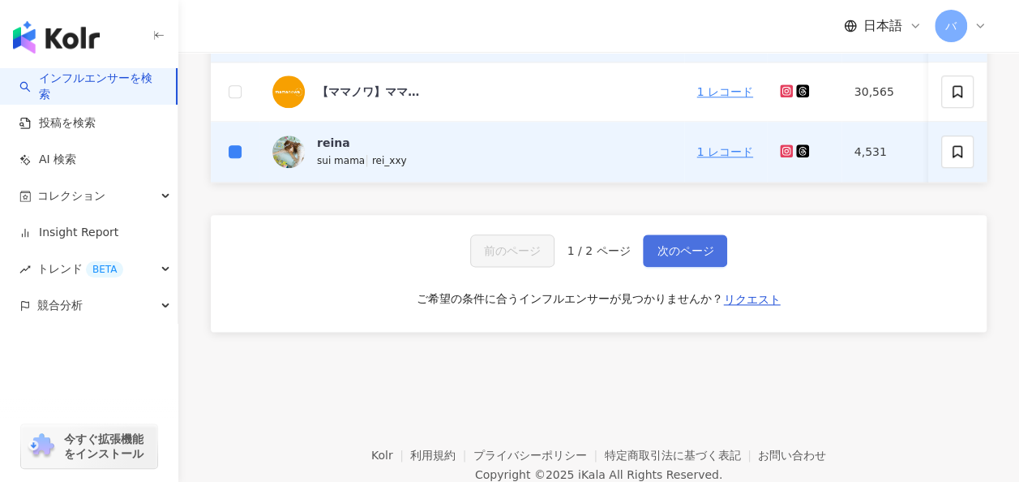
click at [654, 251] on button "次のページ" at bounding box center [685, 250] width 84 height 32
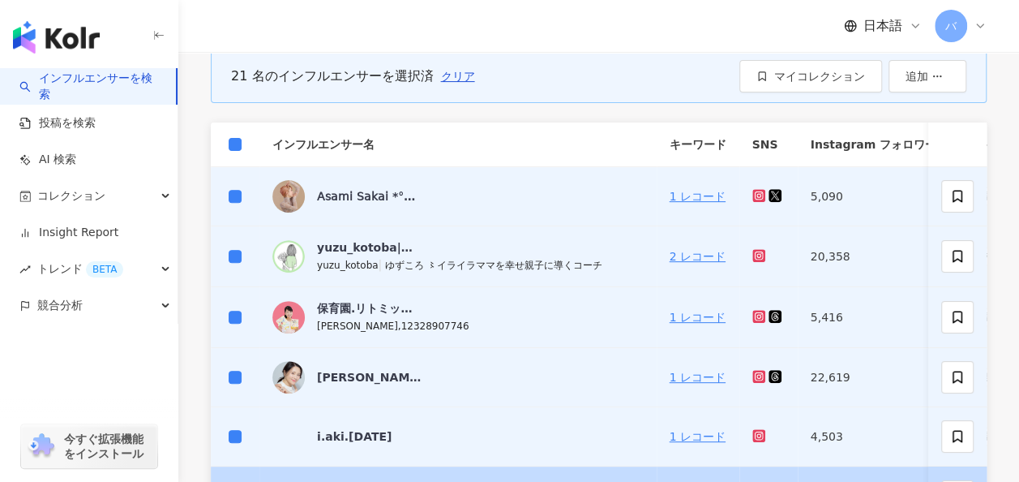
scroll to position [169, 0]
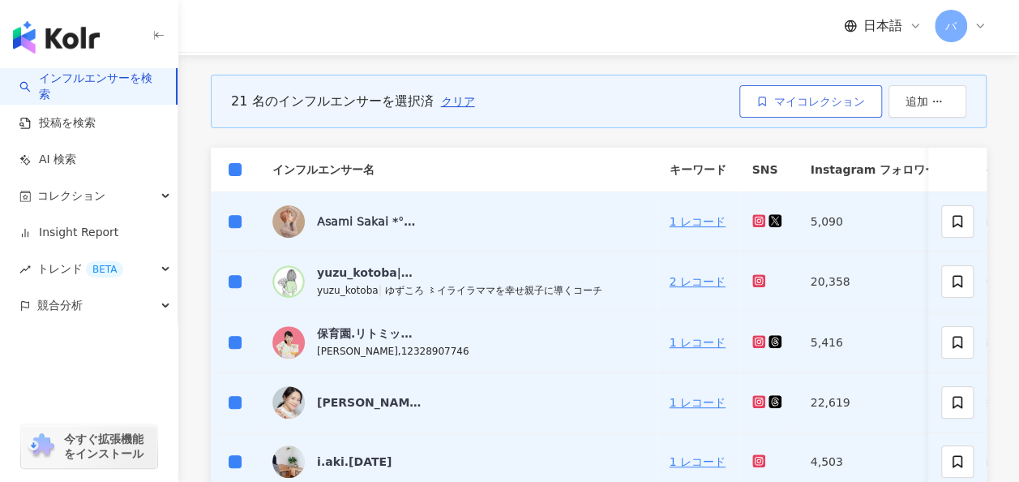
click at [807, 95] on span "マイコレクション" at bounding box center [820, 101] width 91 height 13
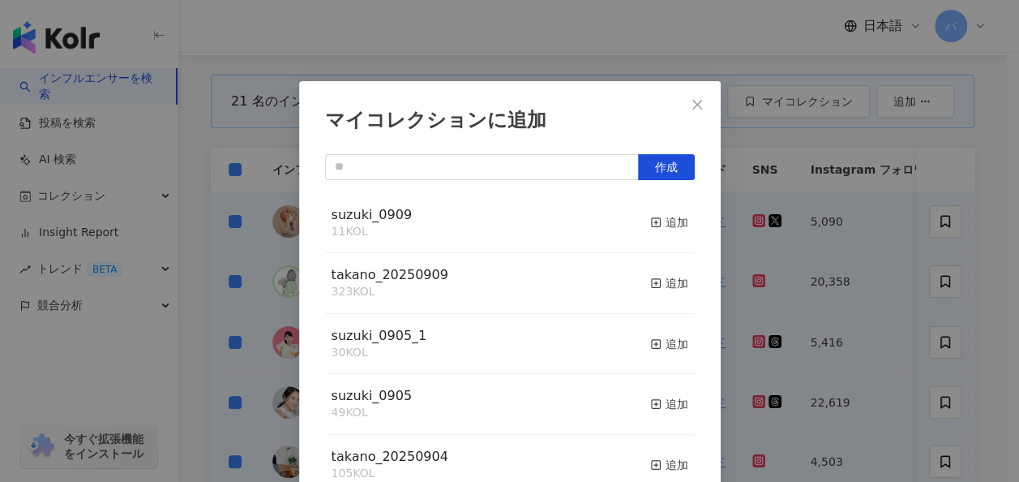
scroll to position [22, 0]
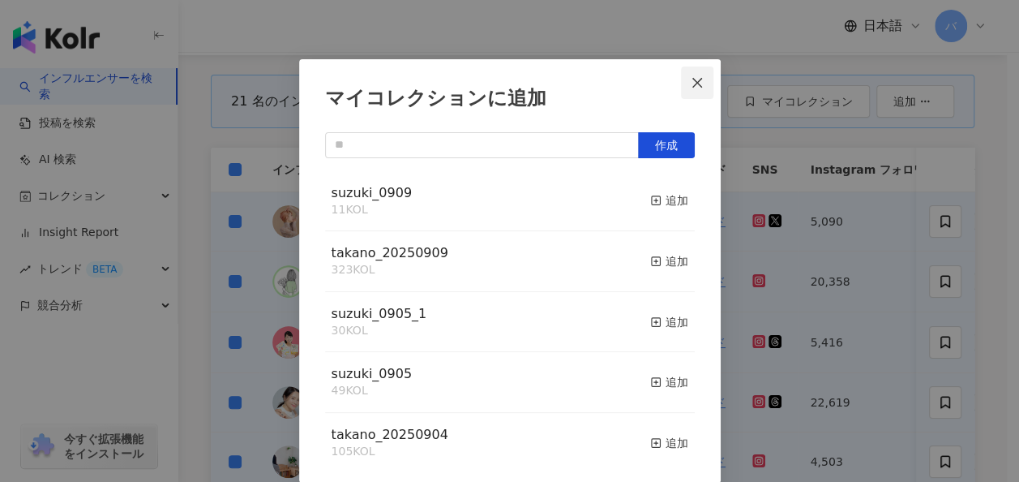
click at [694, 80] on icon "close" at bounding box center [697, 82] width 13 height 13
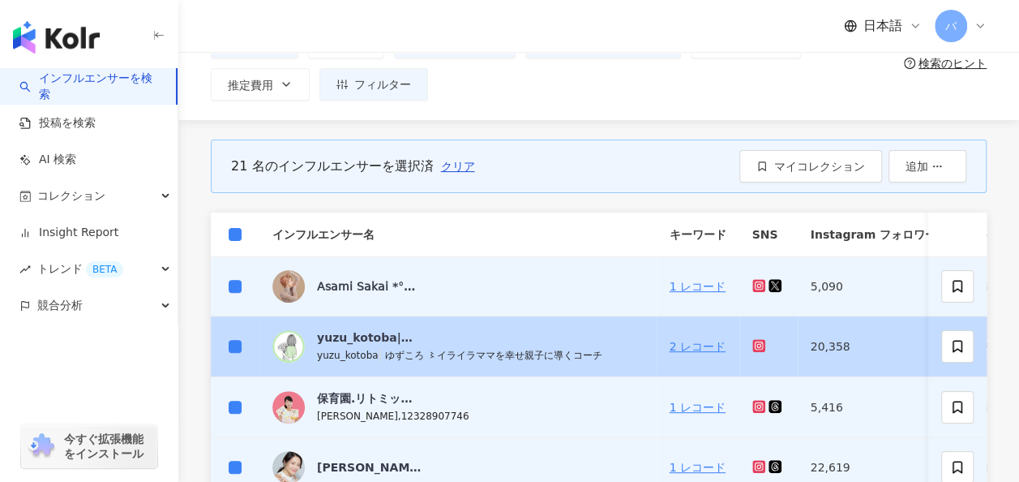
scroll to position [88, 0]
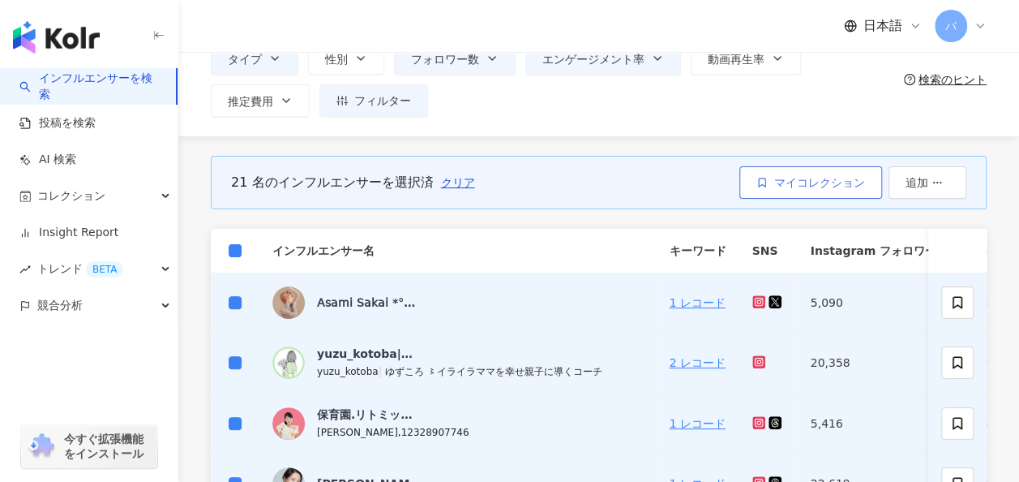
click at [804, 182] on span "マイコレクション" at bounding box center [820, 182] width 91 height 13
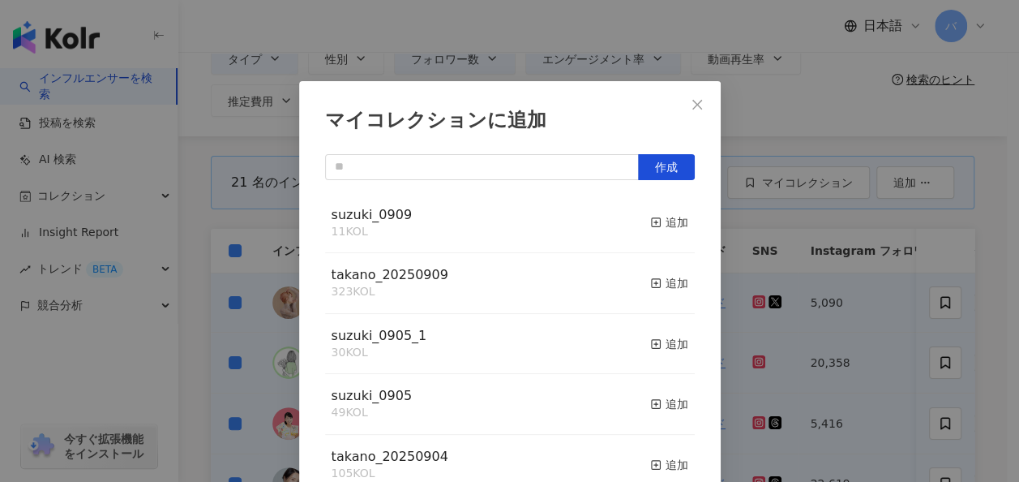
scroll to position [22, 0]
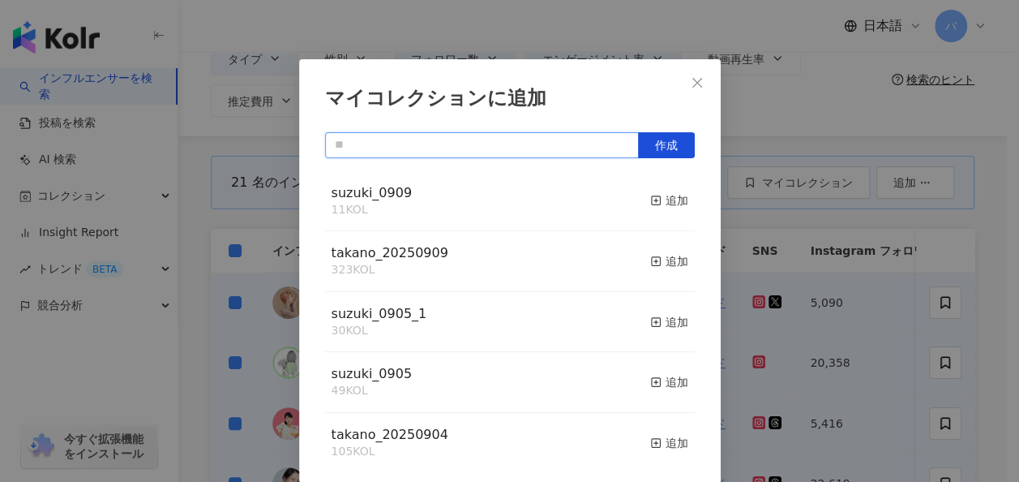
click at [448, 143] on input "text" at bounding box center [482, 145] width 314 height 26
type input "*"
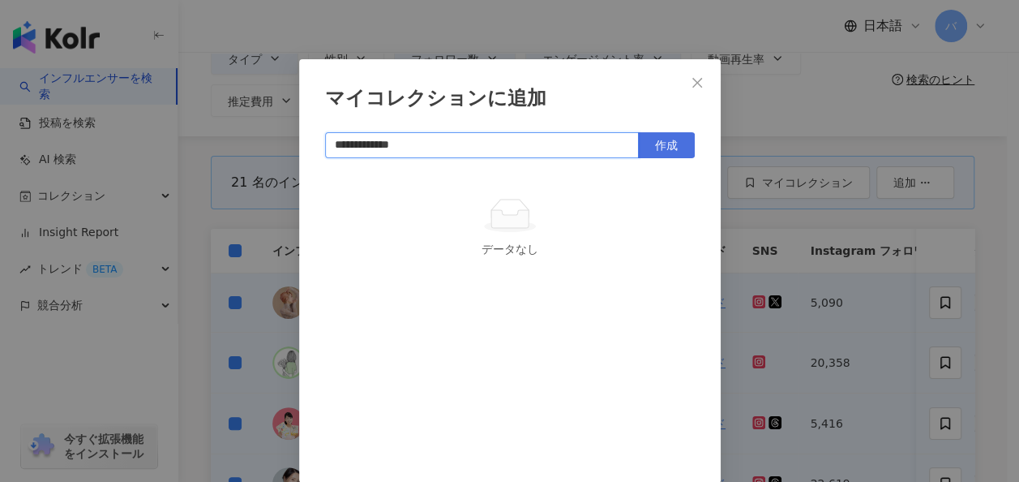
click at [659, 141] on span "作成" at bounding box center [666, 145] width 23 height 13
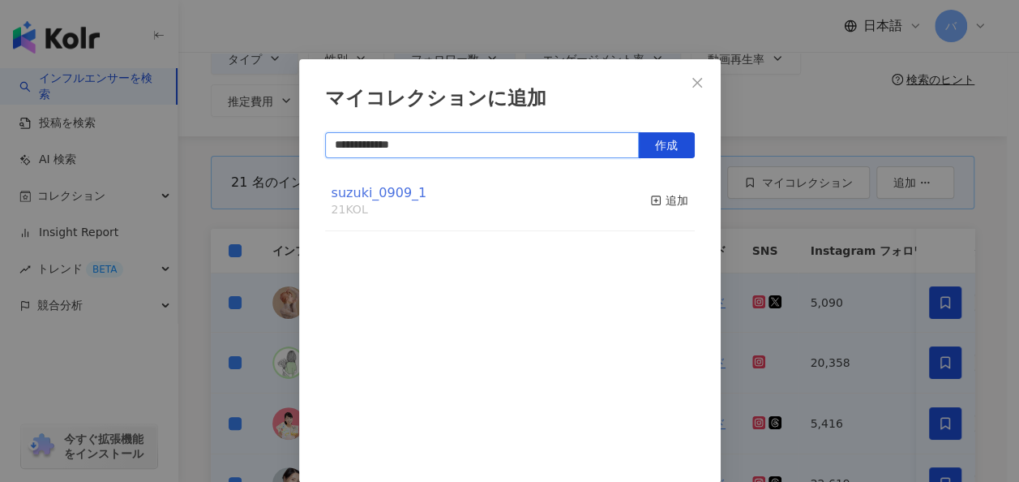
type input "**********"
click at [401, 197] on span "suzuki_0909_1" at bounding box center [380, 192] width 96 height 15
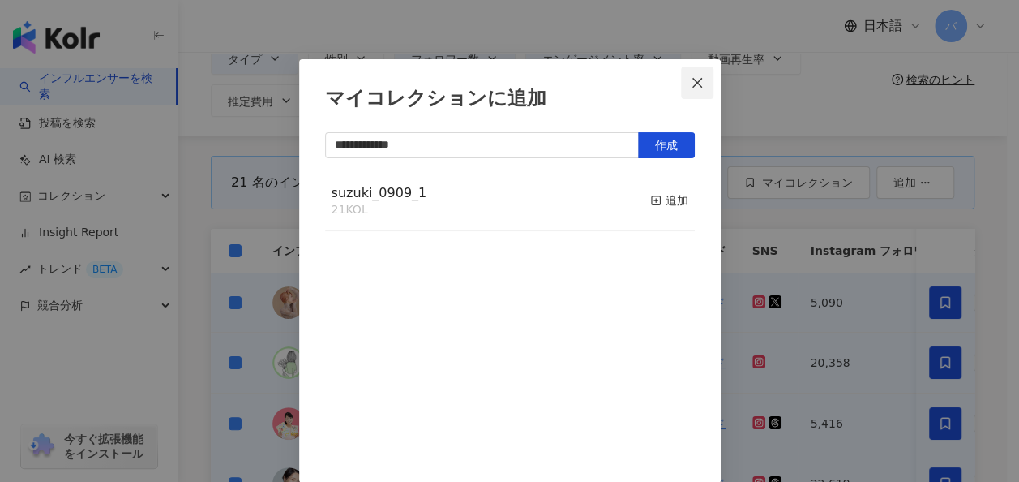
click at [691, 82] on icon "close" at bounding box center [697, 82] width 13 height 13
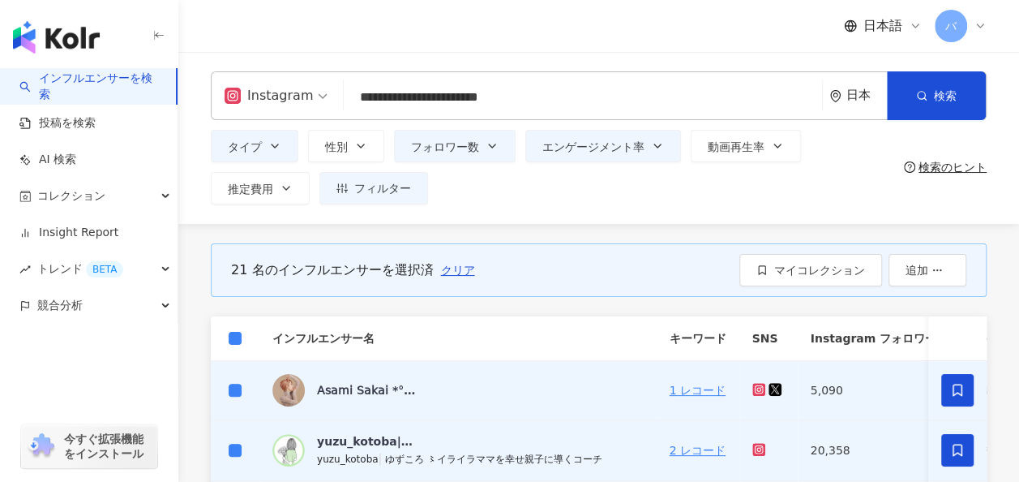
scroll to position [0, 0]
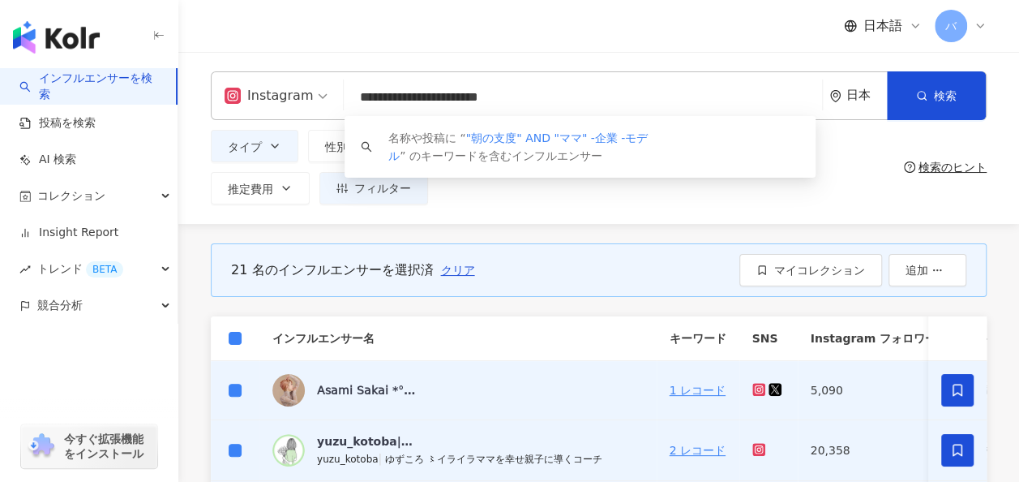
drag, startPoint x: 571, startPoint y: 92, endPoint x: 249, endPoint y: 88, distance: 322.0
click at [249, 88] on div "**********" at bounding box center [599, 95] width 776 height 49
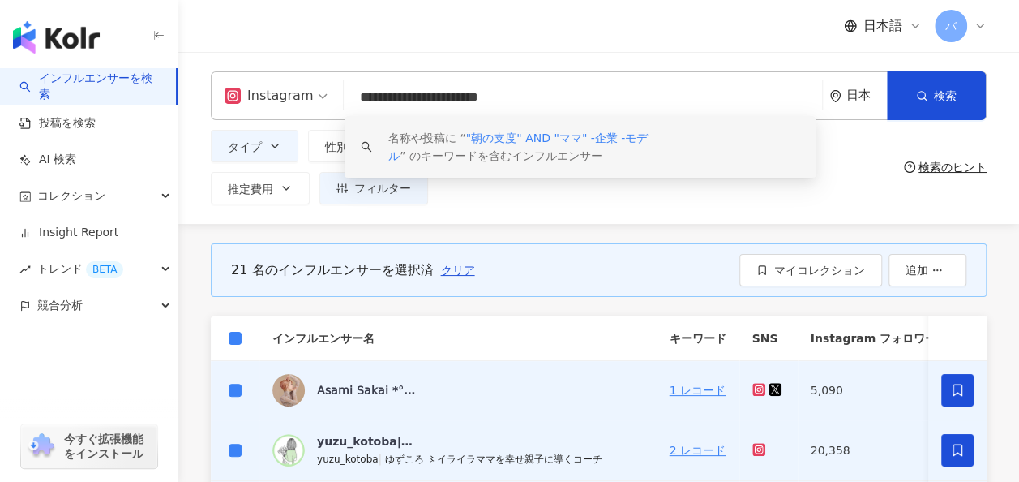
click at [560, 216] on div "**********" at bounding box center [598, 138] width 841 height 172
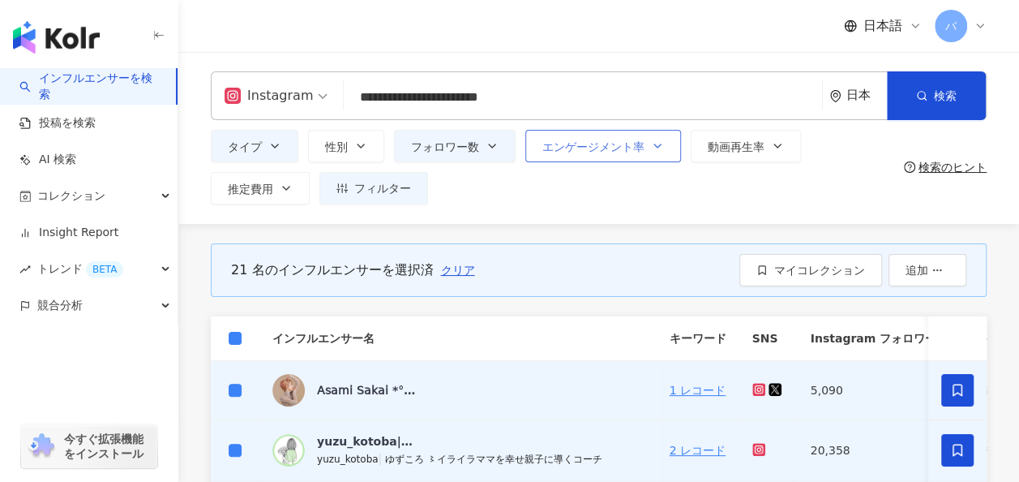
click at [569, 148] on span "エンゲージメント率" at bounding box center [594, 146] width 102 height 13
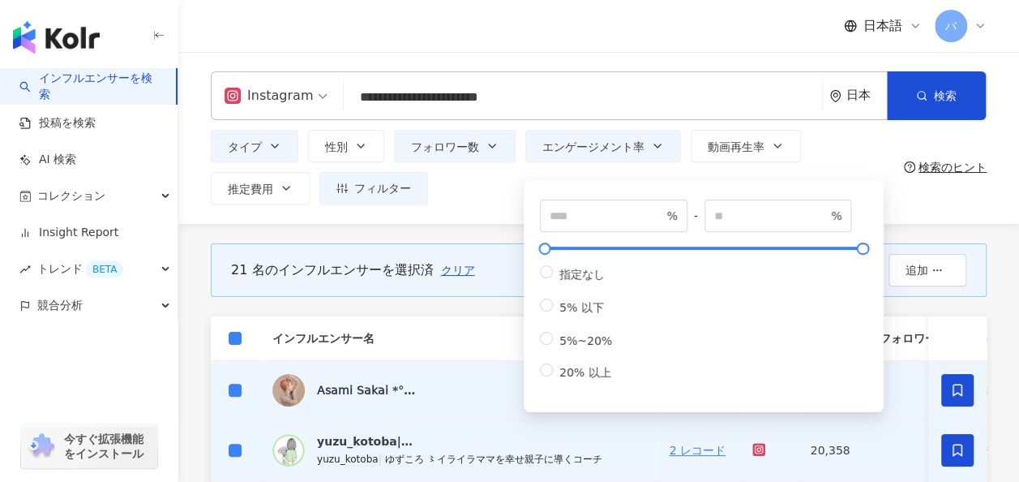
click at [486, 172] on div "タイプ 性別 フォロワー数 エンゲージメント率 動画再生率 推定費用 フィルター フィルター インフルエンサーの詳細 エンゲージメント & ポテンシャル フォ…" at bounding box center [554, 167] width 687 height 75
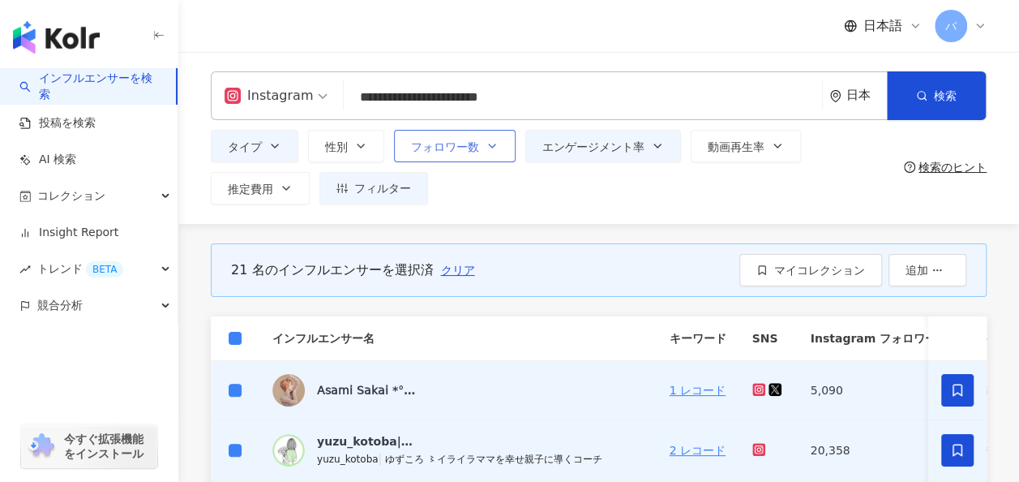
click at [478, 150] on button "フォロワー数" at bounding box center [455, 146] width 122 height 32
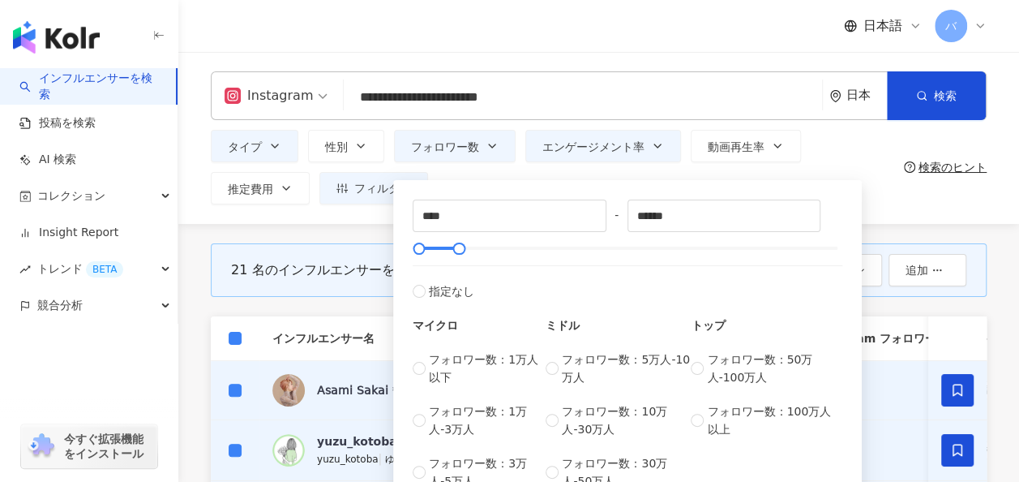
click at [447, 182] on div "**** - ****** 指定なし マイクロ フォロワー数：1万人以下 フォロワー数：1万人-3万人 フォロワー数：3万人-5万人 ミドル フォロワー数：5…" at bounding box center [627, 344] width 469 height 329
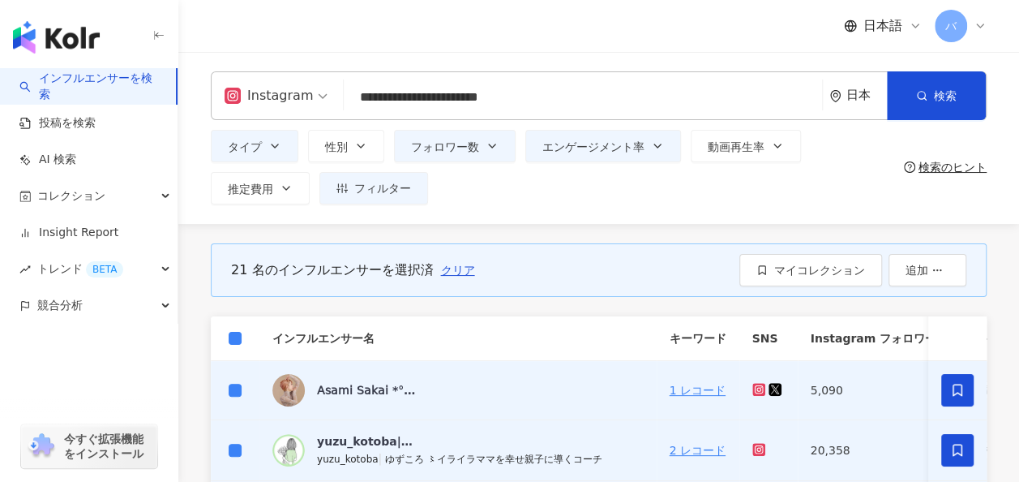
click at [356, 217] on div "**********" at bounding box center [598, 138] width 841 height 172
click at [397, 200] on button "フィルター" at bounding box center [374, 188] width 109 height 32
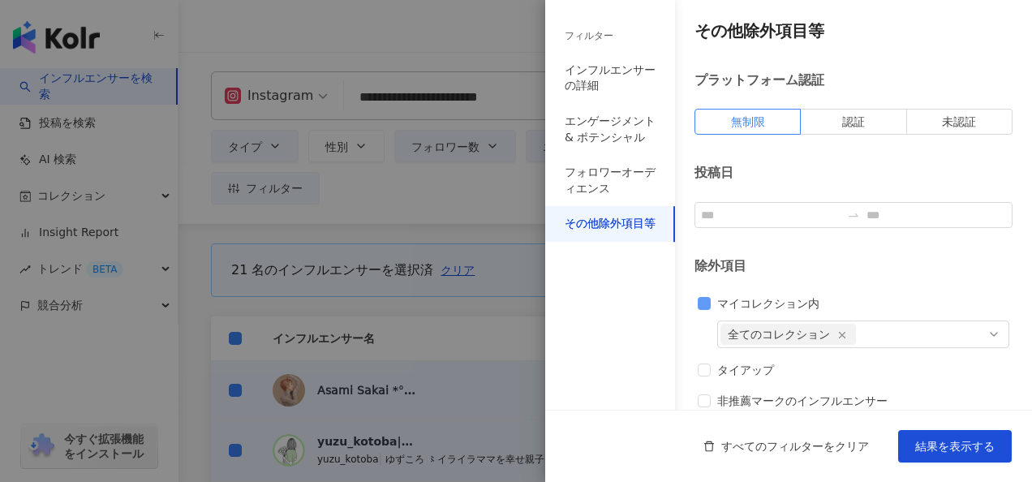
click at [713, 303] on span "マイコレクション内" at bounding box center [767, 303] width 115 height 18
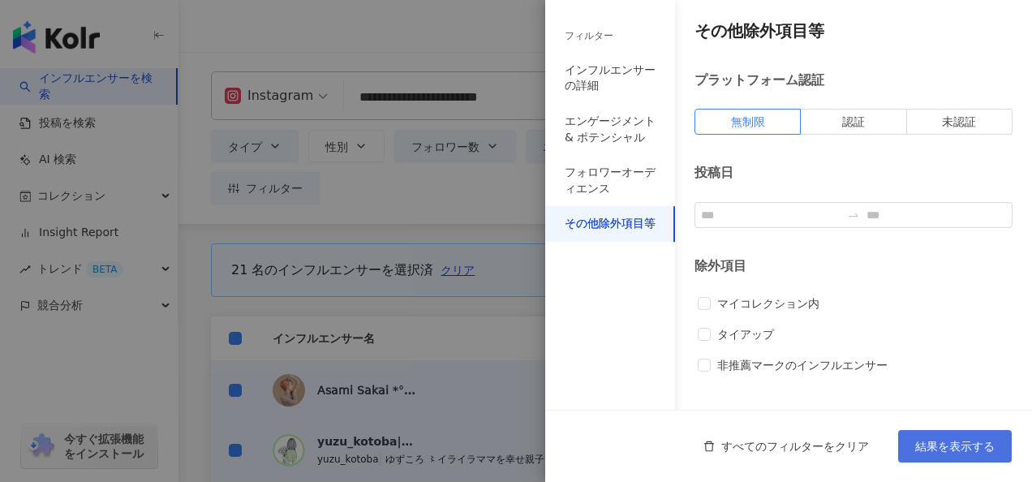
click at [921, 435] on button "結果を表示する" at bounding box center [955, 446] width 114 height 32
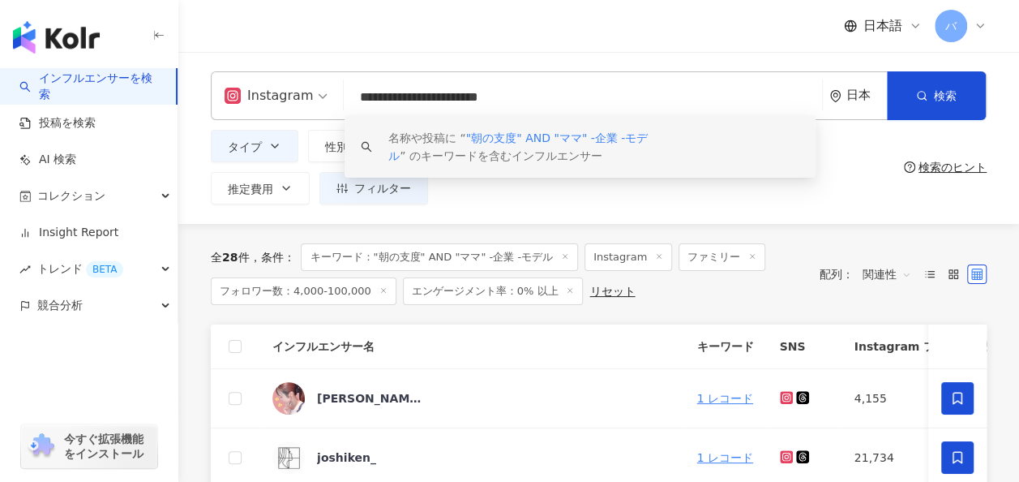
drag, startPoint x: 560, startPoint y: 104, endPoint x: 214, endPoint y: 96, distance: 345.6
click at [213, 96] on div "**********" at bounding box center [599, 95] width 776 height 49
paste input "*******"
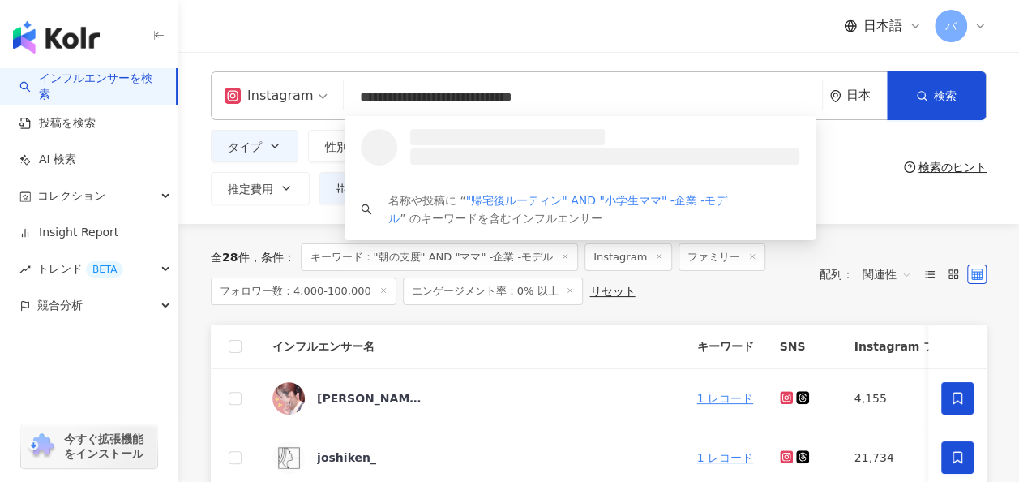
click at [545, 101] on input "**********" at bounding box center [583, 97] width 466 height 31
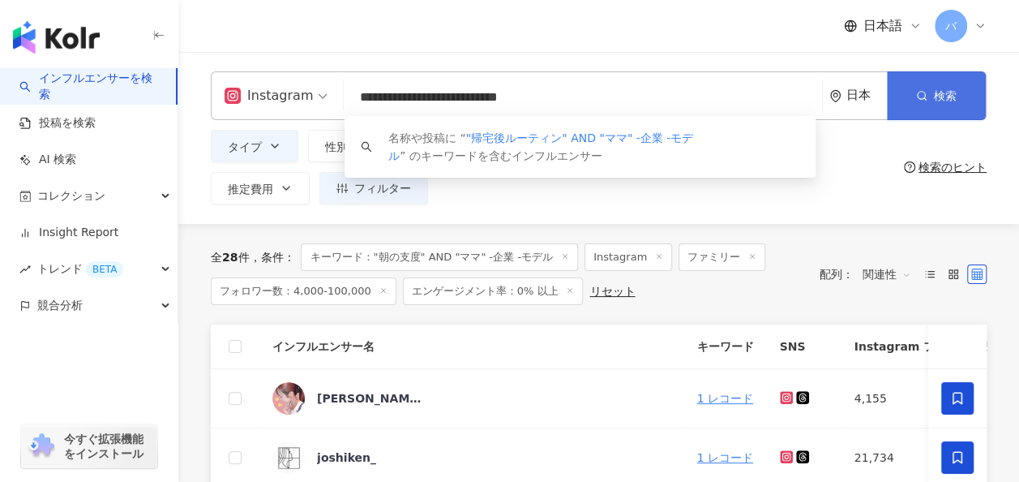
type input "**********"
click at [916, 97] on icon "button" at bounding box center [921, 95] width 11 height 11
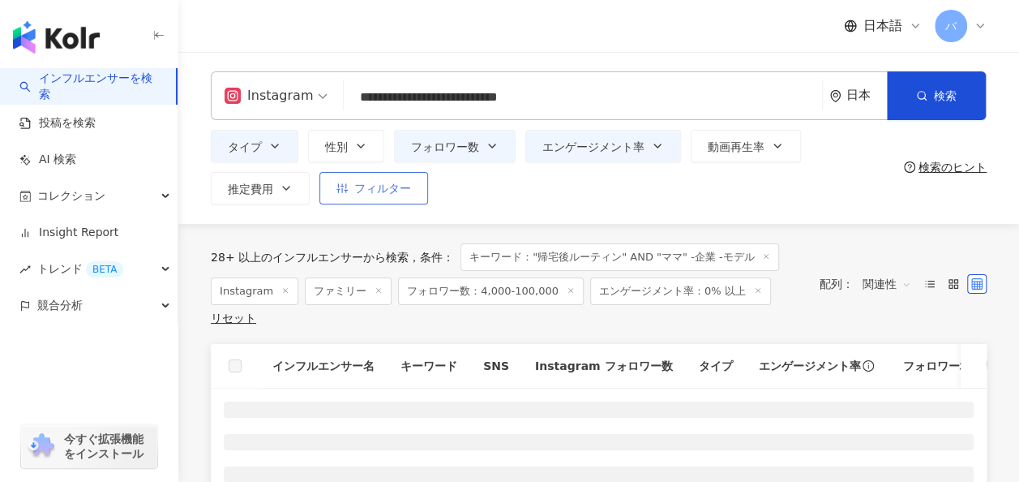
click at [383, 199] on button "フィルター" at bounding box center [374, 188] width 109 height 32
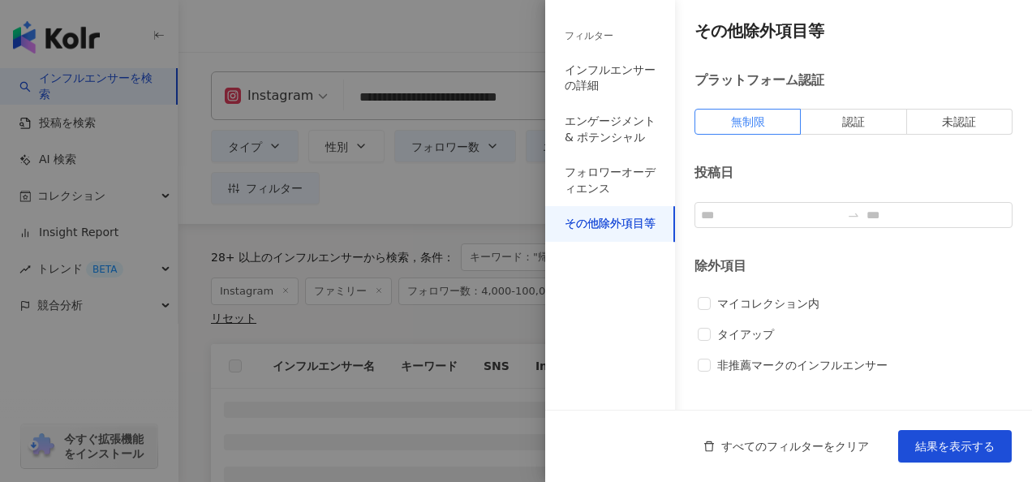
click at [451, 198] on div at bounding box center [516, 241] width 1032 height 482
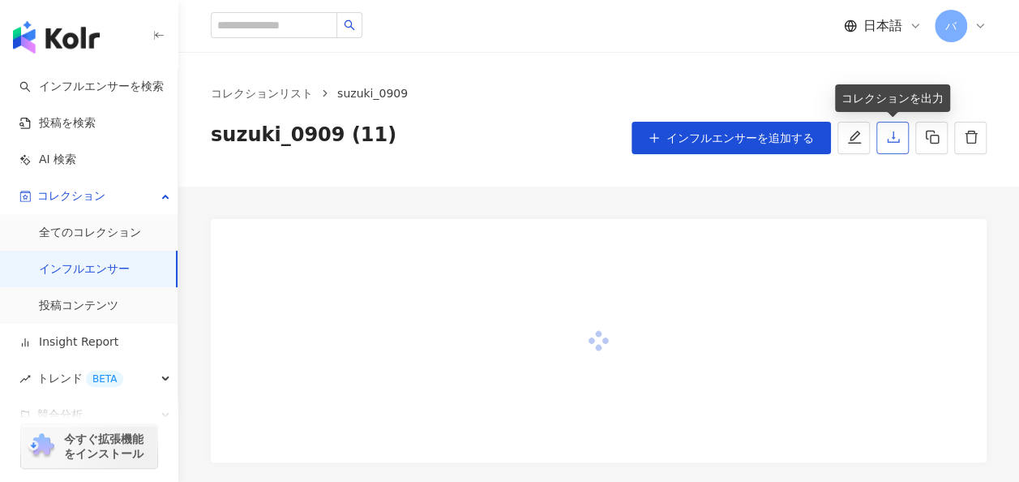
click at [894, 146] on button "button" at bounding box center [893, 138] width 32 height 32
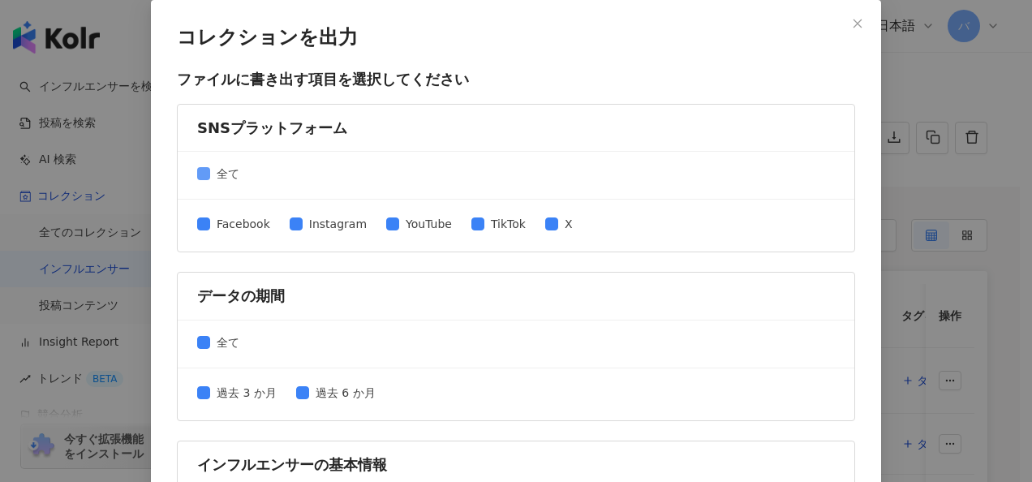
click at [217, 172] on span "全て" at bounding box center [228, 174] width 36 height 18
click at [319, 221] on span "Instagram" at bounding box center [338, 224] width 71 height 18
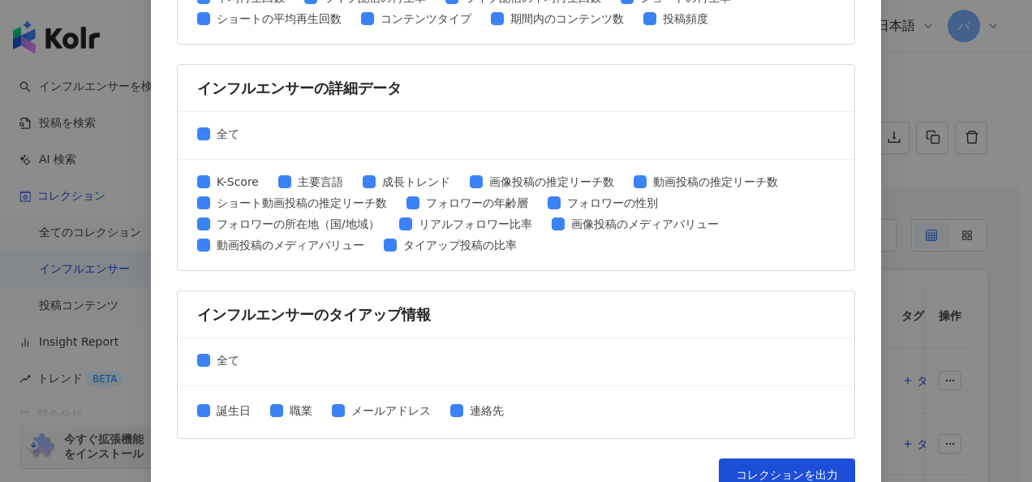
scroll to position [835, 0]
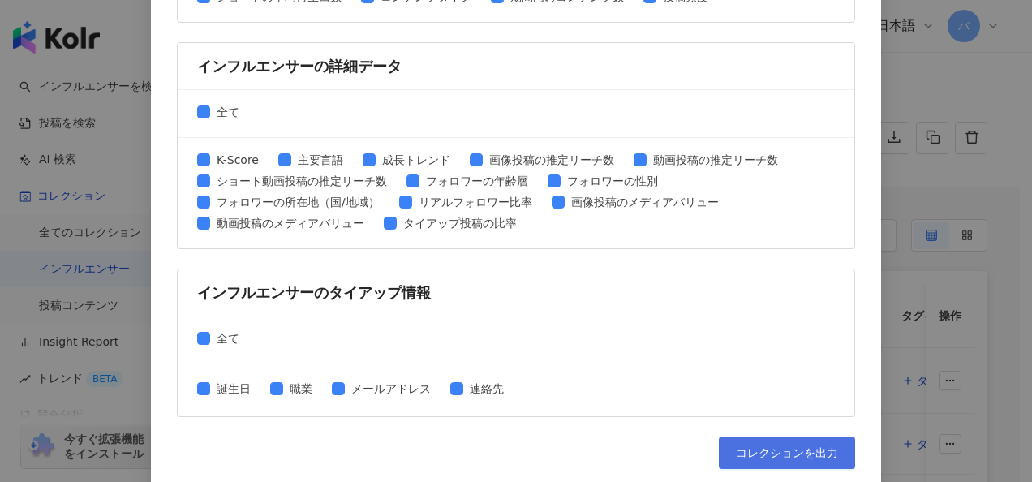
click at [759, 446] on span "コレクションを出力" at bounding box center [787, 452] width 102 height 13
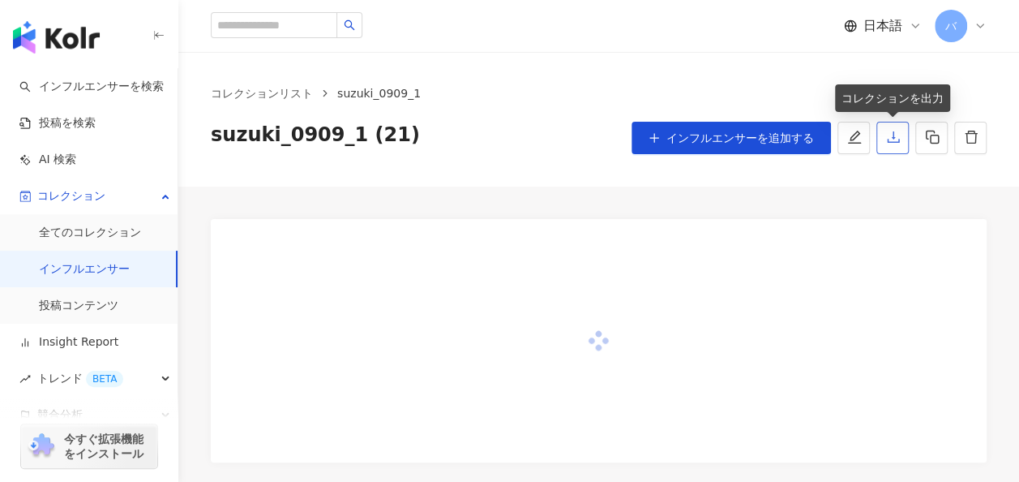
click at [894, 137] on icon "download" at bounding box center [893, 136] width 12 height 11
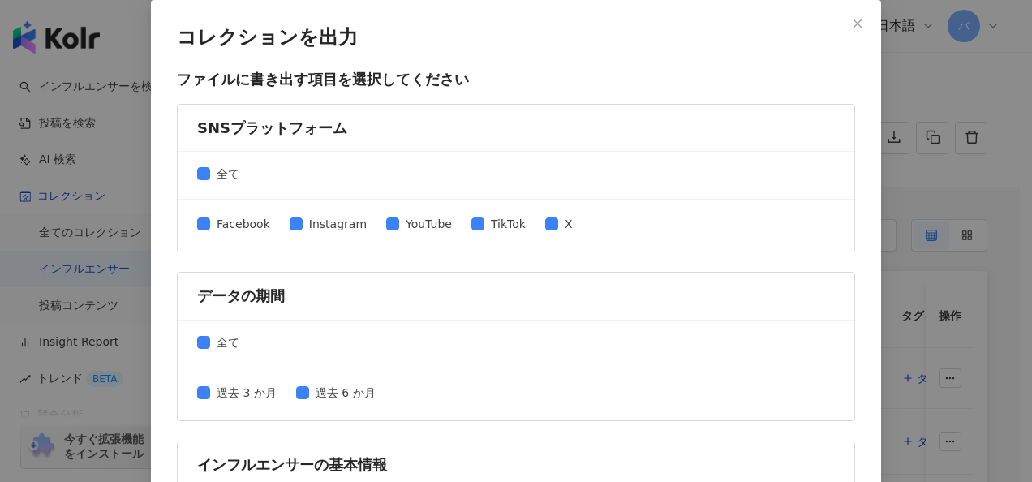
click at [219, 172] on span "全て" at bounding box center [228, 174] width 36 height 18
click at [312, 222] on span "Instagram" at bounding box center [338, 224] width 71 height 18
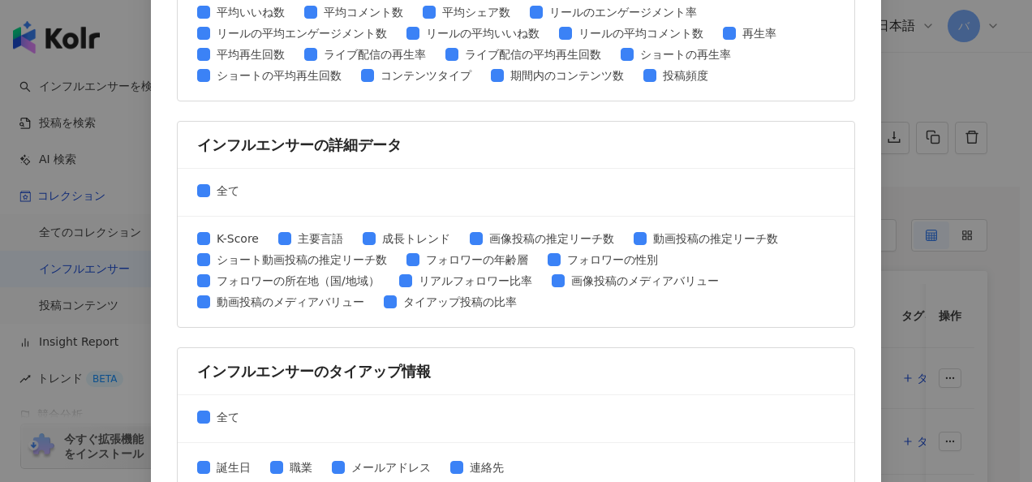
scroll to position [835, 0]
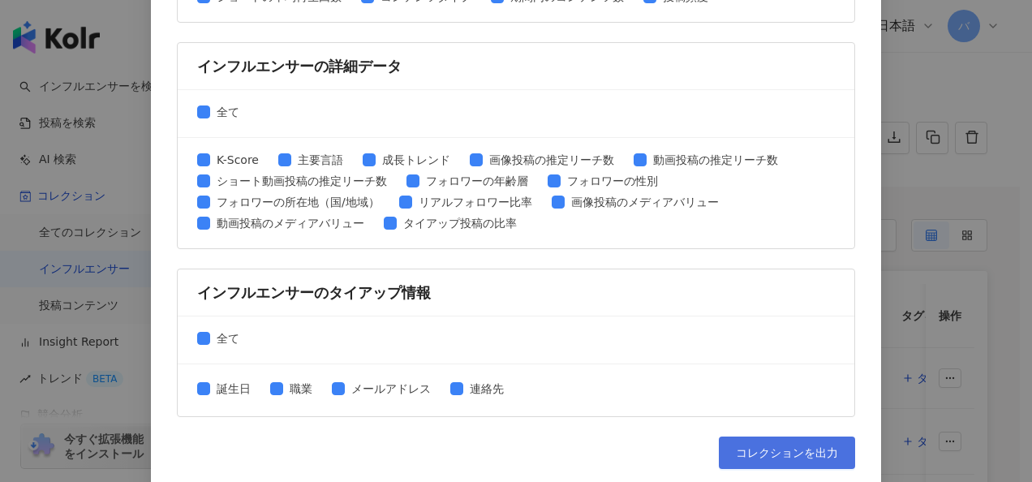
click at [811, 436] on button "コレクションを出力" at bounding box center [787, 452] width 136 height 32
